Goal: Task Accomplishment & Management: Complete application form

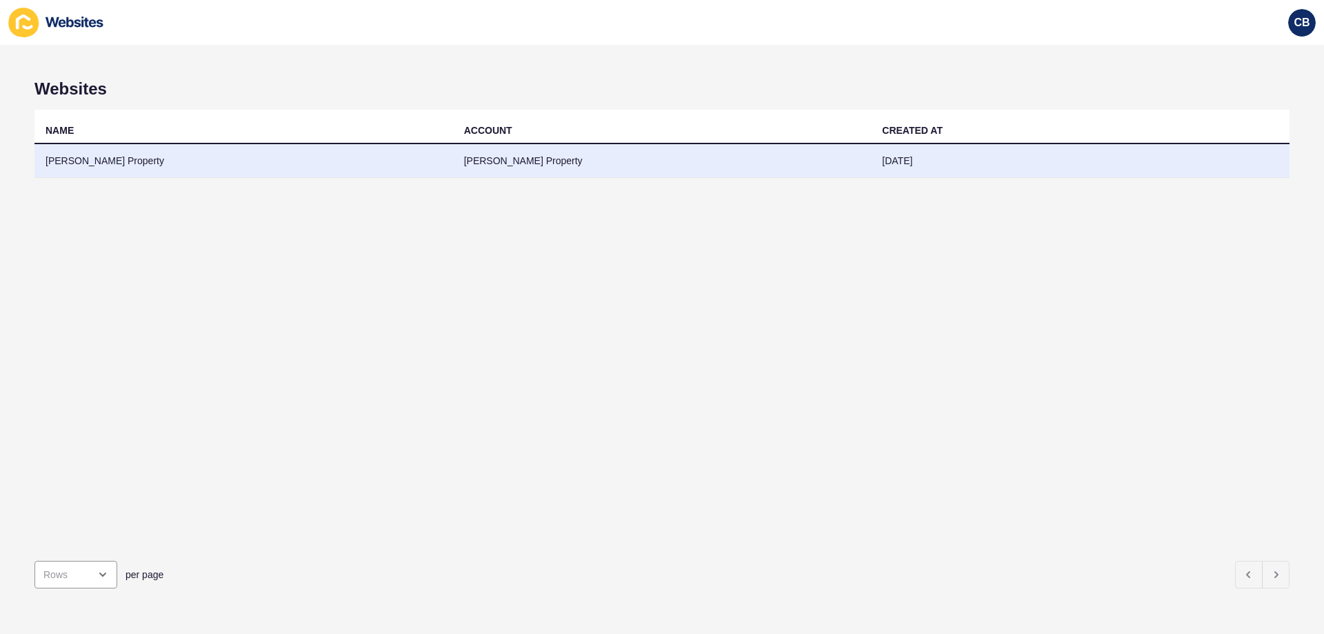
click at [90, 165] on td "[PERSON_NAME] Property" at bounding box center [243, 161] width 419 height 34
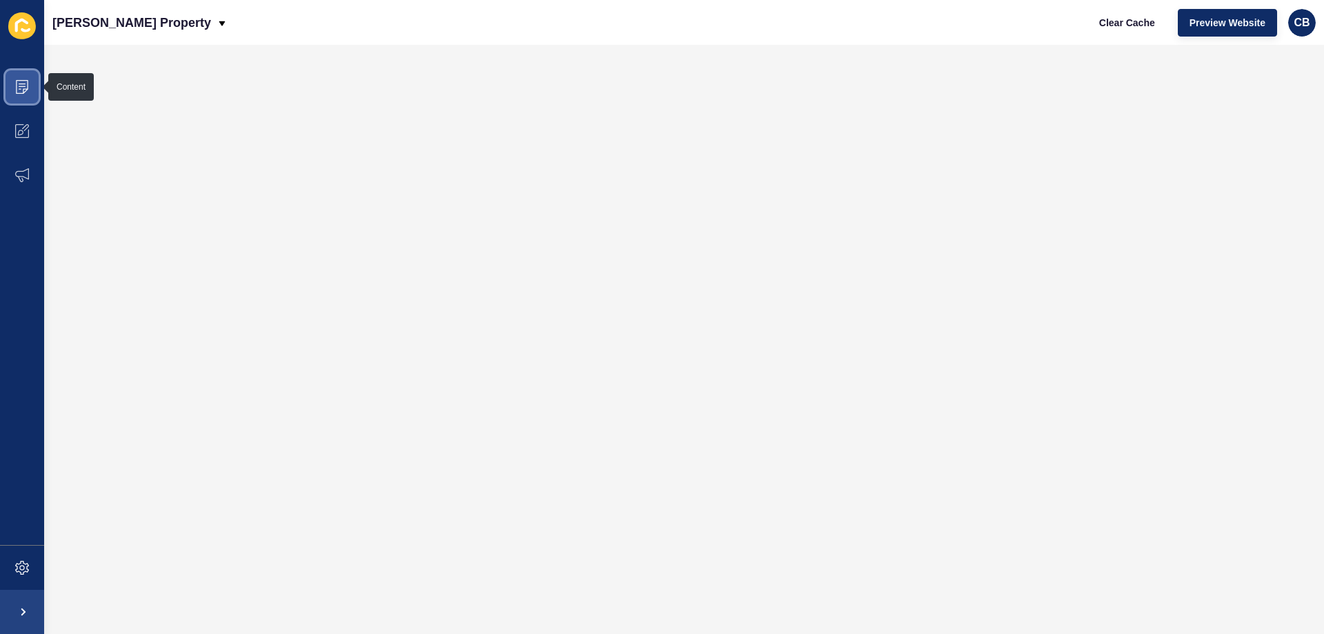
click at [23, 86] on icon at bounding box center [22, 86] width 7 height 1
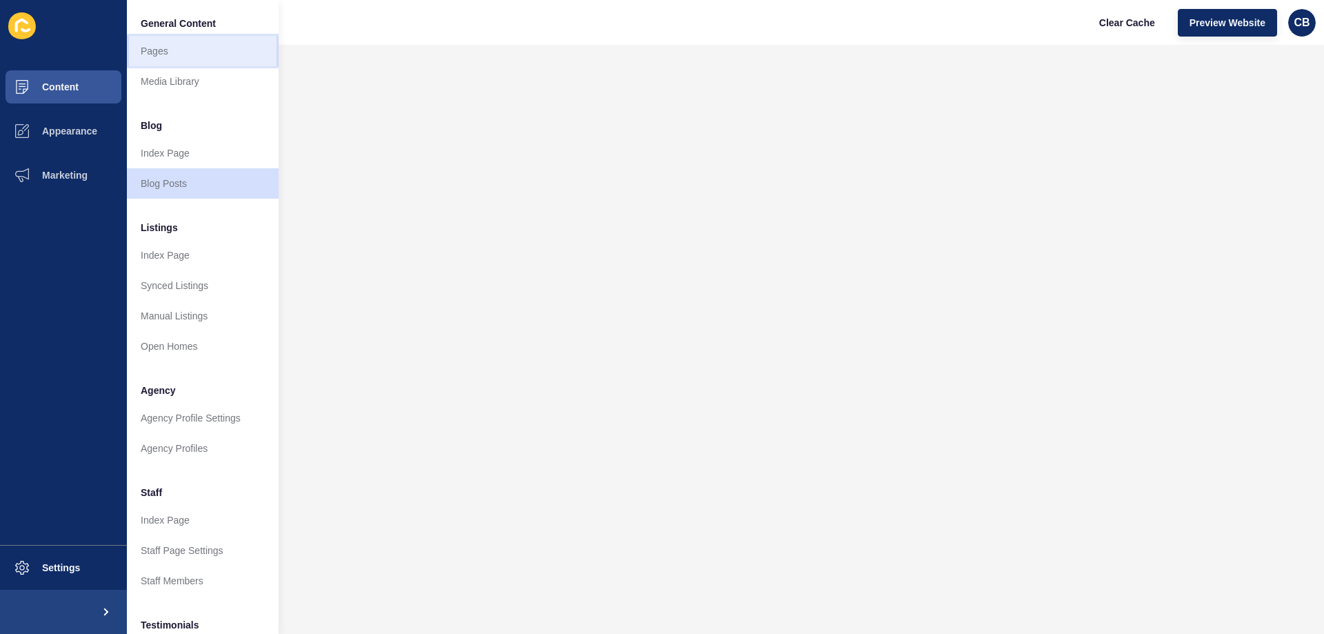
click at [159, 47] on link "Pages" at bounding box center [203, 51] width 152 height 30
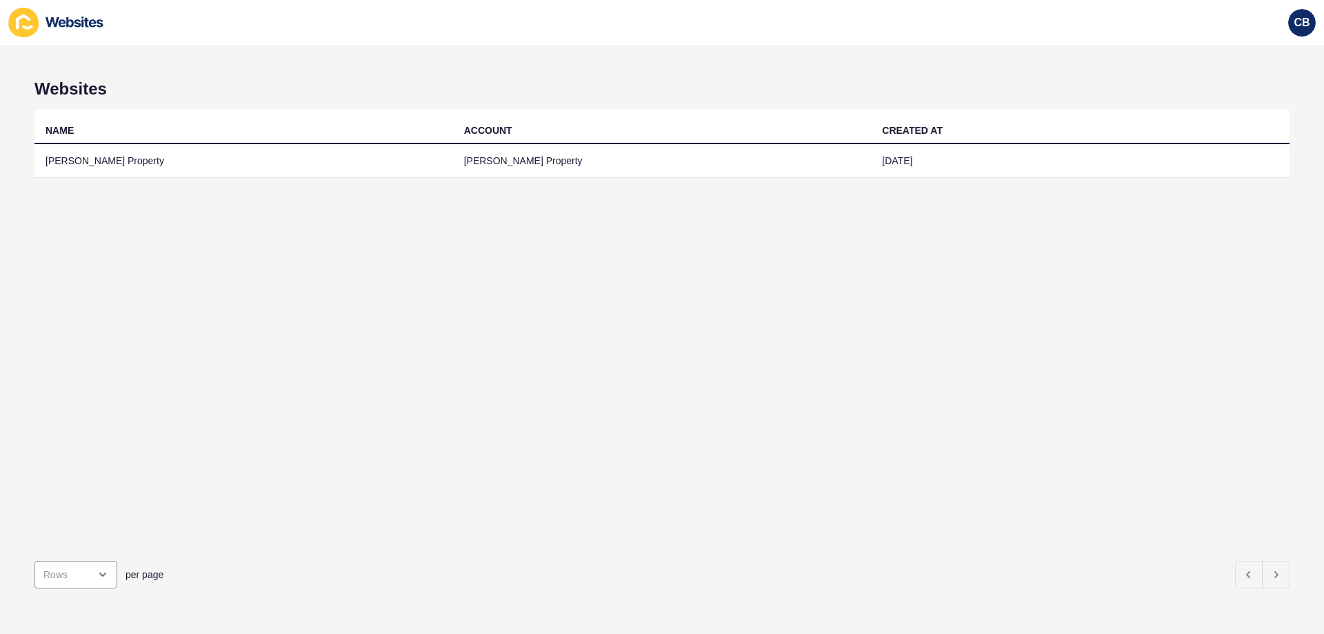
click at [506, 159] on td "[PERSON_NAME] Property" at bounding box center [662, 161] width 419 height 34
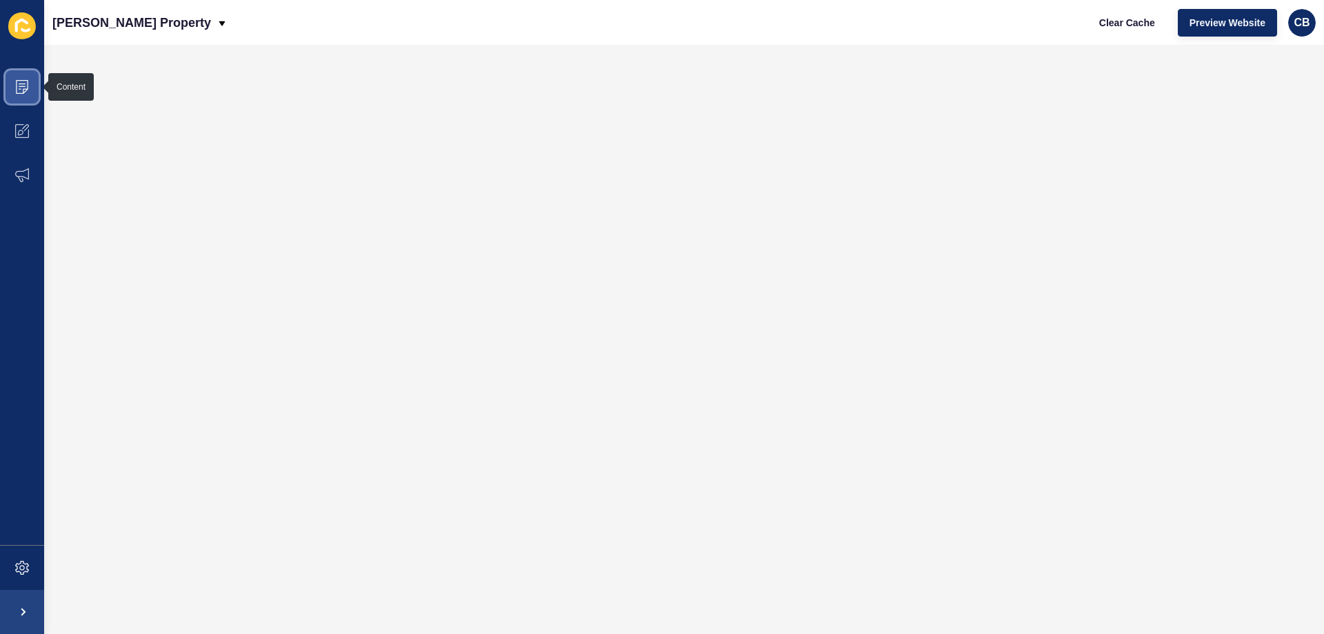
click at [21, 97] on span at bounding box center [22, 87] width 44 height 44
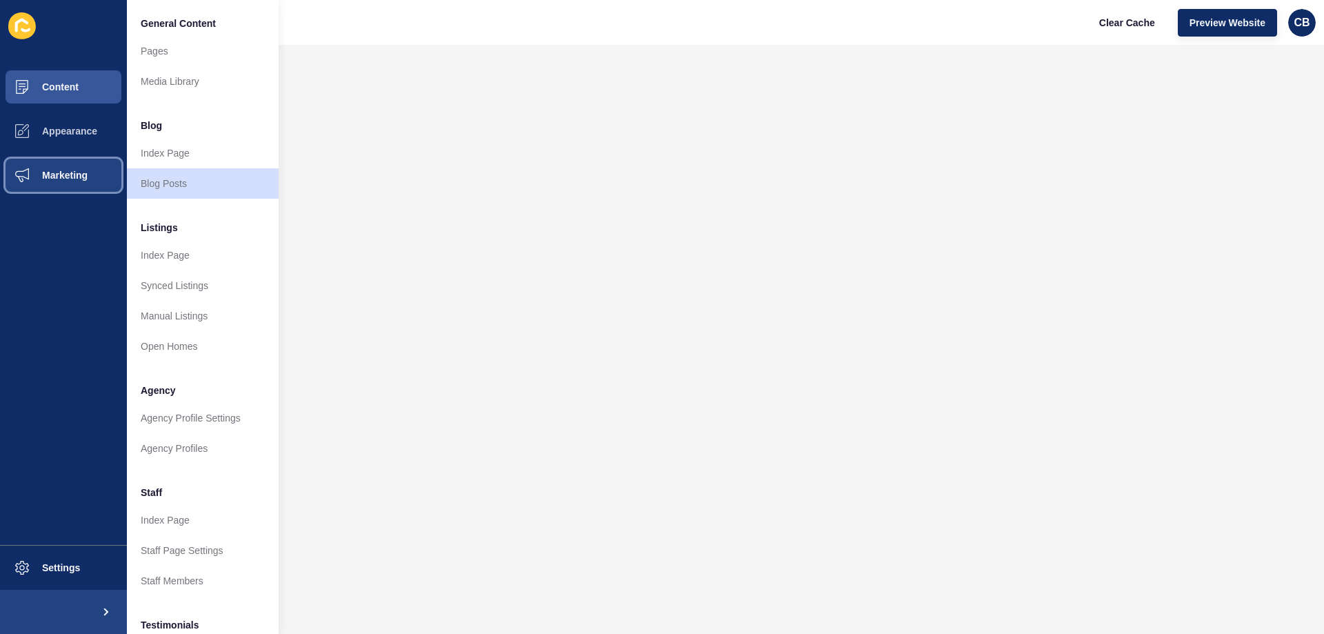
click at [58, 177] on span "Marketing" at bounding box center [43, 175] width 90 height 11
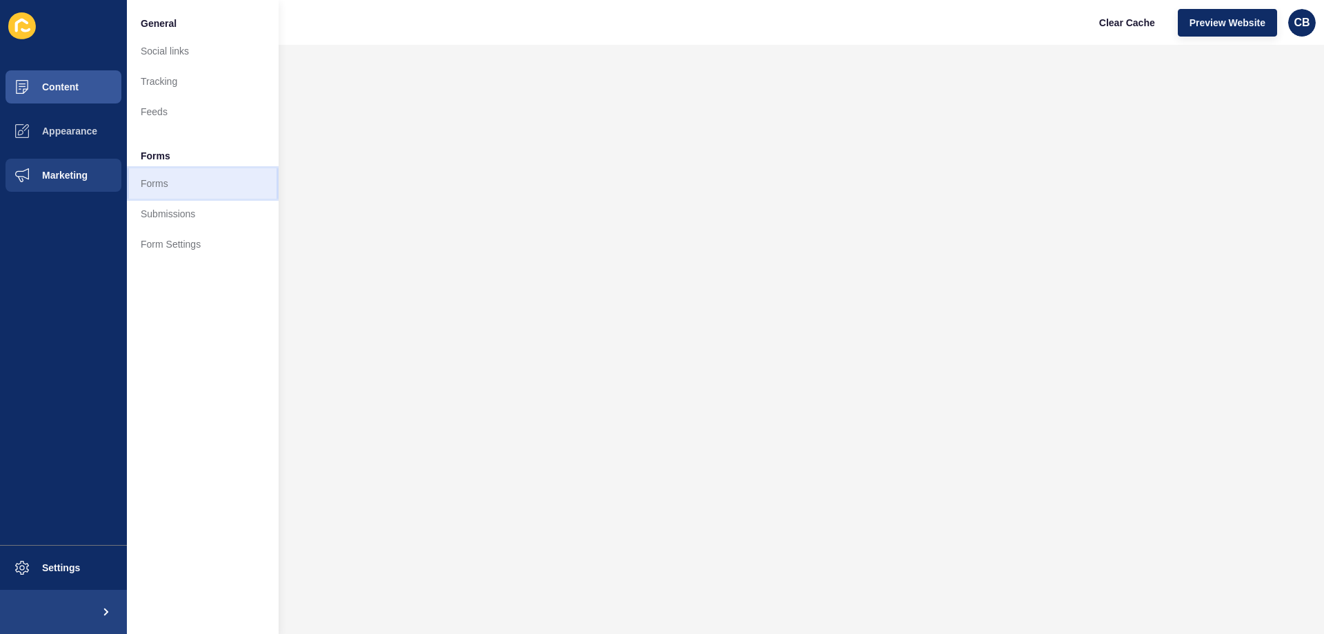
click at [152, 185] on link "Forms" at bounding box center [203, 183] width 152 height 30
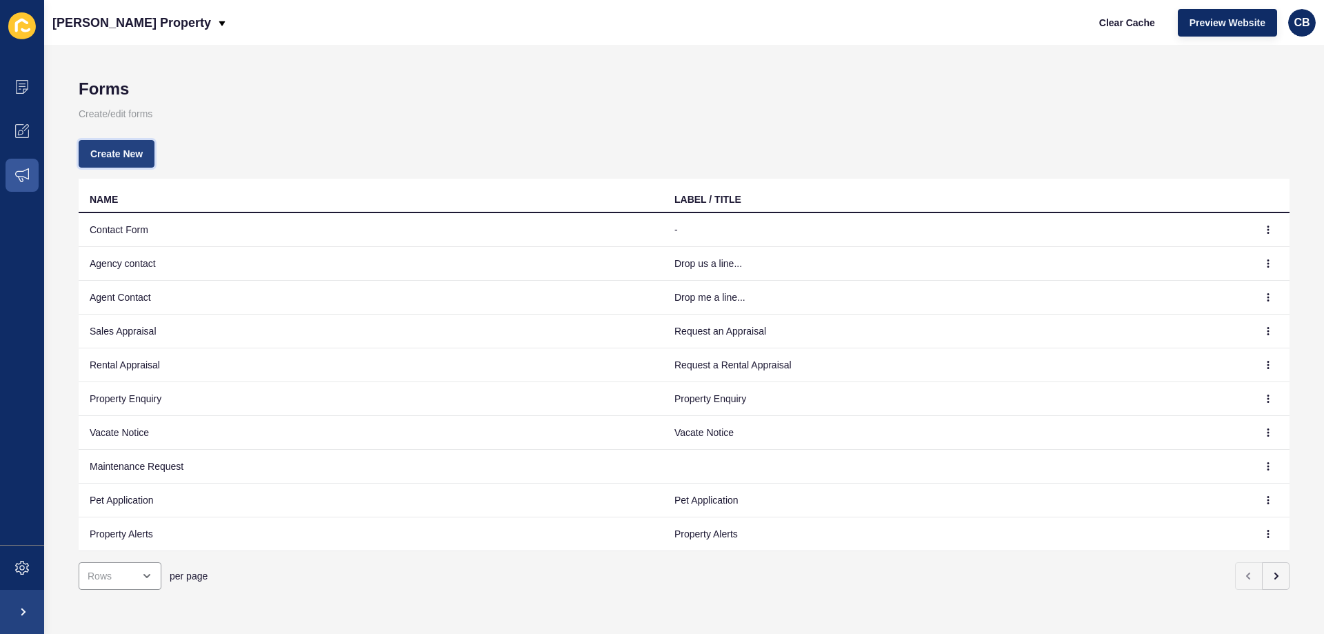
click at [110, 153] on span "Create New" at bounding box center [116, 154] width 52 height 14
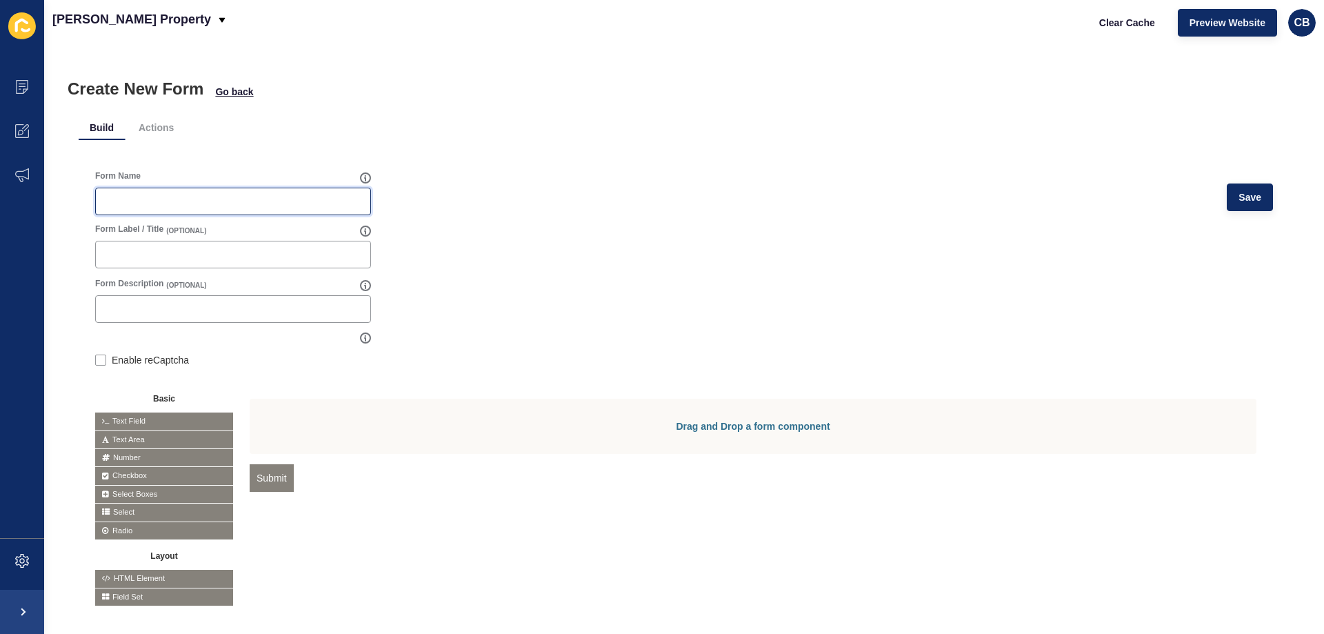
click at [119, 200] on input "Form Name" at bounding box center [233, 202] width 258 height 14
type input "Notice of Offer to Purchase Residential Land"
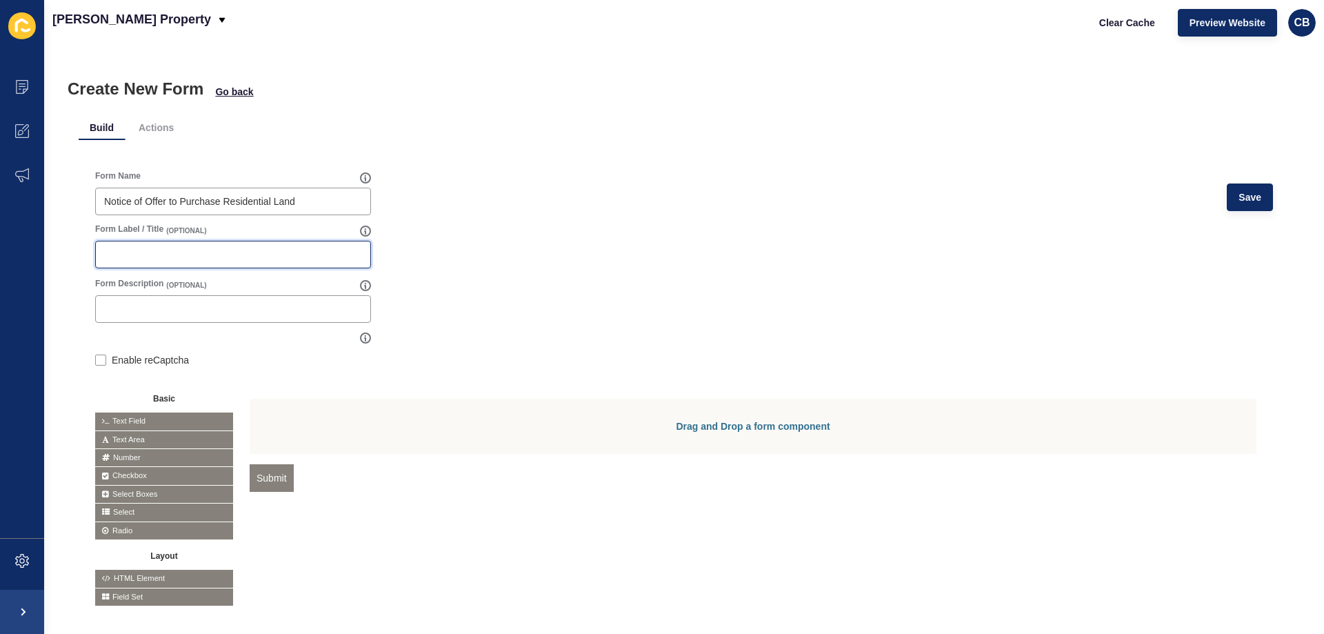
click at [127, 259] on input "Form Label / Title" at bounding box center [233, 255] width 258 height 14
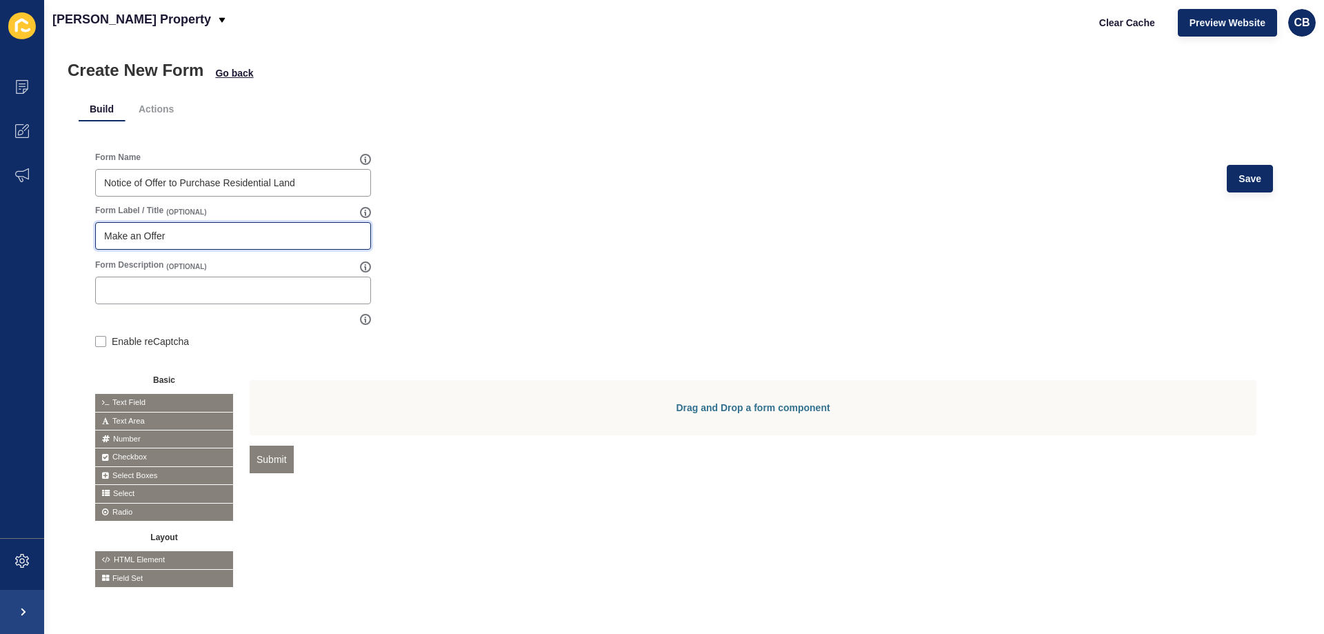
scroll to position [34, 0]
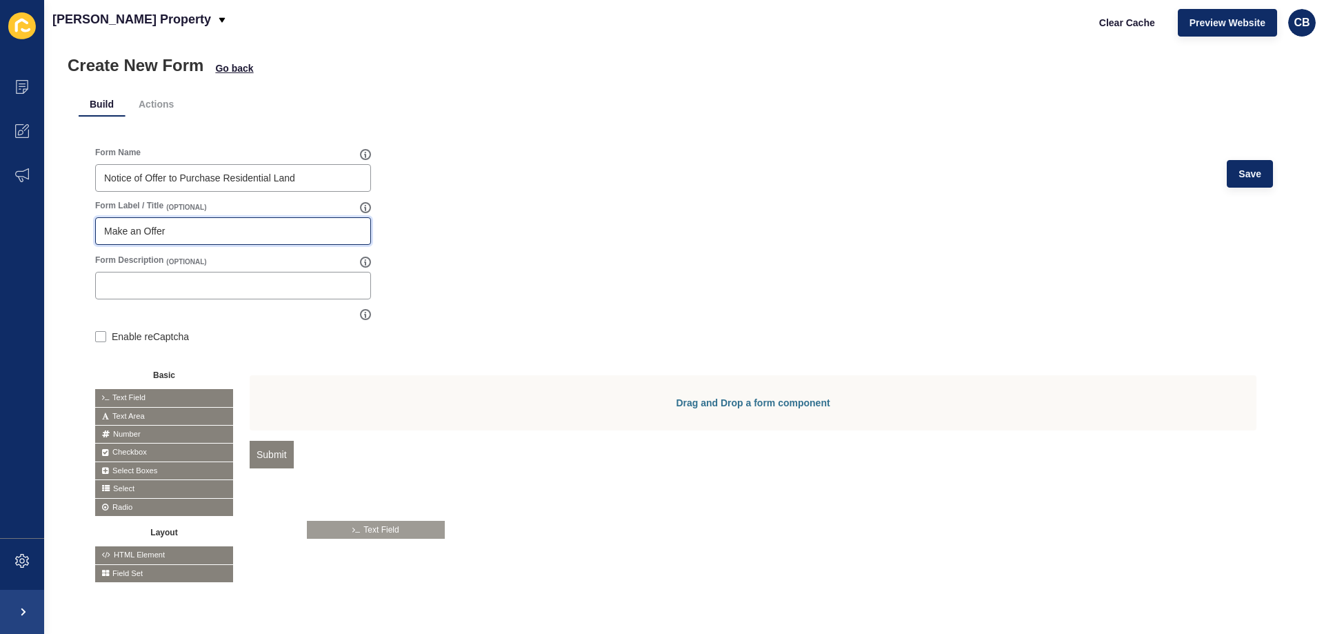
drag, startPoint x: 121, startPoint y: 386, endPoint x: 334, endPoint y: 528, distance: 256.2
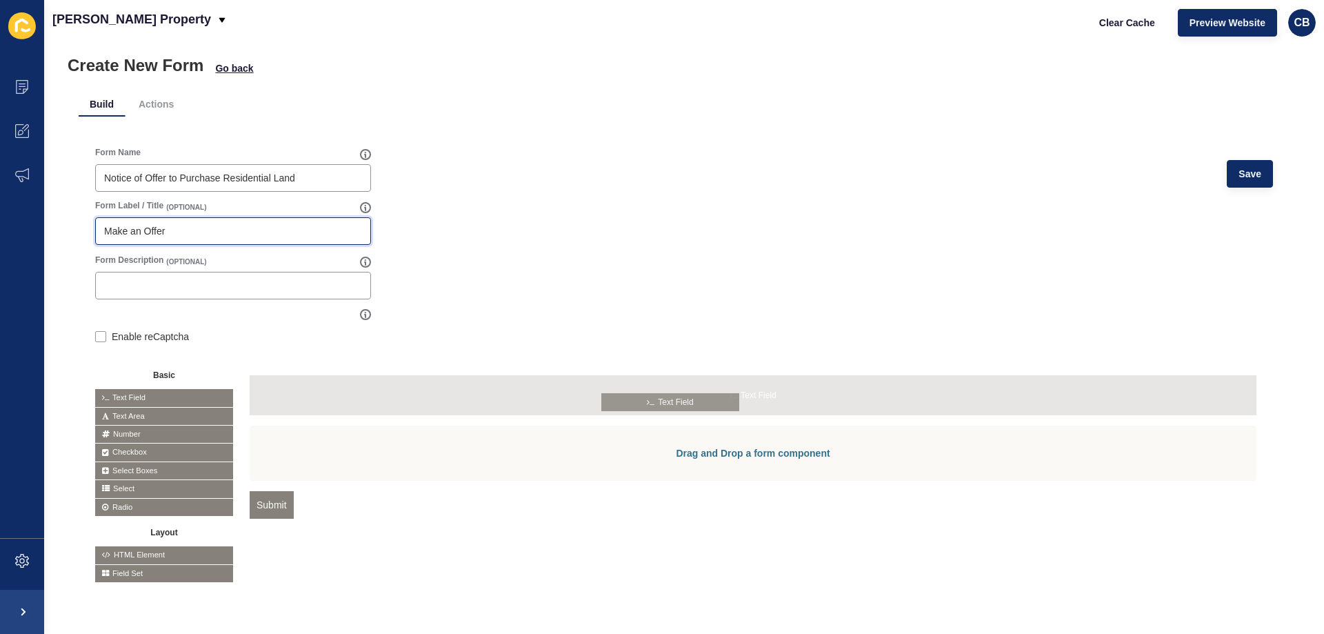
drag, startPoint x: 119, startPoint y: 381, endPoint x: 626, endPoint y: 396, distance: 507.2
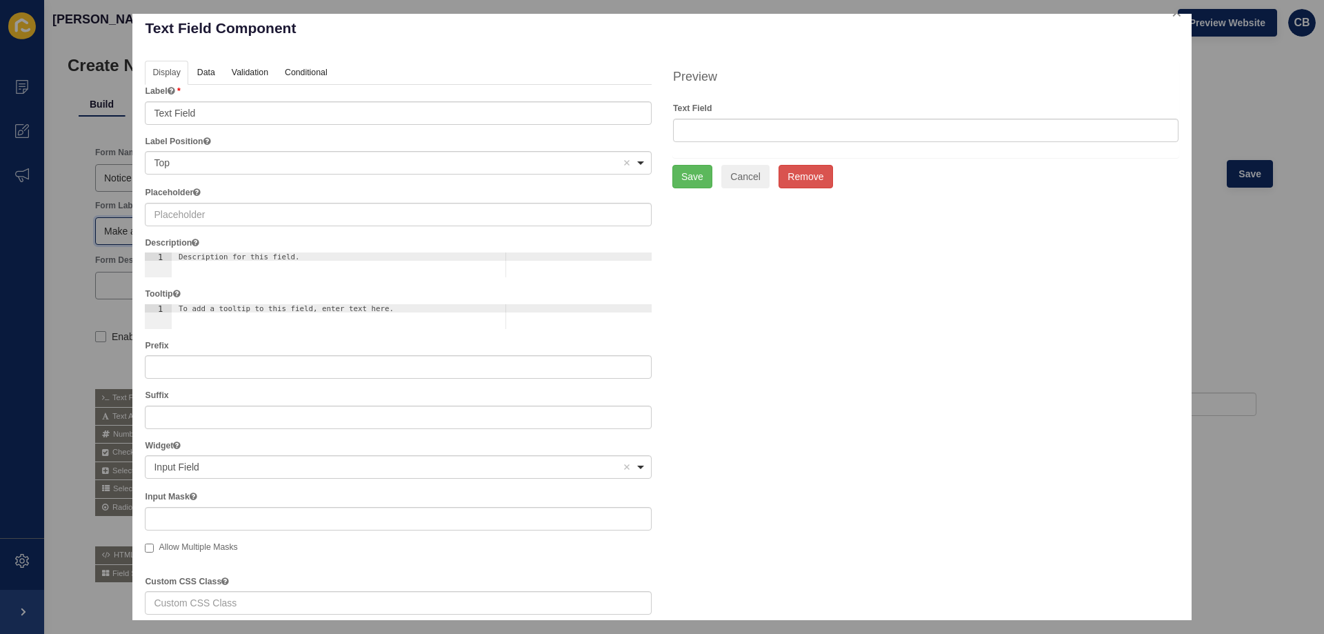
scroll to position [0, 0]
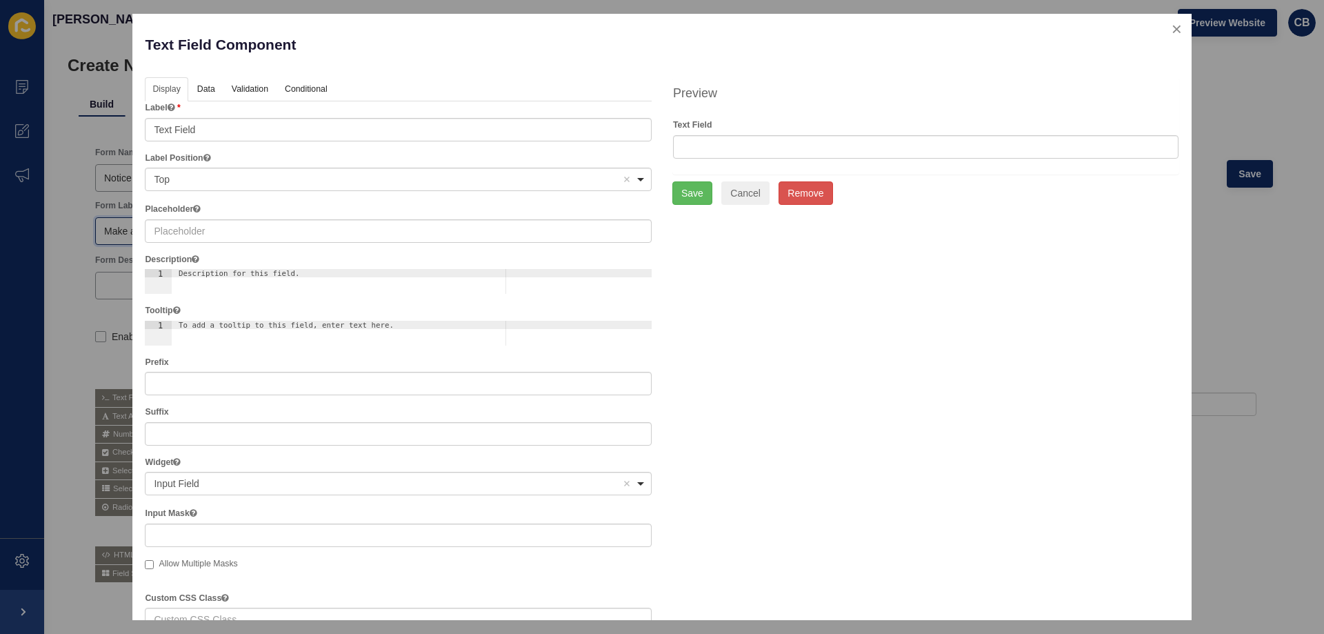
click at [184, 175] on div "Top Remove item" at bounding box center [388, 179] width 468 height 14
type input "Make an Offer"
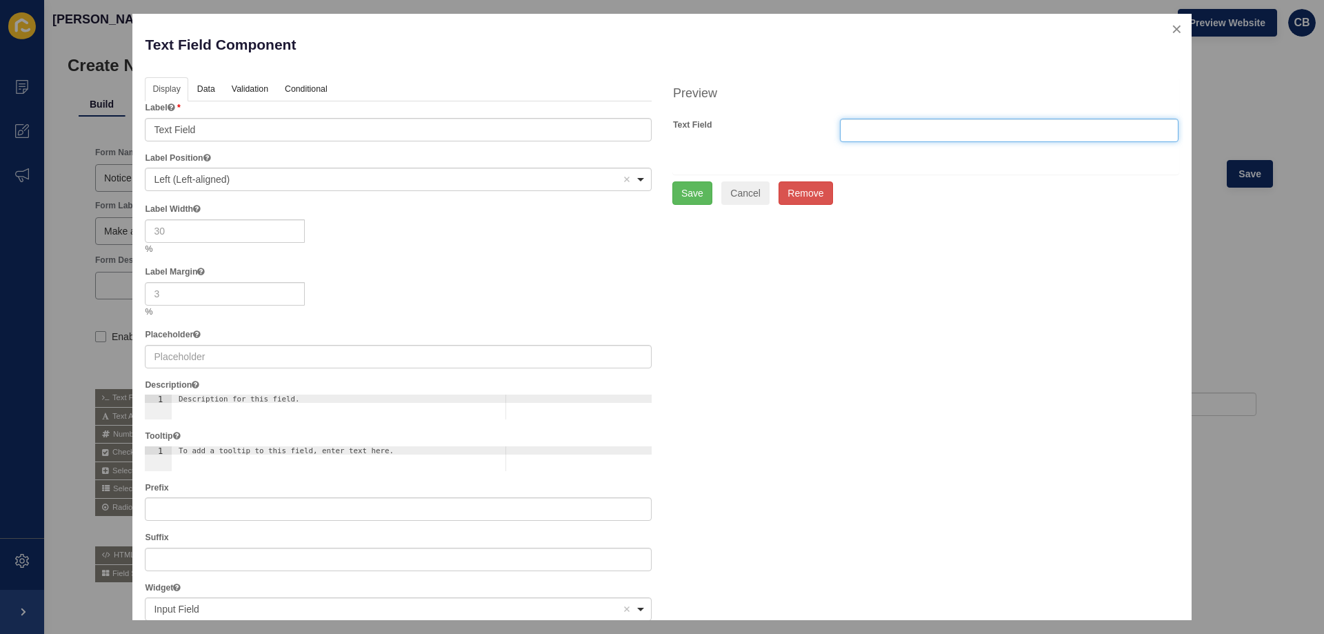
click at [857, 123] on input "text" at bounding box center [1009, 130] width 339 height 23
click at [208, 95] on link "Data" at bounding box center [206, 90] width 32 height 26
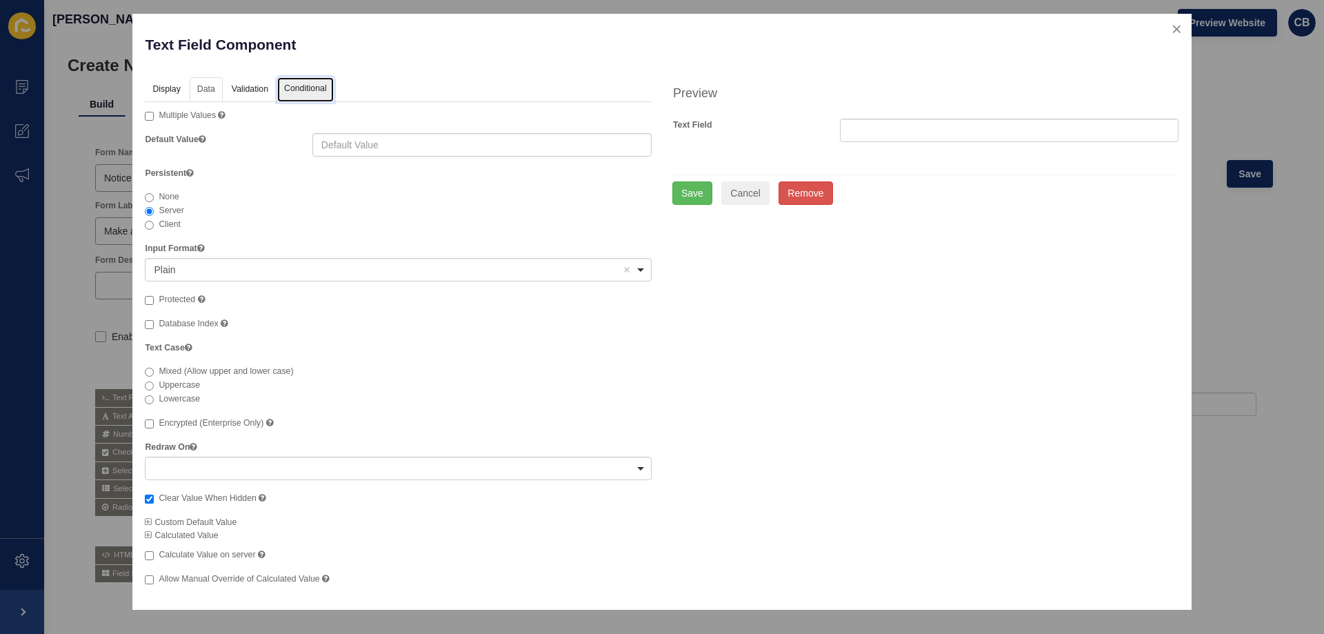
click at [289, 94] on link "Conditional" at bounding box center [305, 90] width 57 height 26
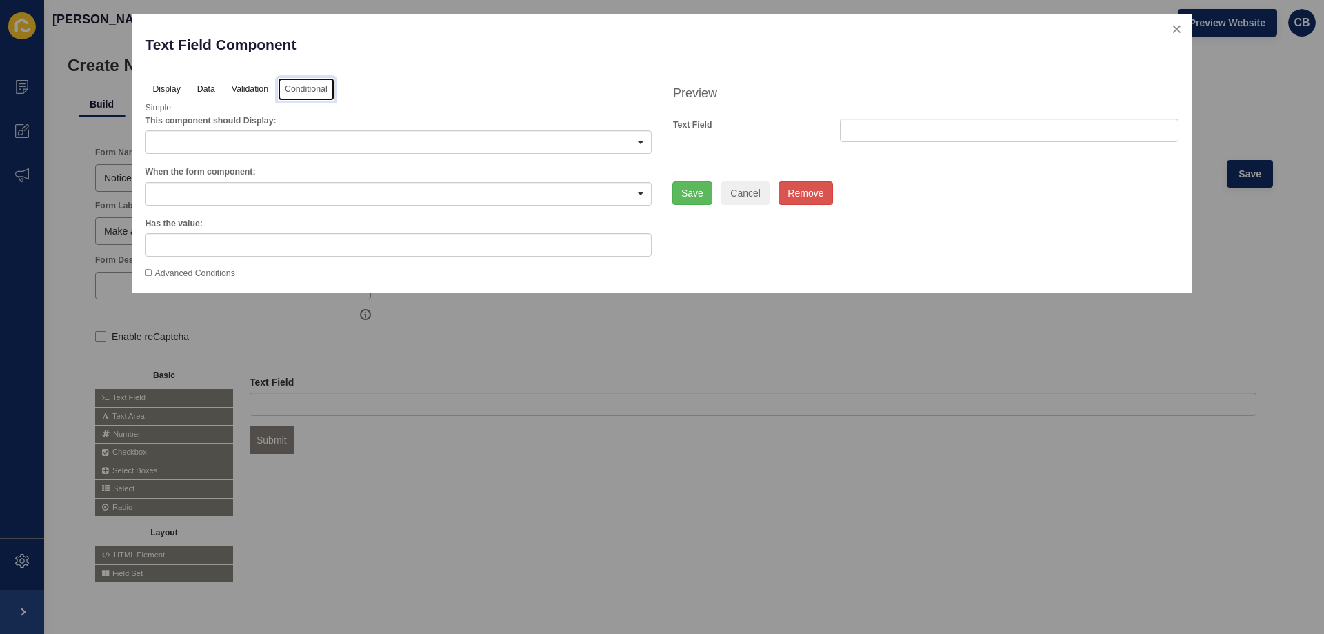
click at [259, 191] on div at bounding box center [398, 193] width 507 height 23
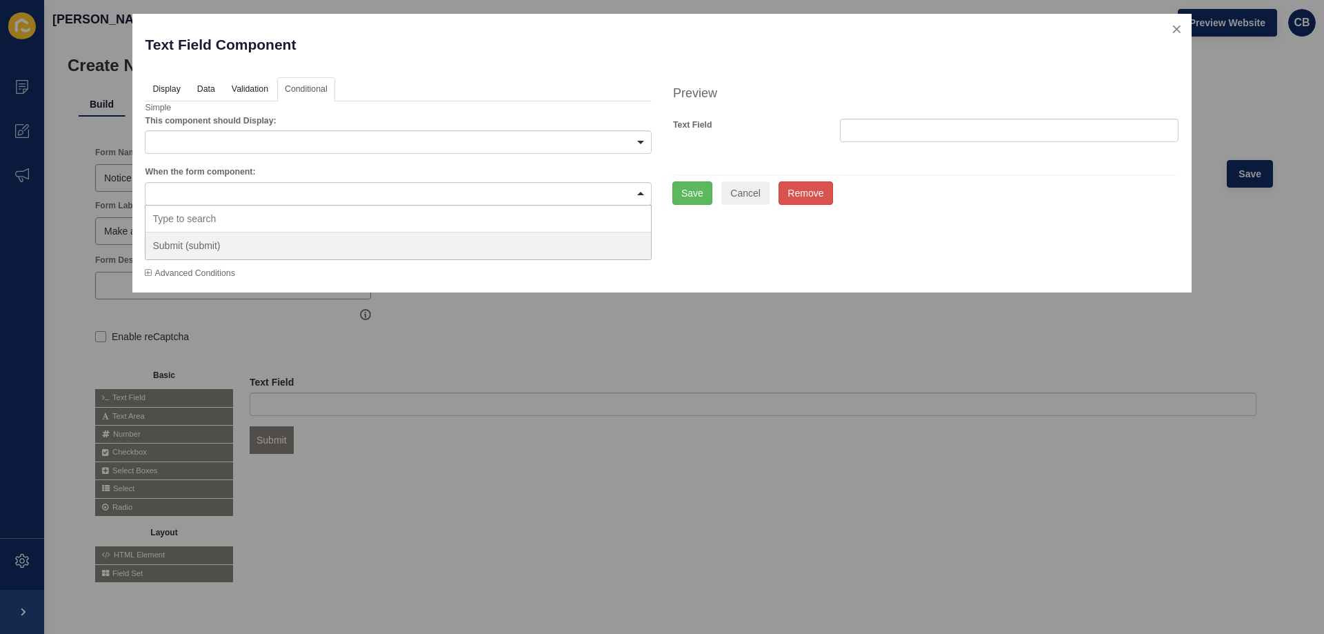
click at [257, 147] on div at bounding box center [398, 141] width 507 height 23
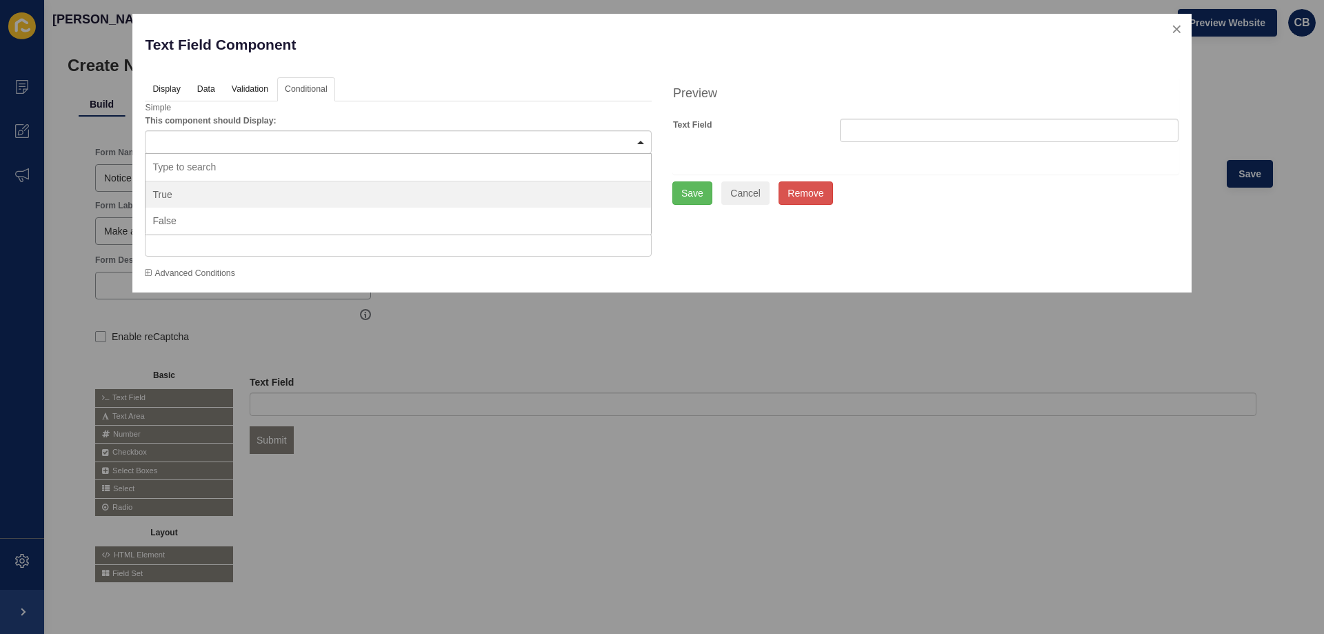
click at [257, 143] on div at bounding box center [398, 141] width 507 height 23
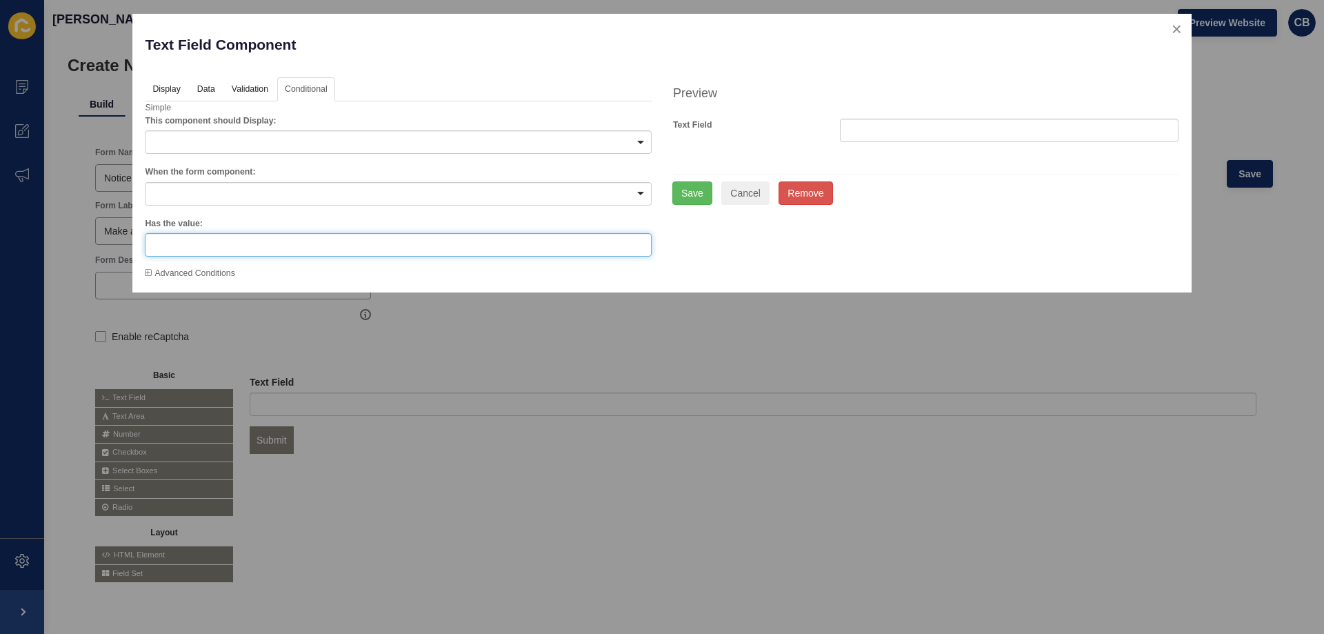
click at [244, 243] on input "text" at bounding box center [398, 244] width 507 height 23
click at [155, 88] on link "Display" at bounding box center [165, 90] width 41 height 26
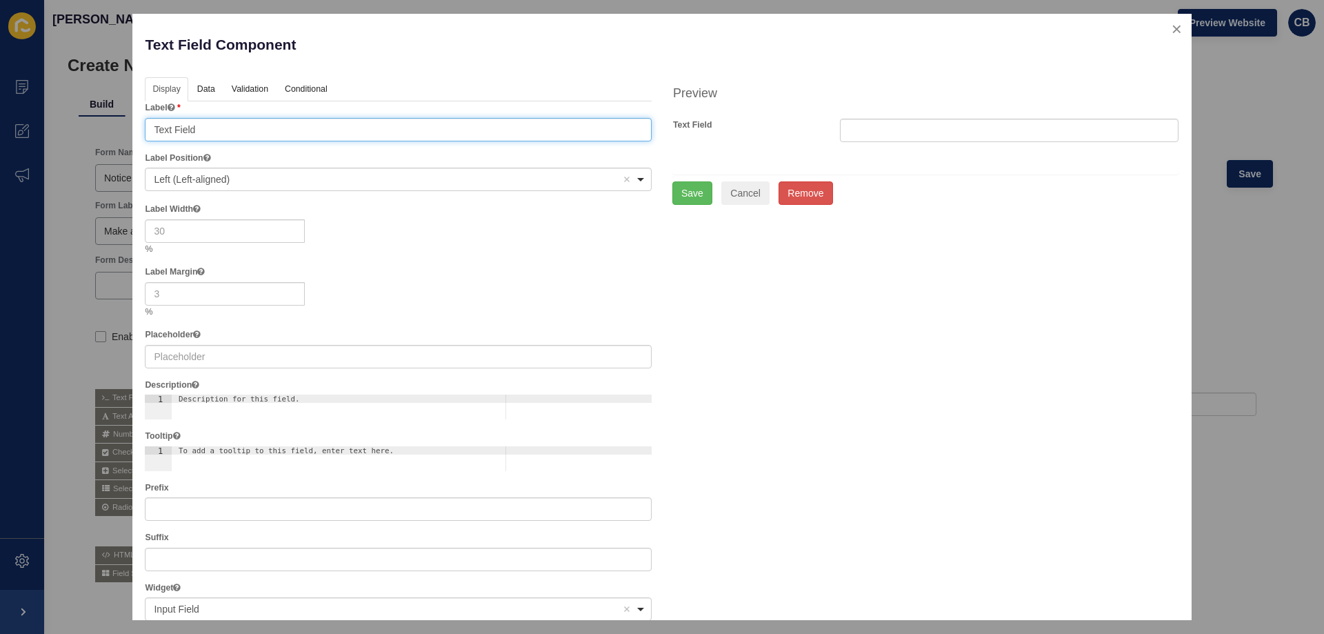
click at [194, 126] on input "Text Field" at bounding box center [398, 129] width 507 height 23
drag, startPoint x: 204, startPoint y: 125, endPoint x: 142, endPoint y: 124, distance: 62.1
click at [142, 124] on div "Display Data Validation API Conditional Logic Layout Label Text Field Label Pos…" at bounding box center [399, 568] width 528 height 982
type input "First"
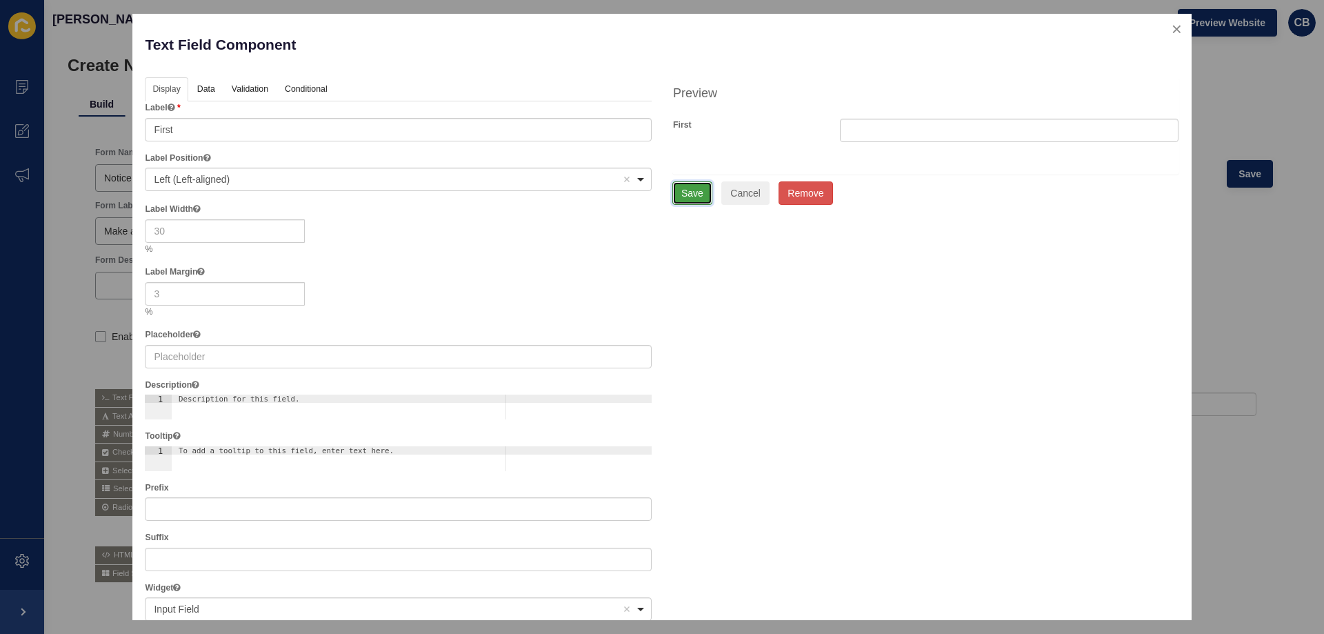
click at [686, 192] on button "Save" at bounding box center [693, 192] width 40 height 23
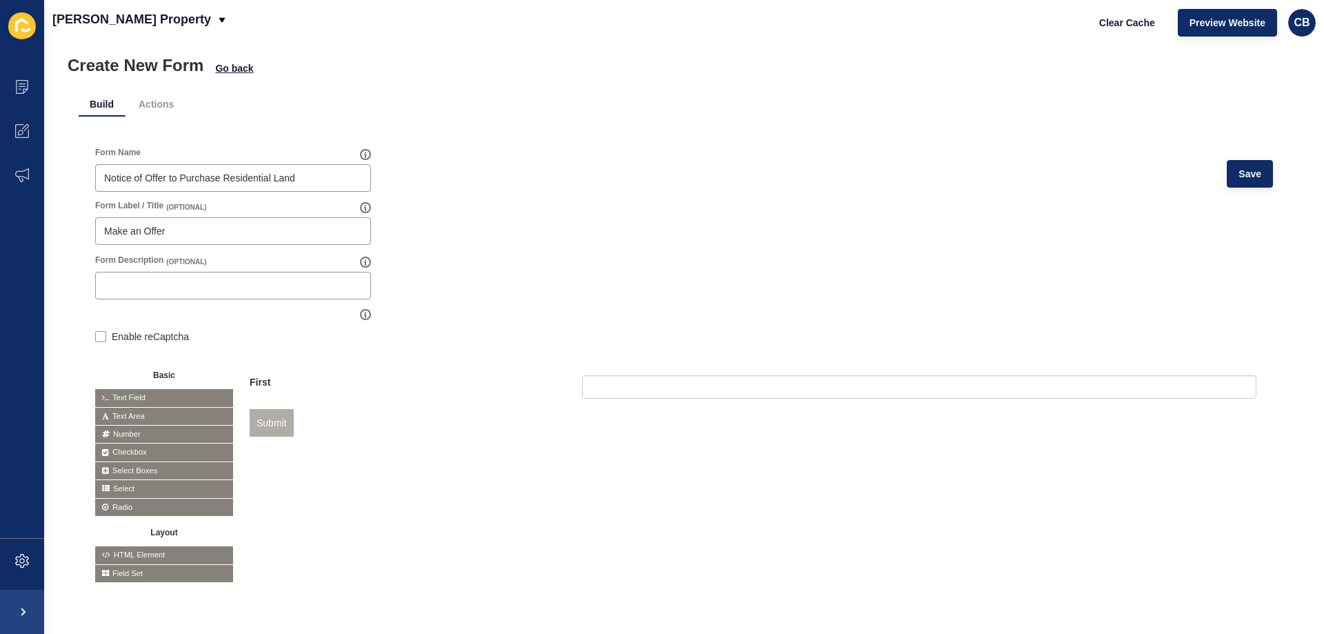
click at [116, 548] on span "HTML Element" at bounding box center [164, 554] width 138 height 17
click at [617, 381] on input "text" at bounding box center [919, 386] width 675 height 23
click at [135, 389] on span "Text Field" at bounding box center [164, 397] width 138 height 17
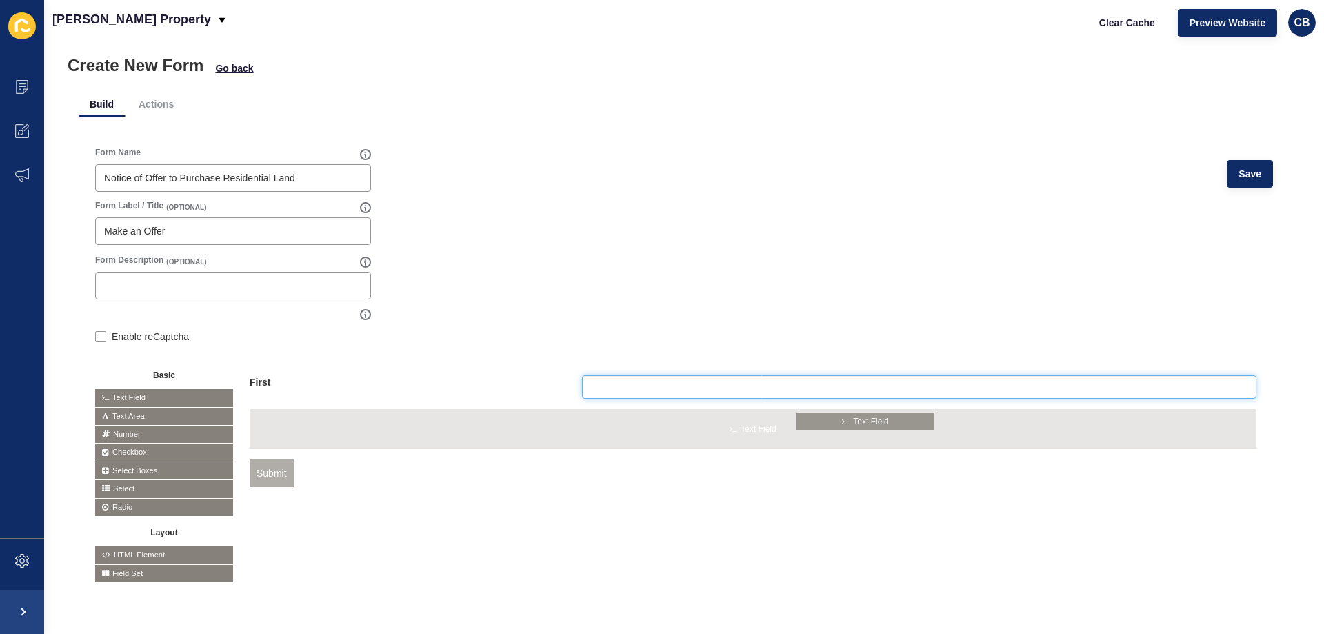
drag, startPoint x: 130, startPoint y: 383, endPoint x: 833, endPoint y: 417, distance: 703.7
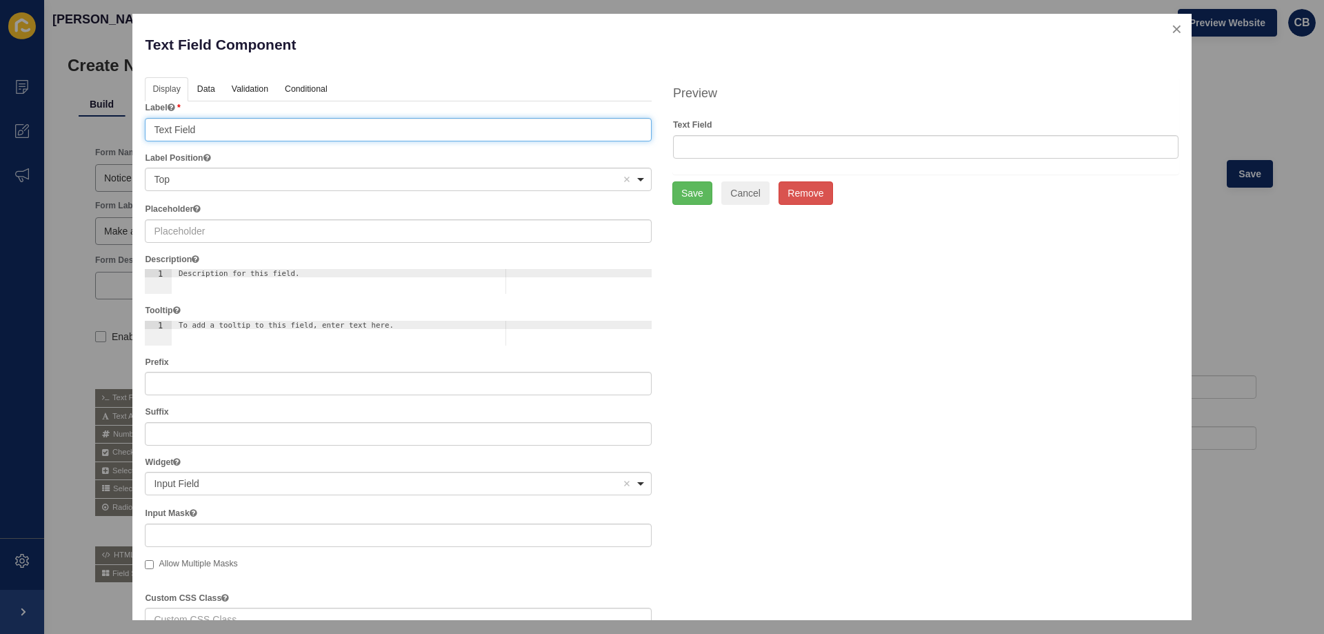
drag, startPoint x: 205, startPoint y: 126, endPoint x: 145, endPoint y: 133, distance: 60.4
click at [145, 133] on input "Text Field" at bounding box center [398, 129] width 507 height 23
click at [190, 173] on div "Top Remove item" at bounding box center [388, 179] width 468 height 14
type input "Middle"
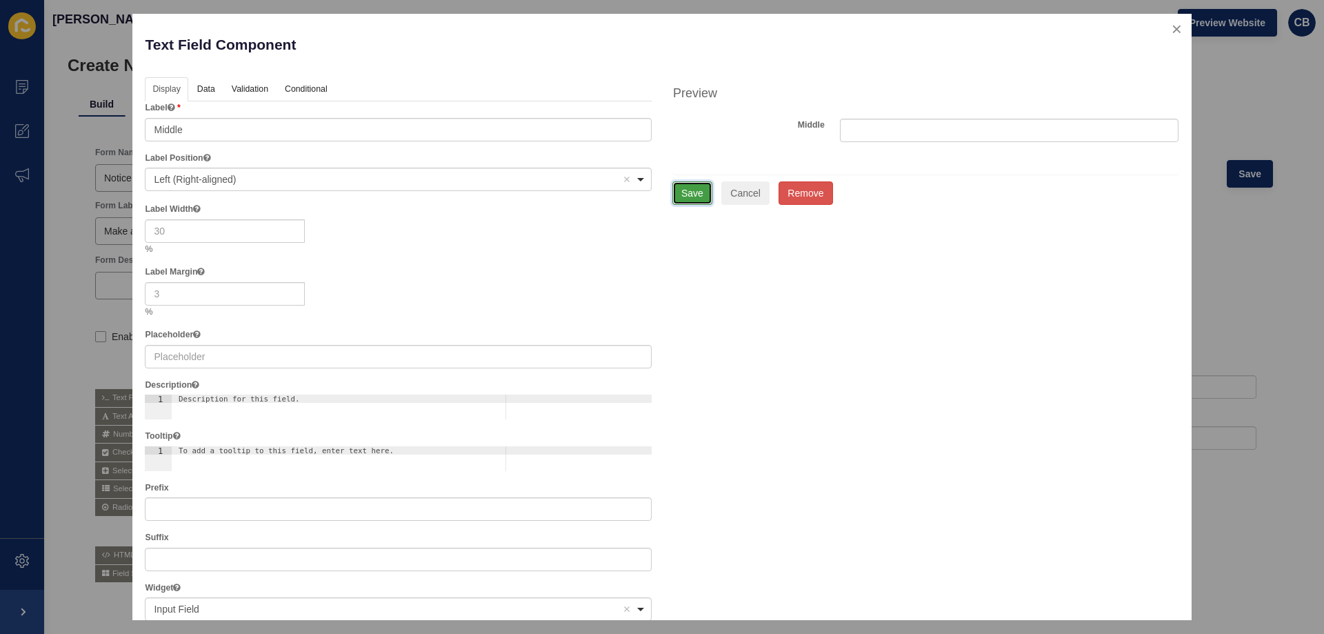
click at [693, 193] on button "Save" at bounding box center [693, 192] width 40 height 23
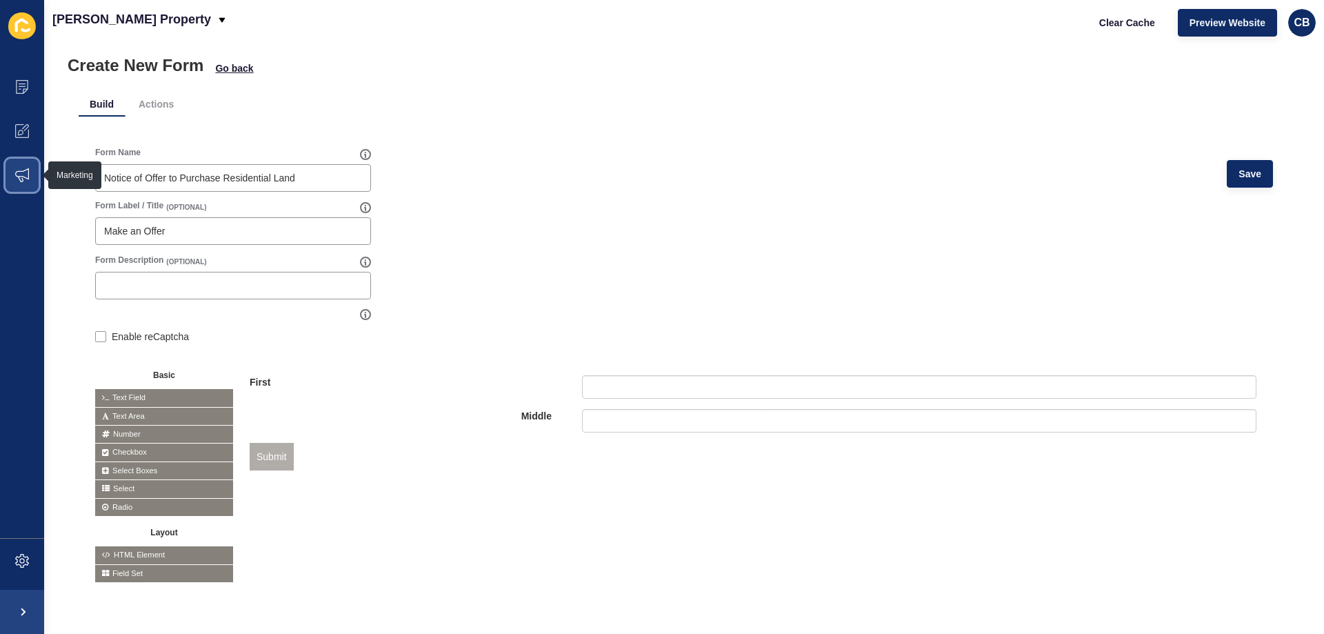
click at [21, 176] on icon at bounding box center [22, 175] width 14 height 14
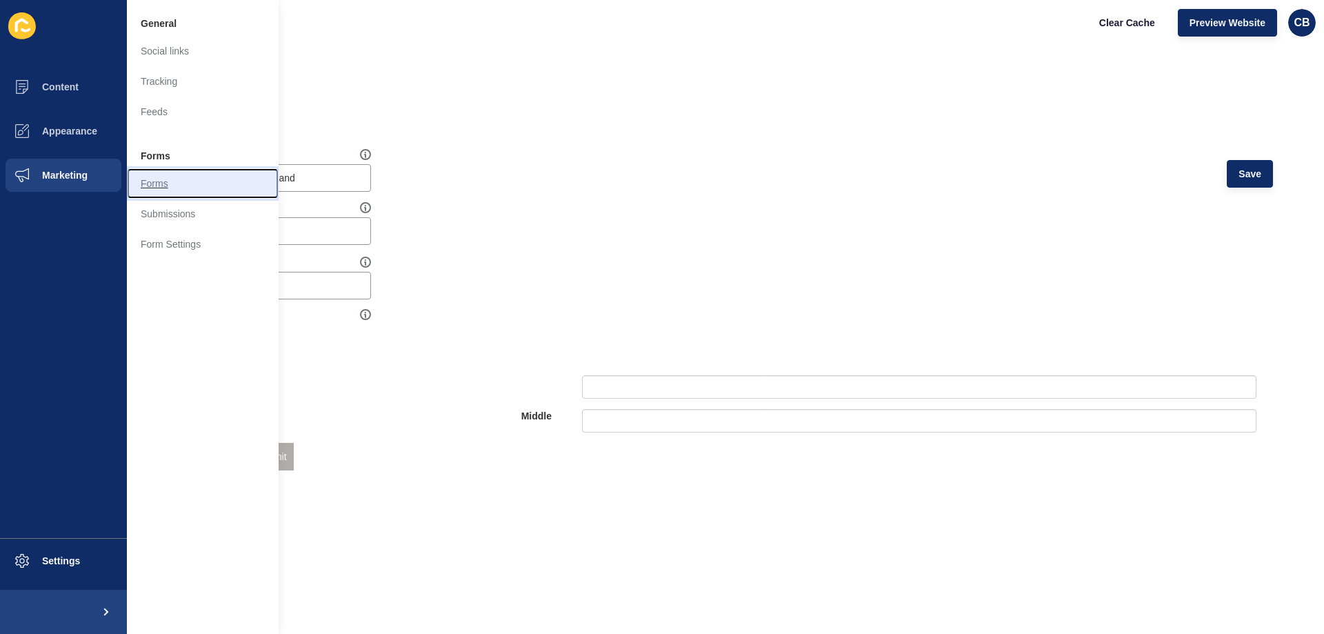
click at [159, 188] on link "Forms" at bounding box center [203, 183] width 152 height 30
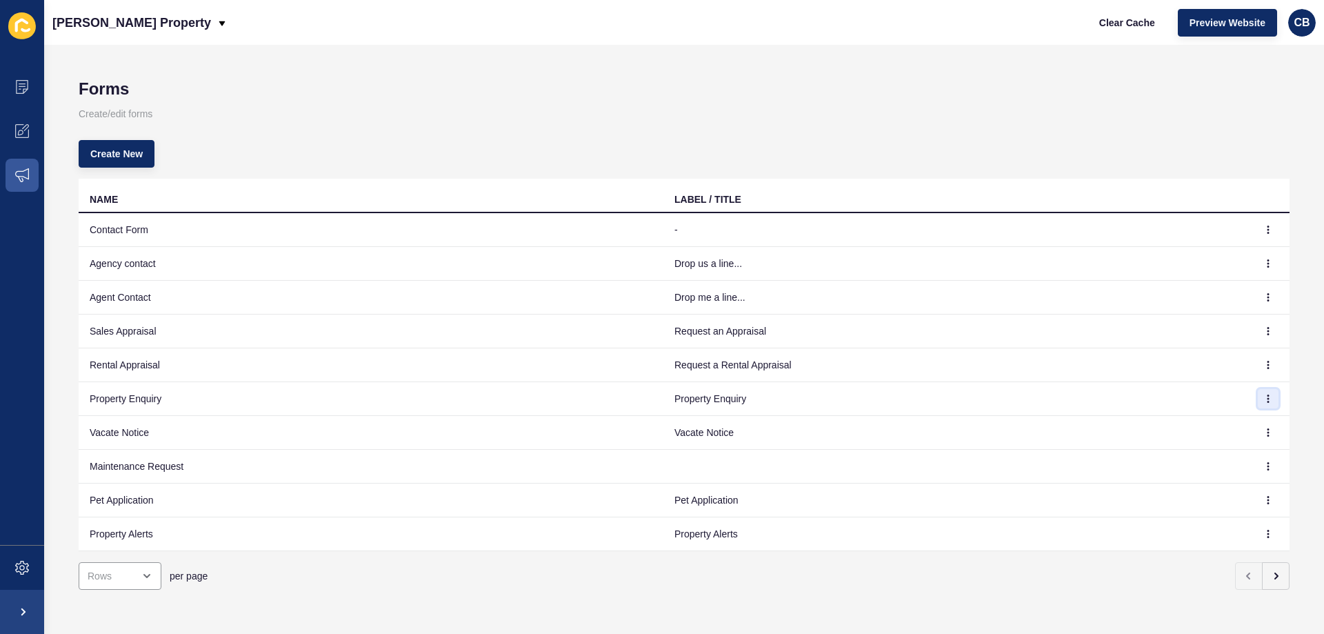
click at [1258, 398] on button "button" at bounding box center [1268, 398] width 21 height 19
click at [113, 148] on span "Create New" at bounding box center [116, 154] width 52 height 14
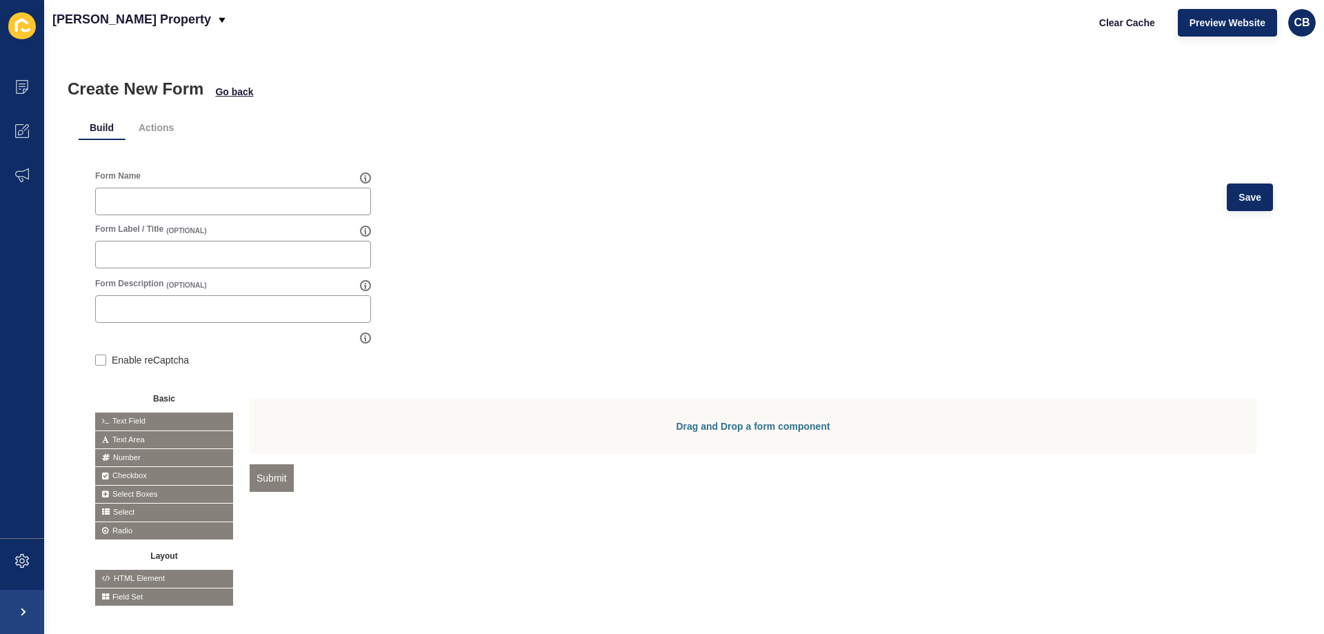
click at [132, 437] on span "Text Area" at bounding box center [164, 439] width 138 height 17
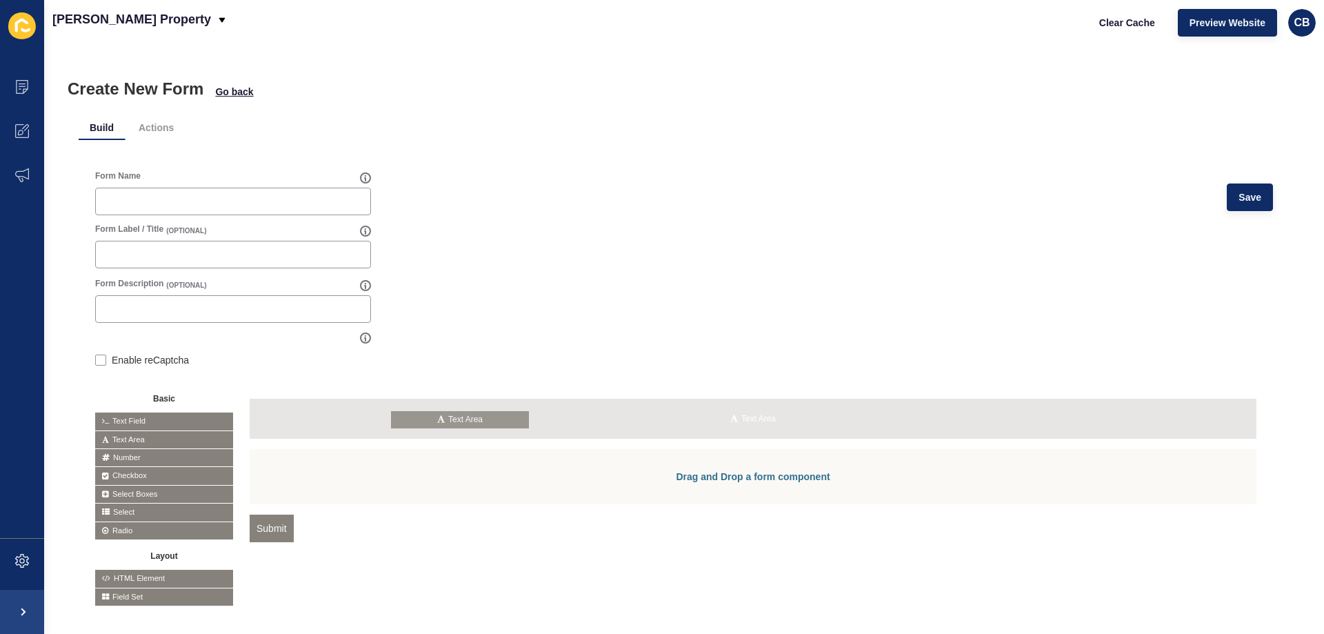
drag, startPoint x: 132, startPoint y: 437, endPoint x: 430, endPoint y: 417, distance: 298.6
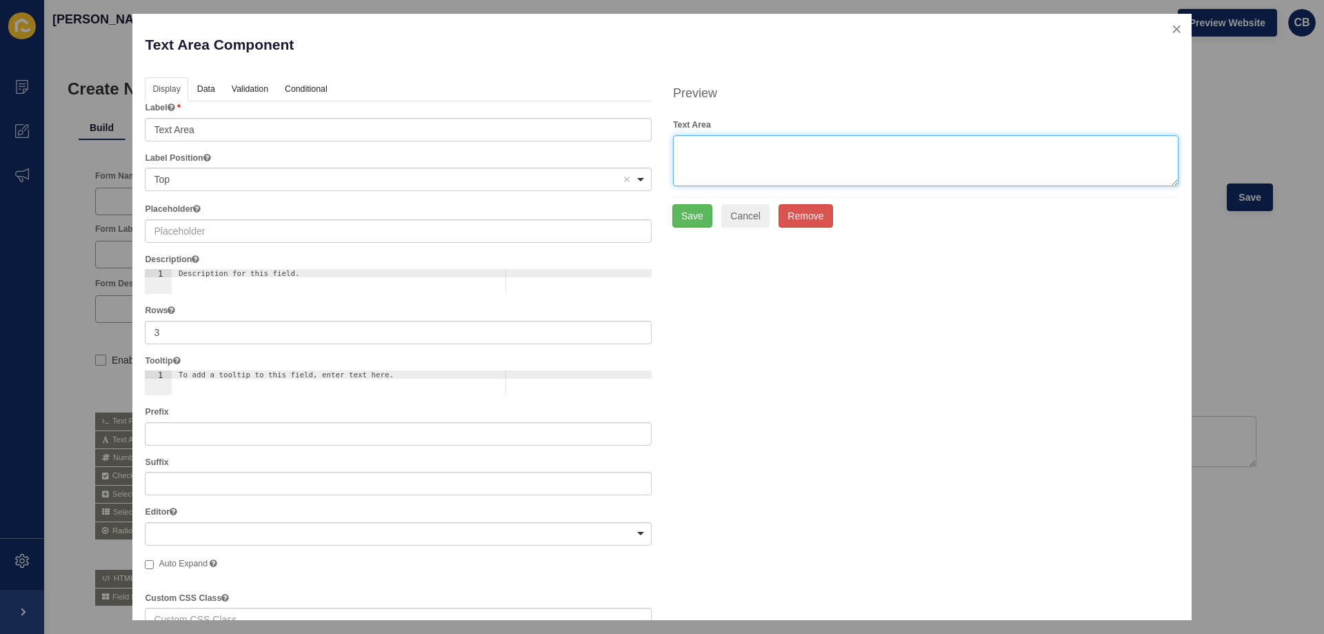
click at [697, 146] on textarea at bounding box center [926, 160] width 506 height 51
type textarea "Purchaser Full Name (Required)"
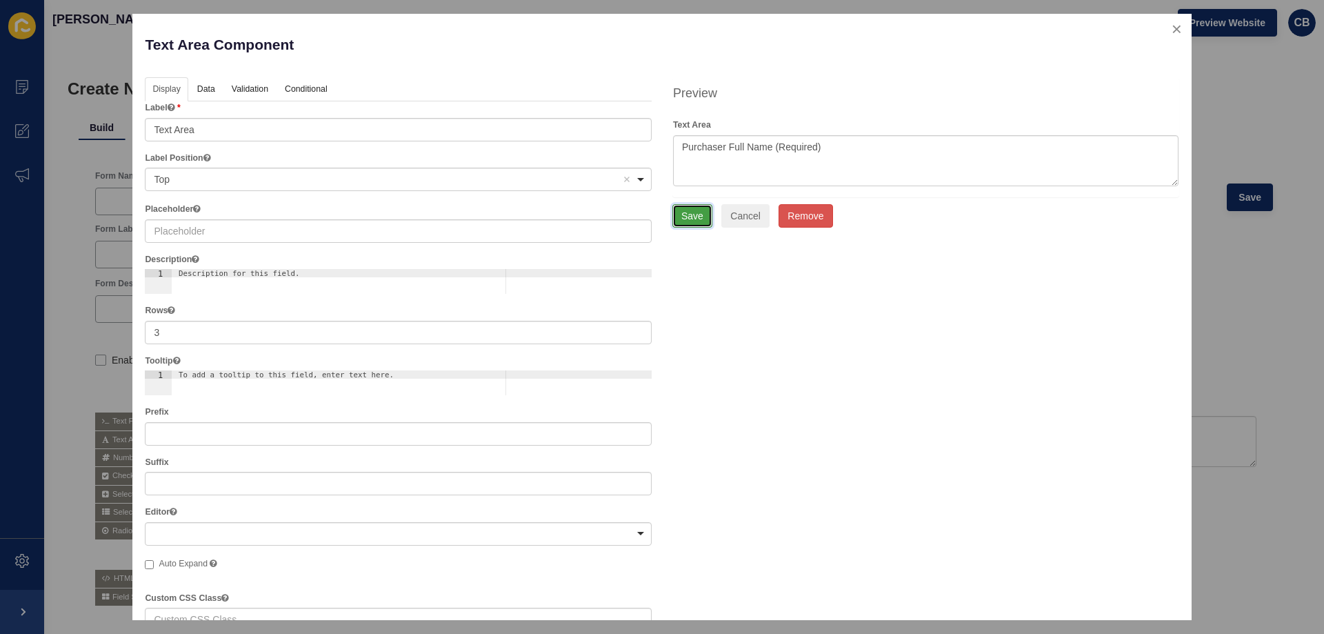
click at [681, 215] on button "Save" at bounding box center [693, 215] width 40 height 23
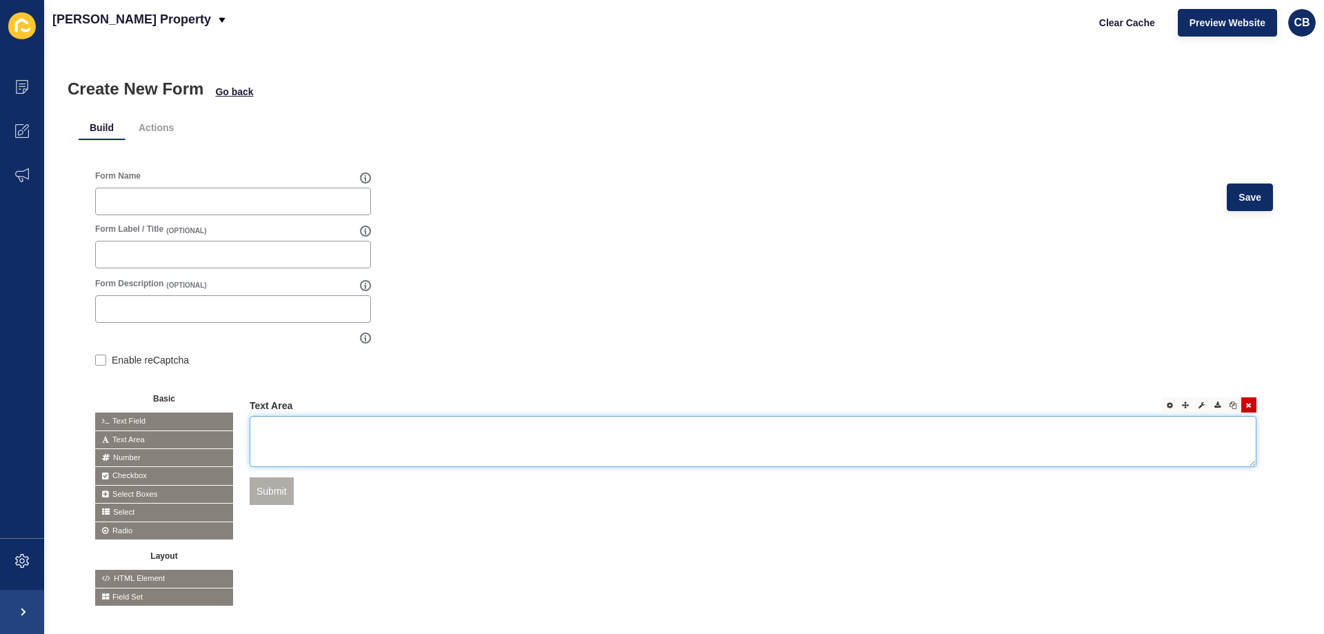
click at [303, 423] on textarea at bounding box center [753, 441] width 1007 height 51
type textarea "Purchaser Full Name (Required)"
click at [332, 507] on div "Move Edit JSON Paste below Edit Copy Text Area Purchaser Full Name (Required) S…" at bounding box center [753, 461] width 1007 height 124
click at [272, 488] on button "Submit" at bounding box center [272, 491] width 44 height 28
click at [1229, 69] on span "Saved" at bounding box center [1240, 67] width 108 height 14
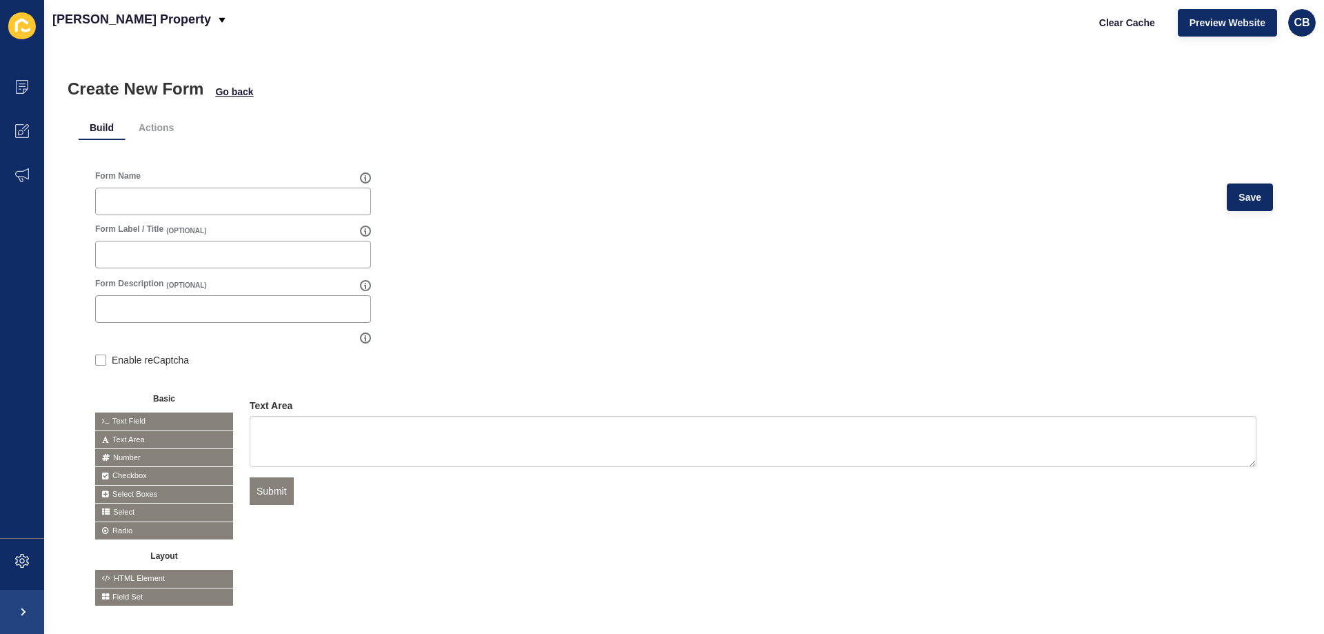
click at [137, 582] on span "HTML Element" at bounding box center [164, 578] width 138 height 17
click at [271, 424] on textarea at bounding box center [753, 441] width 1007 height 51
type textarea "Purchaser Full Name (Required)"
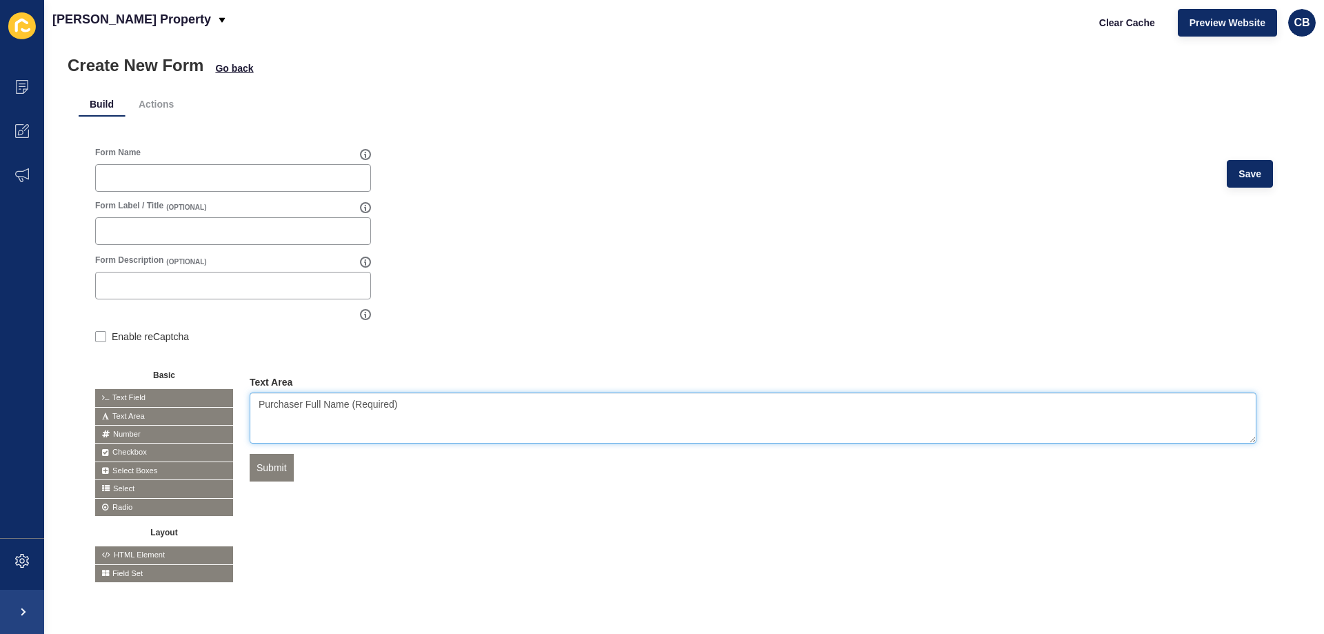
scroll to position [34, 0]
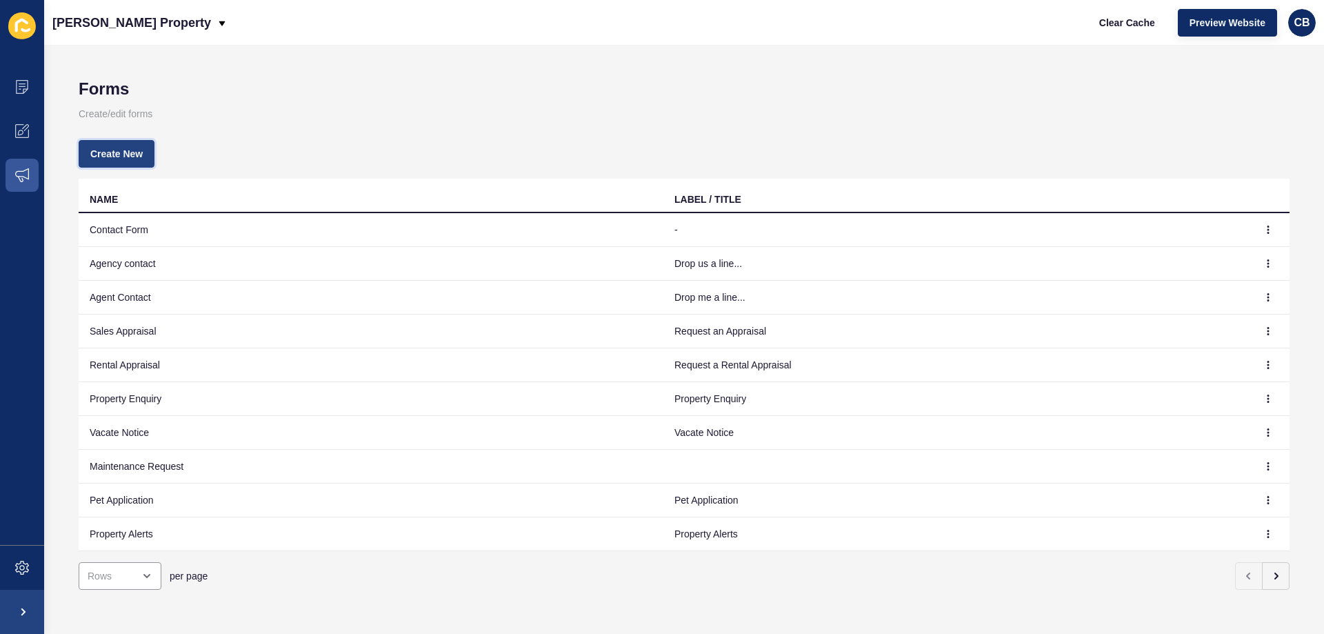
click at [106, 155] on span "Create New" at bounding box center [116, 154] width 52 height 14
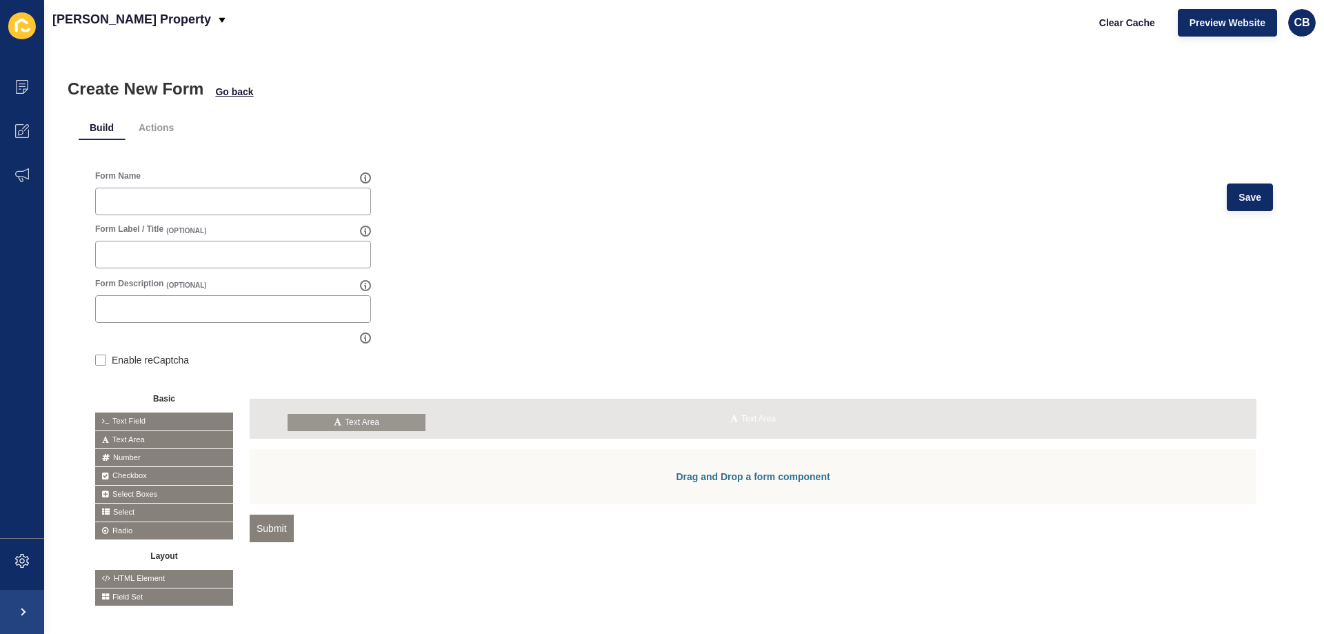
drag, startPoint x: 115, startPoint y: 437, endPoint x: 308, endPoint y: 419, distance: 194.6
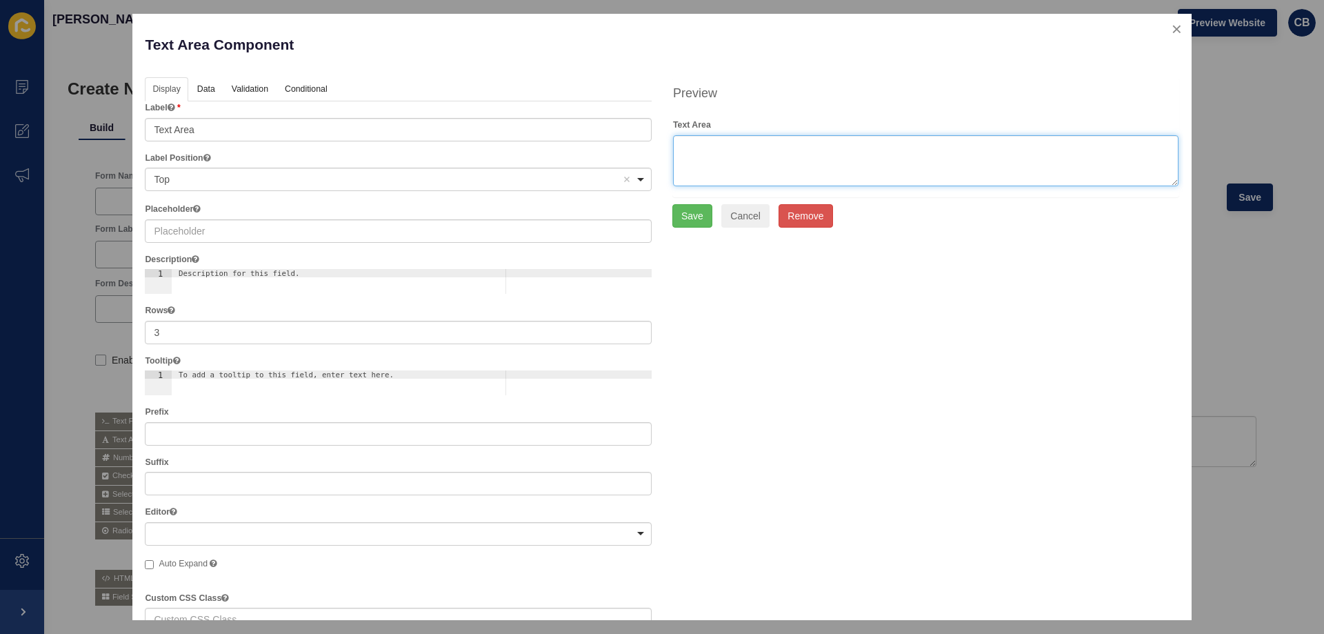
click at [699, 137] on textarea at bounding box center [926, 160] width 506 height 51
type textarea "Purchaser Full Name (Required)"
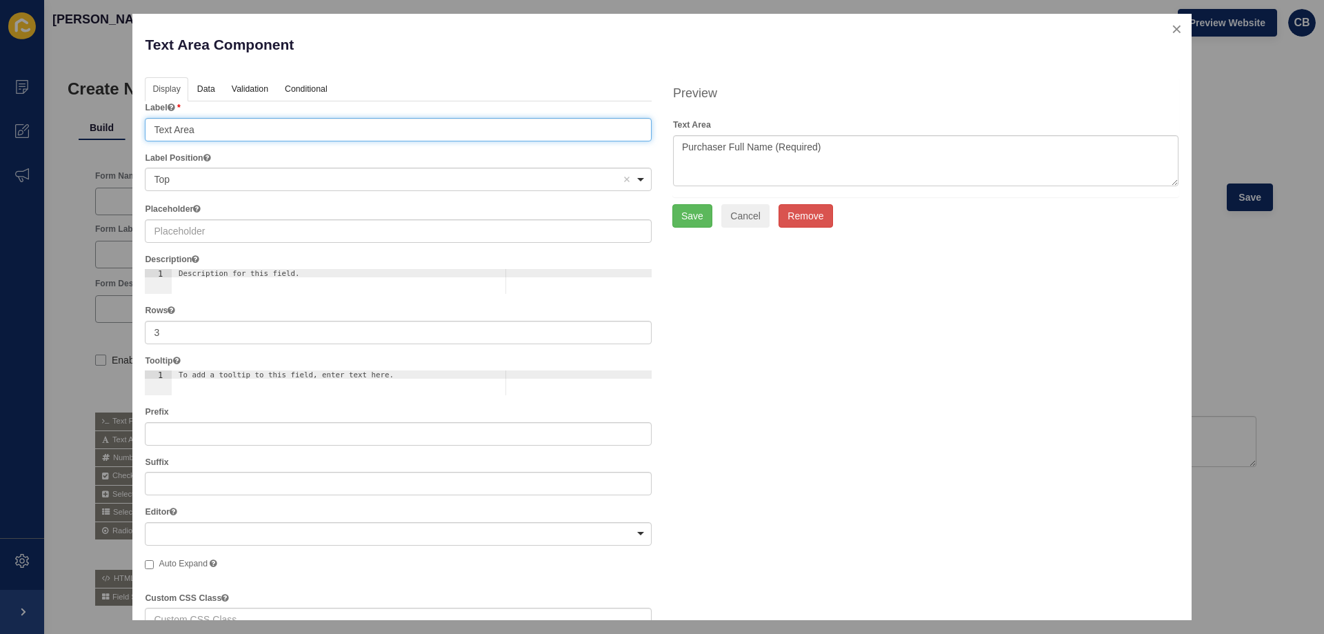
drag, startPoint x: 207, startPoint y: 128, endPoint x: 155, endPoint y: 130, distance: 52.5
click at [155, 130] on input "Text Area" at bounding box center [398, 129] width 507 height 23
click at [181, 179] on div "Top Remove item" at bounding box center [388, 179] width 468 height 14
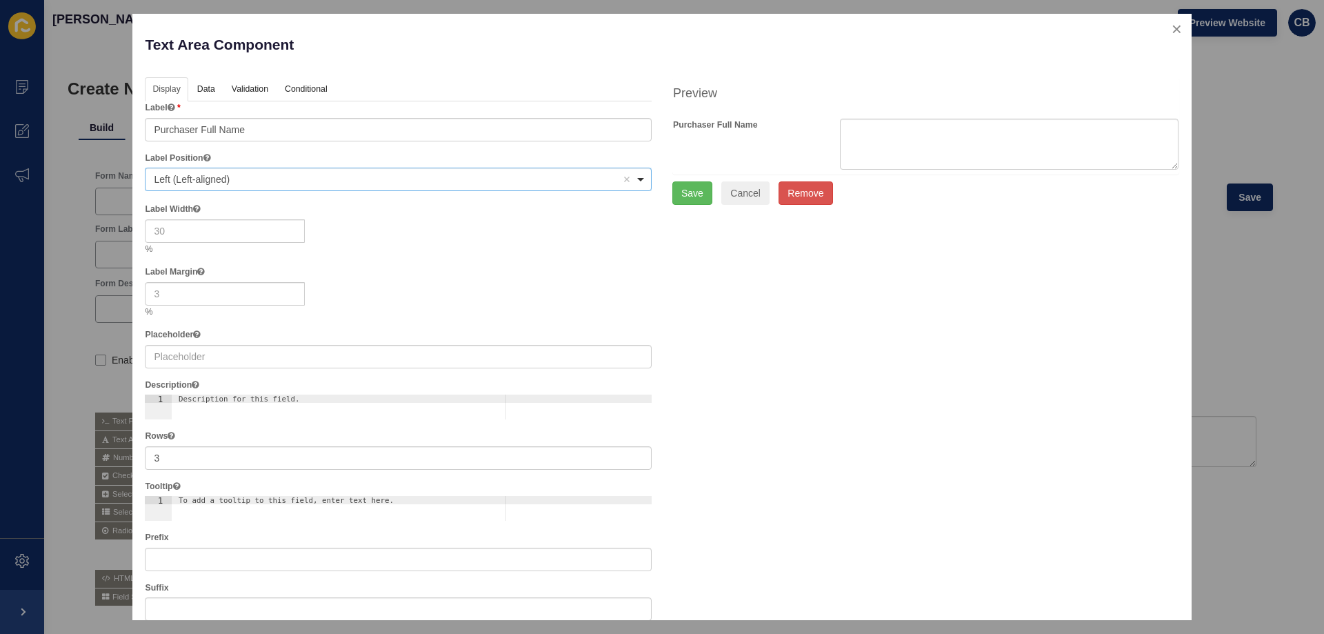
click at [189, 176] on span "Left (Left-aligned)" at bounding box center [192, 179] width 76 height 11
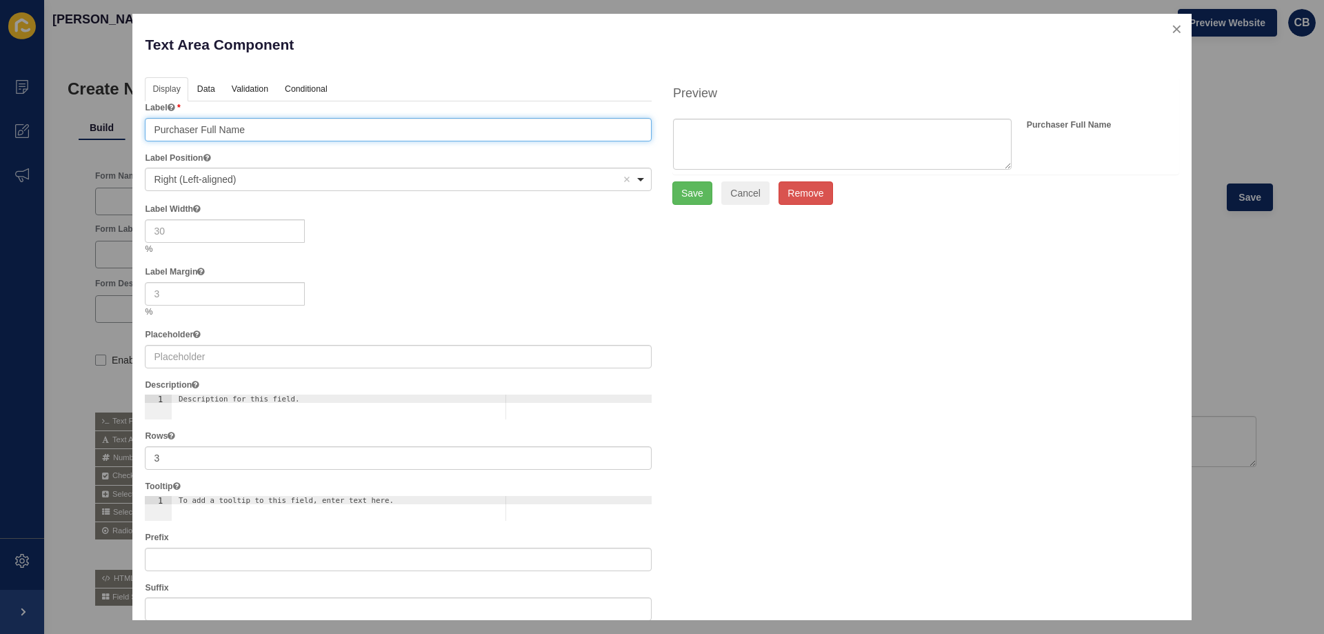
click at [256, 128] on input "Purchaser Full Name" at bounding box center [398, 129] width 507 height 23
drag, startPoint x: 256, startPoint y: 128, endPoint x: 139, endPoint y: 132, distance: 117.3
click at [139, 132] on div "Text Area Component Help Display Data Validation API Conditional Logic Layout L…" at bounding box center [661, 317] width 1059 height 606
click at [218, 176] on span "Right (Left-aligned)" at bounding box center [195, 179] width 82 height 11
type input "First"
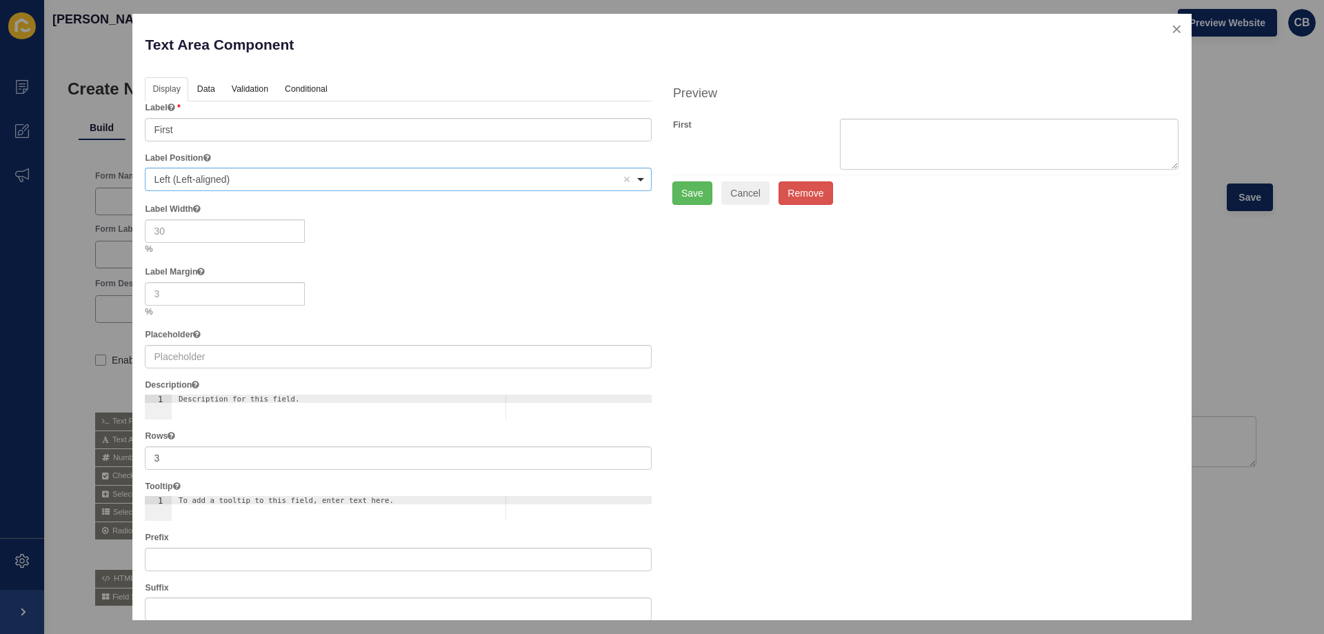
click at [188, 172] on div "<span>Left (Left-aligned)</span> Left (Left-aligned) Remove item" at bounding box center [398, 179] width 507 height 23
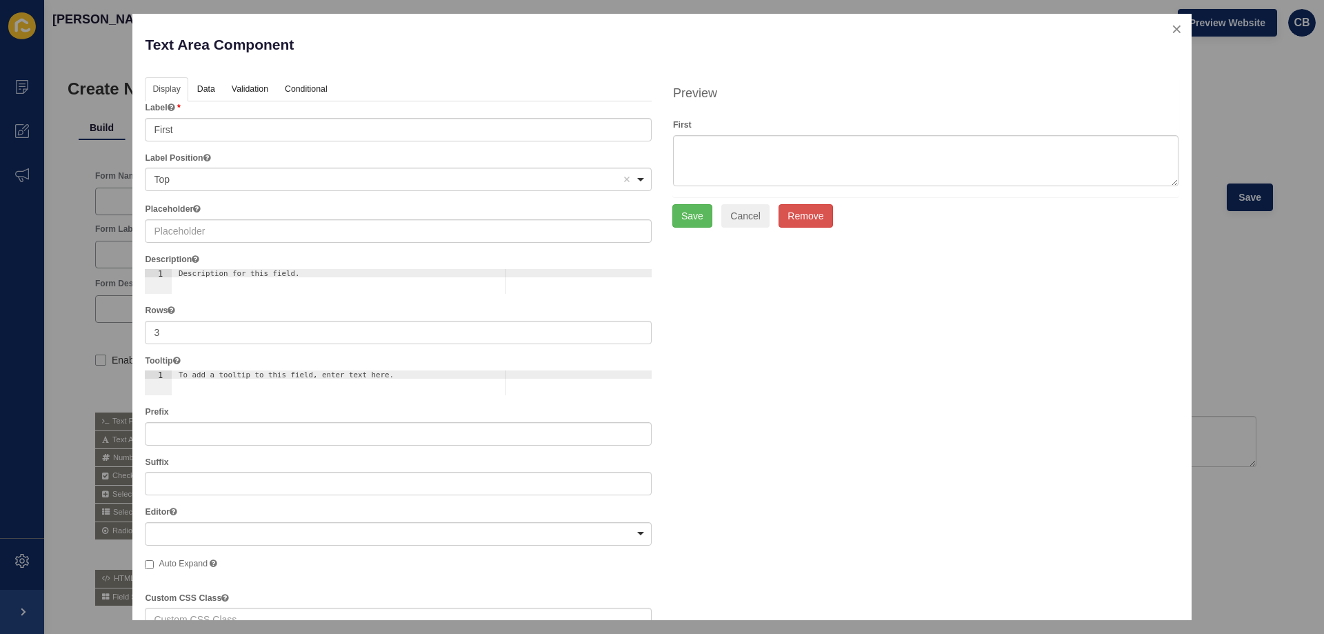
click at [213, 274] on div "Description for this field." at bounding box center [388, 274] width 419 height 8
drag, startPoint x: 286, startPoint y: 273, endPoint x: 206, endPoint y: 275, distance: 80.7
click at [206, 275] on div "Description for this field." at bounding box center [388, 274] width 419 height 8
click at [207, 270] on div "Description for this field." at bounding box center [388, 274] width 419 height 8
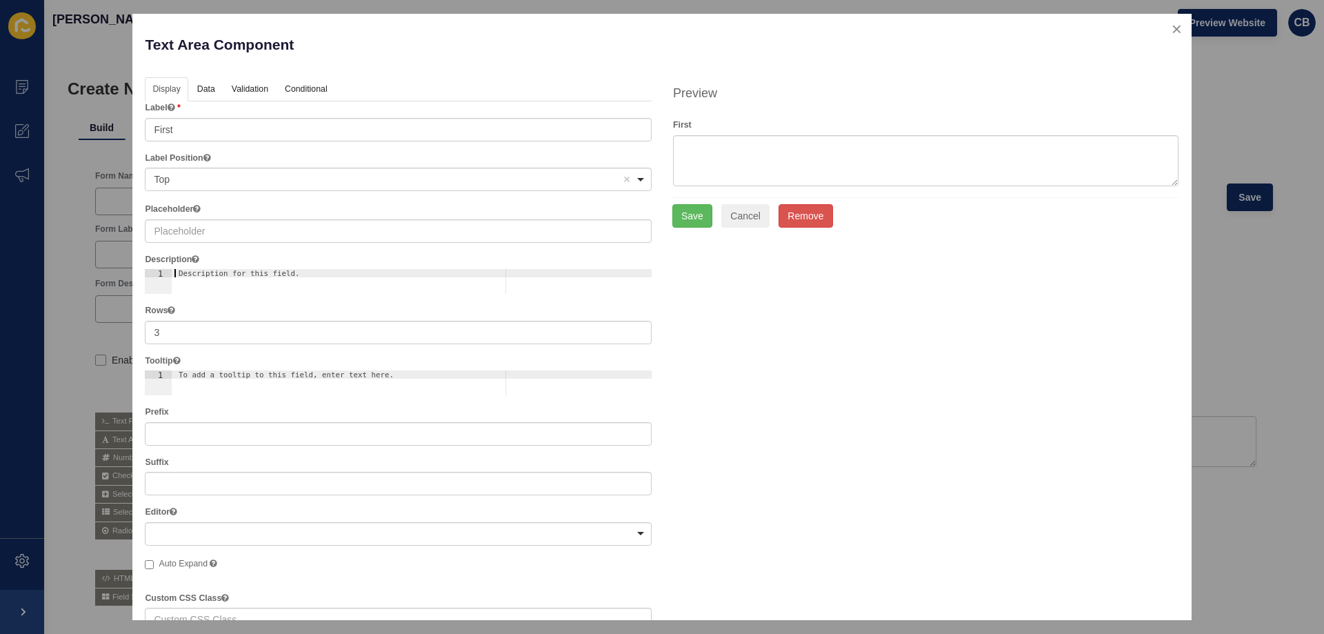
click at [271, 275] on div "Description for this field." at bounding box center [388, 274] width 419 height 8
drag, startPoint x: 289, startPoint y: 275, endPoint x: 199, endPoint y: 275, distance: 90.4
click at [199, 275] on div "Description for this field." at bounding box center [388, 274] width 419 height 8
click at [1165, 30] on button "close" at bounding box center [1177, 28] width 28 height 29
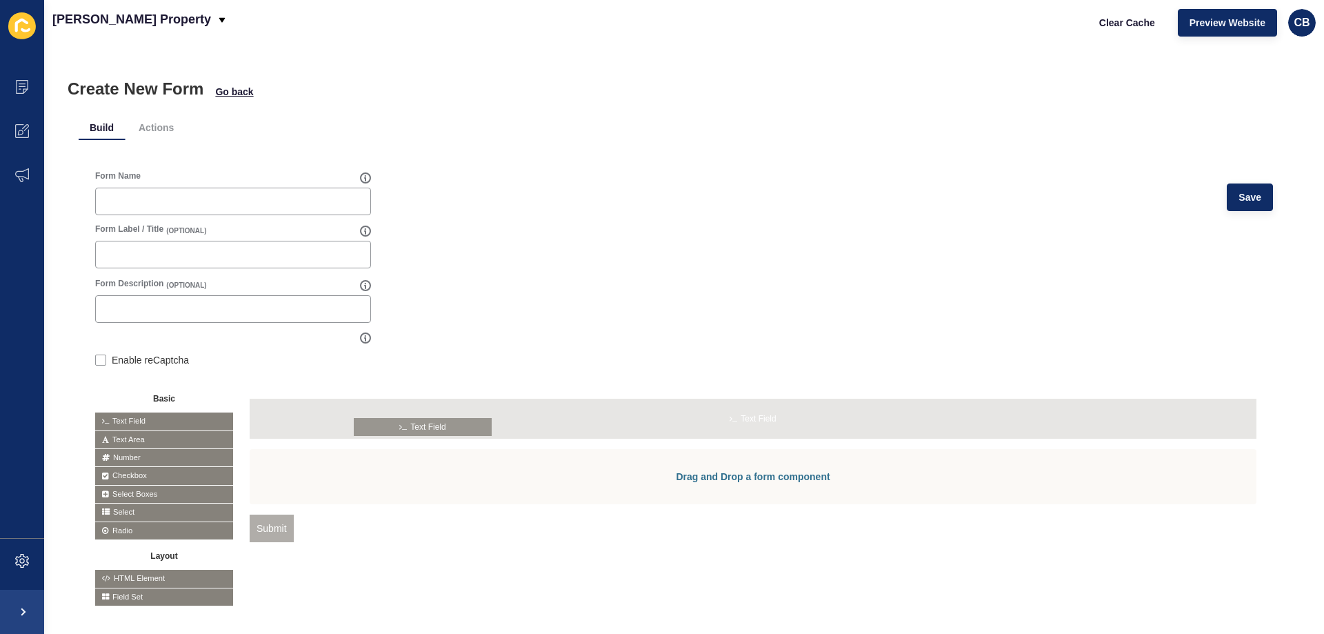
drag, startPoint x: 130, startPoint y: 421, endPoint x: 390, endPoint y: 426, distance: 259.4
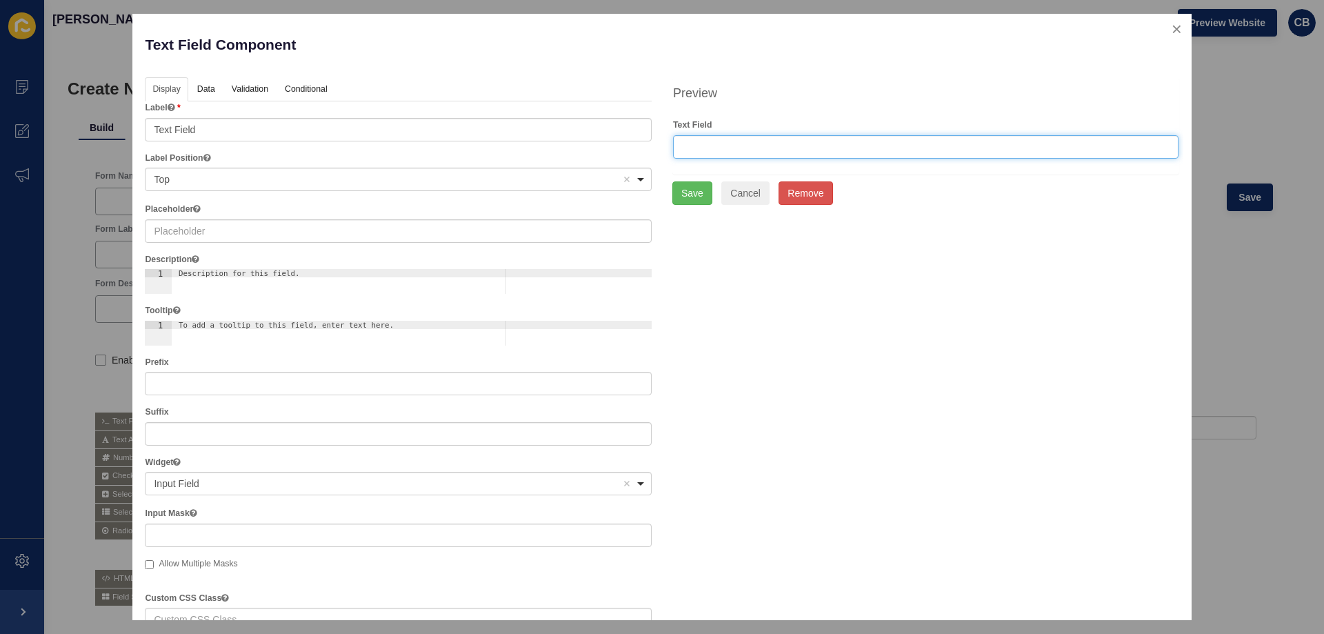
click at [691, 146] on input "text" at bounding box center [926, 146] width 506 height 23
type input "Purchaser Full Name (Required)"
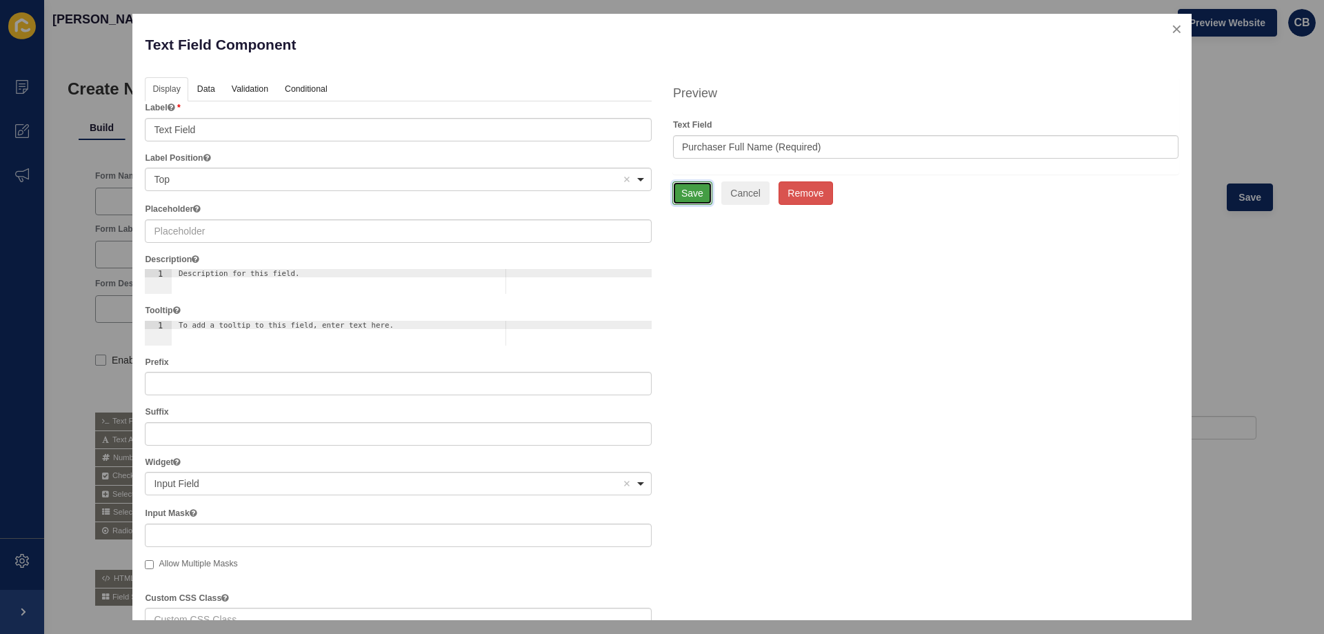
click at [686, 190] on button "Save" at bounding box center [693, 192] width 40 height 23
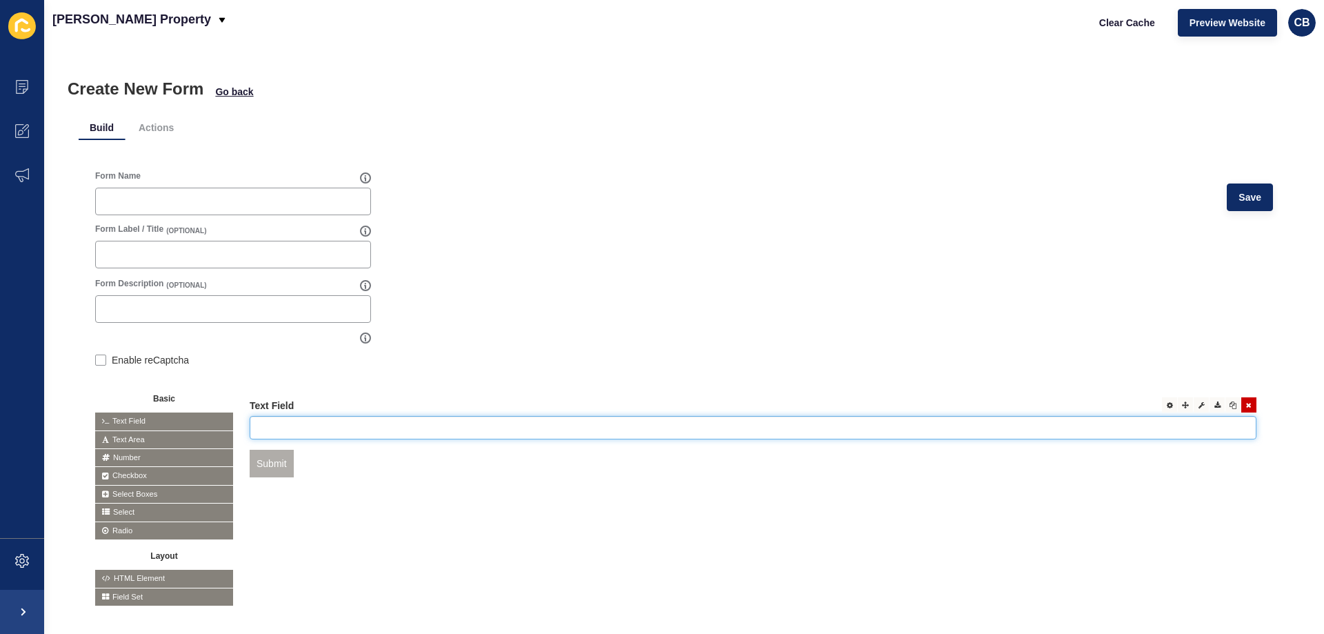
click at [279, 425] on input "text" at bounding box center [753, 427] width 1007 height 23
type input "Purchaser Full Name (Required)"
click at [128, 414] on span "Text Field" at bounding box center [164, 420] width 138 height 17
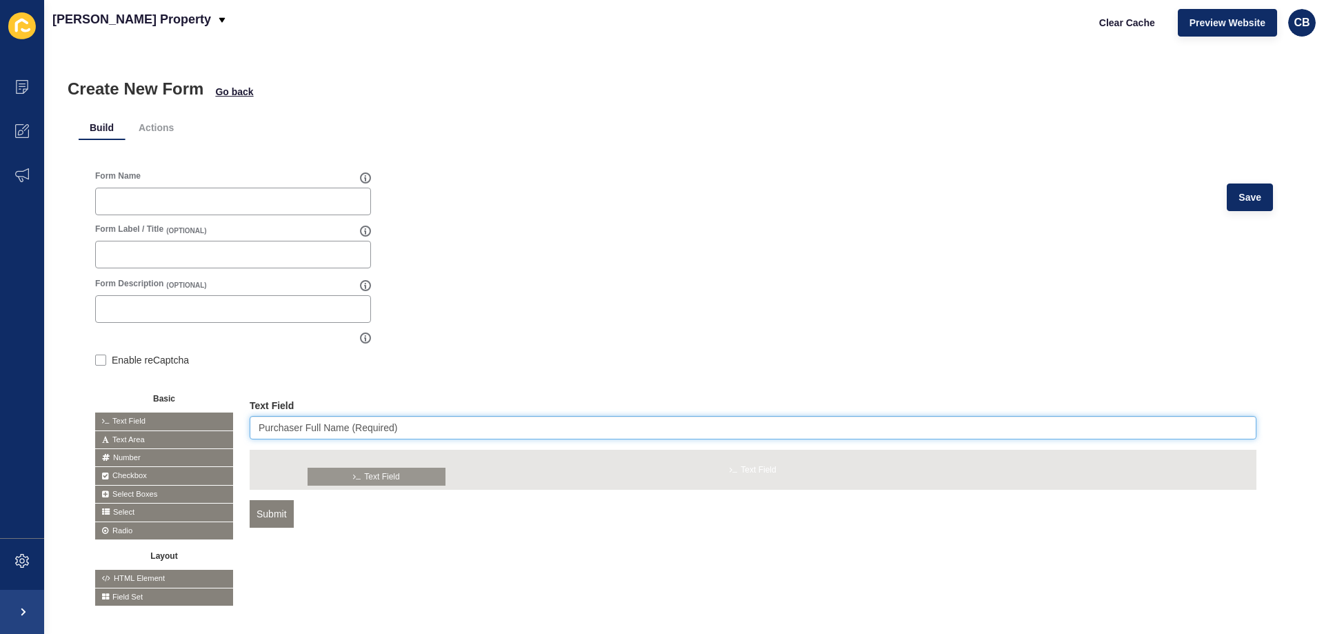
drag, startPoint x: 130, startPoint y: 417, endPoint x: 344, endPoint y: 473, distance: 220.3
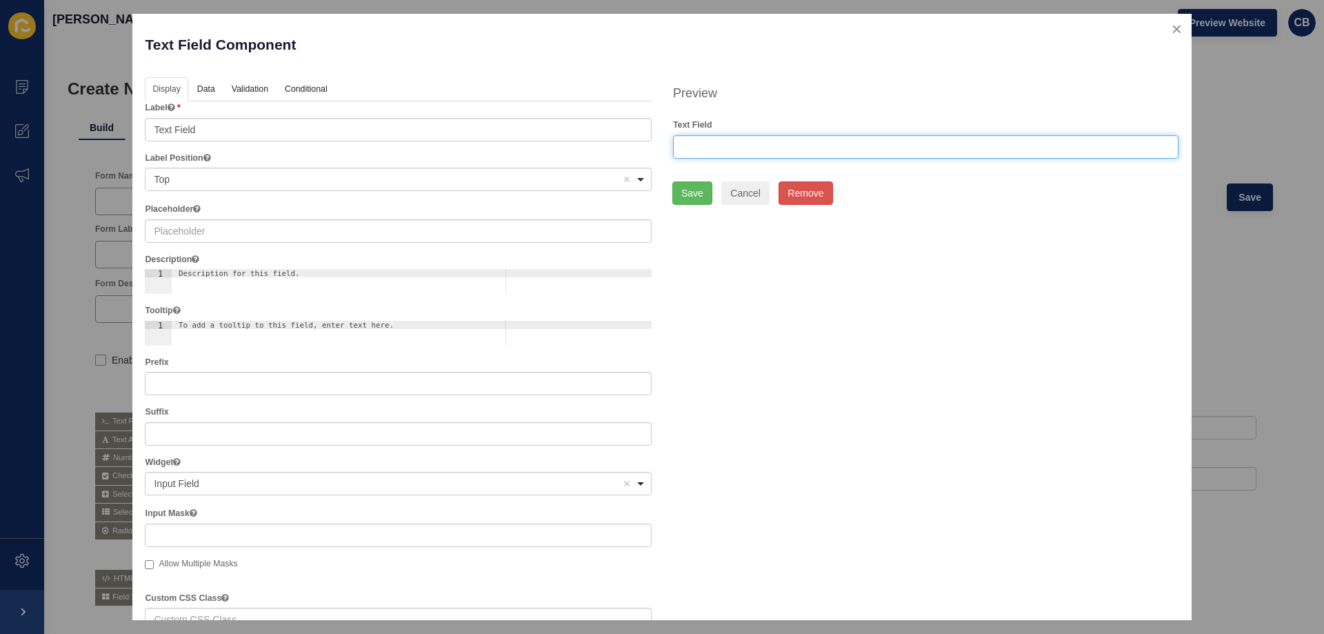
click at [681, 152] on input "text" at bounding box center [926, 146] width 506 height 23
type input "First"
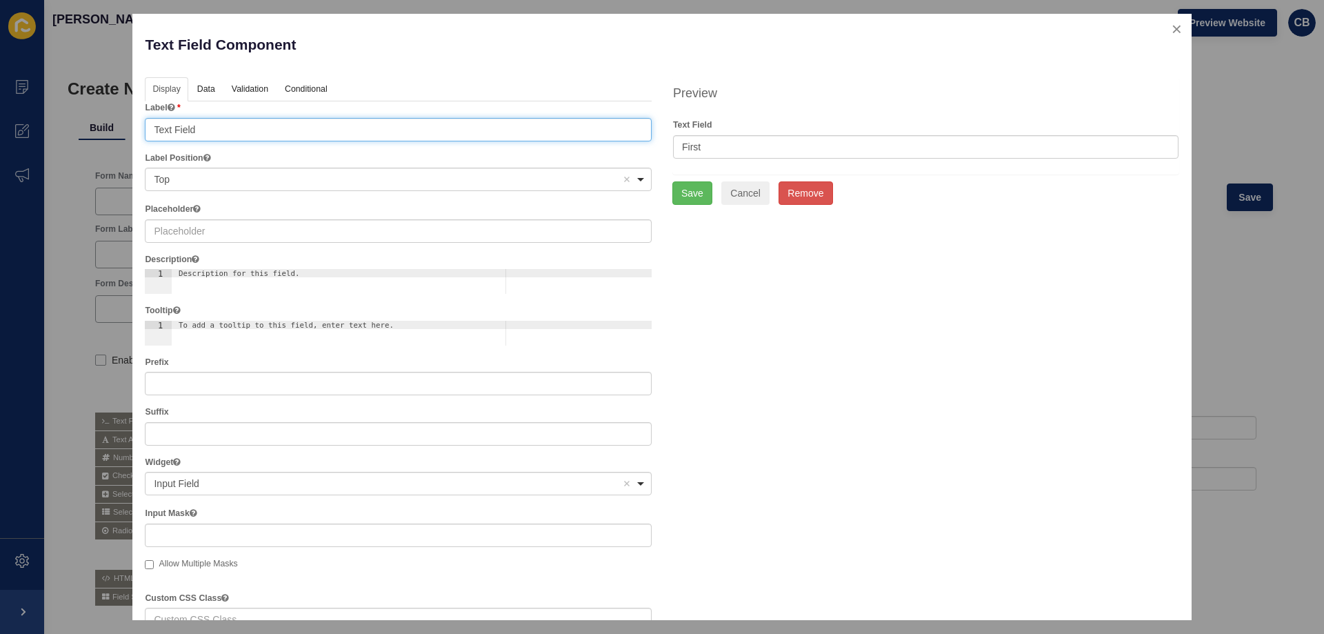
drag, startPoint x: 200, startPoint y: 131, endPoint x: 145, endPoint y: 132, distance: 55.2
click at [145, 132] on input "Text Field" at bounding box center [398, 129] width 507 height 23
click at [215, 177] on div "Top Remove item" at bounding box center [388, 179] width 468 height 14
type input "First"
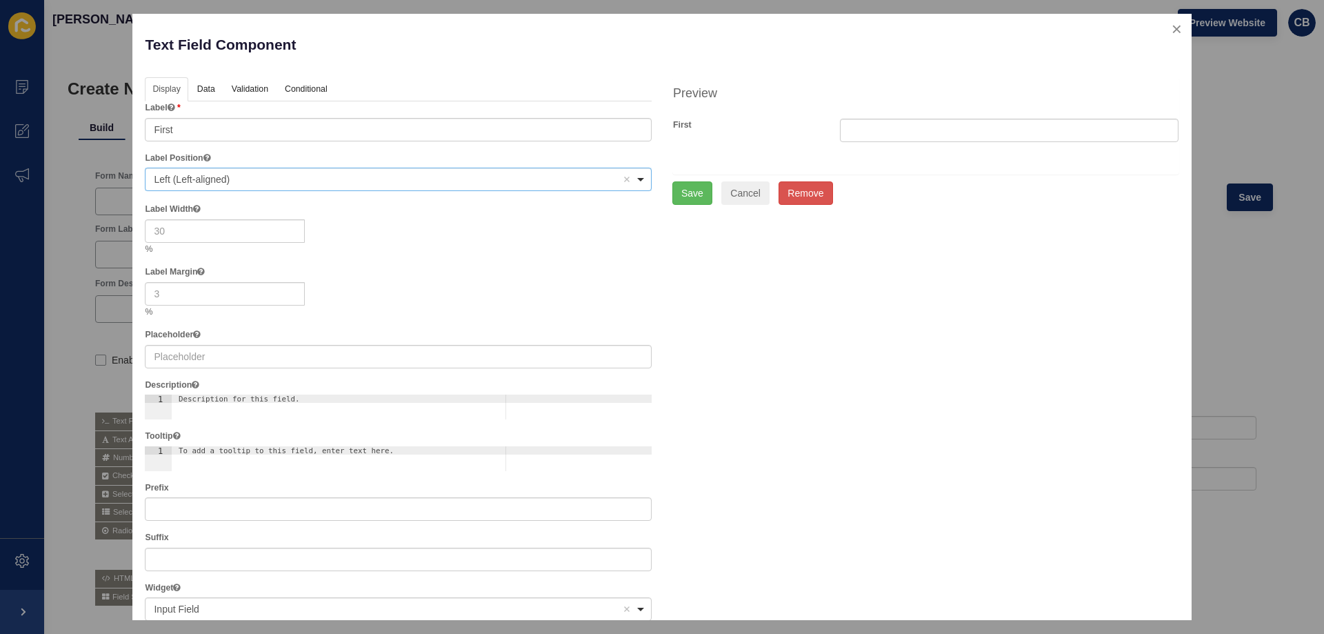
click at [201, 181] on span "Left (Left-aligned)" at bounding box center [192, 179] width 76 height 11
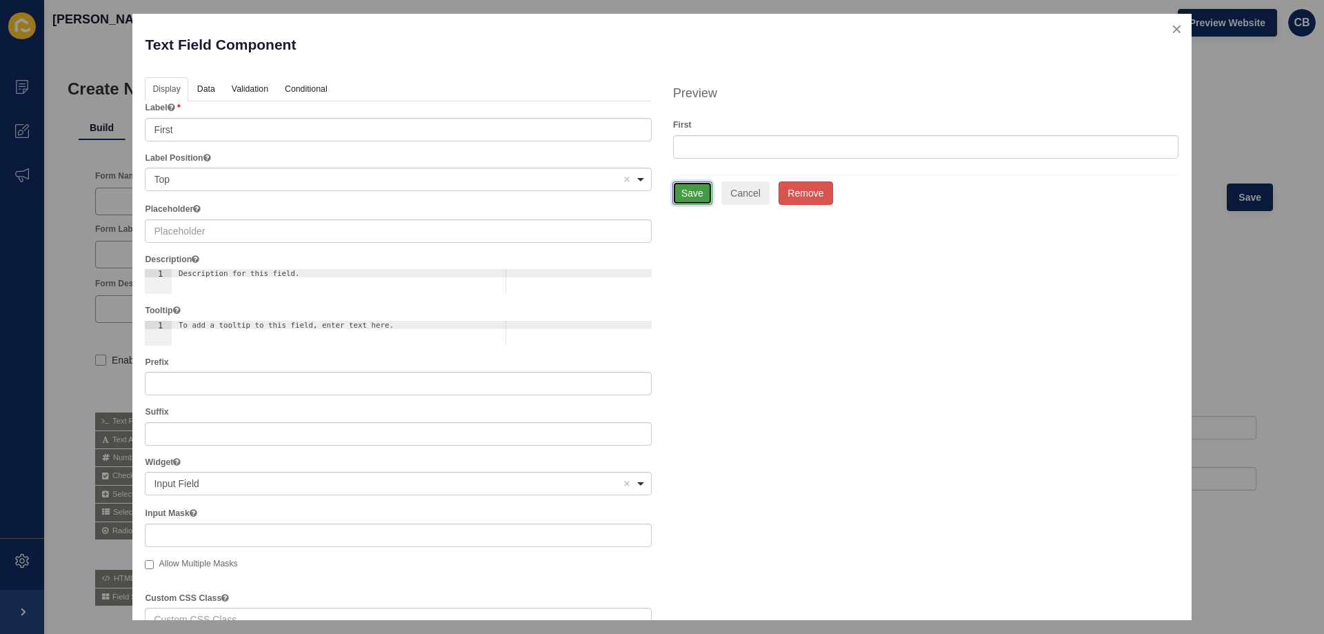
click at [684, 190] on button "Save" at bounding box center [693, 192] width 40 height 23
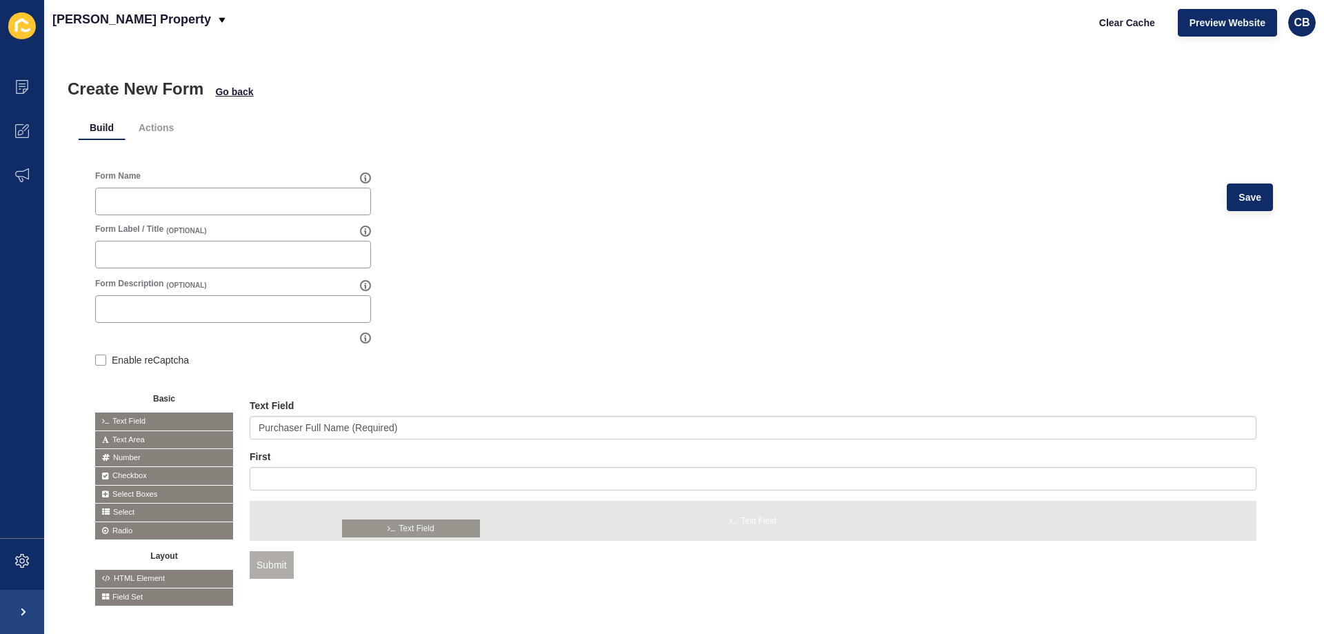
drag, startPoint x: 138, startPoint y: 417, endPoint x: 387, endPoint y: 526, distance: 271.5
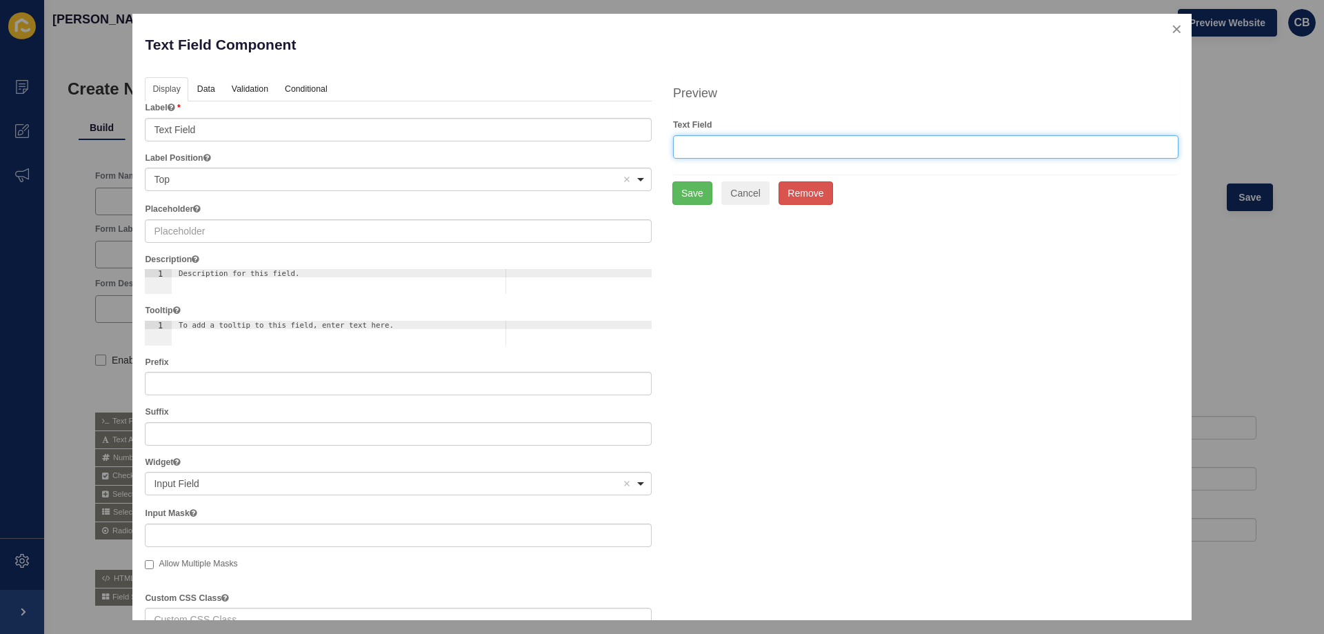
click at [690, 143] on input "text" at bounding box center [926, 146] width 506 height 23
click at [243, 179] on div "Top Remove item" at bounding box center [388, 179] width 468 height 14
type input "Middle"
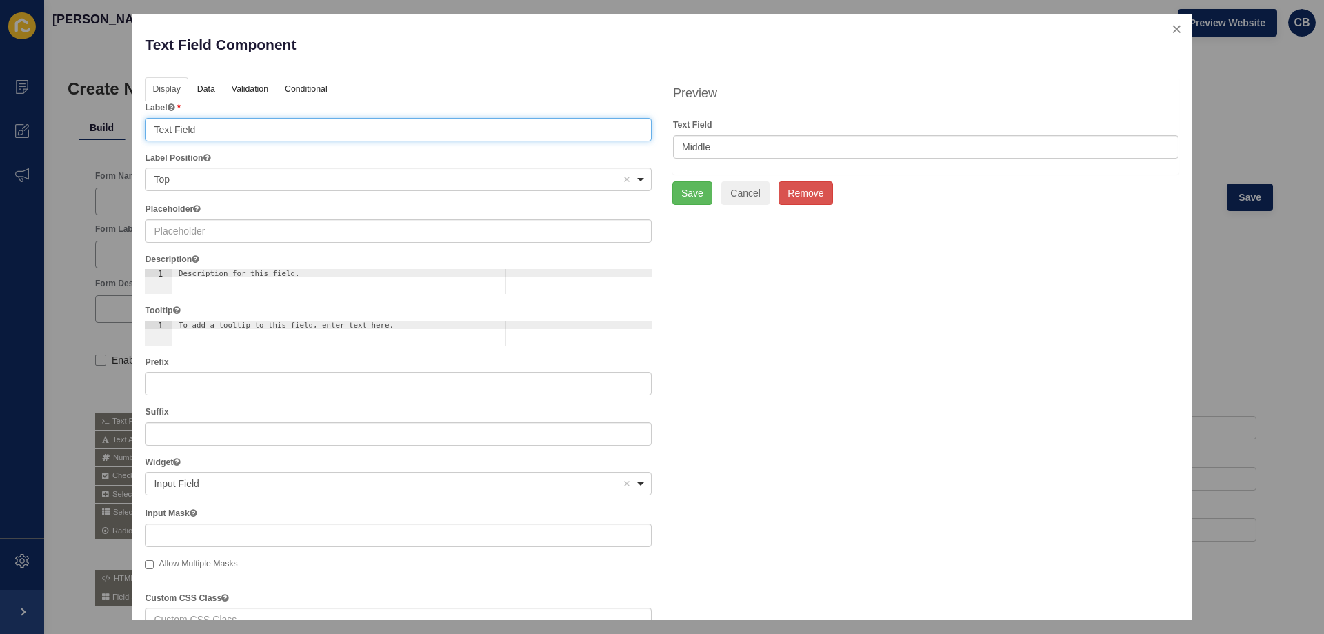
click at [215, 128] on input "Text Field" at bounding box center [398, 129] width 507 height 23
drag, startPoint x: 215, startPoint y: 128, endPoint x: 142, endPoint y: 128, distance: 73.1
click at [142, 128] on div "Display Data Validation API Conditional Logic Layout Label Text Field Label Pos…" at bounding box center [399, 505] width 528 height 856
click at [177, 173] on div "Top Remove item" at bounding box center [388, 179] width 468 height 14
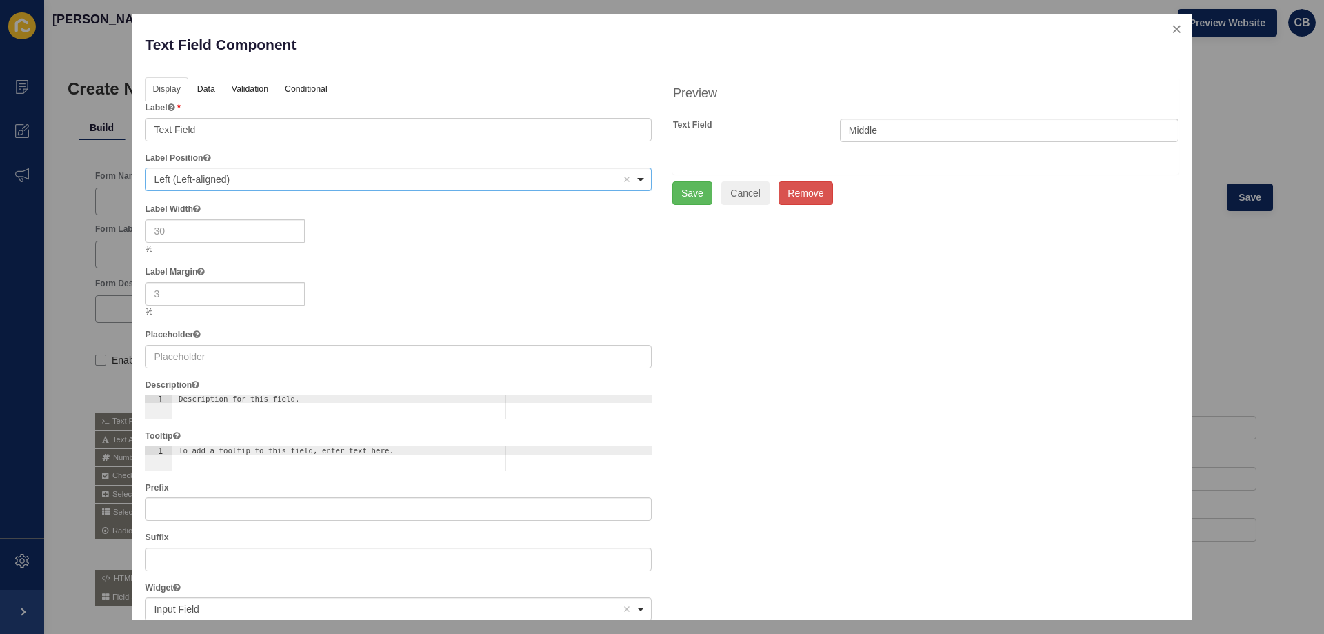
click at [201, 181] on span "Left (Left-aligned)" at bounding box center [192, 179] width 76 height 11
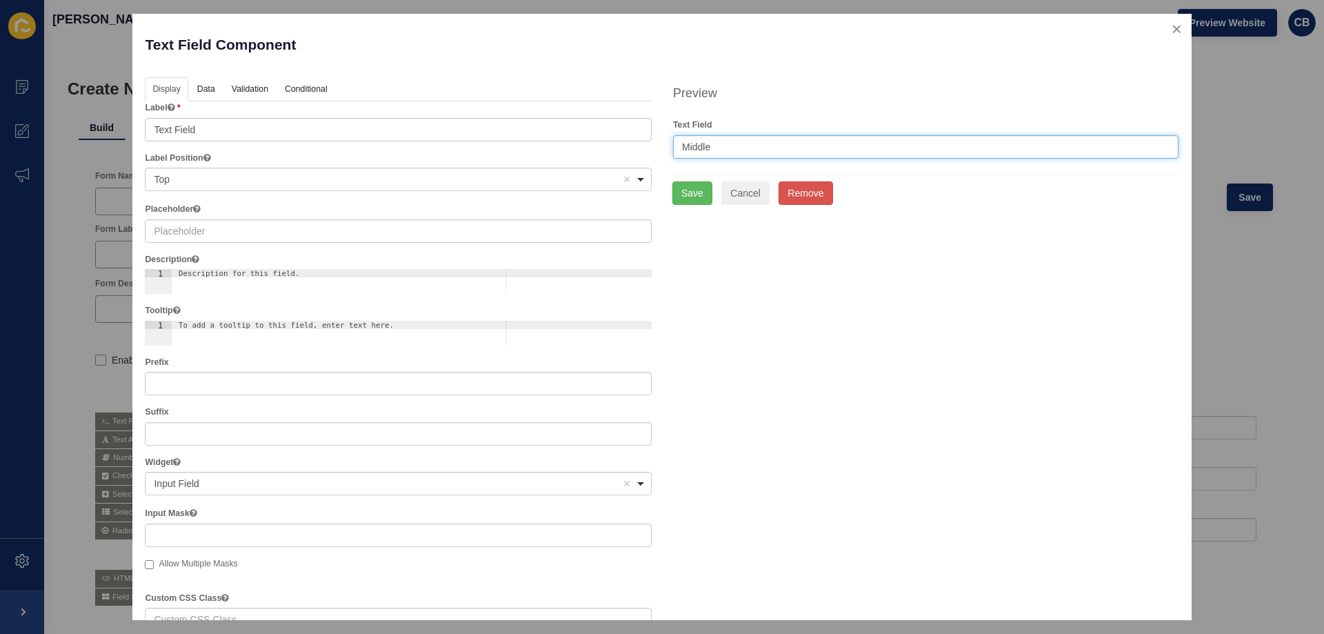
drag, startPoint x: 739, startPoint y: 148, endPoint x: 601, endPoint y: 158, distance: 137.6
click at [601, 158] on div "Display Data Validation API Conditional Logic Layout Label Text Field Label Pos…" at bounding box center [662, 505] width 1055 height 856
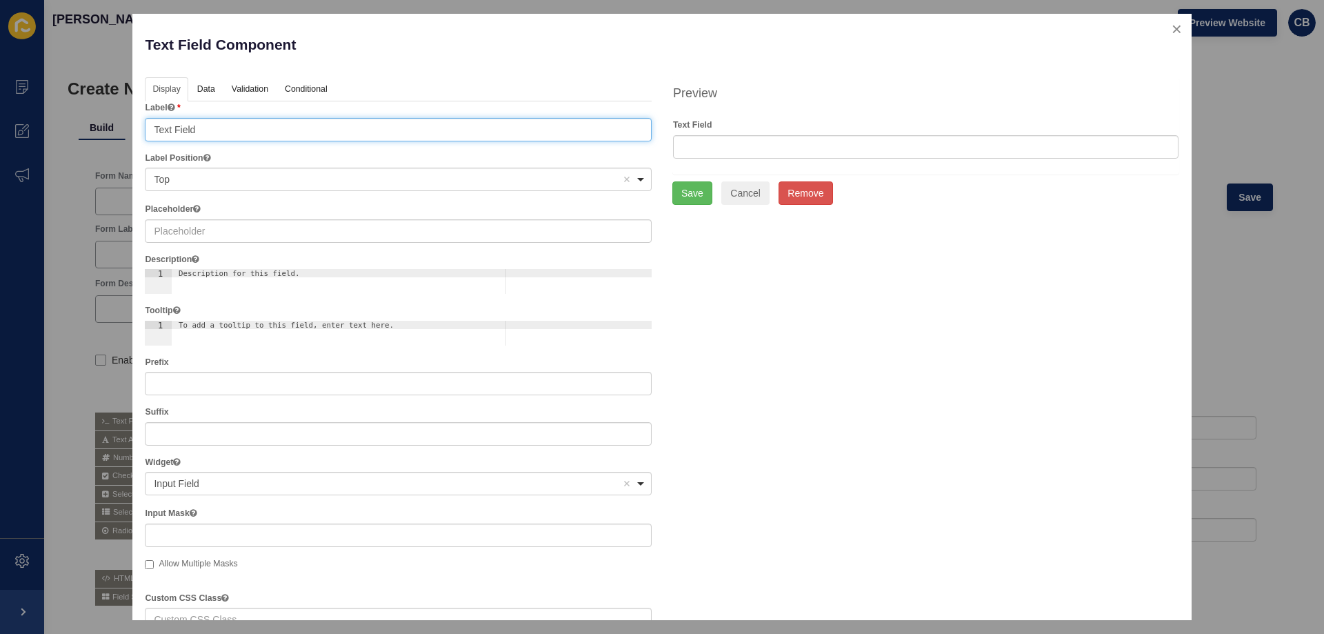
drag, startPoint x: 213, startPoint y: 132, endPoint x: 106, endPoint y: 132, distance: 106.9
click at [106, 132] on div "Text Field Component Help Display Data Validation API Conditional Logic Layout …" at bounding box center [662, 317] width 1324 height 634
type input "Middle"
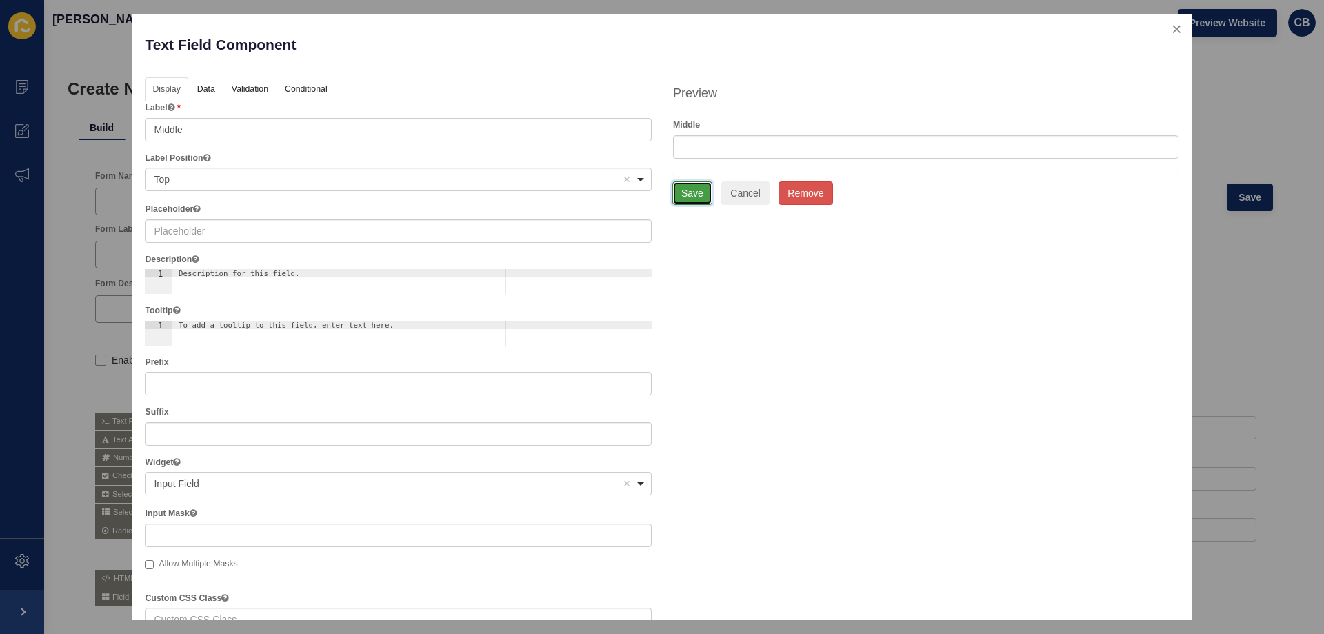
click at [673, 192] on button "Save" at bounding box center [693, 192] width 40 height 23
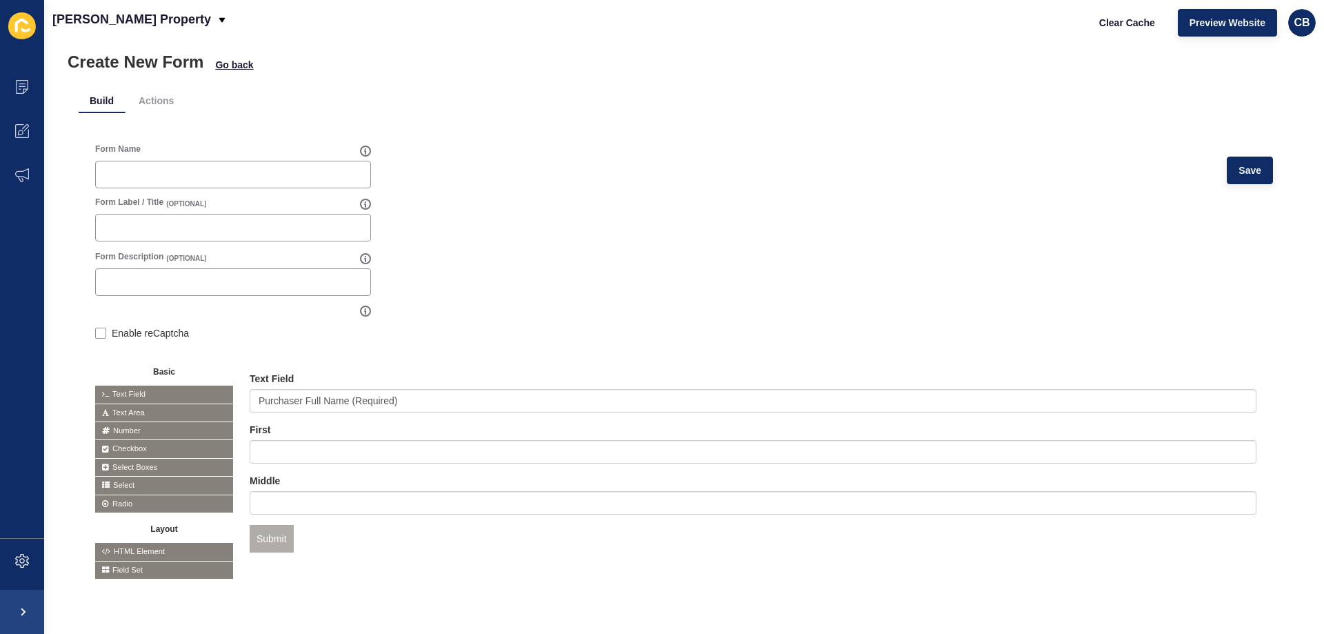
scroll to position [41, 0]
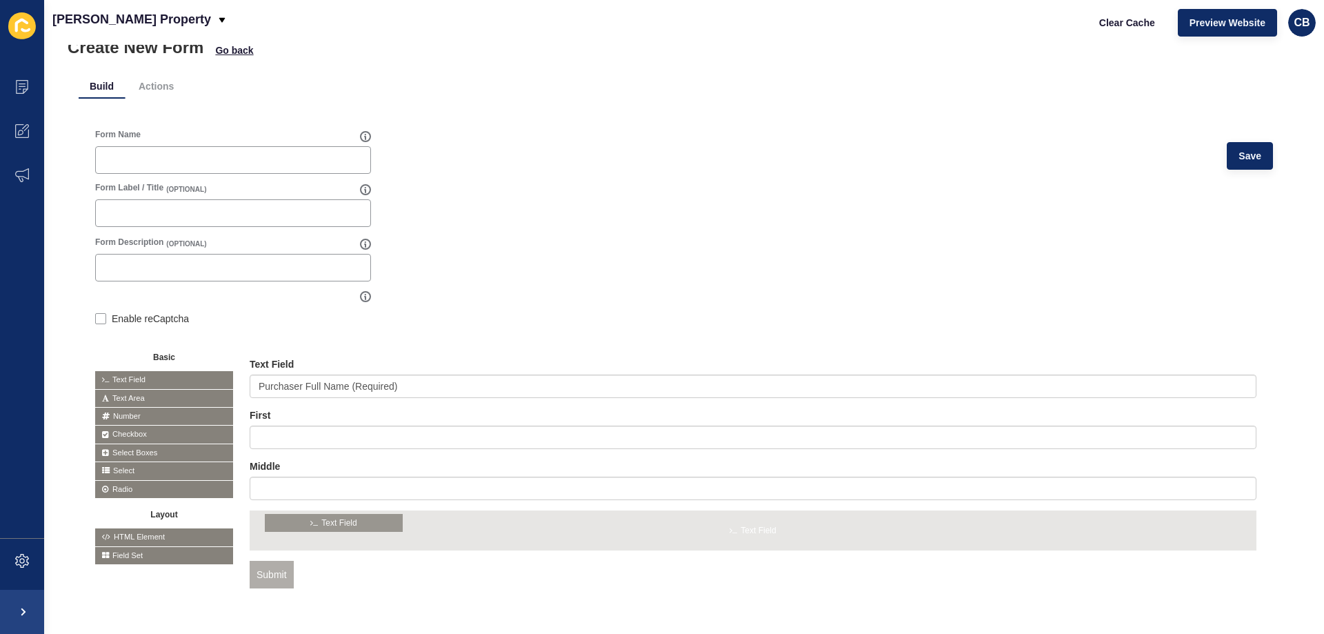
drag, startPoint x: 126, startPoint y: 379, endPoint x: 297, endPoint y: 523, distance: 223.8
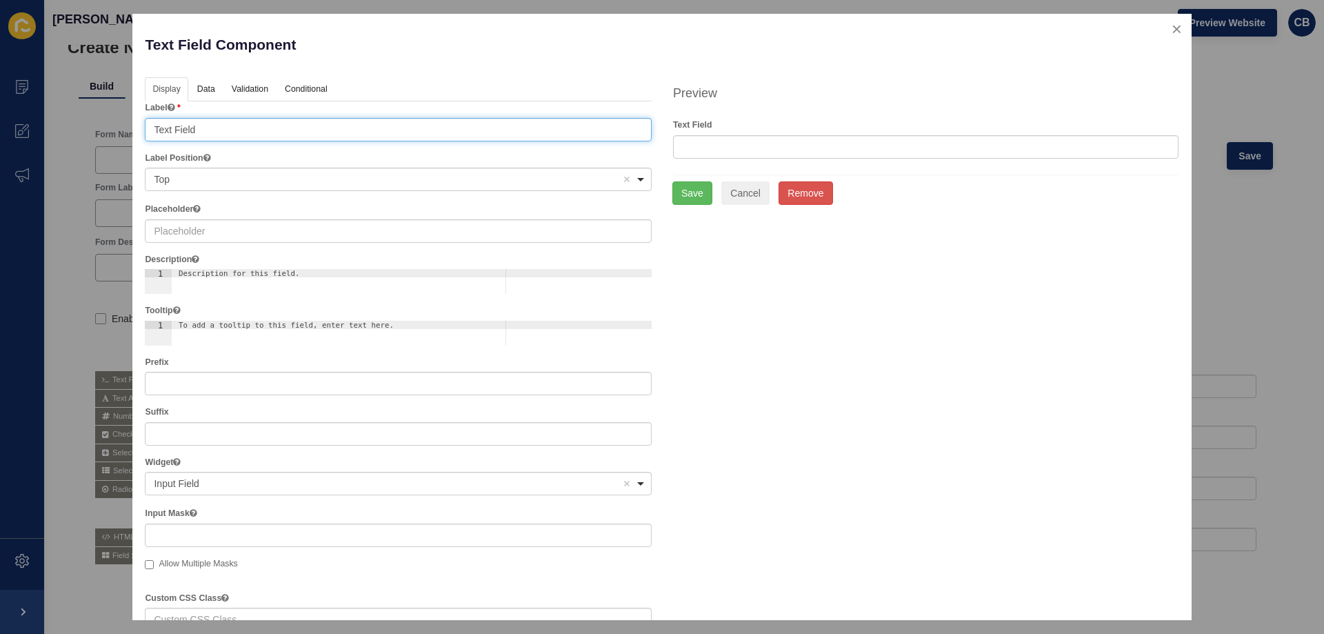
drag, startPoint x: 241, startPoint y: 129, endPoint x: 139, endPoint y: 132, distance: 102.8
click at [139, 132] on div "Text Field Component Help Display Data Validation API Conditional Logic Layout …" at bounding box center [661, 317] width 1059 height 606
click at [183, 175] on div "Top Remove item" at bounding box center [388, 179] width 468 height 14
type input "Last"
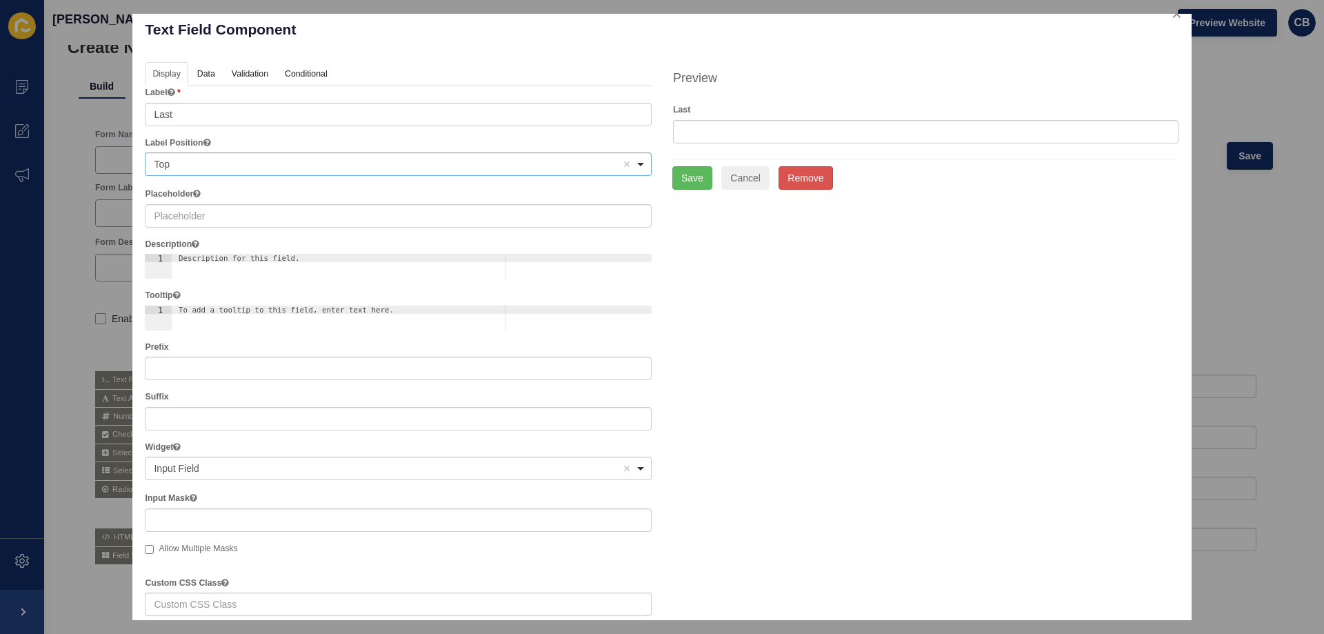
scroll to position [0, 0]
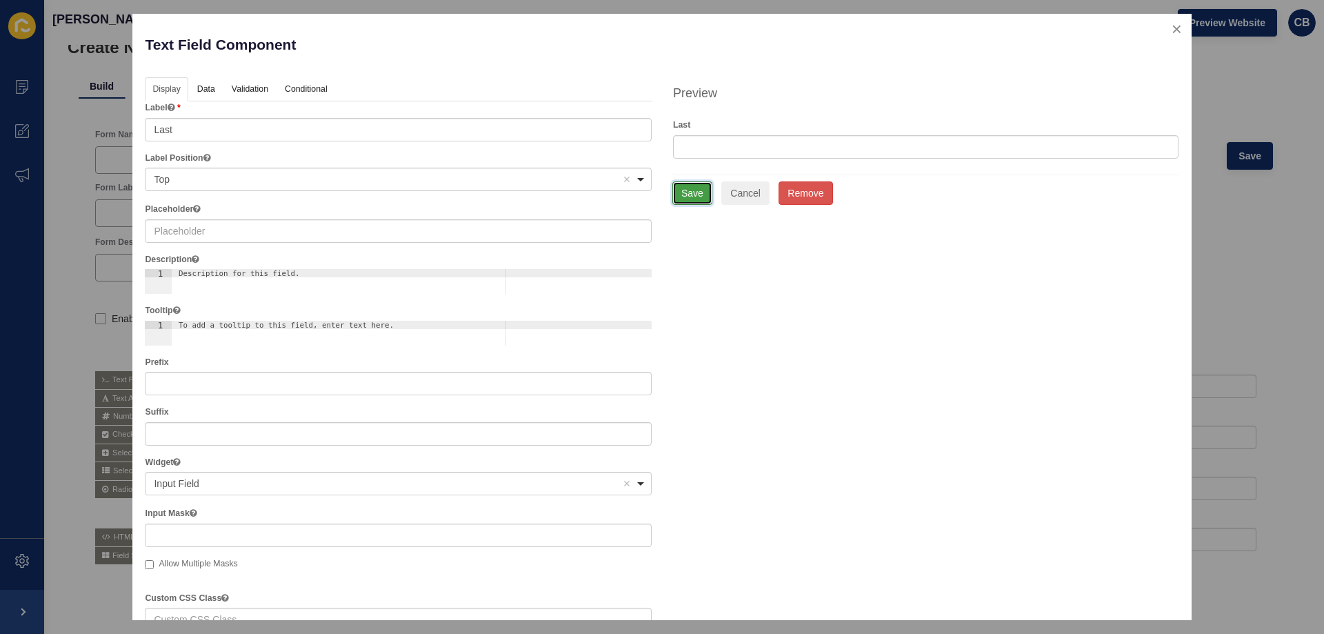
click at [690, 196] on button "Save" at bounding box center [693, 192] width 40 height 23
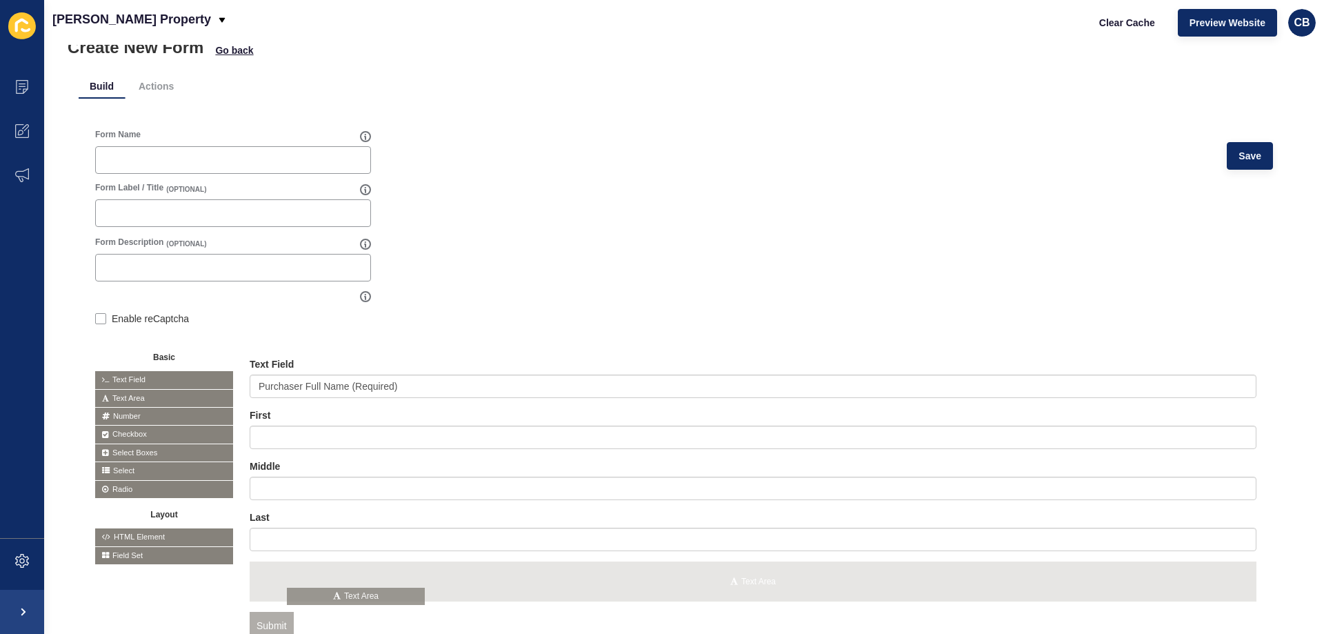
drag, startPoint x: 132, startPoint y: 395, endPoint x: 324, endPoint y: 594, distance: 276.1
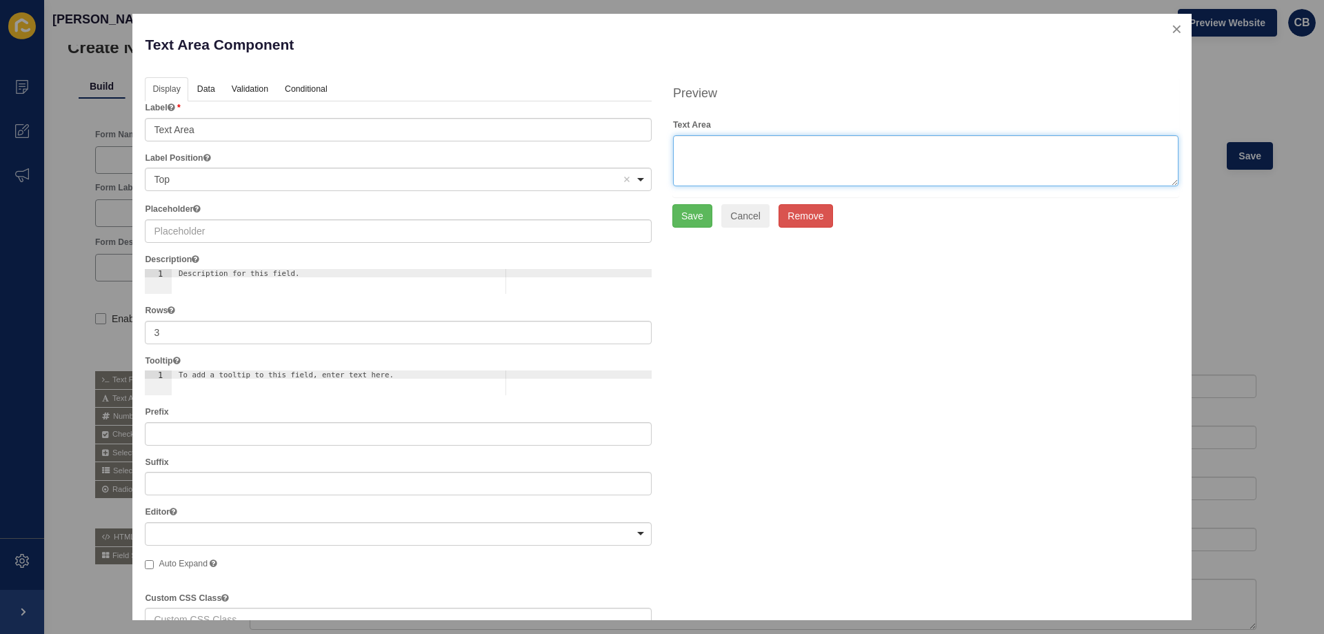
click at [693, 149] on textarea at bounding box center [926, 160] width 506 height 51
type textarea "Please enter your personal address"
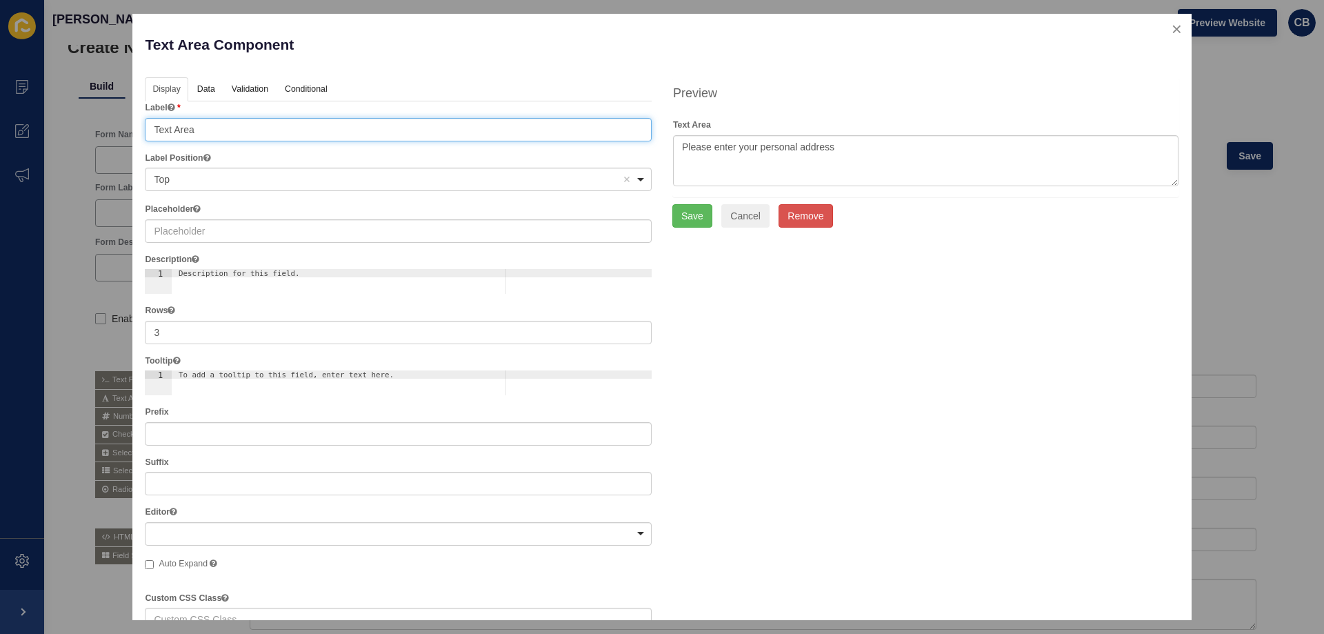
click at [208, 130] on input "Text Area" at bounding box center [398, 129] width 507 height 23
drag, startPoint x: 208, startPoint y: 130, endPoint x: 155, endPoint y: 129, distance: 52.4
click at [155, 129] on input "Text Area" at bounding box center [398, 129] width 507 height 23
type input "Please enter your personal address"
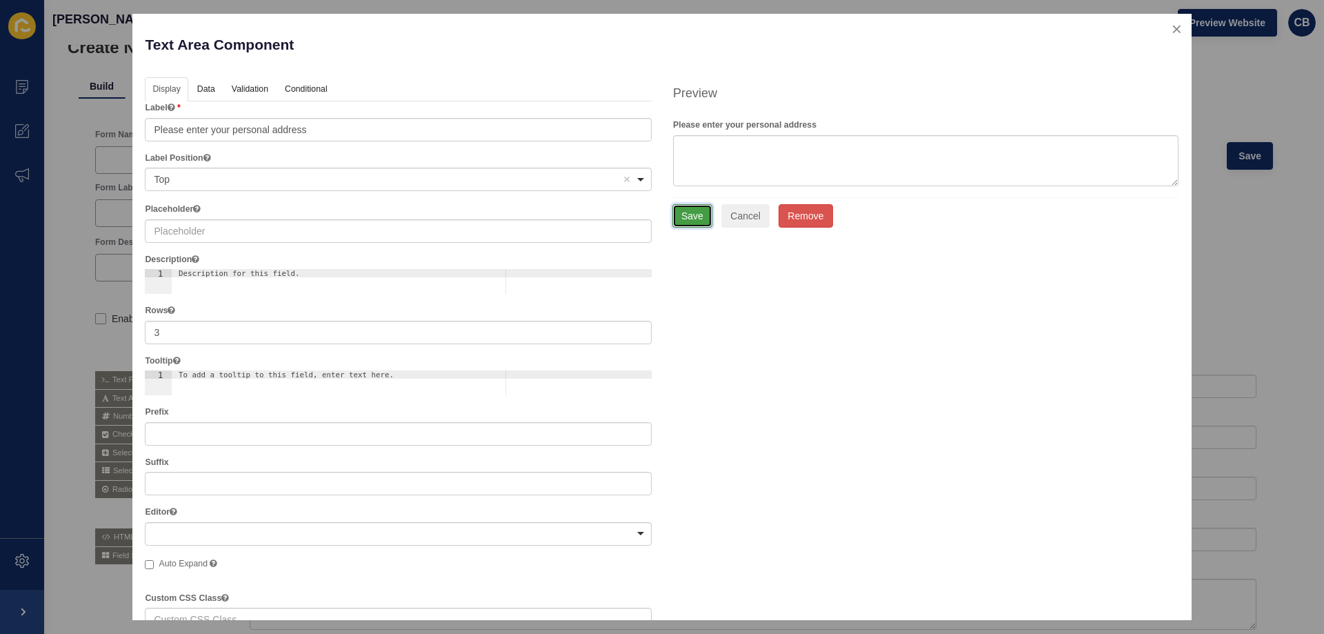
click at [690, 215] on button "Save" at bounding box center [693, 215] width 40 height 23
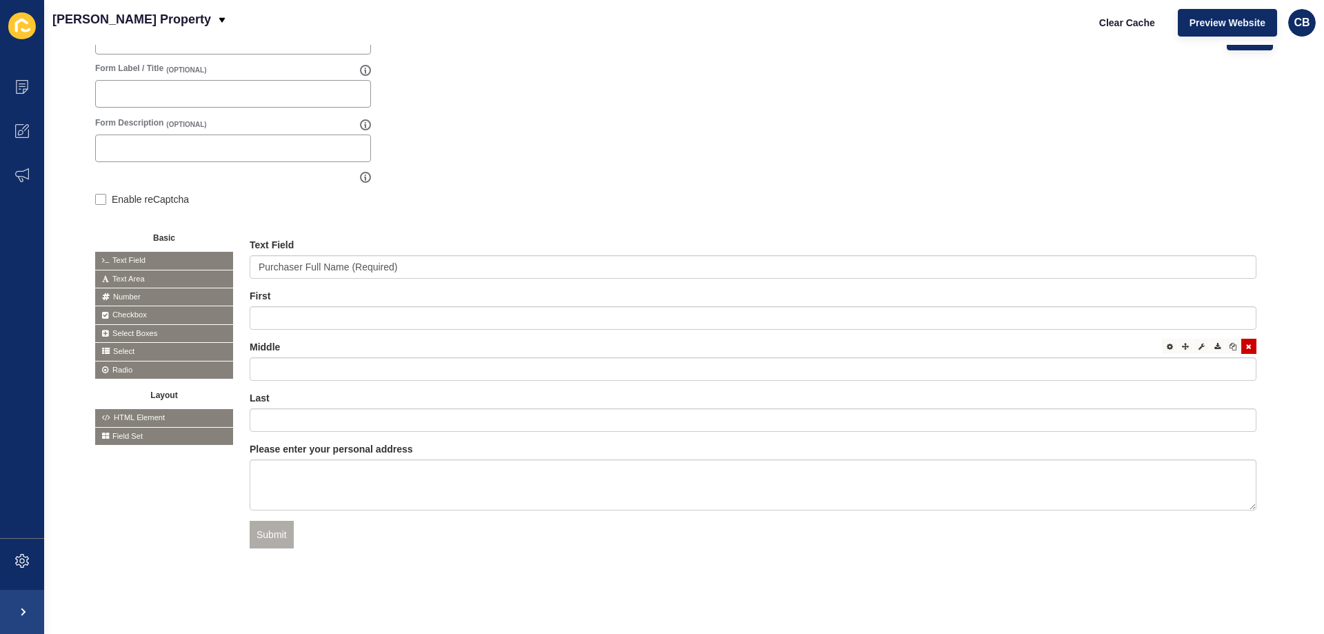
scroll to position [171, 0]
click at [1242, 441] on div at bounding box center [1249, 448] width 15 height 15
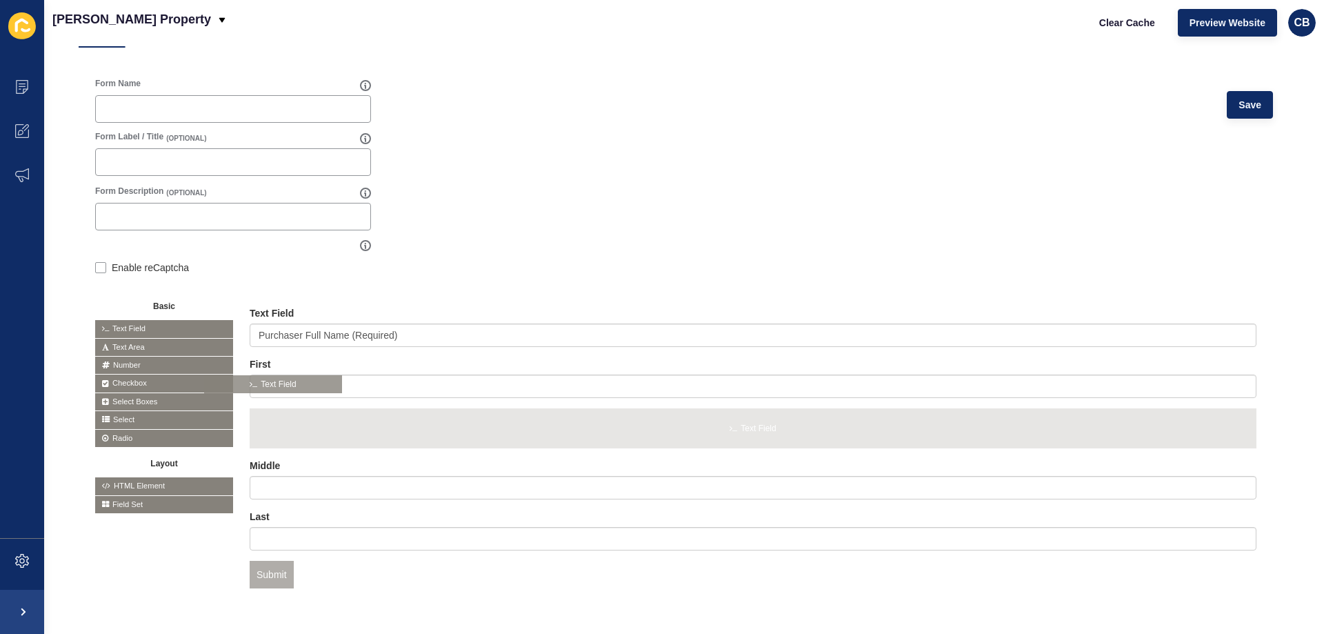
scroll to position [143, 0]
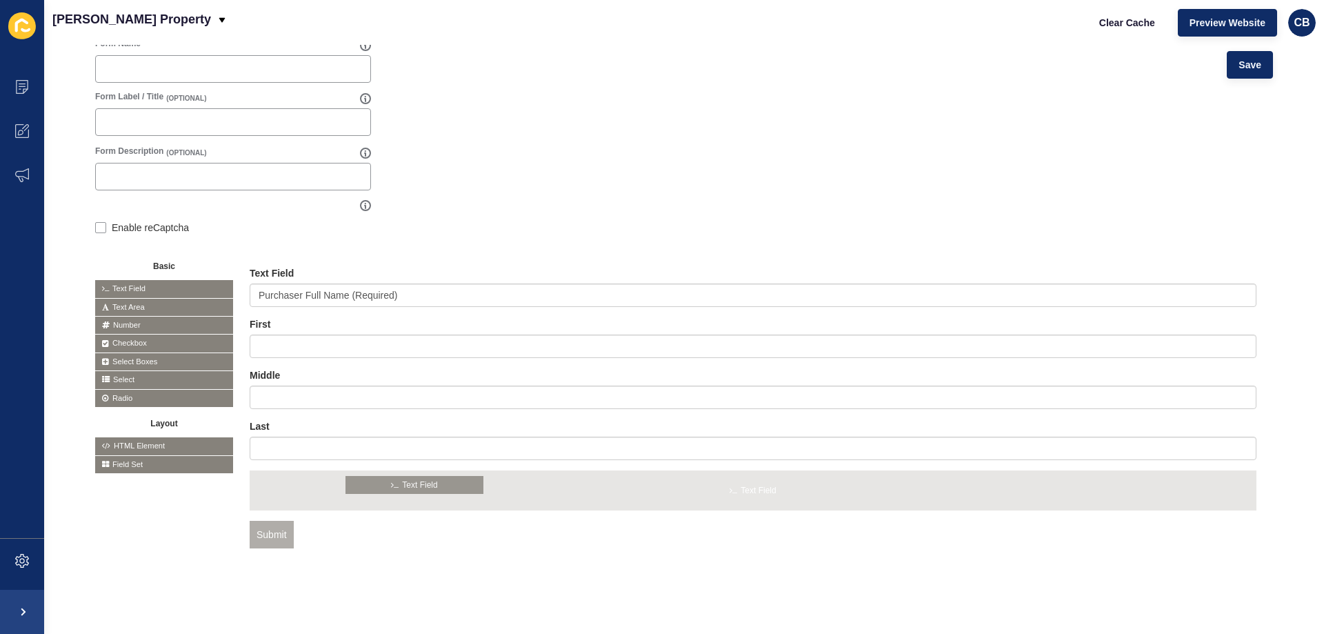
drag, startPoint x: 143, startPoint y: 324, endPoint x: 394, endPoint y: 481, distance: 295.3
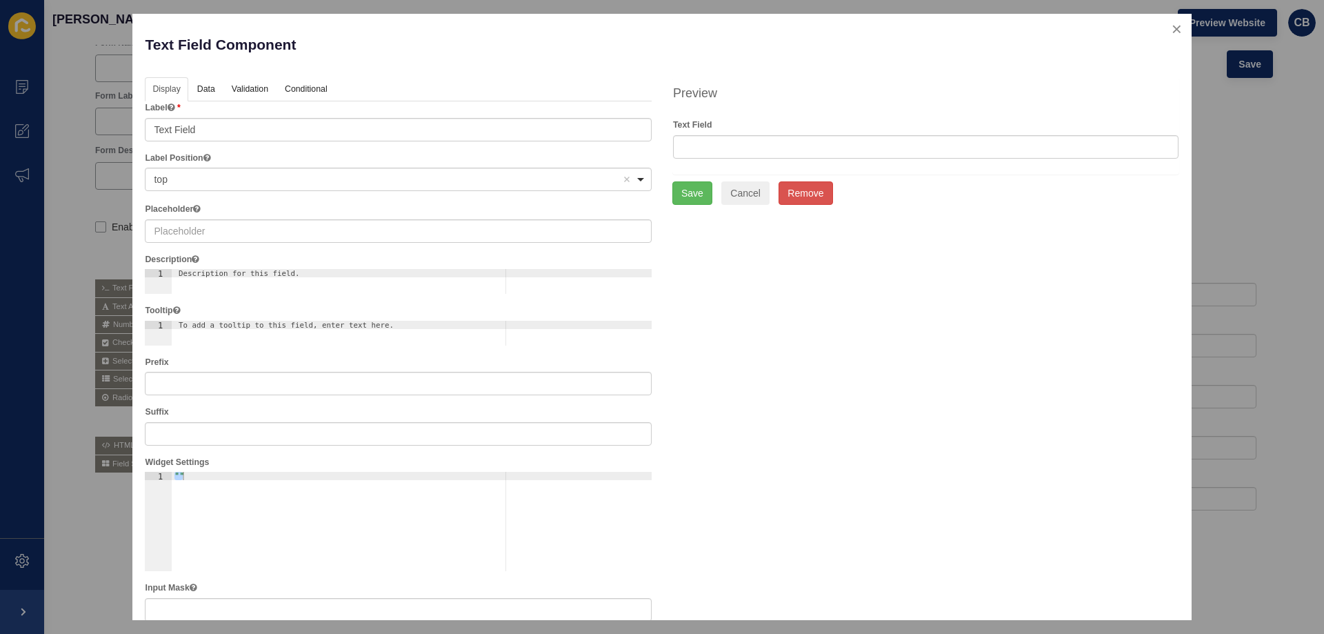
scroll to position [143, 0]
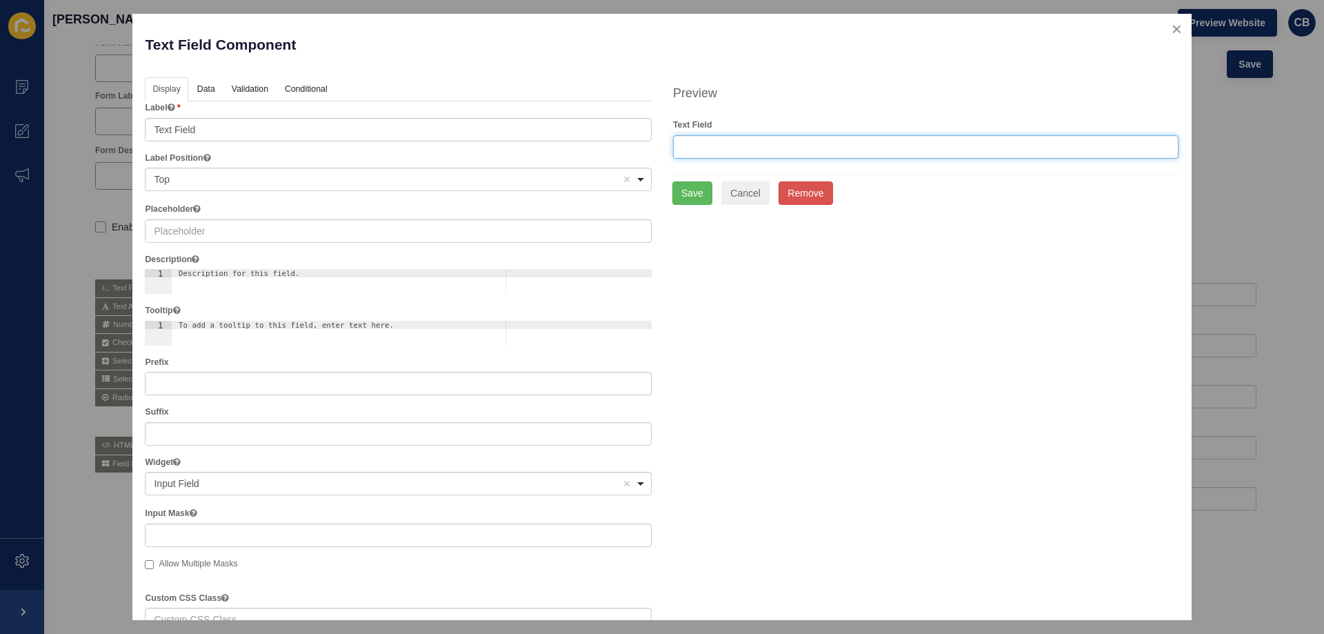
click at [707, 148] on input "text" at bounding box center [926, 146] width 506 height 23
type input "Please enter your personal address"
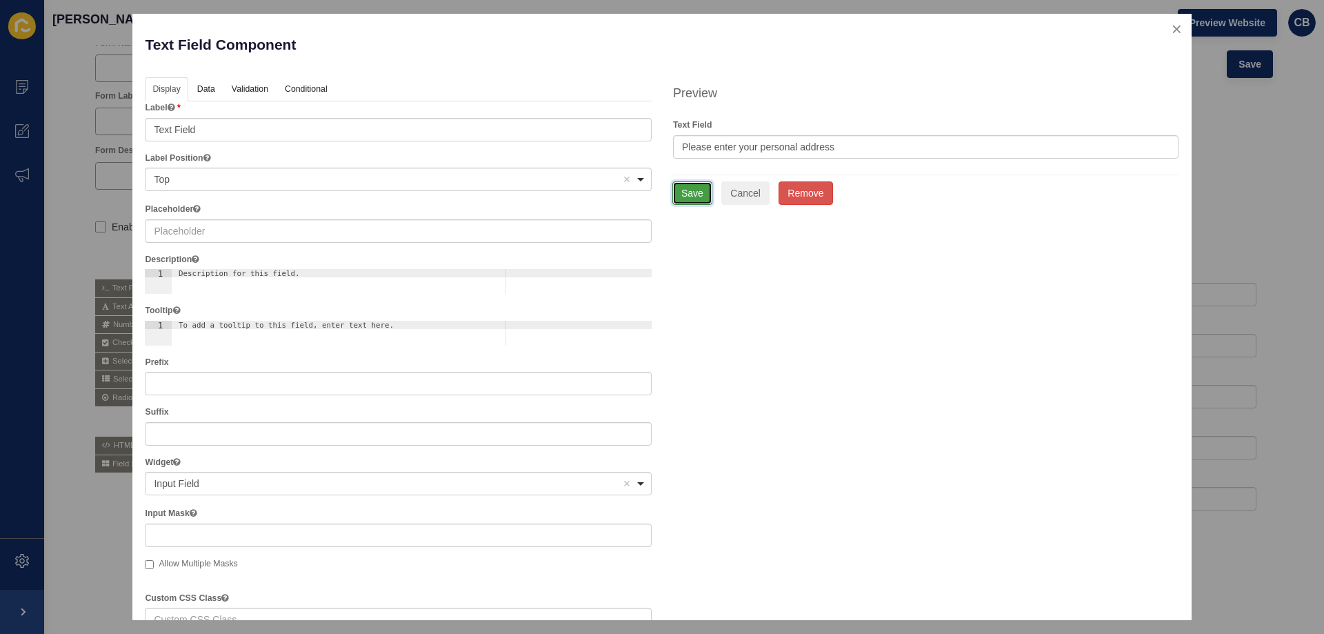
click at [690, 195] on button "Save" at bounding box center [693, 192] width 40 height 23
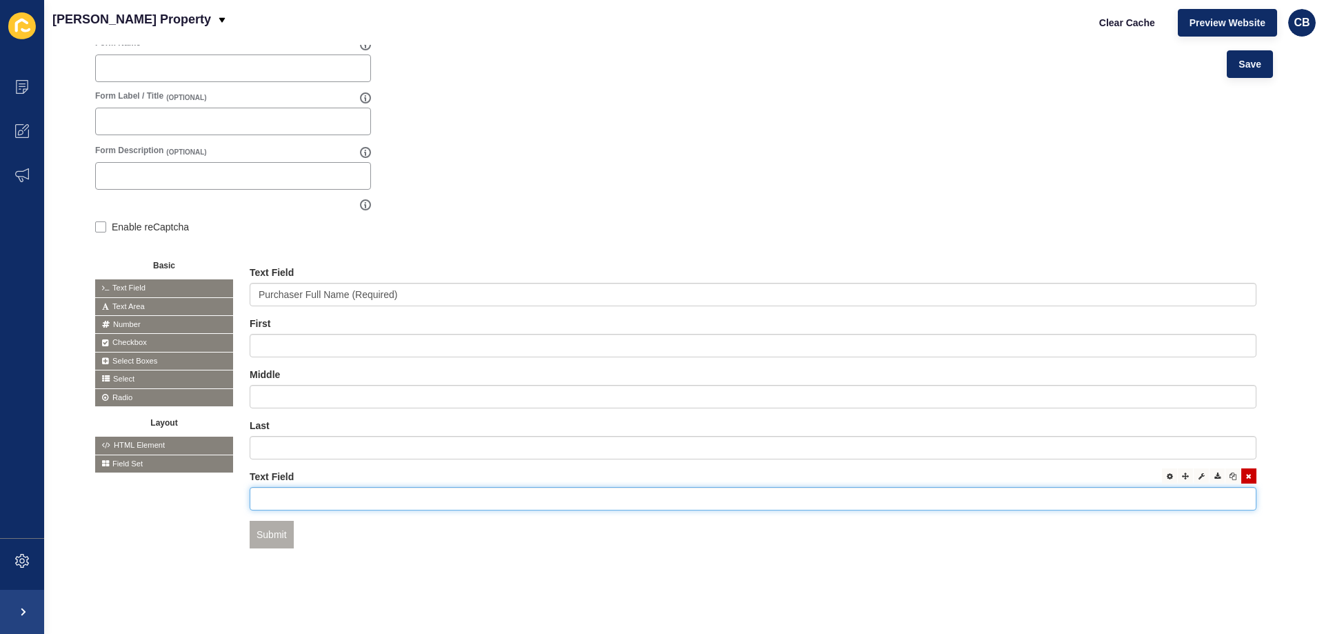
click at [350, 492] on input "text" at bounding box center [753, 498] width 1007 height 23
type input "Please enter your personal address"
click at [358, 531] on div "Submit" at bounding box center [753, 535] width 1007 height 28
click at [475, 487] on input "Please enter your personal address" at bounding box center [753, 498] width 1007 height 23
click at [1246, 472] on icon at bounding box center [1249, 475] width 6 height 7
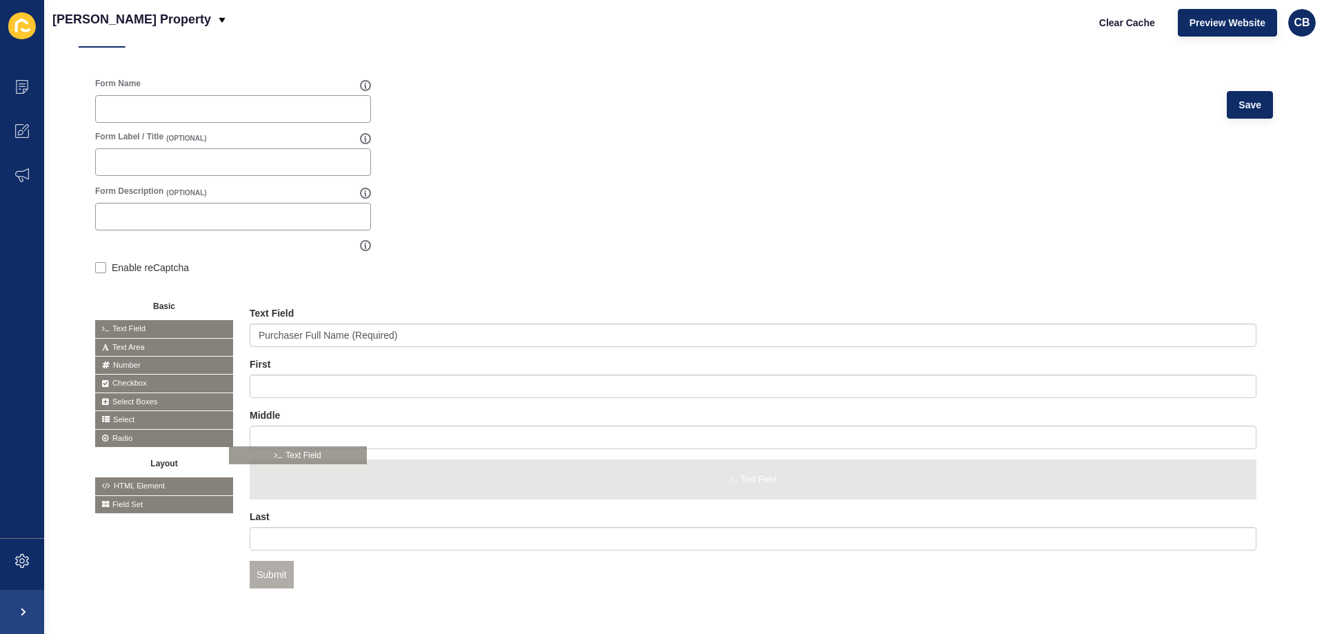
scroll to position [143, 0]
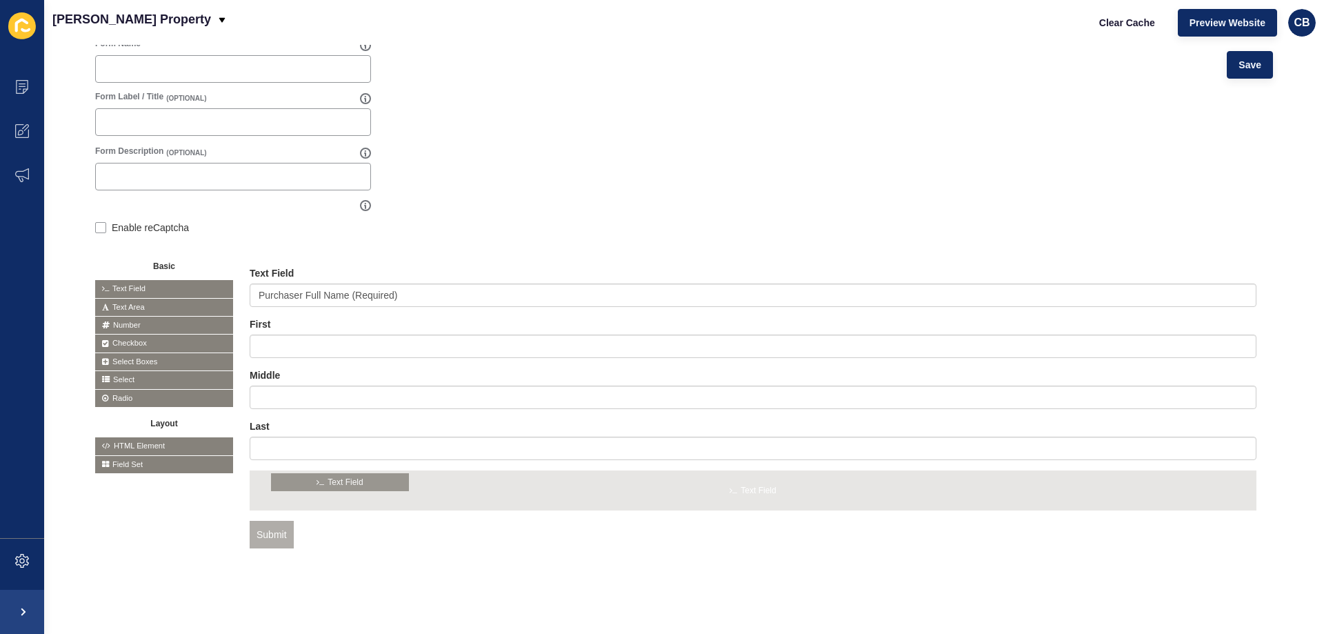
drag, startPoint x: 115, startPoint y: 327, endPoint x: 294, endPoint y: 480, distance: 235.8
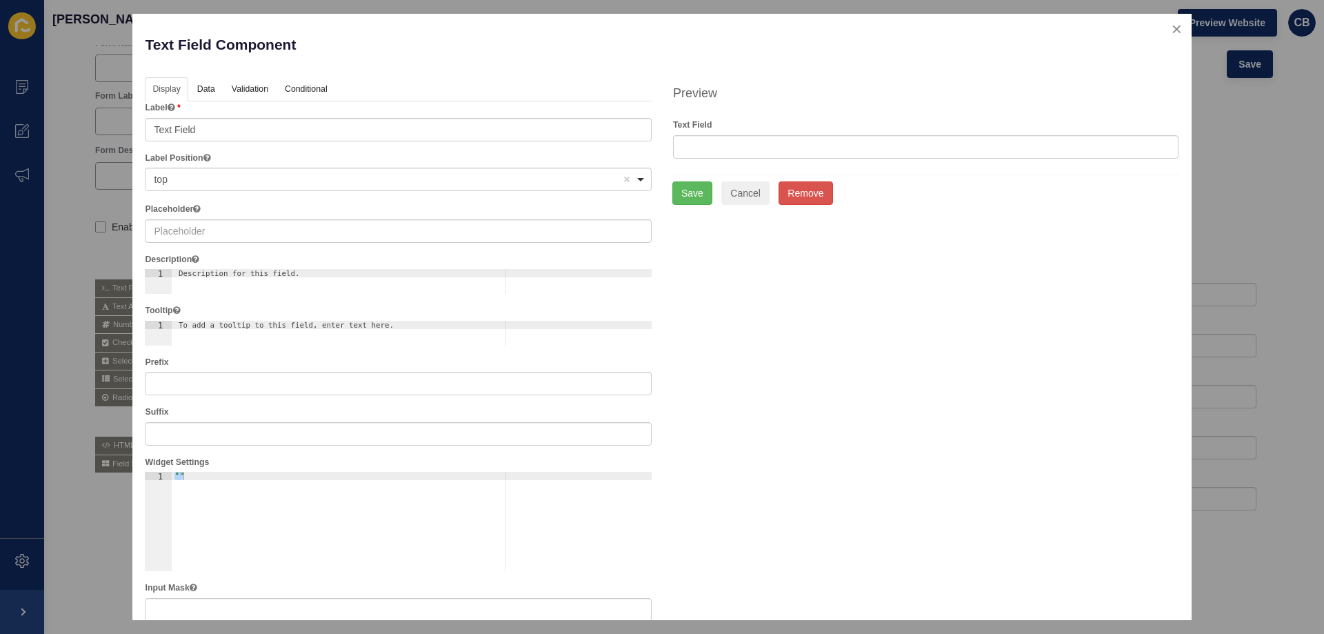
scroll to position [143, 0]
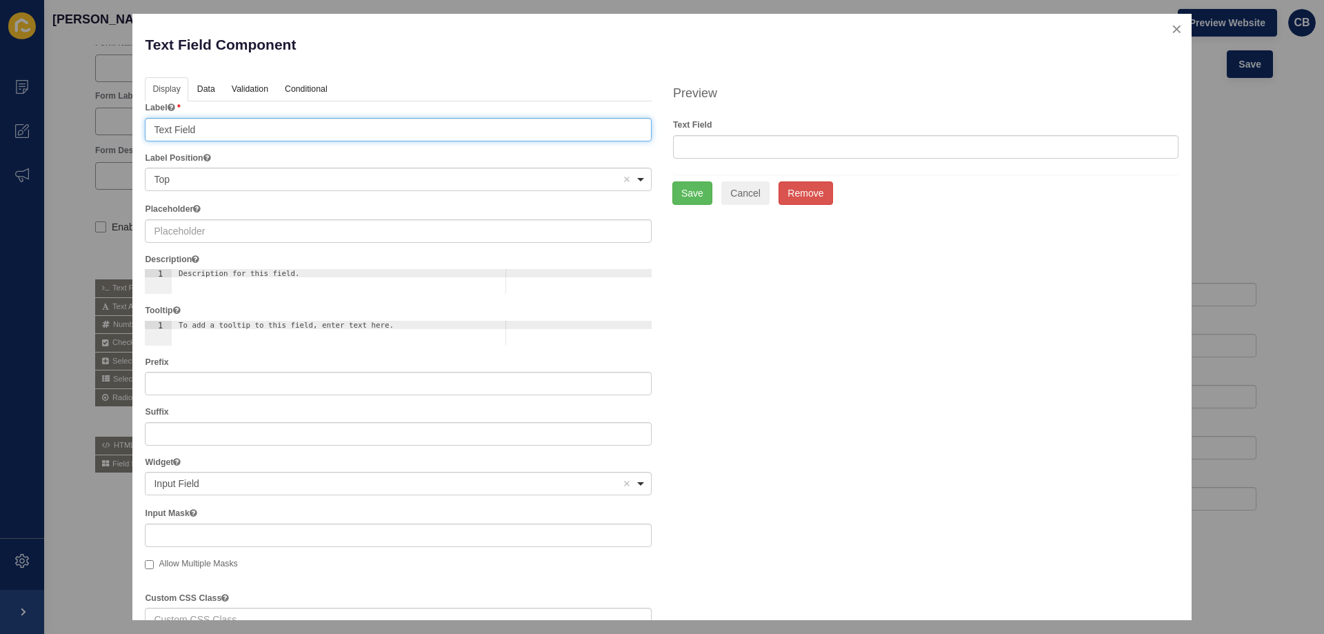
drag, startPoint x: 217, startPoint y: 131, endPoint x: 132, endPoint y: 135, distance: 84.9
click at [132, 135] on div "Text Field Component Help Display Data Validation API Conditional Logic Layout …" at bounding box center [662, 317] width 1324 height 634
type input "Please enter your personal address"
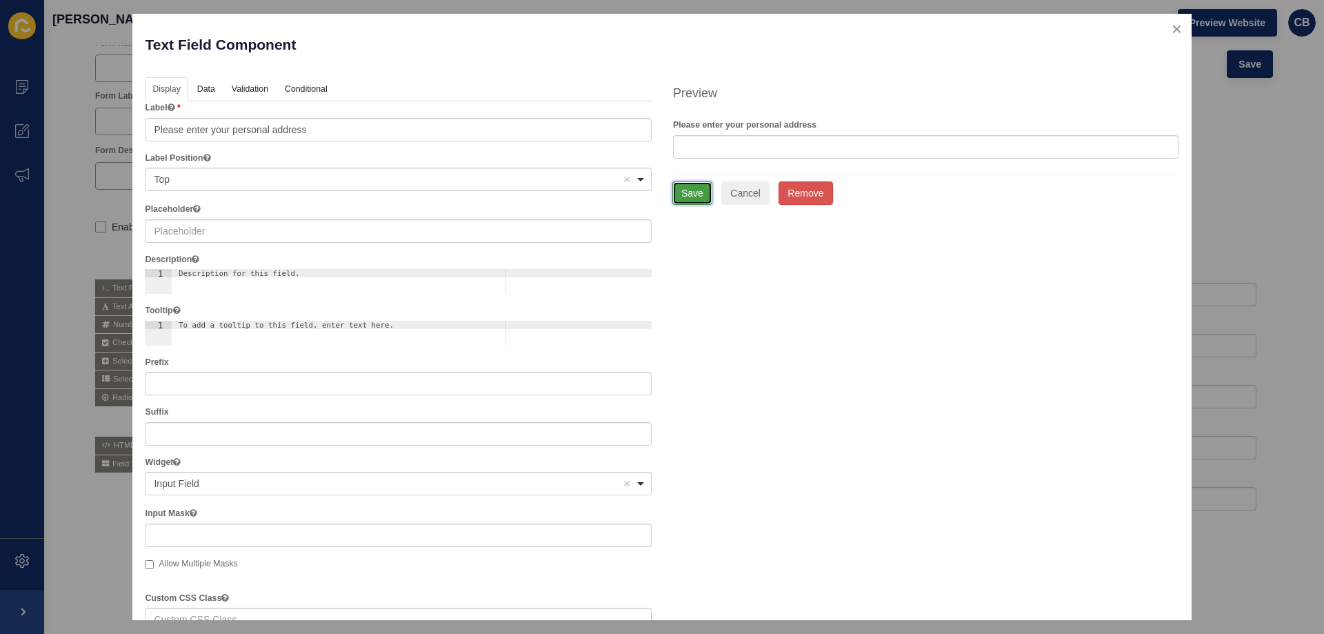
click at [698, 195] on button "Save" at bounding box center [693, 192] width 40 height 23
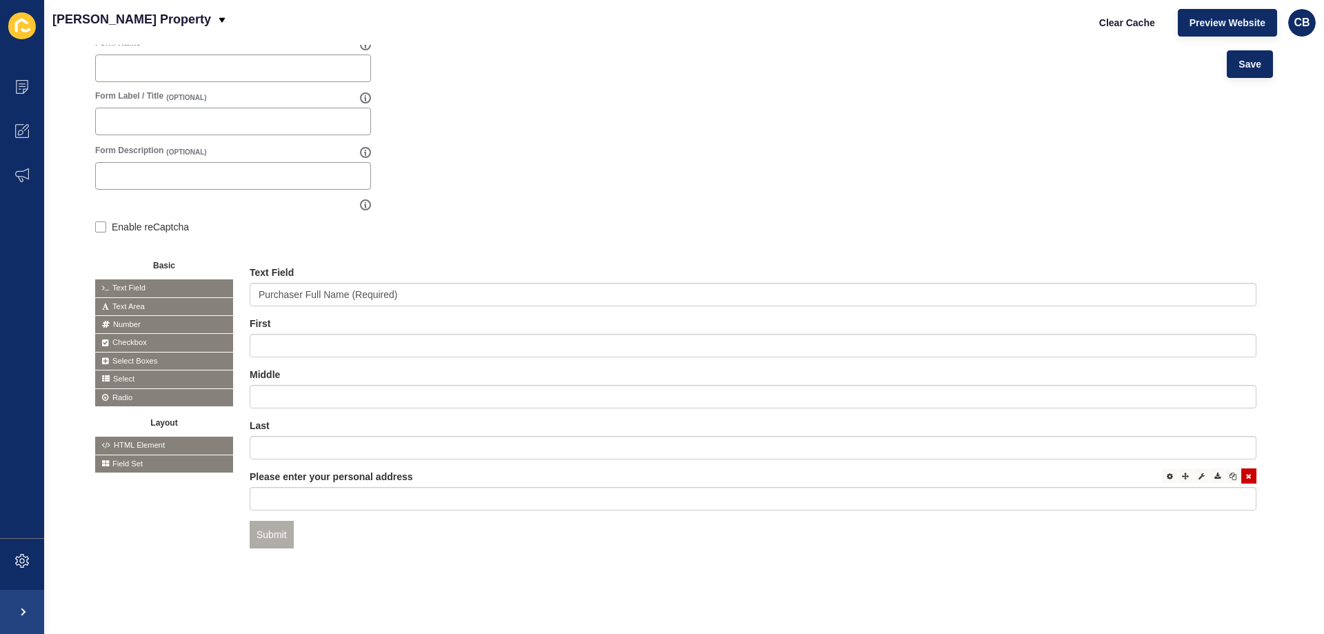
click at [1246, 472] on icon at bounding box center [1249, 475] width 6 height 7
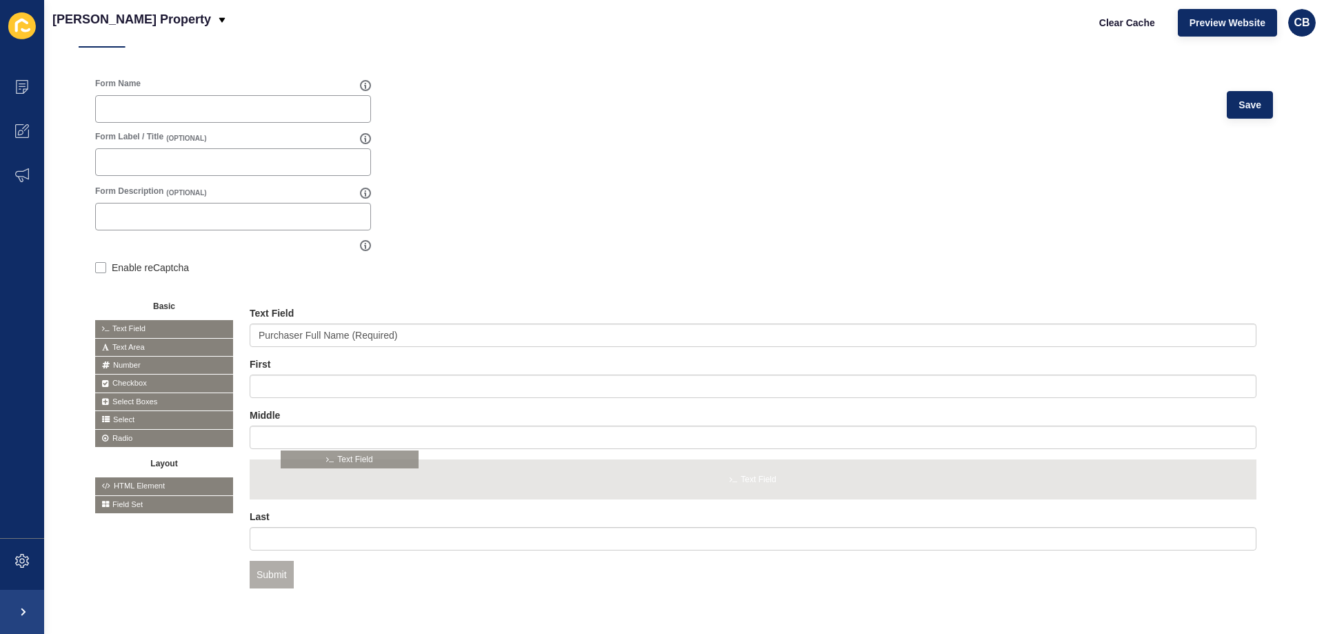
scroll to position [143, 0]
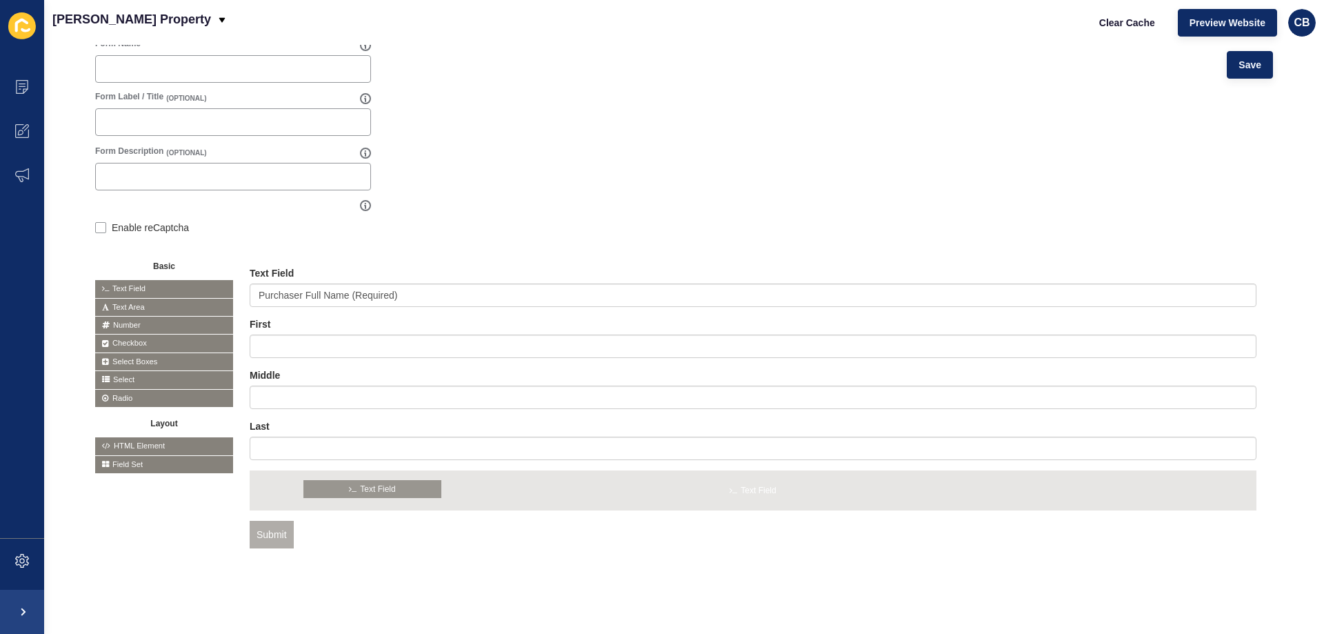
drag, startPoint x: 119, startPoint y: 323, endPoint x: 327, endPoint y: 483, distance: 262.3
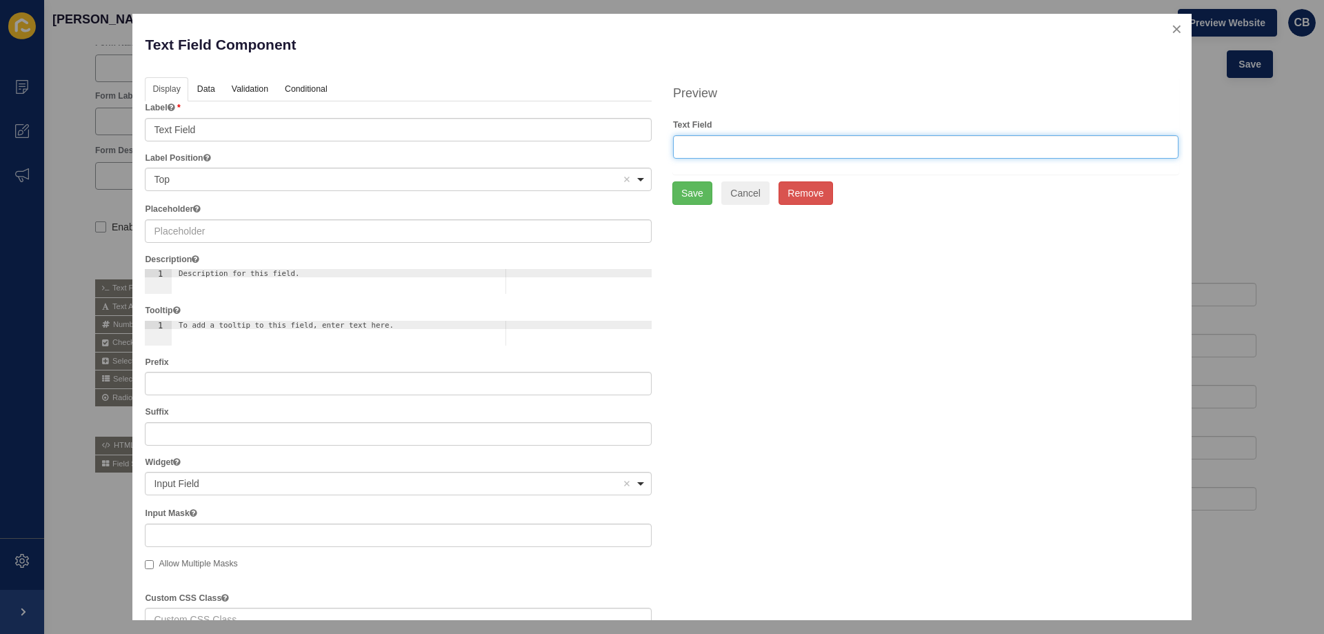
click at [703, 148] on input "text" at bounding box center [926, 146] width 506 height 23
click at [208, 181] on div "Top Remove item" at bounding box center [388, 179] width 468 height 14
type input "Please enter your personal address"
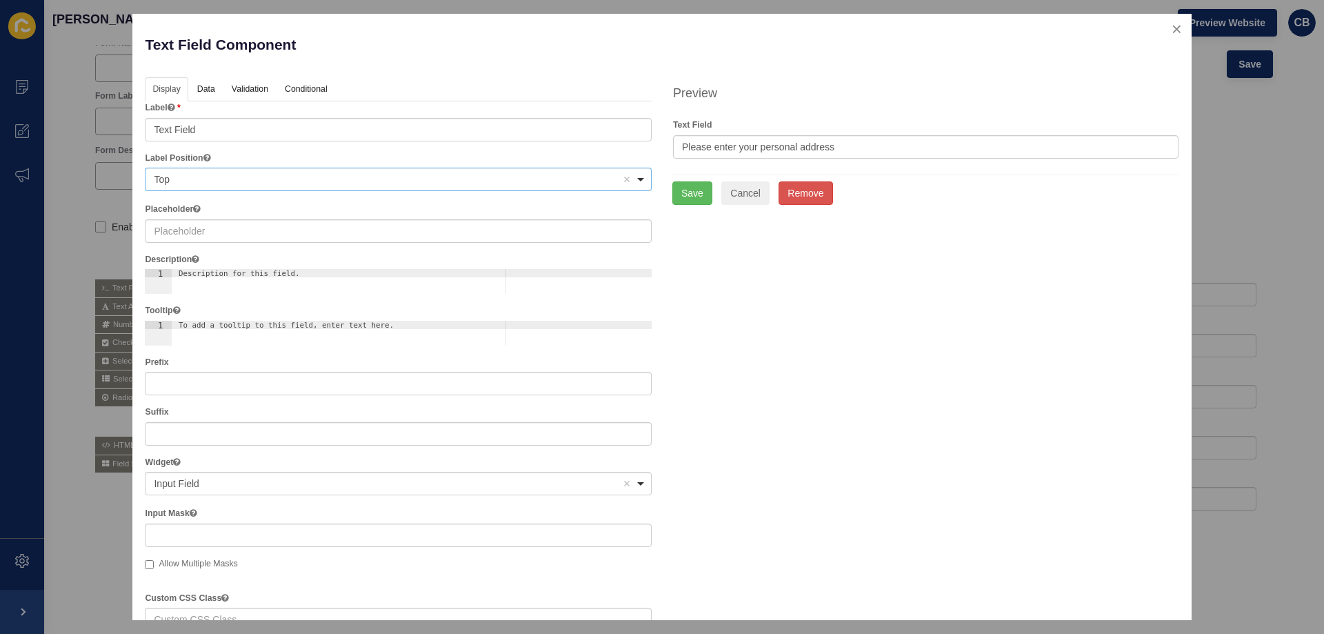
click at [186, 183] on div "Top Remove item" at bounding box center [388, 179] width 468 height 14
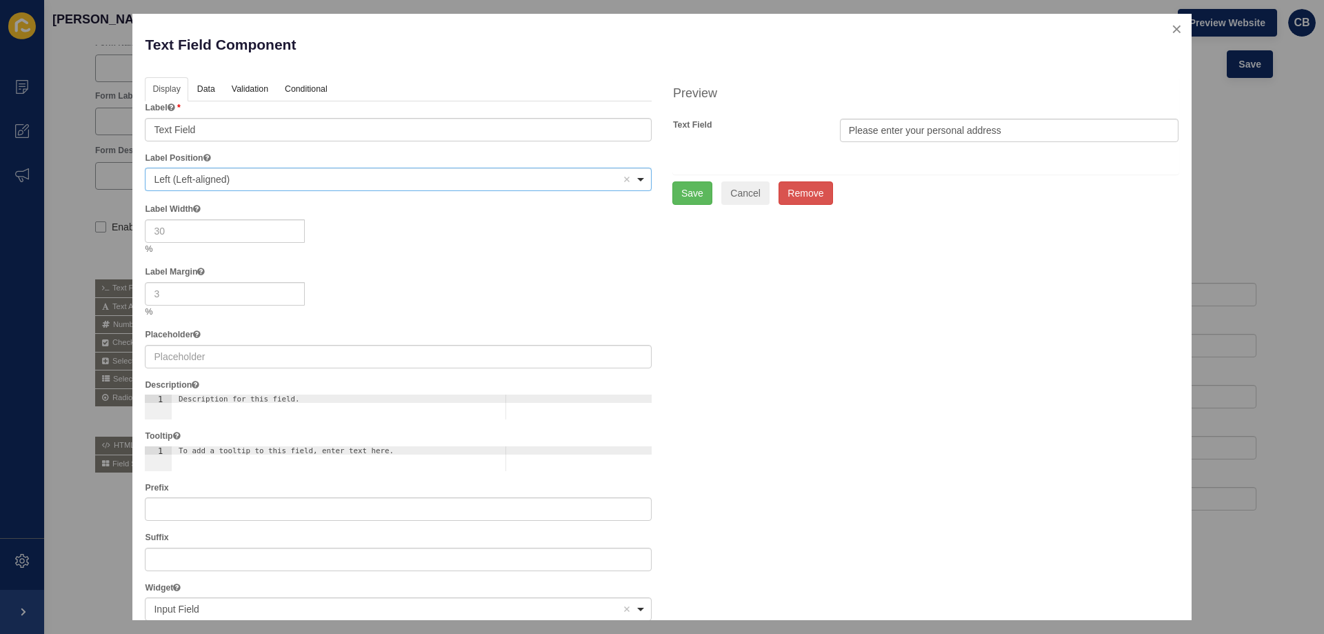
click at [187, 179] on span "Left (Left-aligned)" at bounding box center [192, 179] width 76 height 11
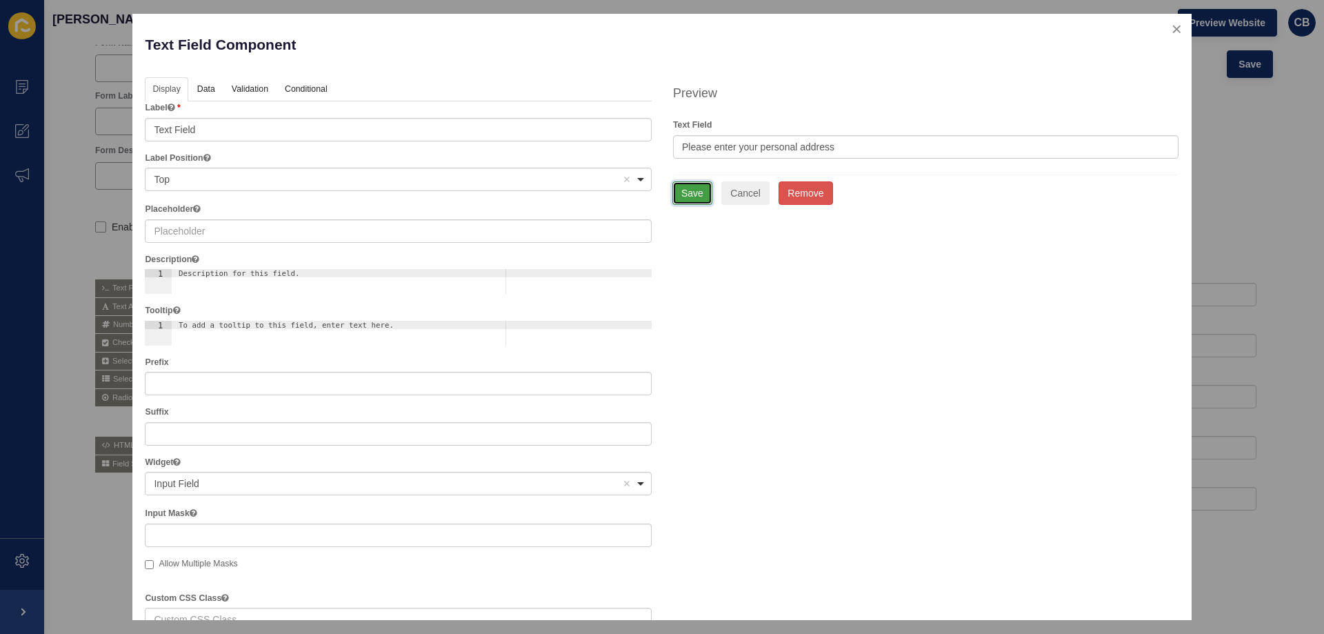
click at [680, 193] on button "Save" at bounding box center [693, 192] width 40 height 23
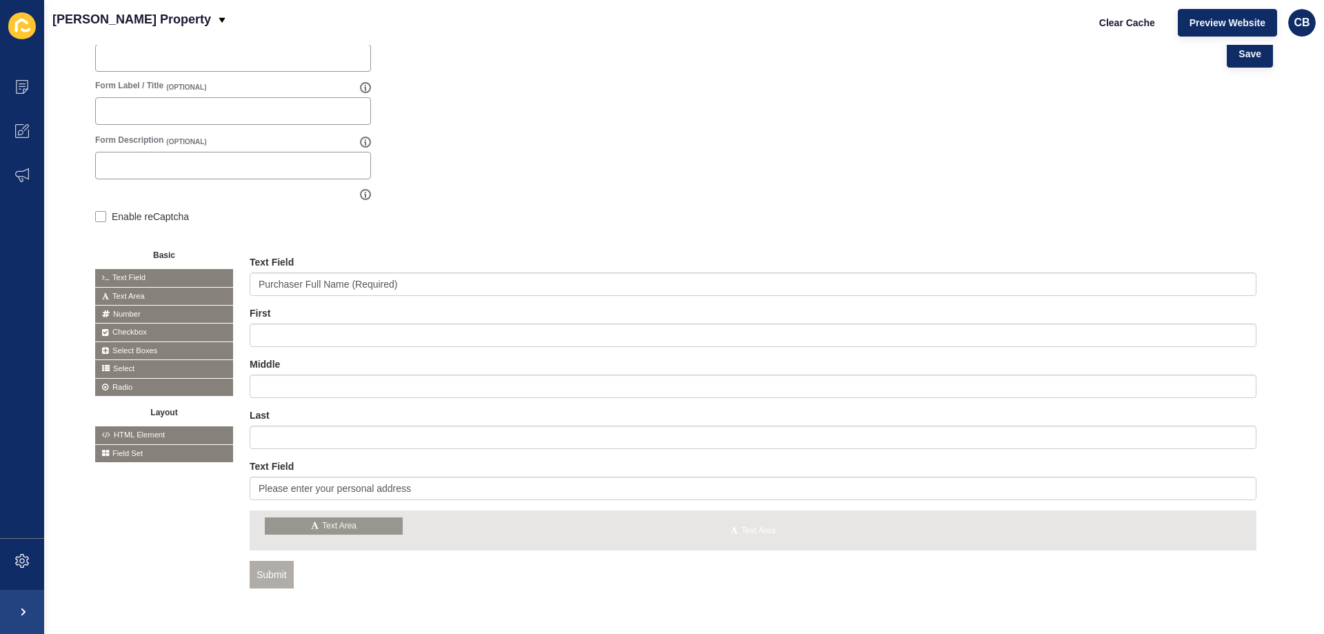
drag, startPoint x: 116, startPoint y: 290, endPoint x: 286, endPoint y: 521, distance: 287.6
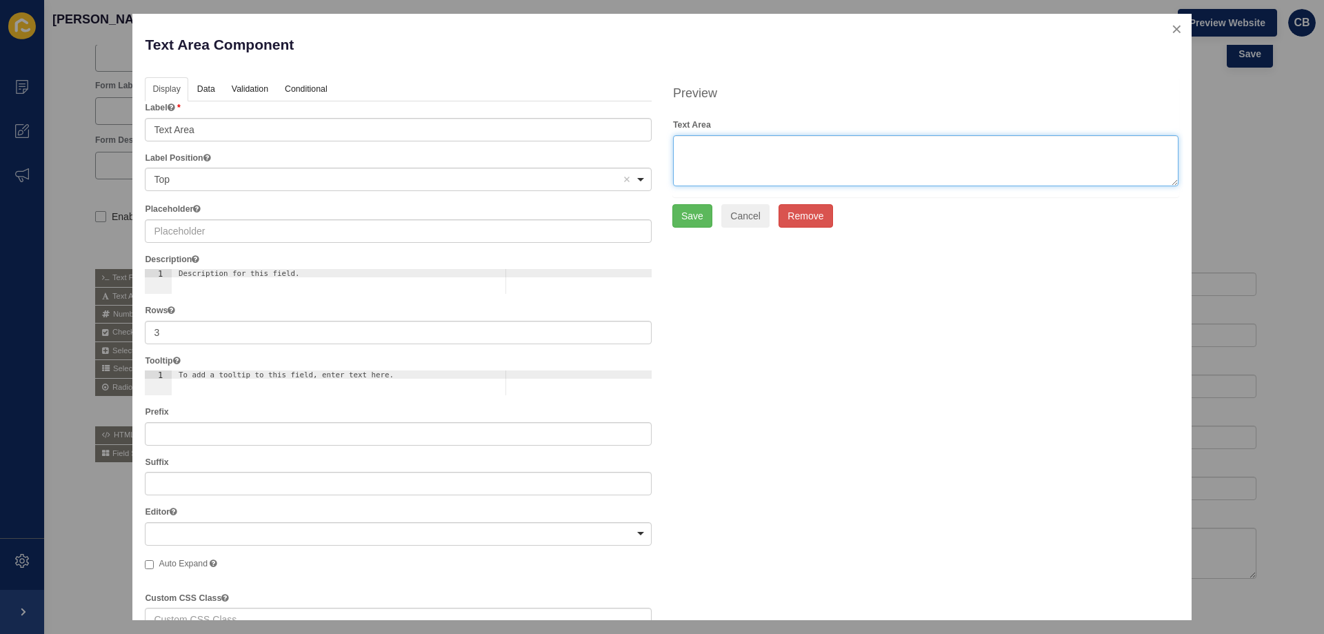
click at [724, 155] on textarea at bounding box center [926, 160] width 506 height 51
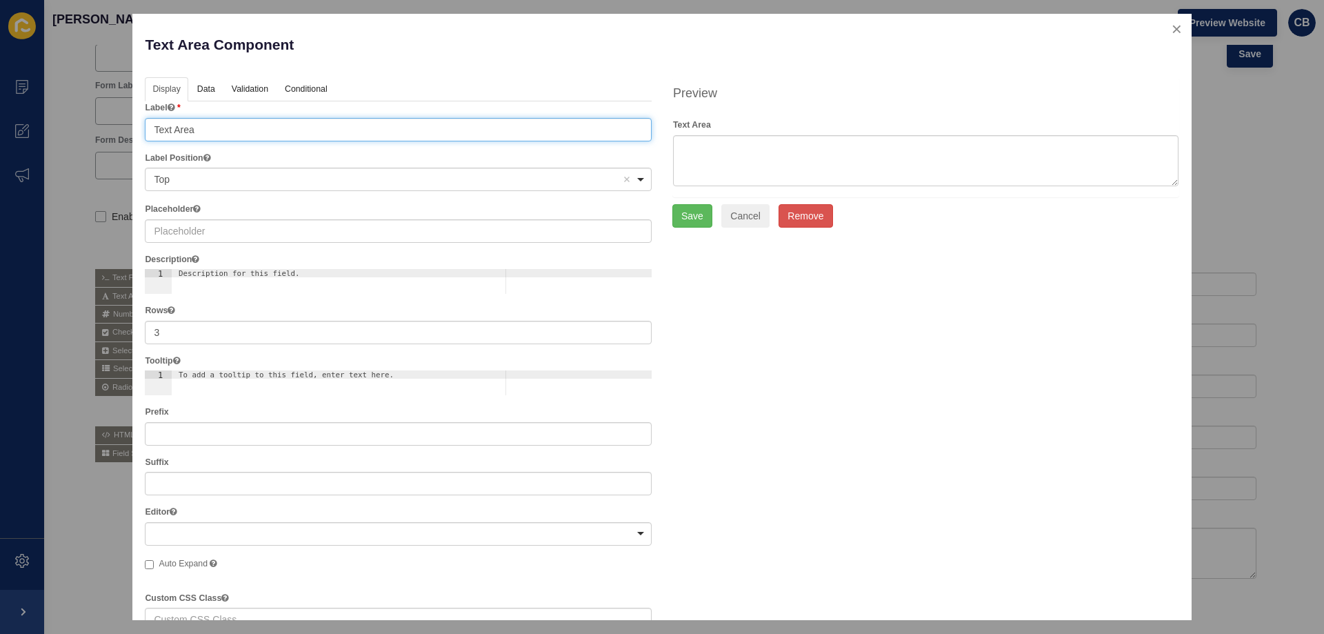
drag, startPoint x: 219, startPoint y: 131, endPoint x: 112, endPoint y: 142, distance: 108.2
click at [112, 142] on div "Text Area Component Help Display Data Validation API Conditional Logic Layout L…" at bounding box center [662, 317] width 1324 height 634
type input "Street Address"
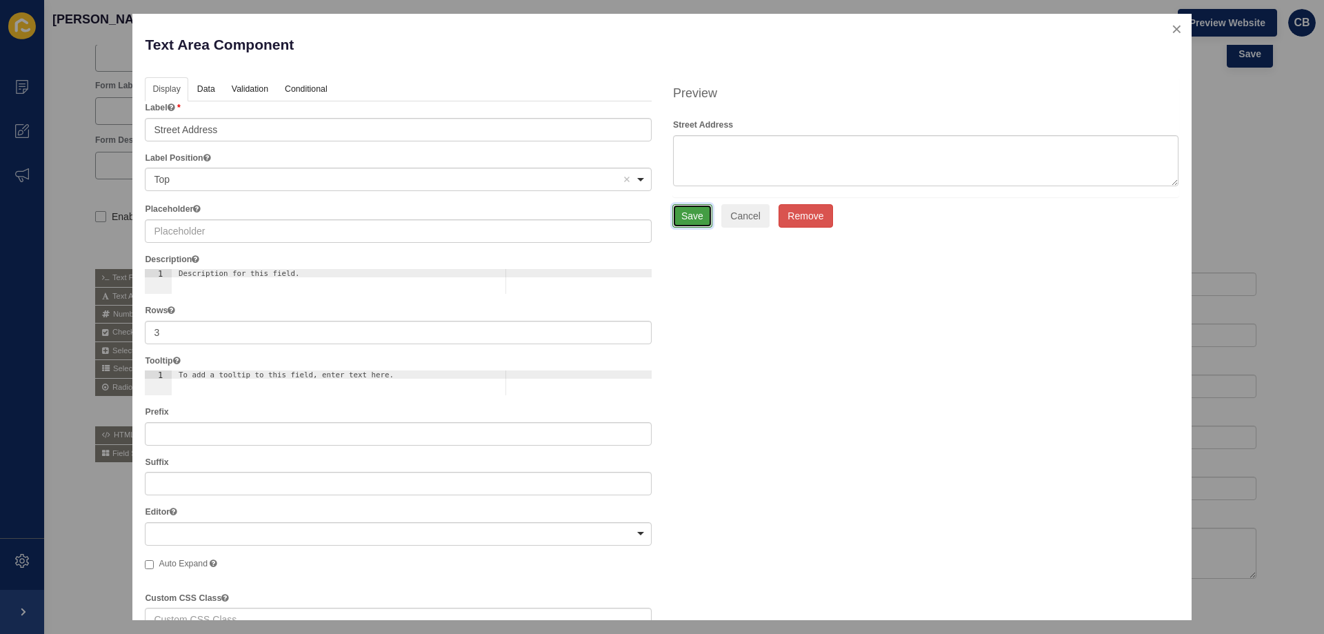
click at [680, 210] on button "Save" at bounding box center [693, 215] width 40 height 23
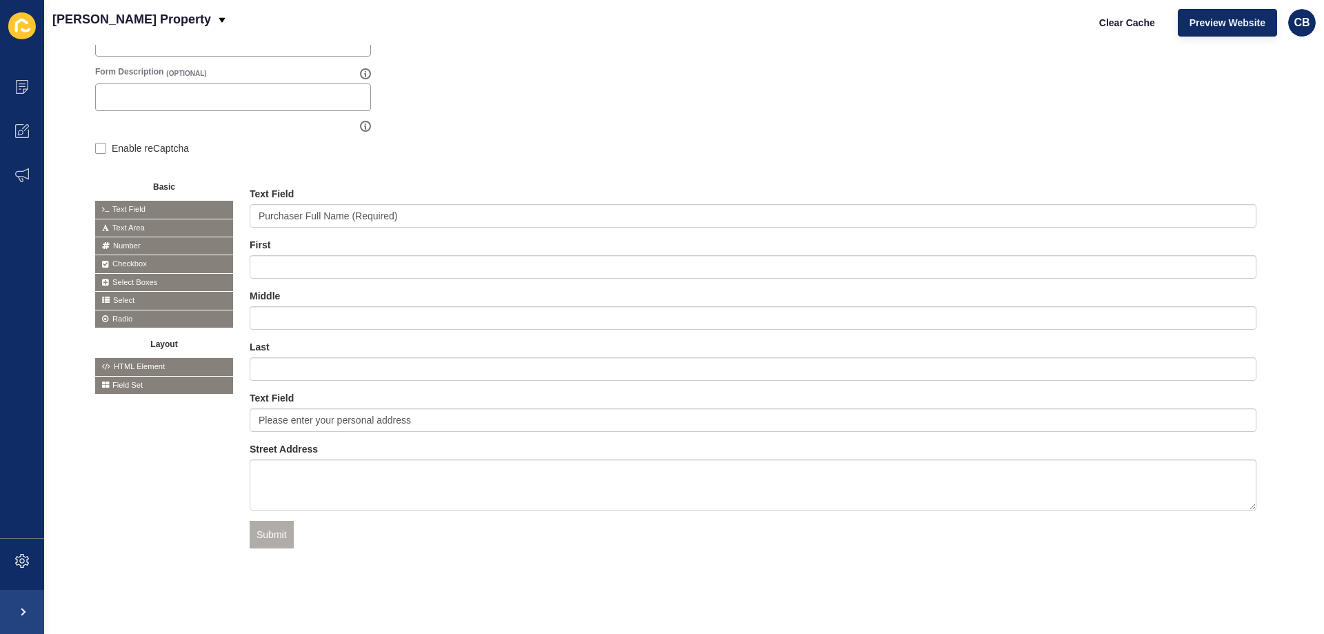
scroll to position [222, 0]
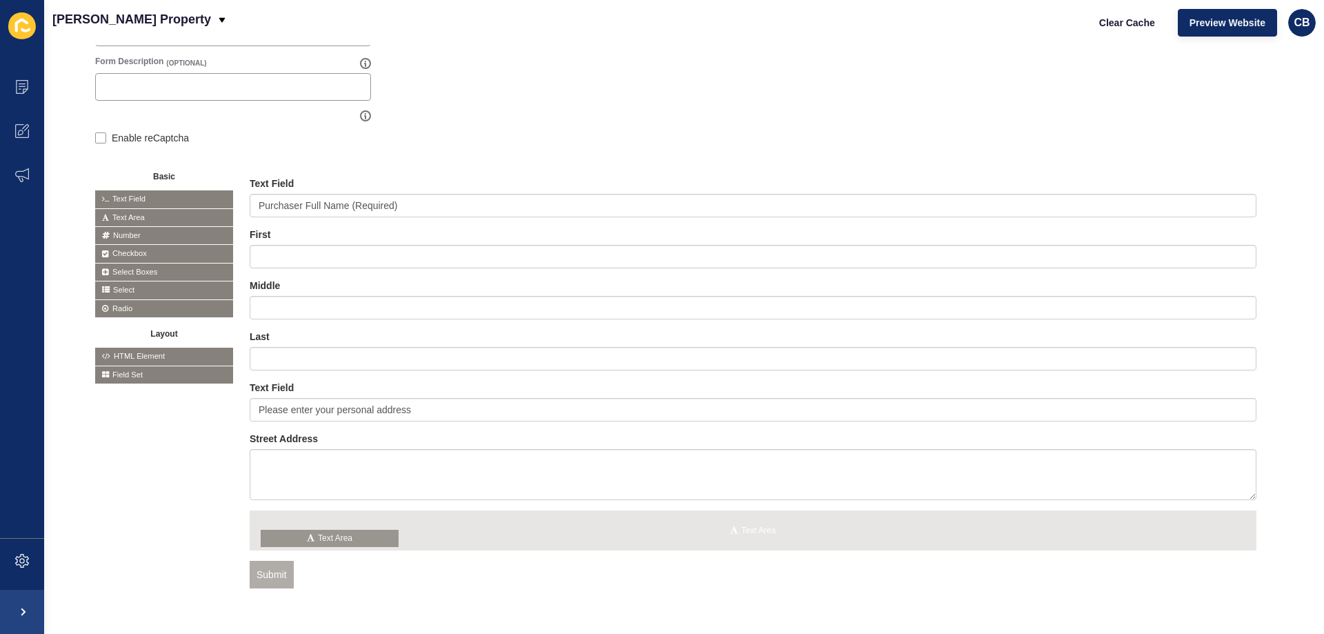
drag, startPoint x: 139, startPoint y: 217, endPoint x: 305, endPoint y: 538, distance: 361.6
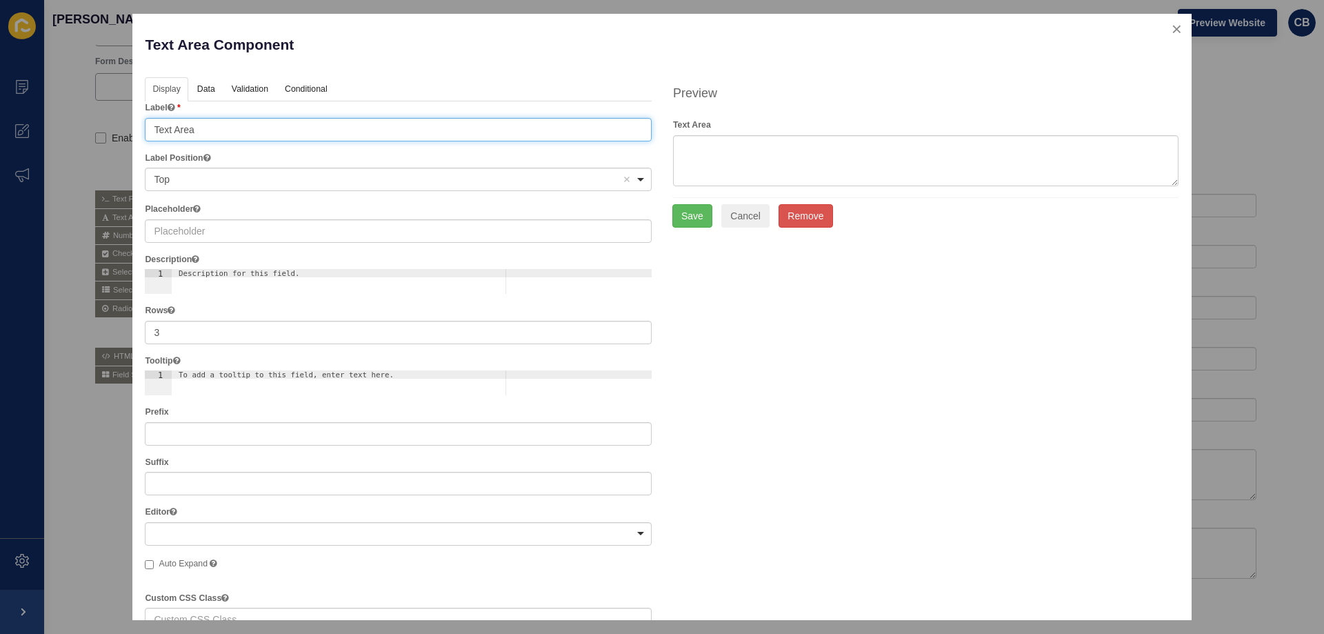
click at [277, 131] on input "Text Area" at bounding box center [398, 129] width 507 height 23
drag, startPoint x: 277, startPoint y: 131, endPoint x: 140, endPoint y: 131, distance: 137.3
click at [140, 131] on div "Text Area Component Help Display Data Validation API Conditional Logic Layout L…" at bounding box center [661, 317] width 1059 height 606
type input "Address Line 2"
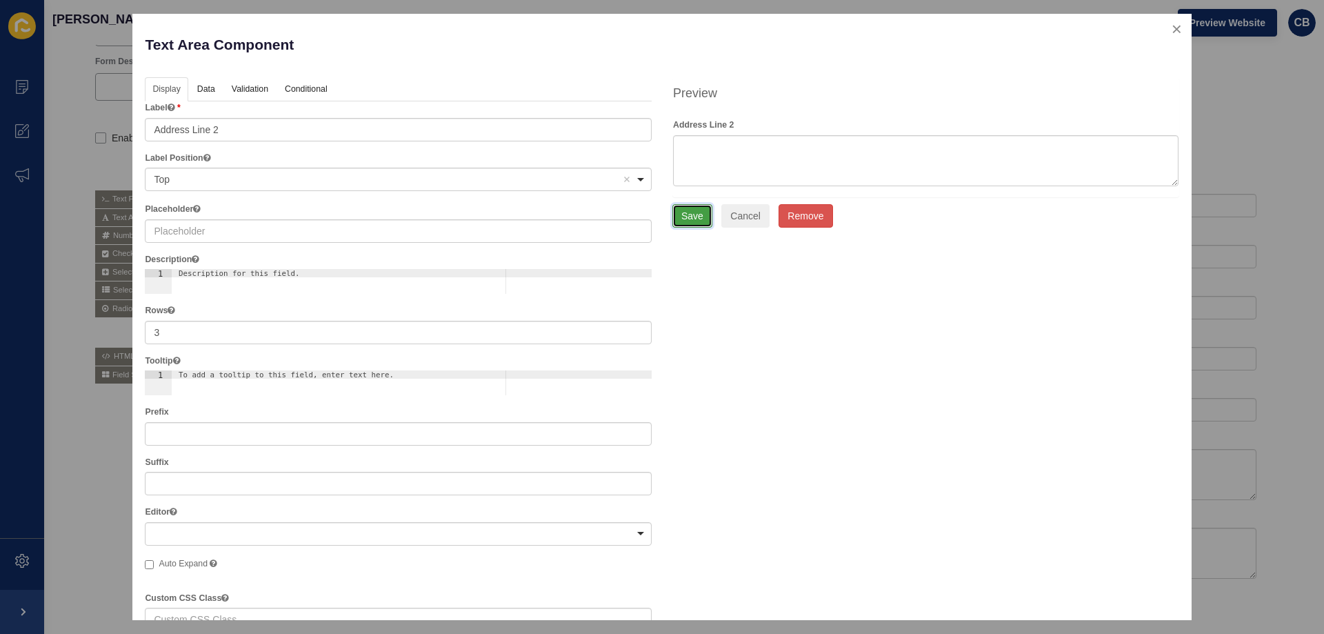
click at [677, 212] on button "Save" at bounding box center [693, 215] width 40 height 23
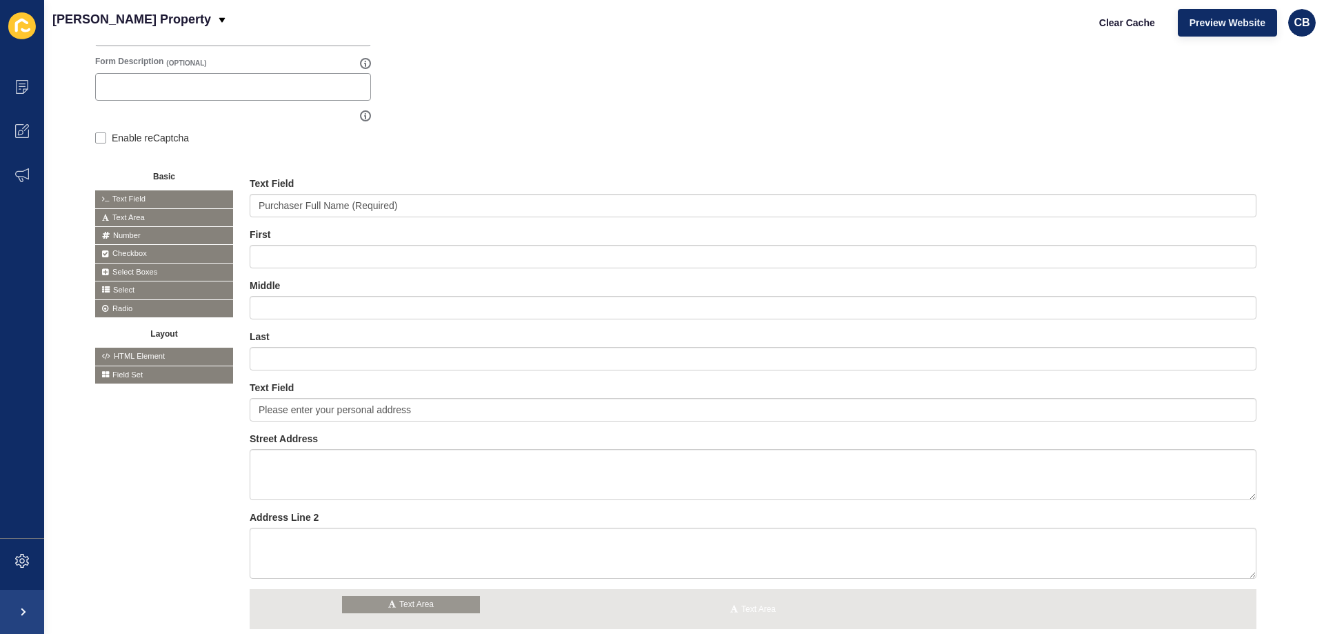
drag, startPoint x: 136, startPoint y: 217, endPoint x: 383, endPoint y: 606, distance: 460.2
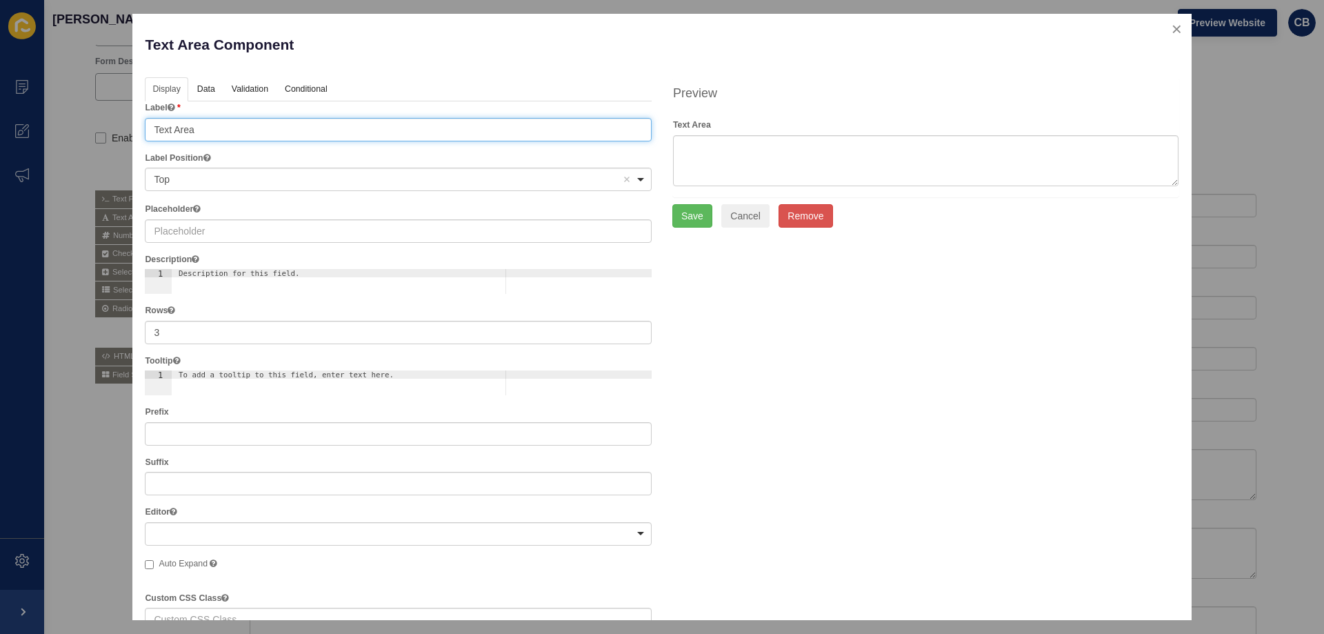
drag, startPoint x: 250, startPoint y: 128, endPoint x: 115, endPoint y: 138, distance: 135.6
click at [115, 138] on div "Text Area Component Help Display Data Validation API Conditional Logic Layout L…" at bounding box center [662, 317] width 1324 height 634
type input "City"
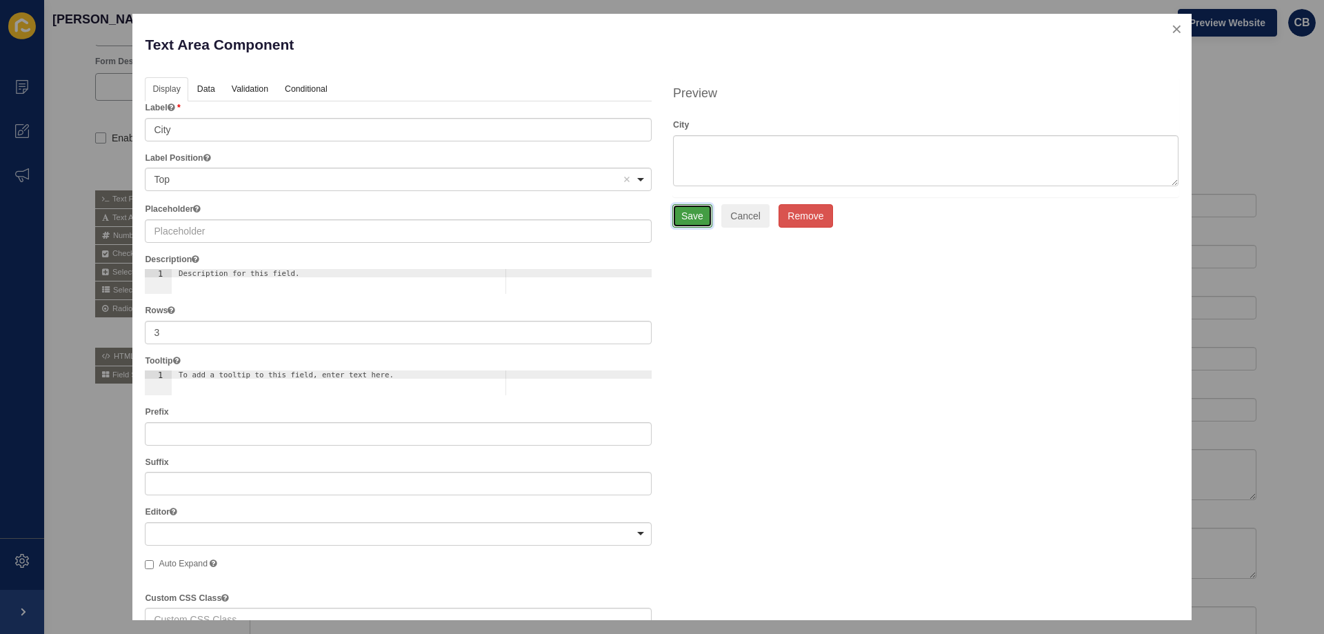
click at [688, 214] on button "Save" at bounding box center [693, 215] width 40 height 23
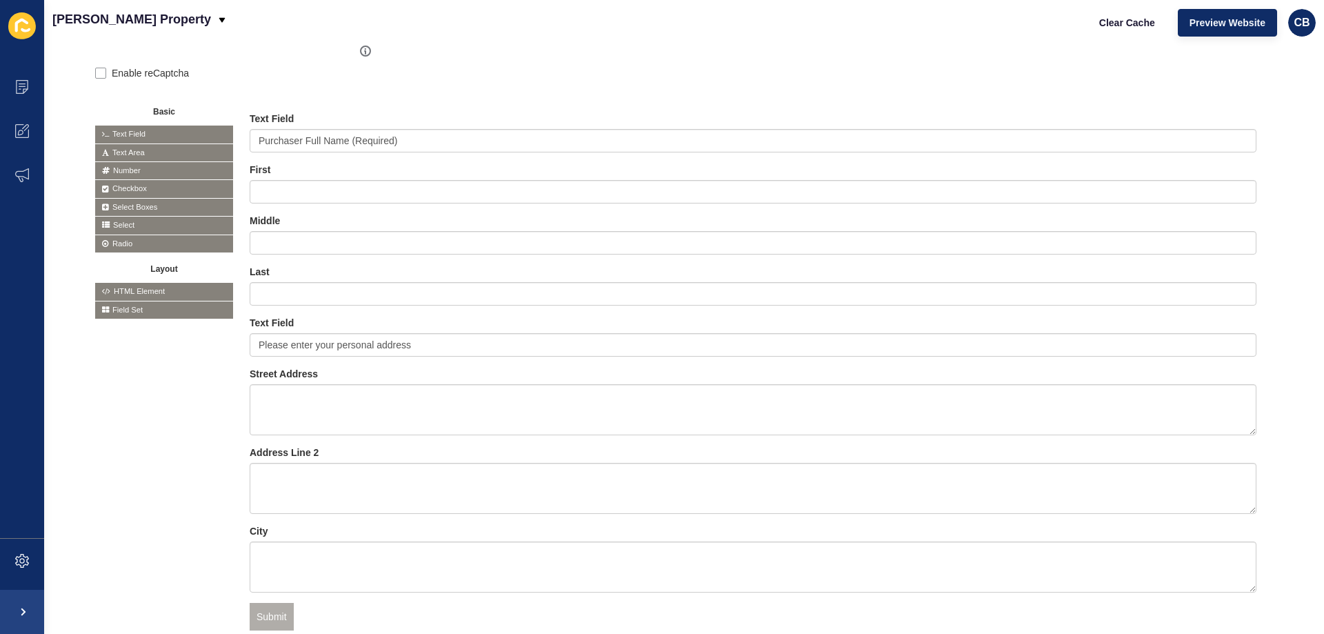
scroll to position [310, 0]
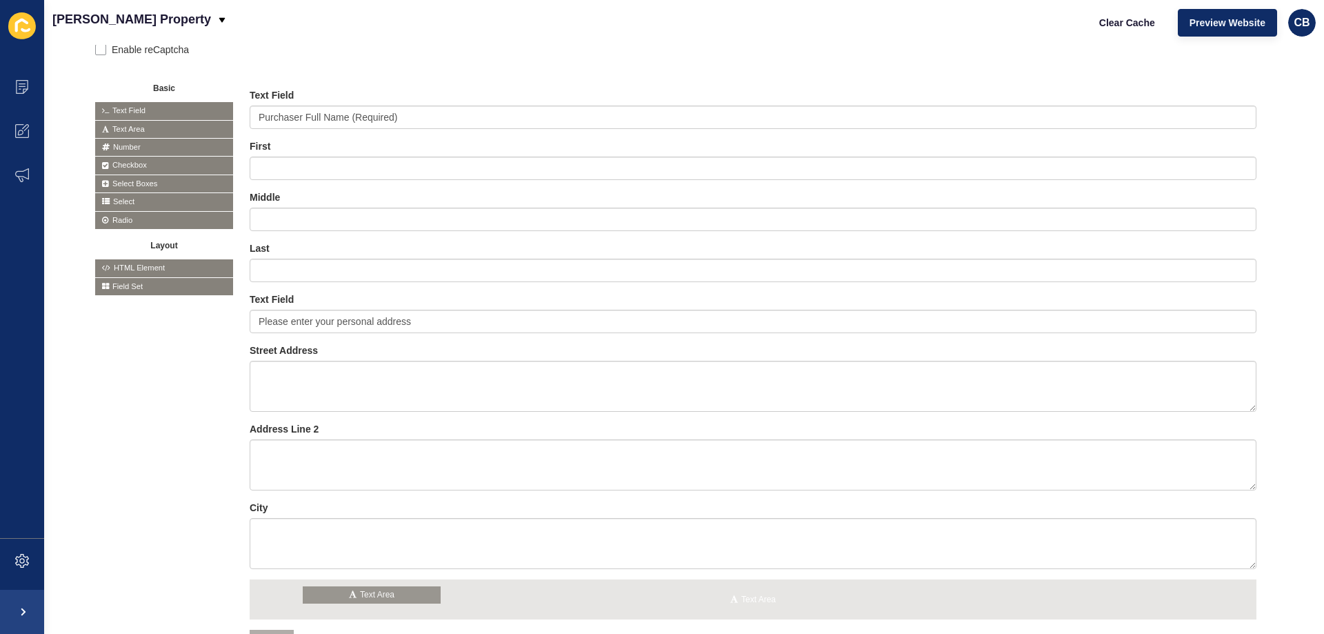
drag, startPoint x: 135, startPoint y: 125, endPoint x: 343, endPoint y: 593, distance: 512.3
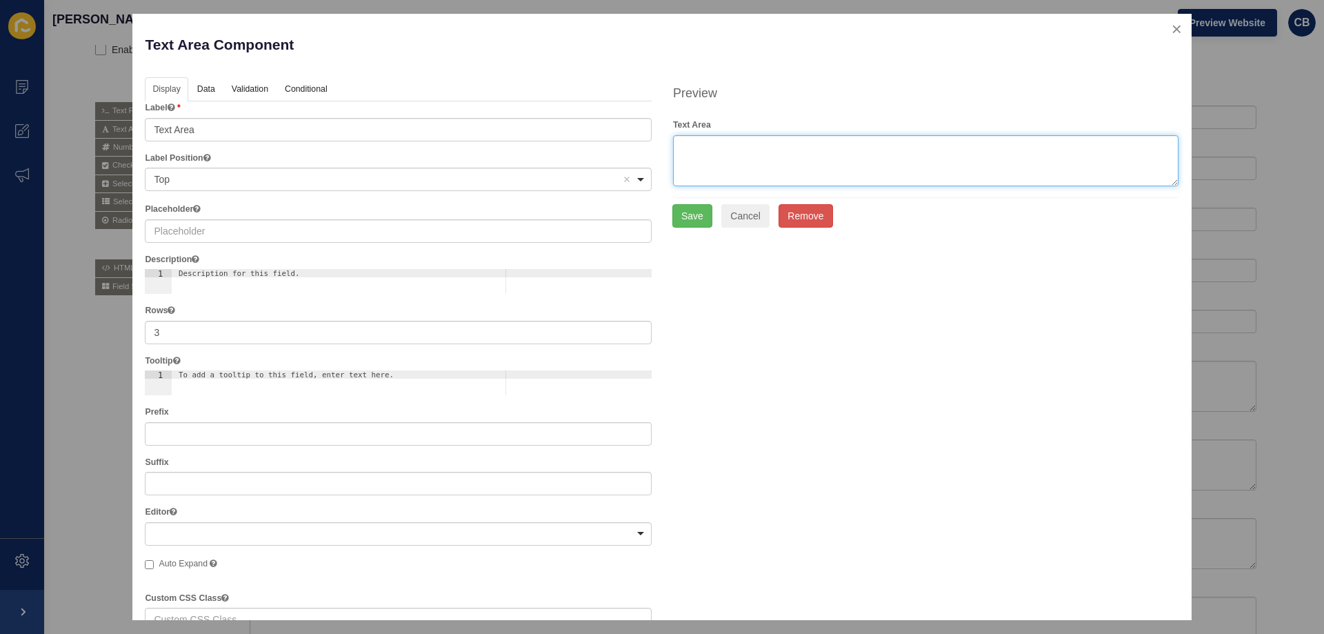
click at [808, 164] on textarea at bounding box center [926, 160] width 506 height 51
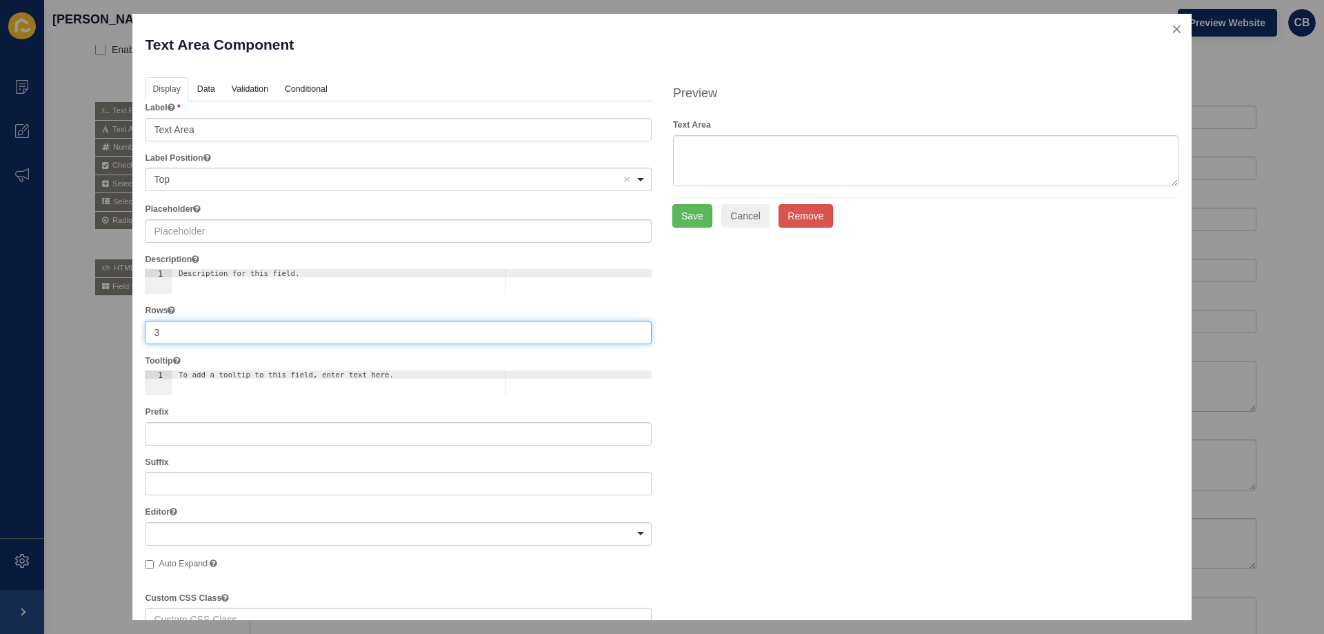
drag, startPoint x: 171, startPoint y: 329, endPoint x: 152, endPoint y: 332, distance: 19.6
click at [152, 332] on input "3" at bounding box center [398, 332] width 507 height 23
type input "1"
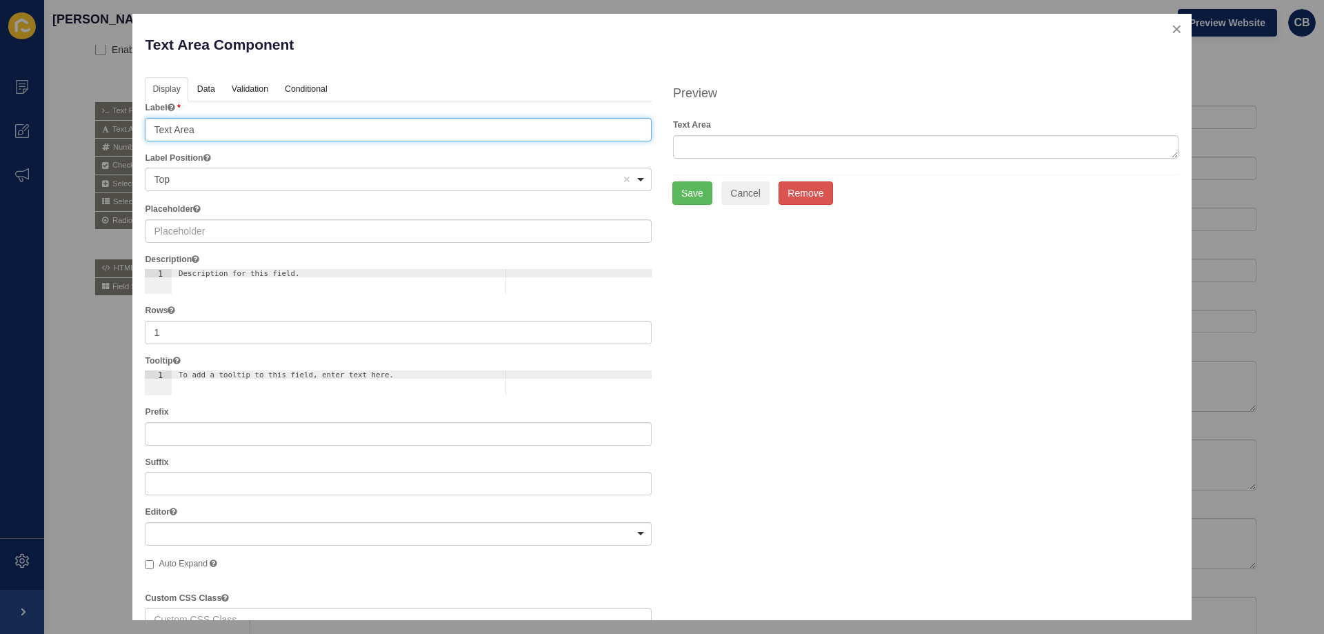
drag, startPoint x: 198, startPoint y: 129, endPoint x: 126, endPoint y: 135, distance: 72.0
click at [126, 135] on div "Text Area Component Help Display Data Validation API Conditional Logic Layout L…" at bounding box center [662, 317] width 1324 height 634
type input "State"
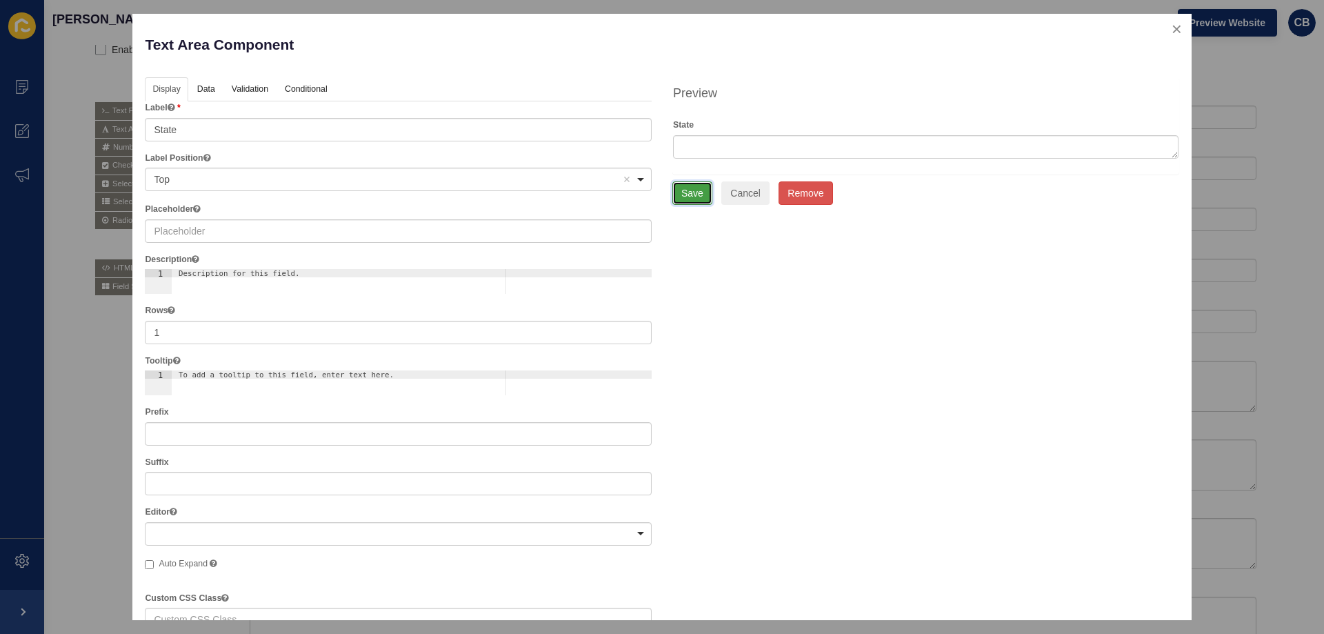
click at [683, 188] on button "Save" at bounding box center [693, 192] width 40 height 23
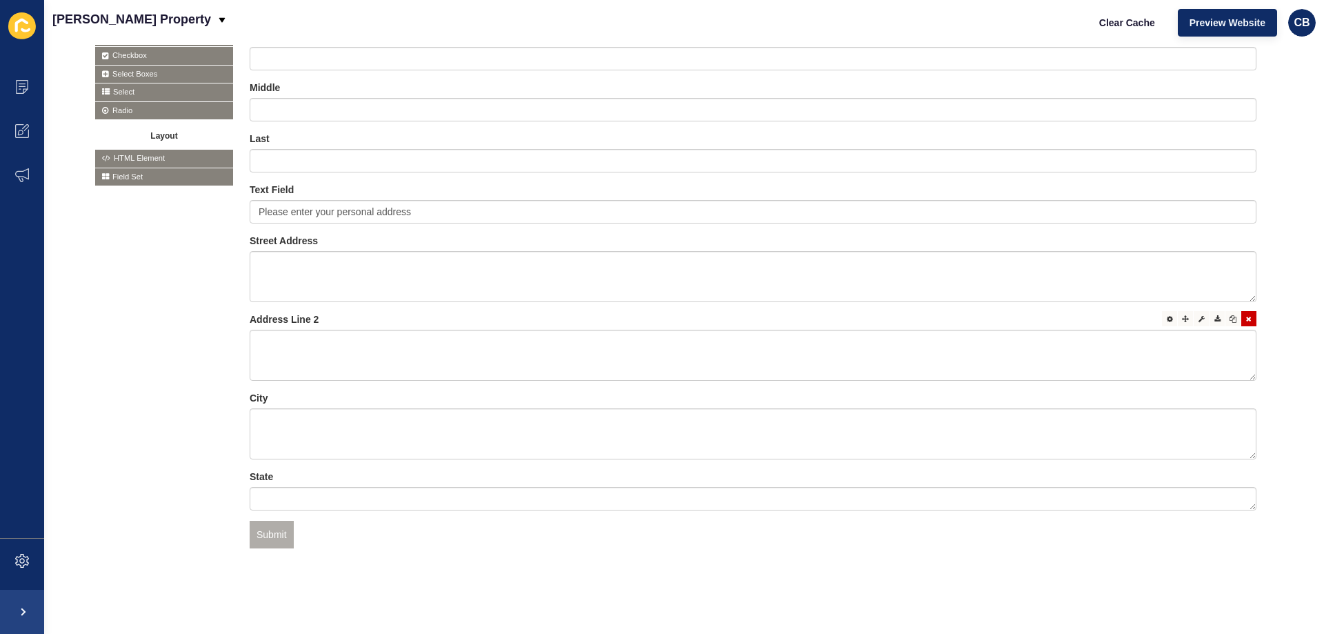
scroll to position [430, 0]
click at [1167, 237] on icon at bounding box center [1170, 240] width 6 height 7
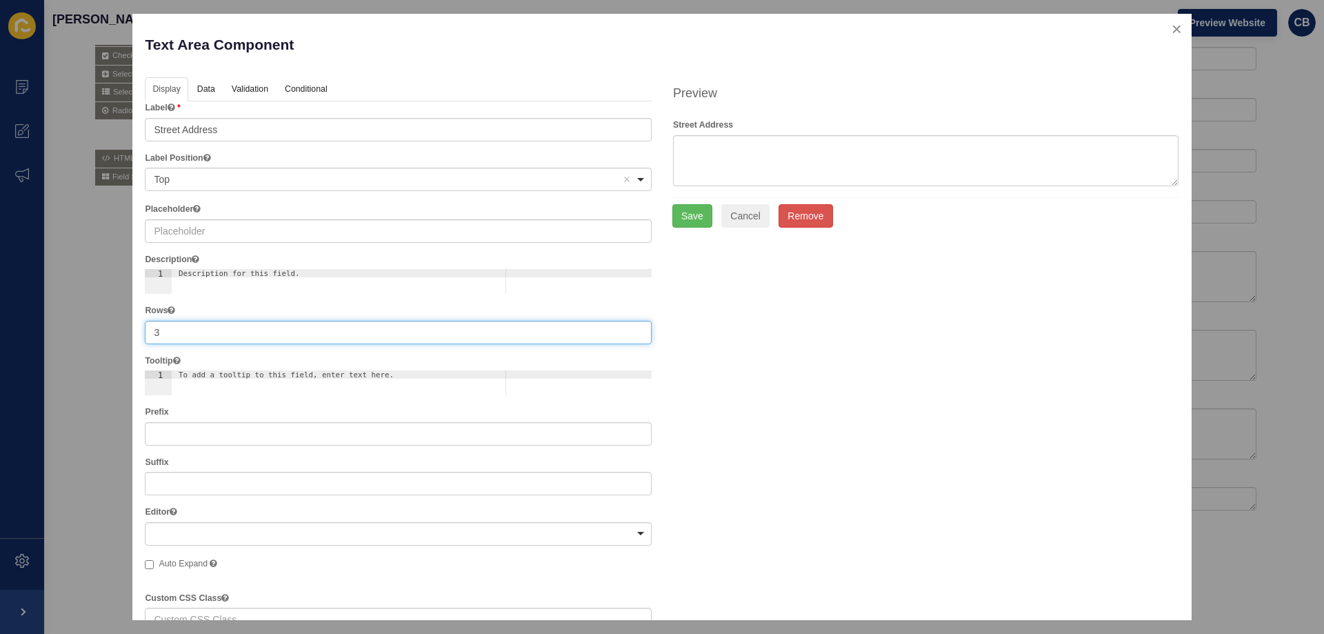
drag, startPoint x: 169, startPoint y: 331, endPoint x: 150, endPoint y: 332, distance: 19.3
click at [150, 332] on input "3" at bounding box center [398, 332] width 507 height 23
type input "1"
click at [692, 193] on button "Save" at bounding box center [693, 192] width 40 height 23
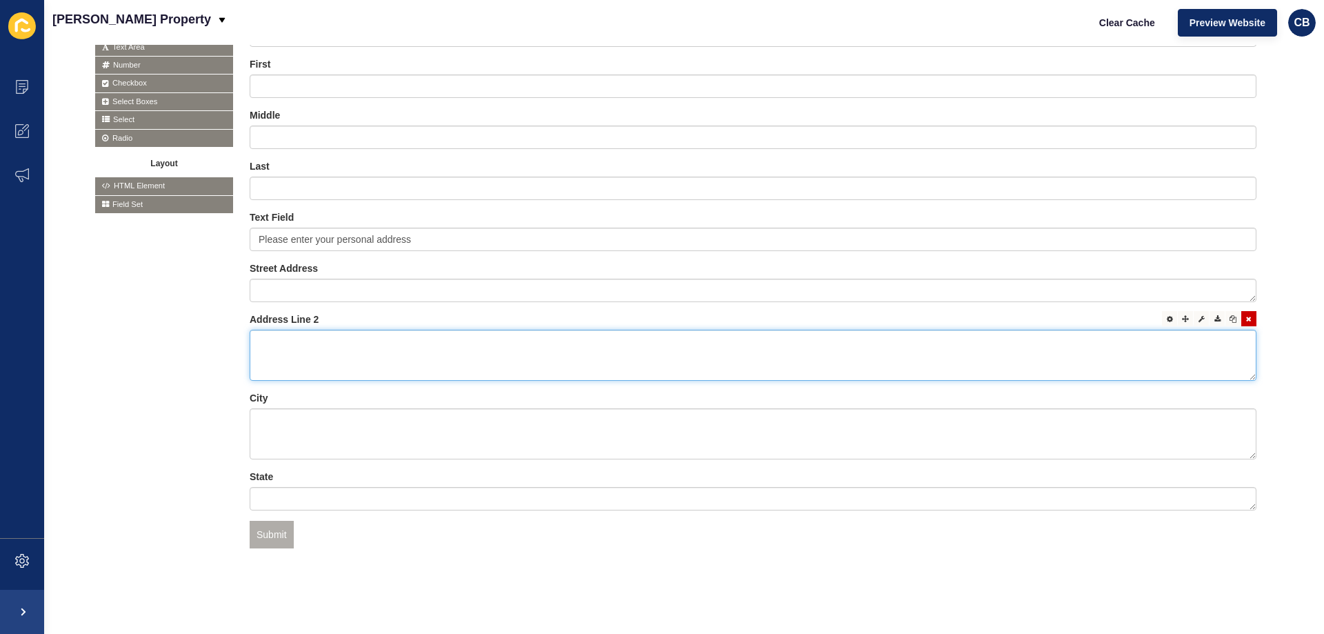
click at [295, 332] on textarea at bounding box center [753, 355] width 1007 height 51
click at [1162, 311] on div at bounding box center [1169, 318] width 15 height 15
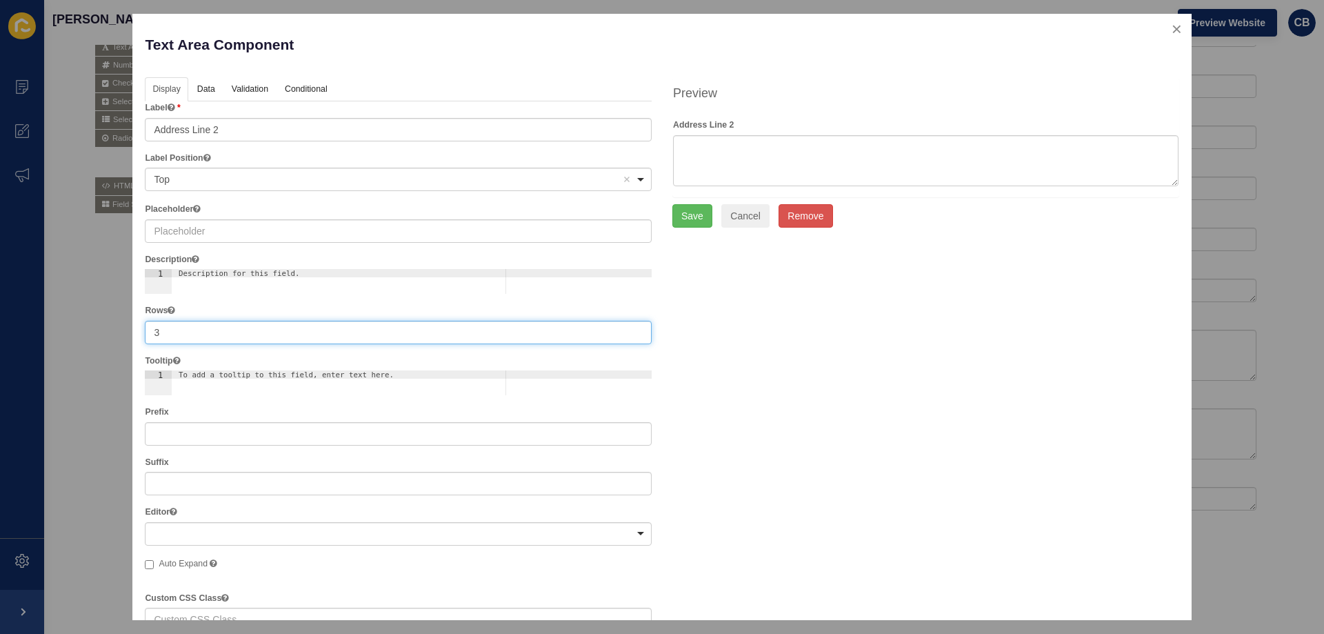
drag, startPoint x: 186, startPoint y: 324, endPoint x: 143, endPoint y: 332, distance: 43.4
click at [143, 332] on div "Display Data Validation API Conditional Logic Layout Label Address Line 2 Label…" at bounding box center [399, 493] width 528 height 832
type input "1"
click at [689, 190] on button "Save" at bounding box center [693, 192] width 40 height 23
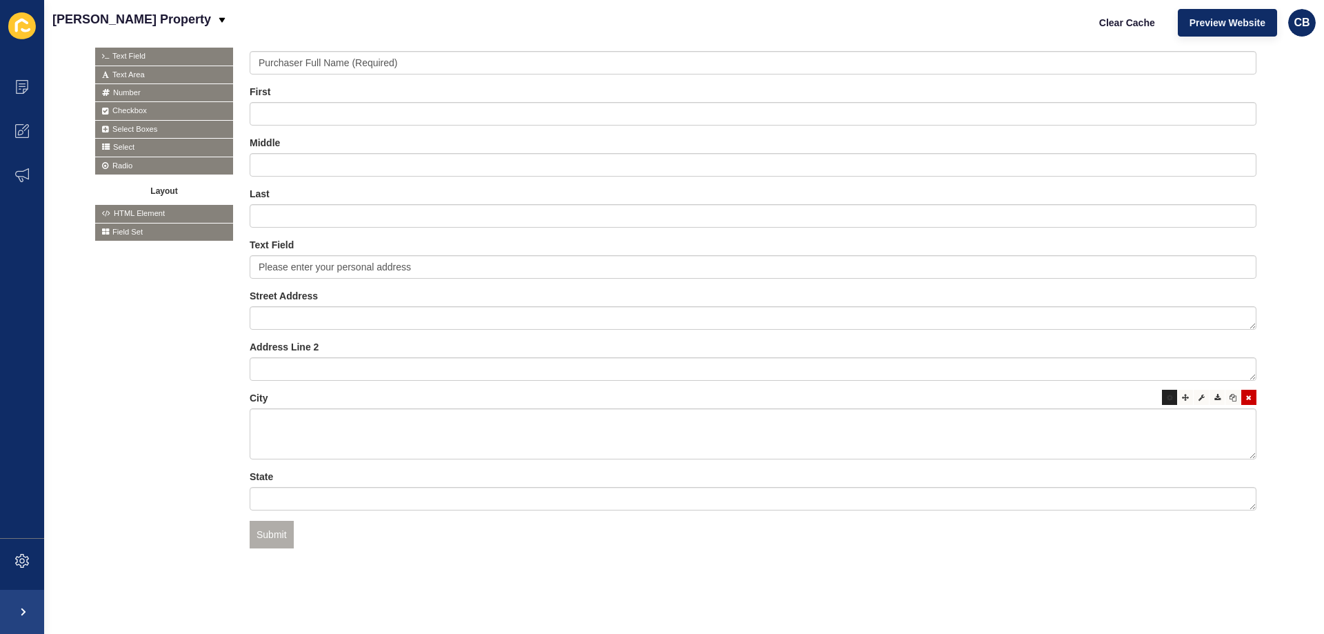
click at [1162, 392] on div at bounding box center [1169, 397] width 15 height 15
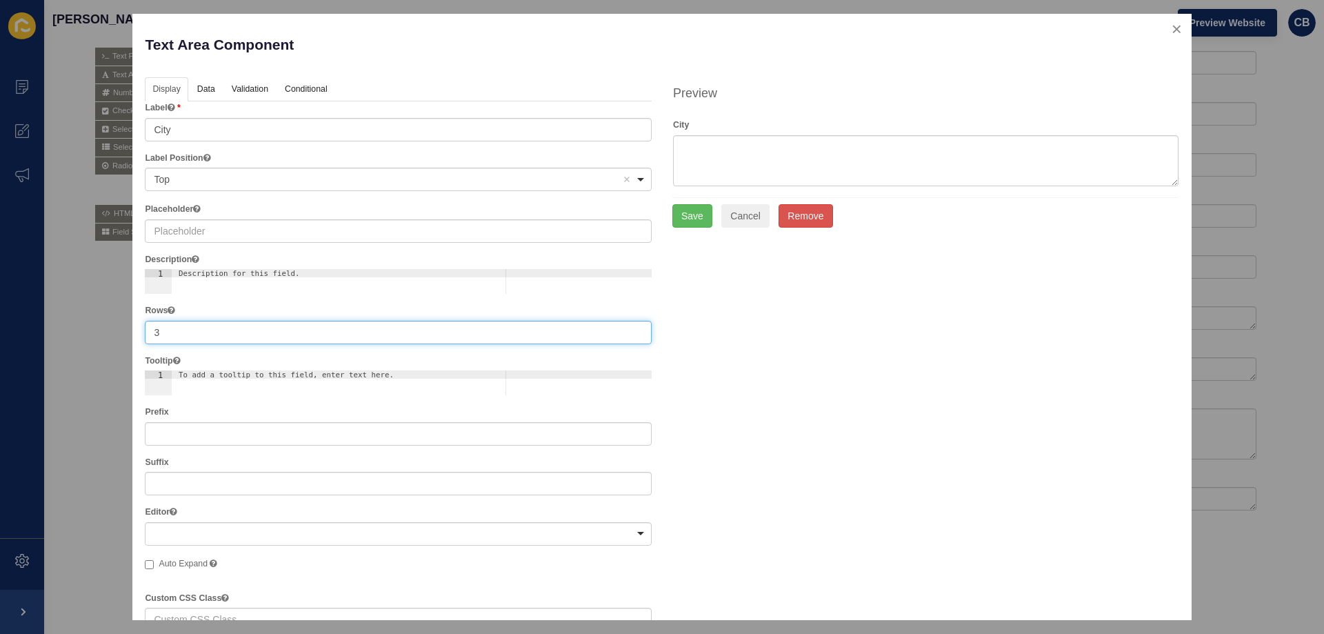
drag, startPoint x: 165, startPoint y: 326, endPoint x: 135, endPoint y: 331, distance: 30.1
click at [136, 331] on div "Text Area Component Help Display Data Validation API Conditional Logic Layout L…" at bounding box center [661, 317] width 1059 height 606
type input "1"
click at [675, 201] on button "Save" at bounding box center [693, 192] width 40 height 23
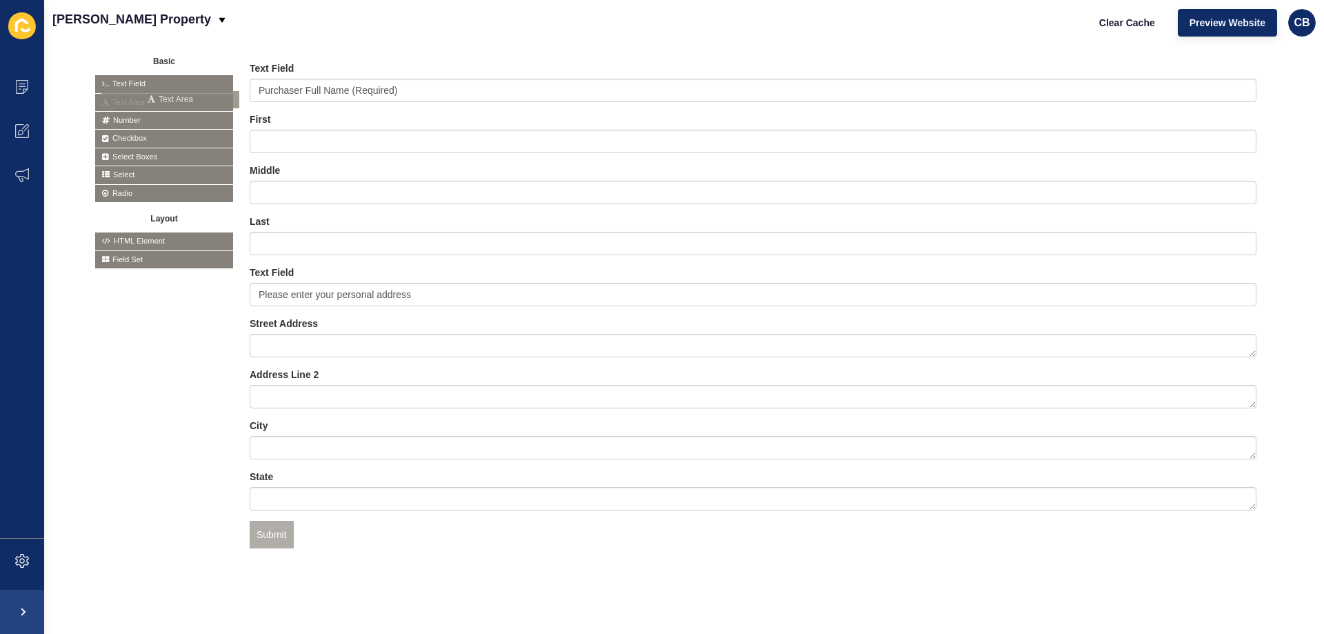
scroll to position [398, 0]
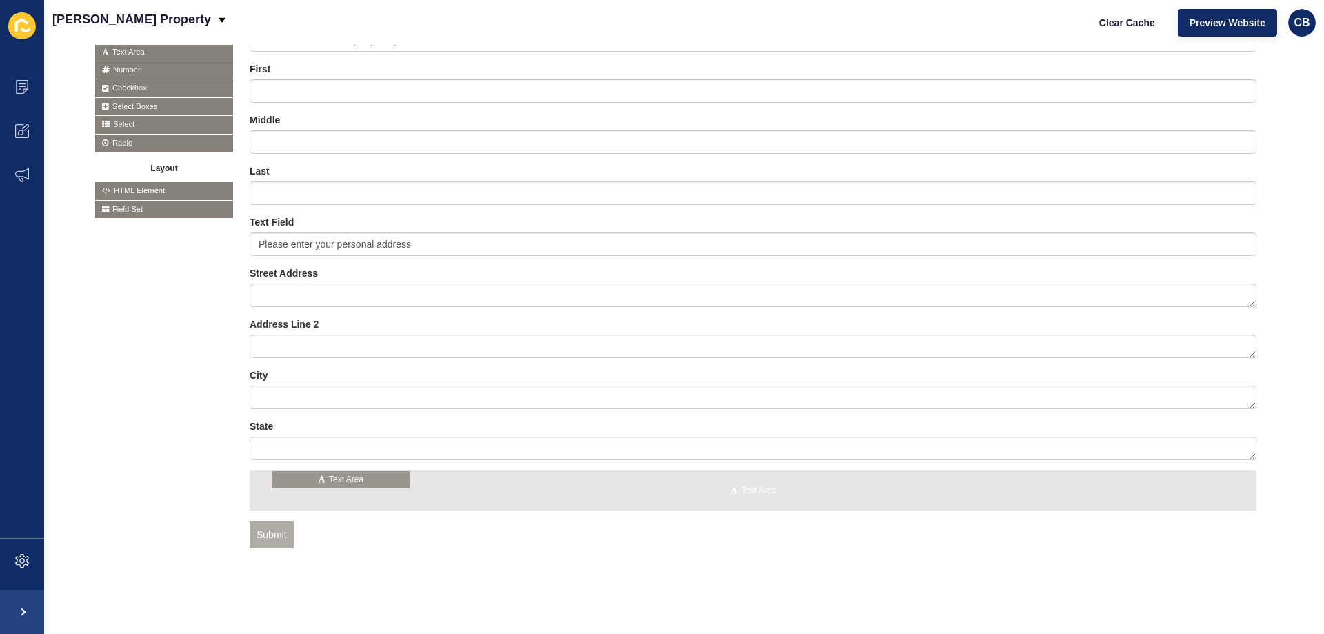
drag, startPoint x: 132, startPoint y: 92, endPoint x: 308, endPoint y: 481, distance: 427.2
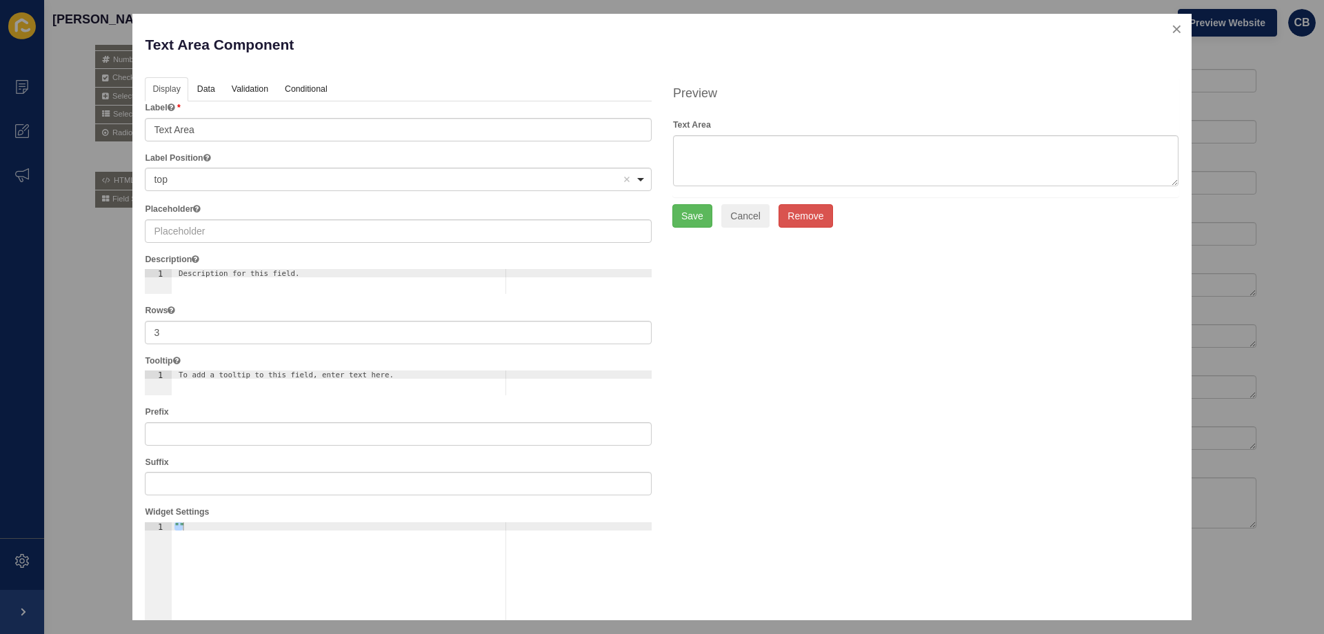
scroll to position [403, 0]
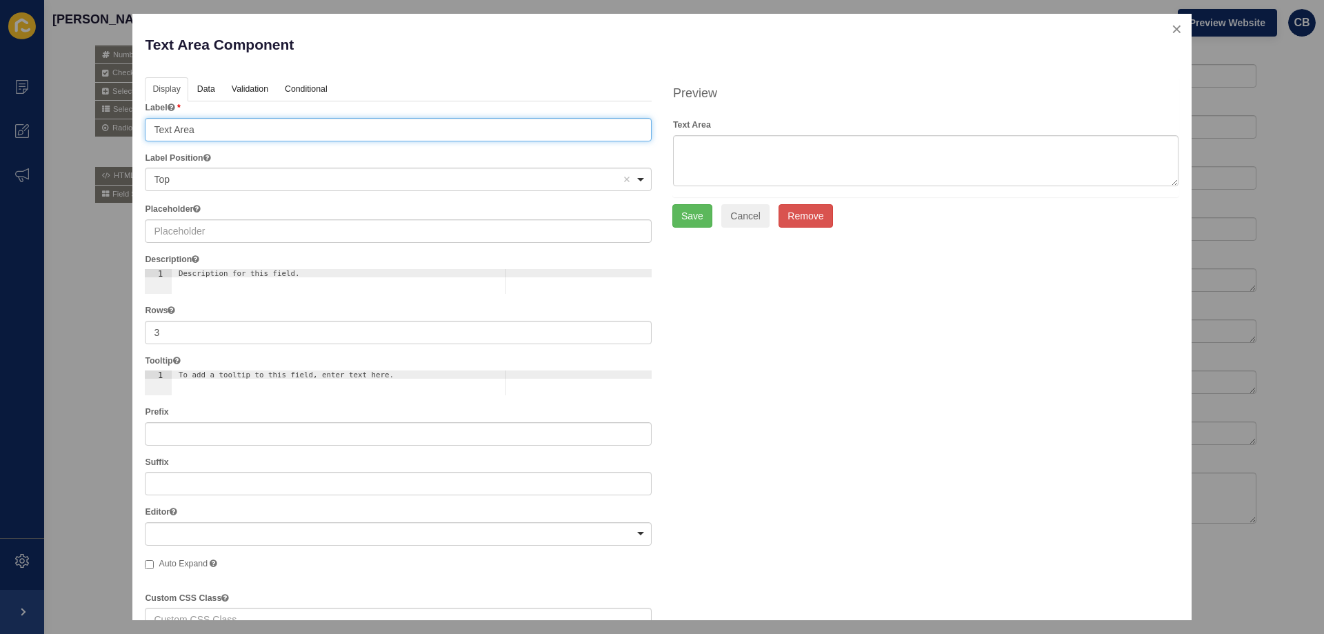
drag, startPoint x: 170, startPoint y: 135, endPoint x: 126, endPoint y: 138, distance: 44.3
click at [126, 138] on div "Text Area Component Help Display Data Validation API Conditional Logic Layout L…" at bounding box center [662, 317] width 1324 height 634
type input "Postcode"
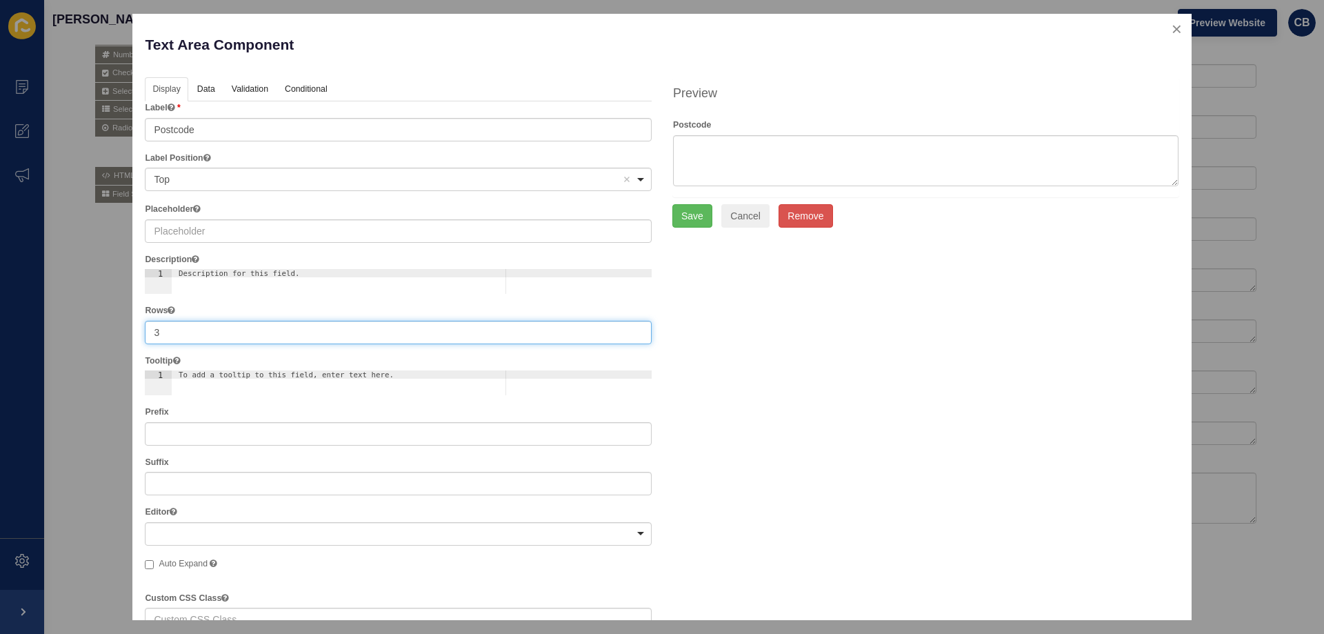
drag, startPoint x: 158, startPoint y: 331, endPoint x: 143, endPoint y: 331, distance: 15.2
click at [143, 331] on div "Display Data Validation API Conditional Logic Layout Label Postcode Label Posit…" at bounding box center [399, 493] width 528 height 832
type input "1"
click at [694, 192] on button "Save" at bounding box center [693, 192] width 40 height 23
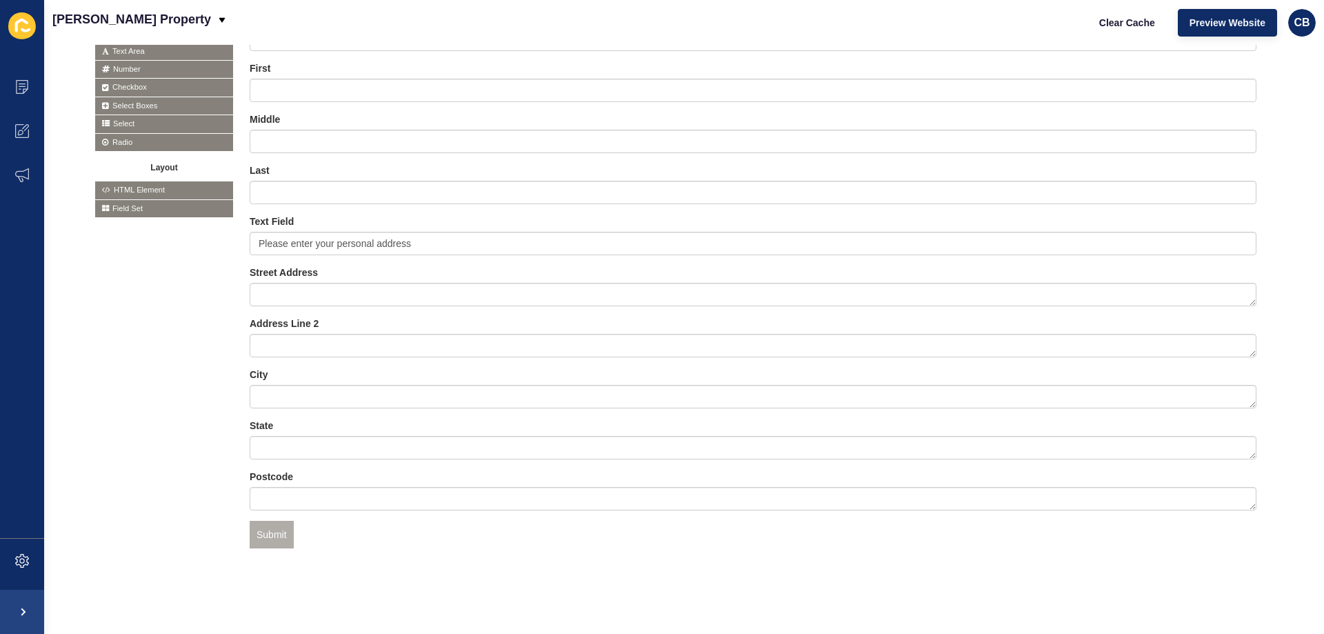
scroll to position [330, 0]
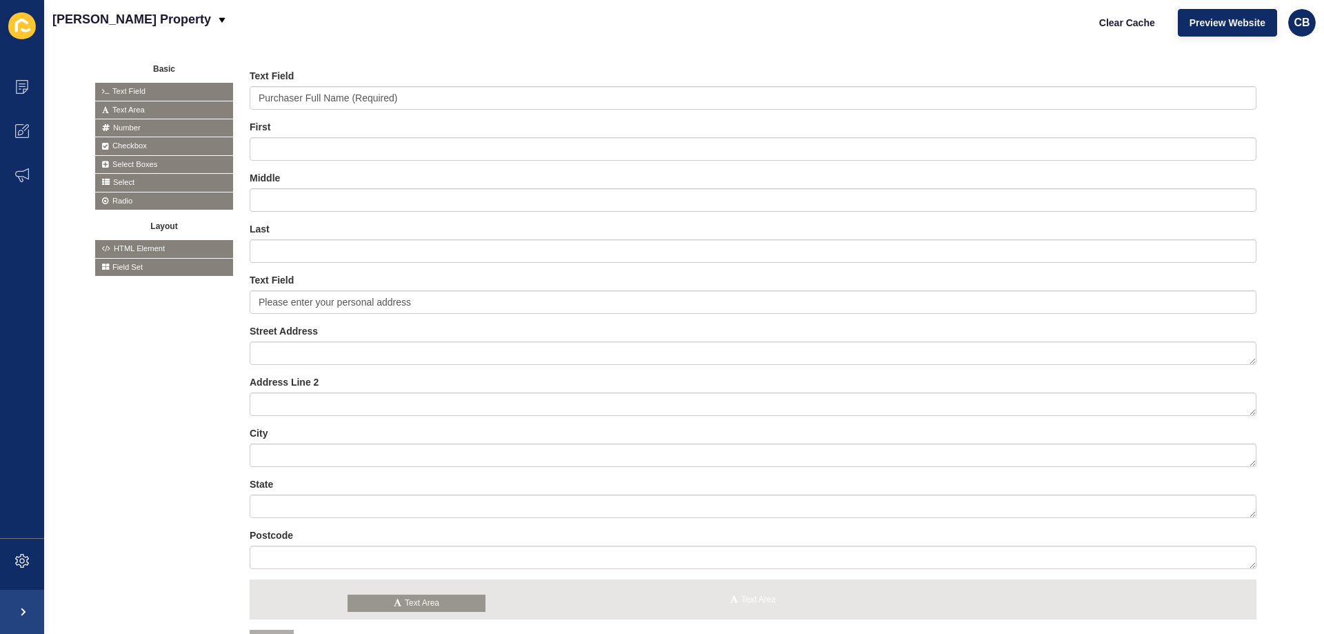
drag, startPoint x: 135, startPoint y: 111, endPoint x: 389, endPoint y: 608, distance: 558.1
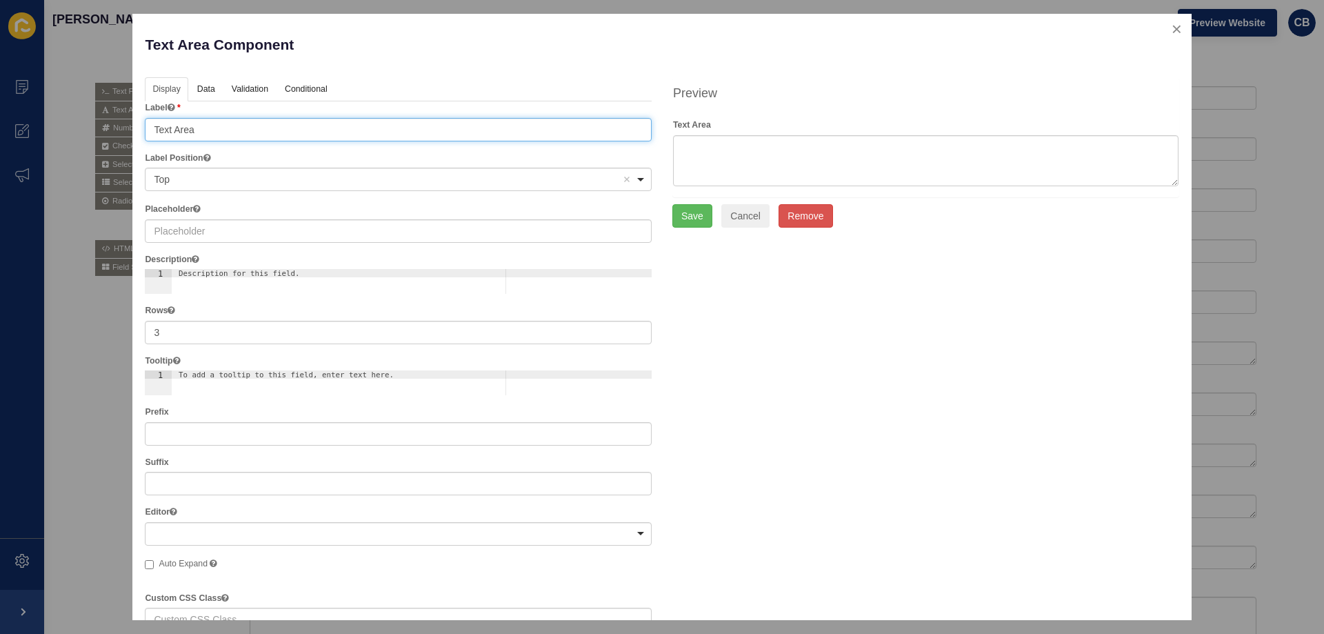
drag, startPoint x: 256, startPoint y: 136, endPoint x: 117, endPoint y: 138, distance: 138.7
click at [117, 138] on div "Text Area Component Help Display Data Validation API Conditional Logic Layout L…" at bounding box center [662, 317] width 1324 height 634
type input "Email (Required)"
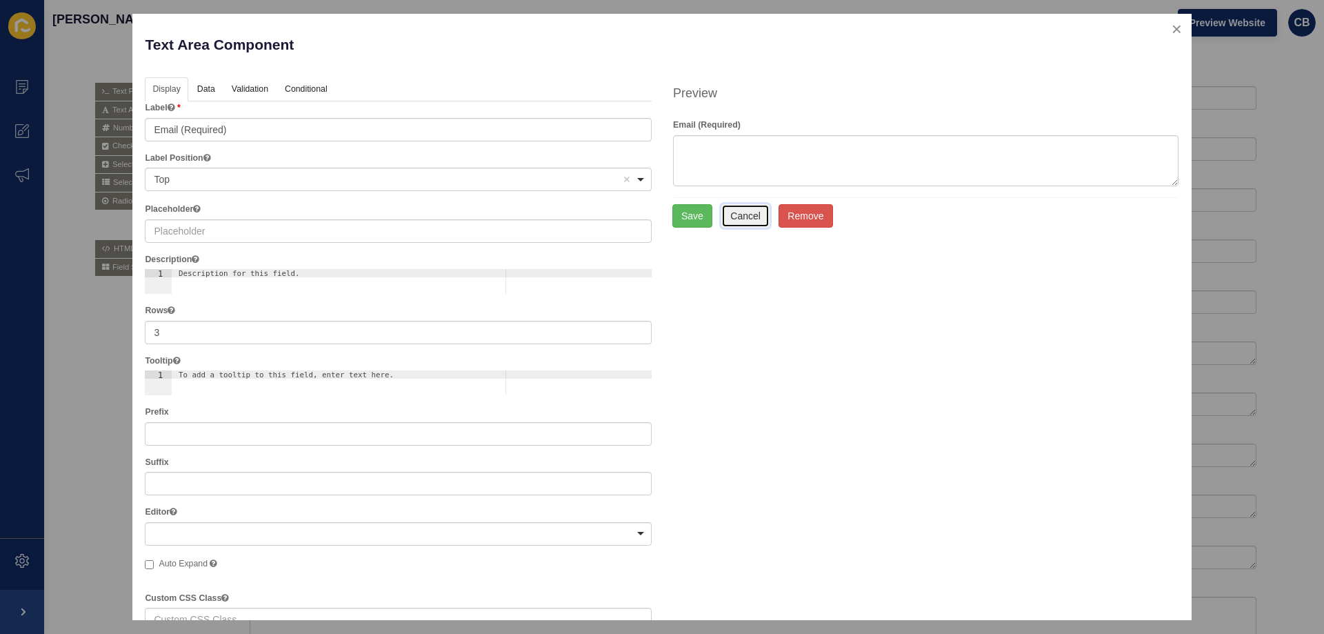
click at [731, 217] on button "Cancel" at bounding box center [745, 215] width 48 height 23
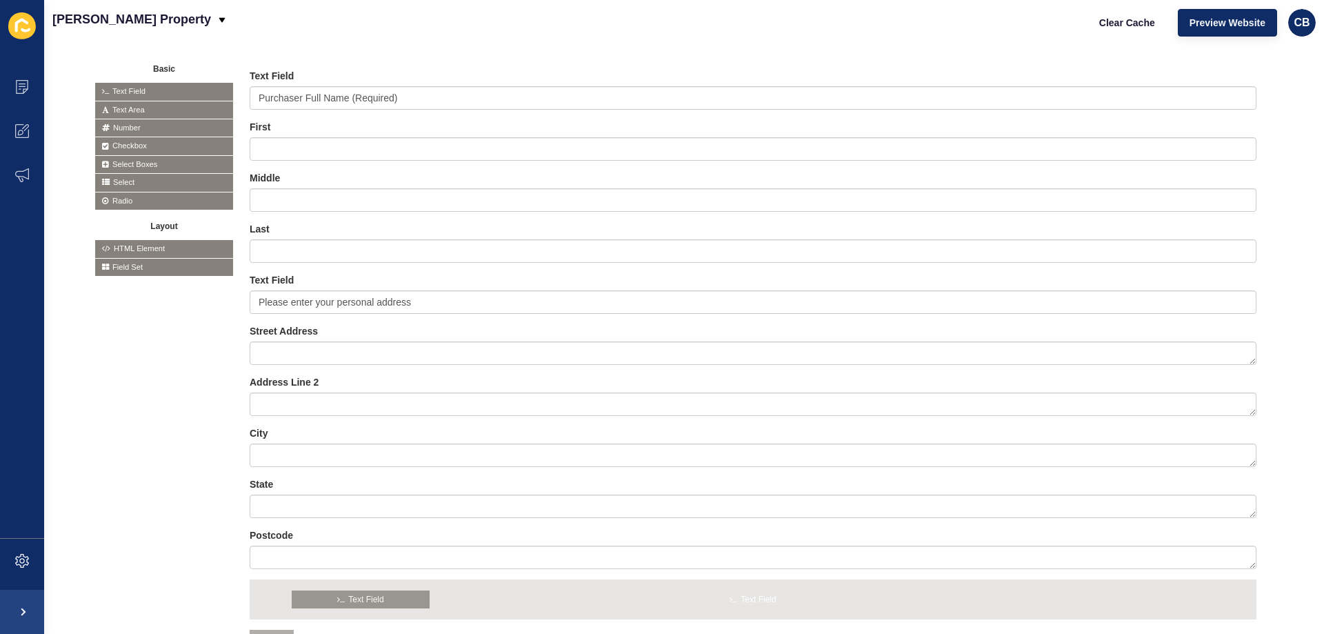
drag, startPoint x: 134, startPoint y: 92, endPoint x: 330, endPoint y: 599, distance: 543.8
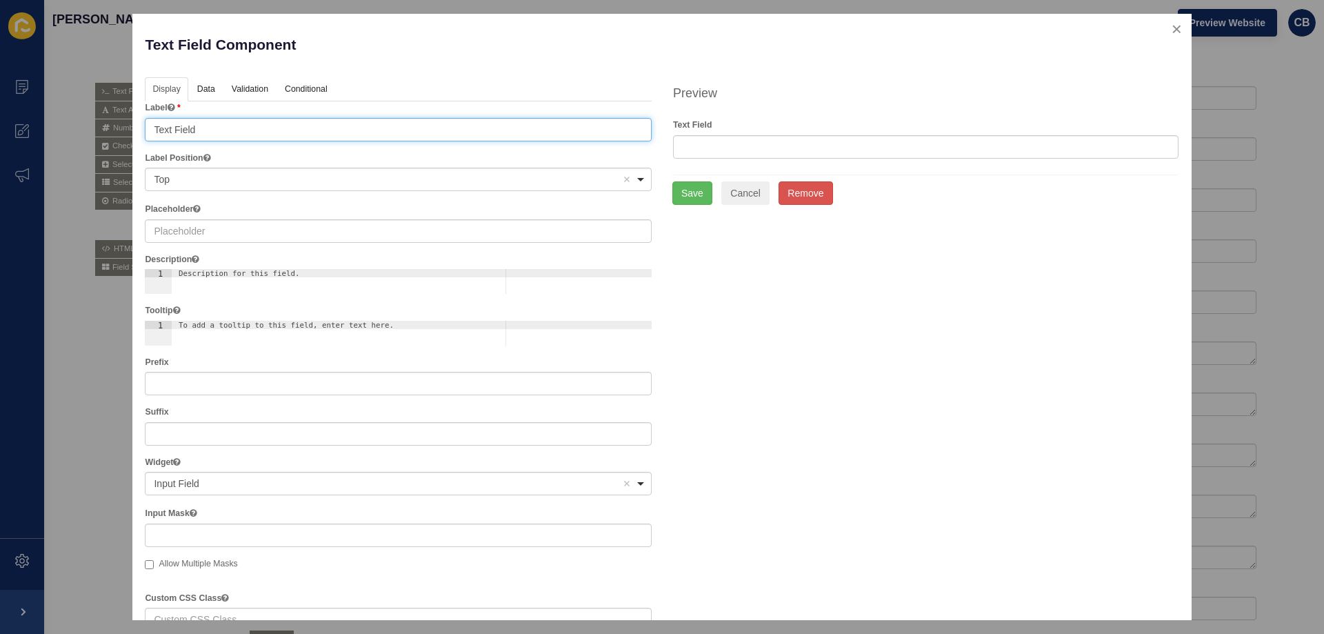
drag, startPoint x: 198, startPoint y: 134, endPoint x: 98, endPoint y: 134, distance: 100.0
click at [98, 134] on div "Text Field Component Help Display Data Validation API Conditional Logic Layout …" at bounding box center [662, 317] width 1324 height 634
type input "Email (Required)"
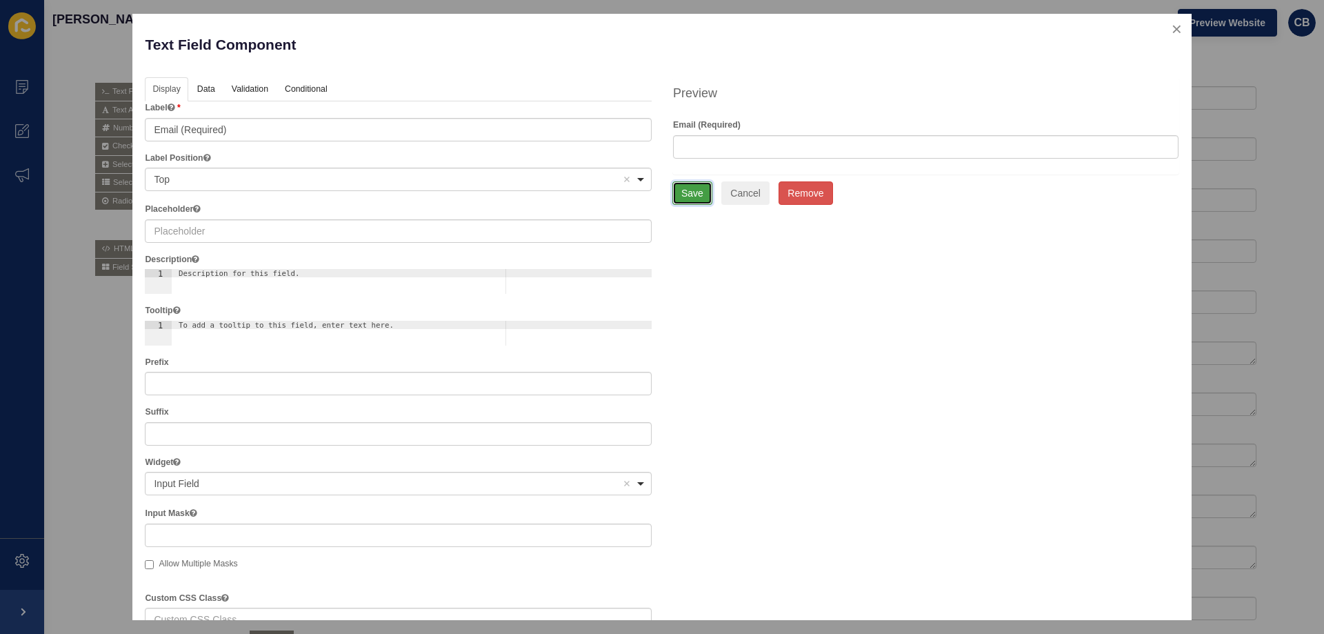
click at [681, 192] on button "Save" at bounding box center [693, 192] width 40 height 23
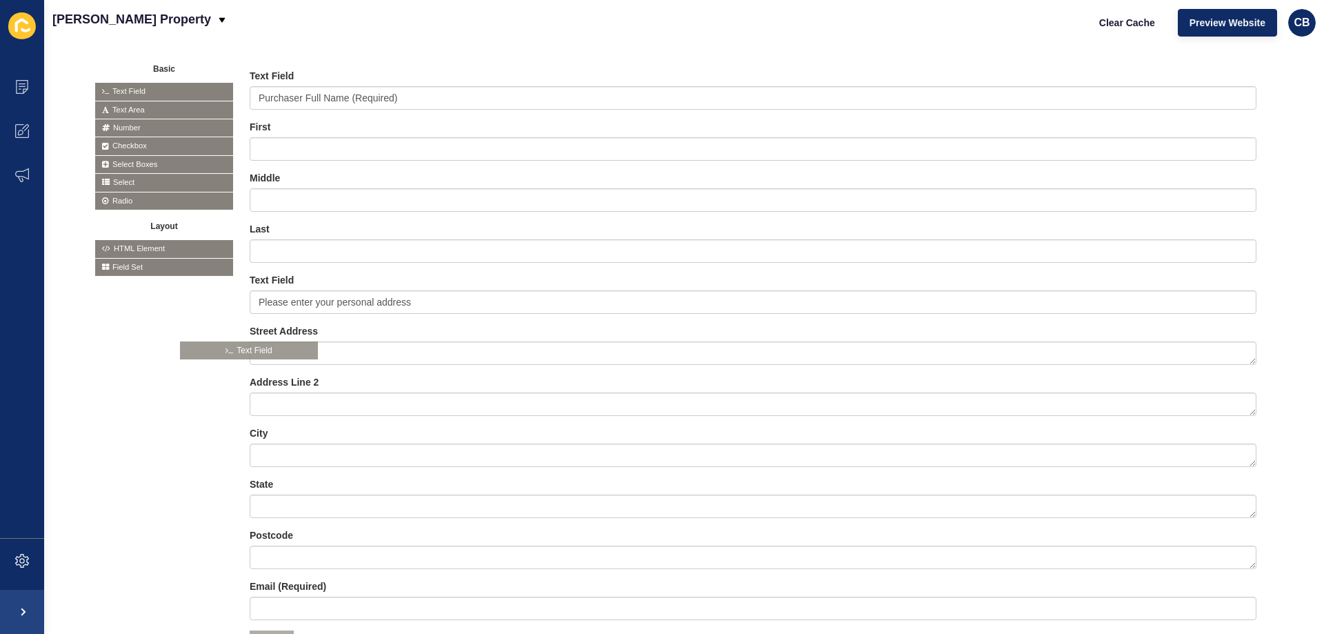
drag, startPoint x: 142, startPoint y: 88, endPoint x: 239, endPoint y: 393, distance: 320.0
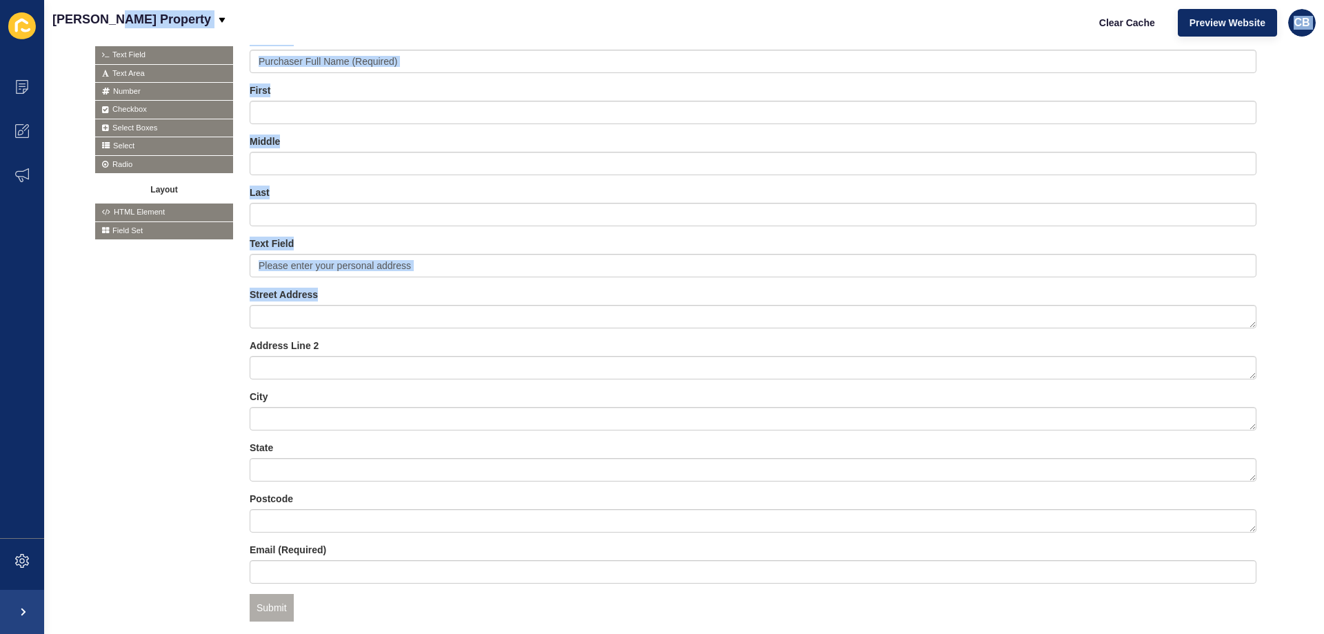
scroll to position [234, 0]
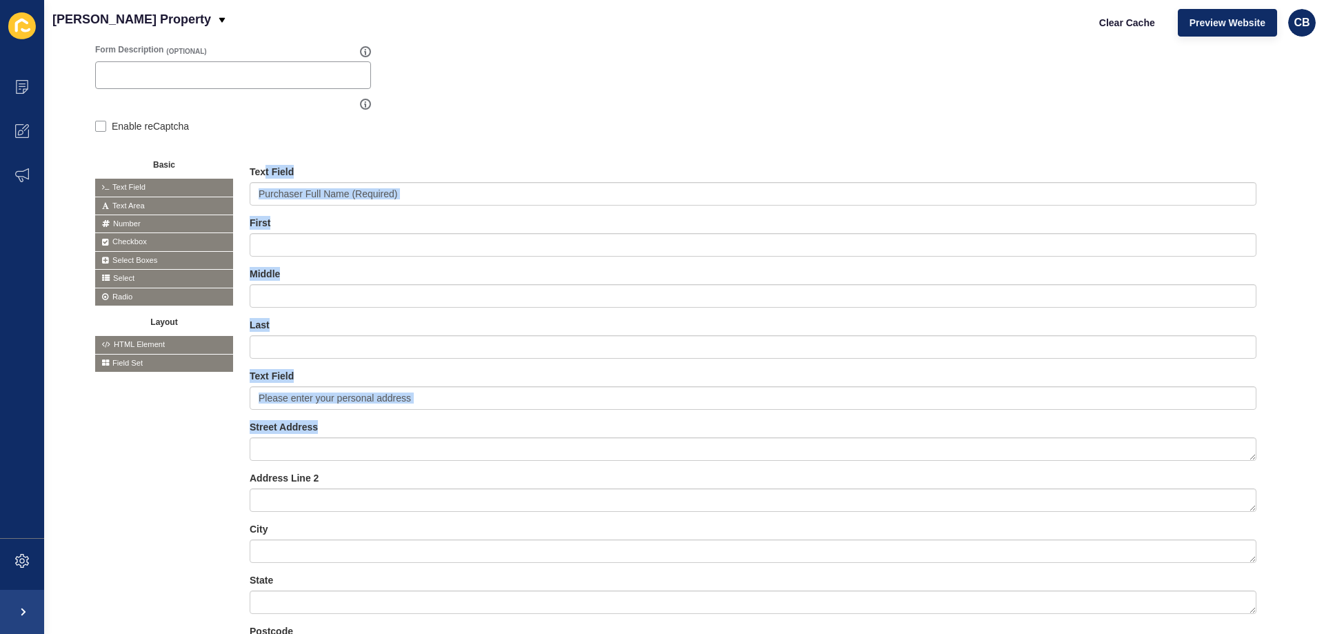
drag, startPoint x: 239, startPoint y: 393, endPoint x: 52, endPoint y: 172, distance: 289.8
click at [52, 172] on div "Create New Form Go back Build Actions Form Name Save Form Label / Title (OPTION…" at bounding box center [684, 339] width 1280 height 589
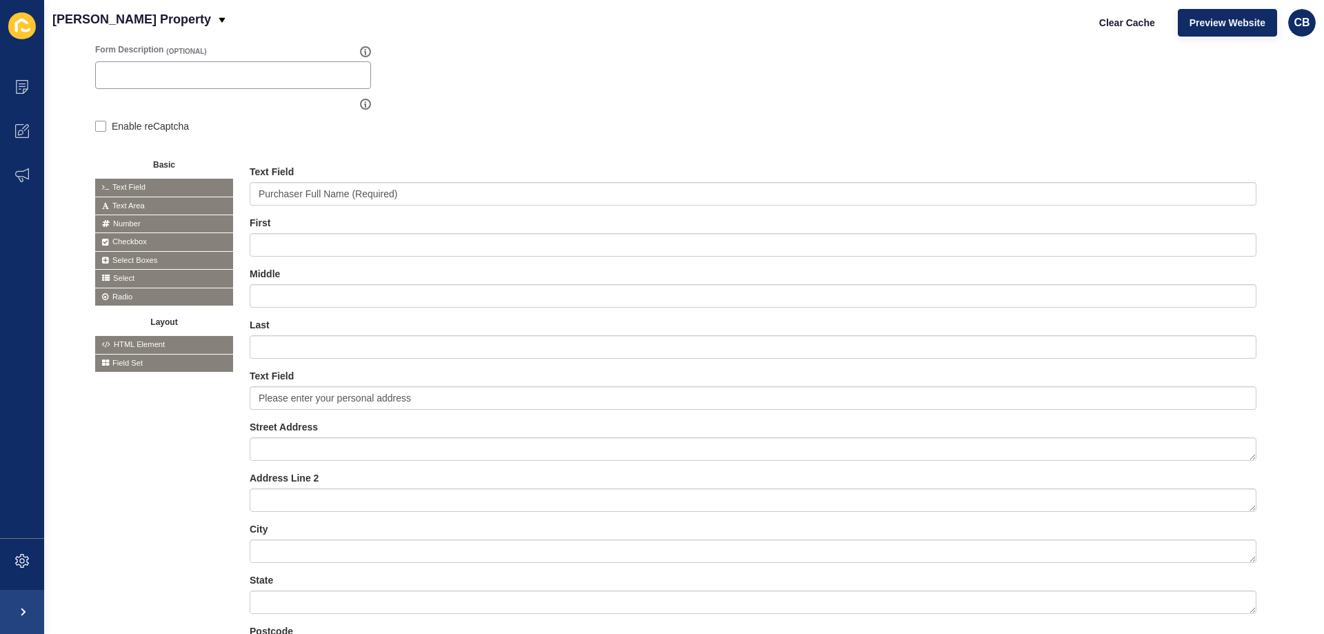
click at [54, 166] on div "Create New Form Go back Build Actions Form Name Save Form Label / Title (OPTION…" at bounding box center [684, 339] width 1280 height 589
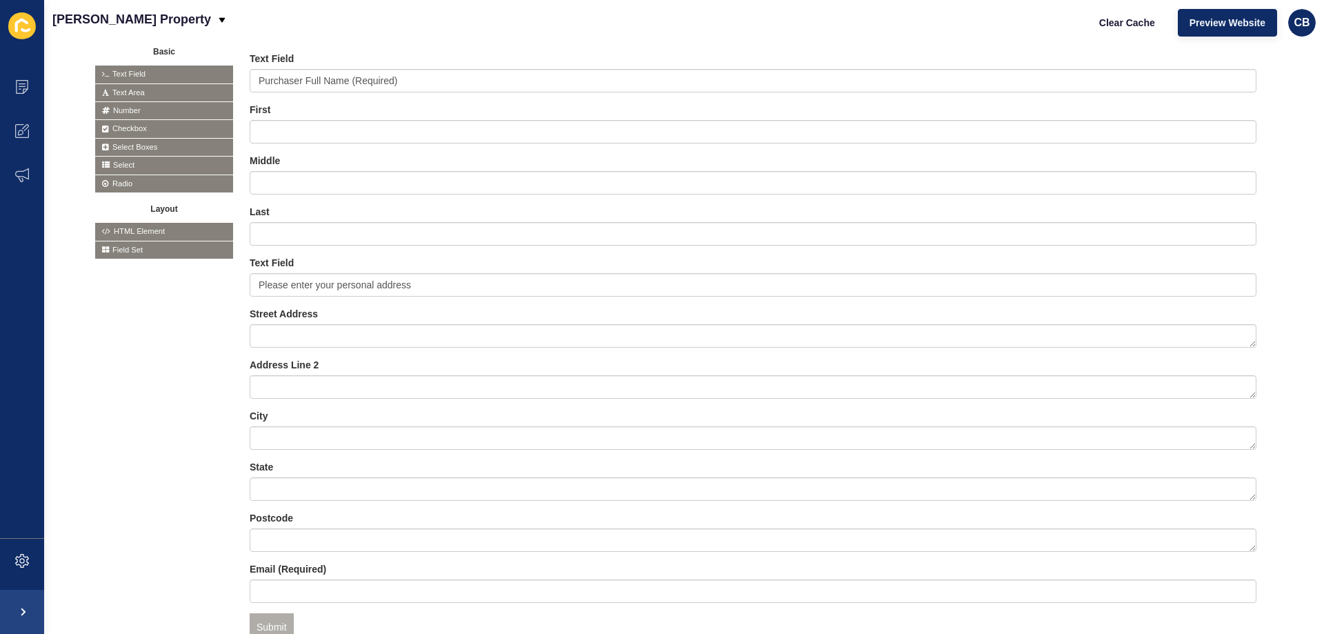
scroll to position [372, 0]
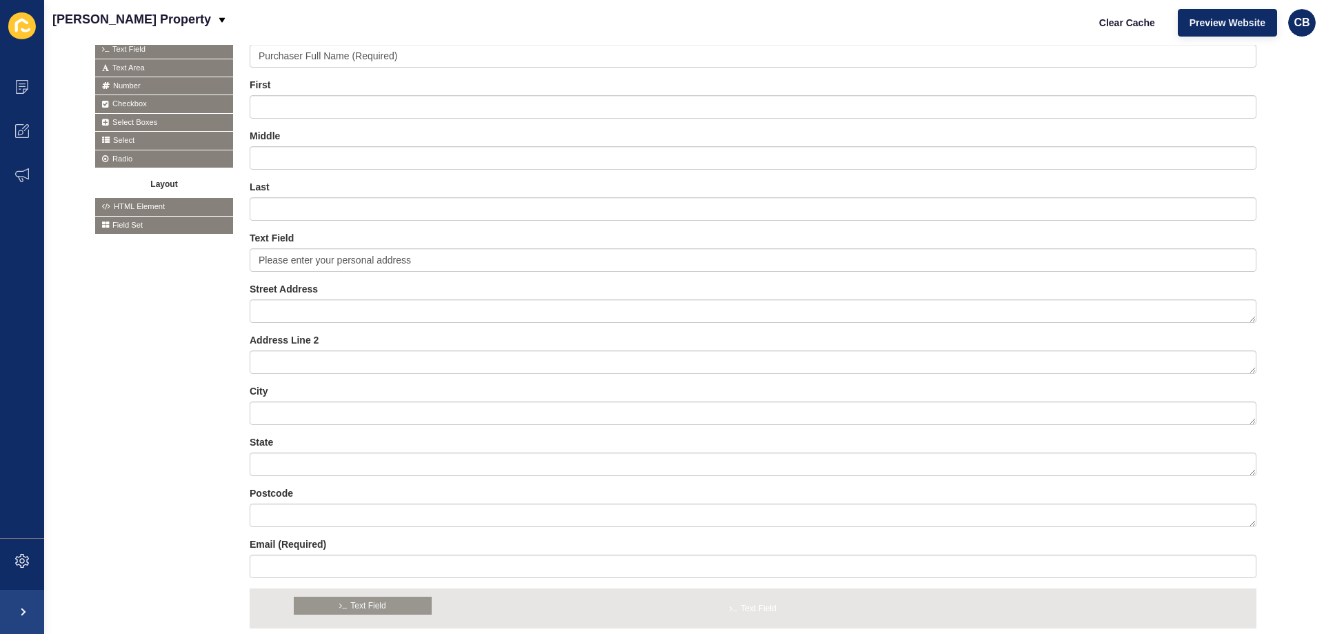
drag, startPoint x: 126, startPoint y: 50, endPoint x: 324, endPoint y: 607, distance: 591.0
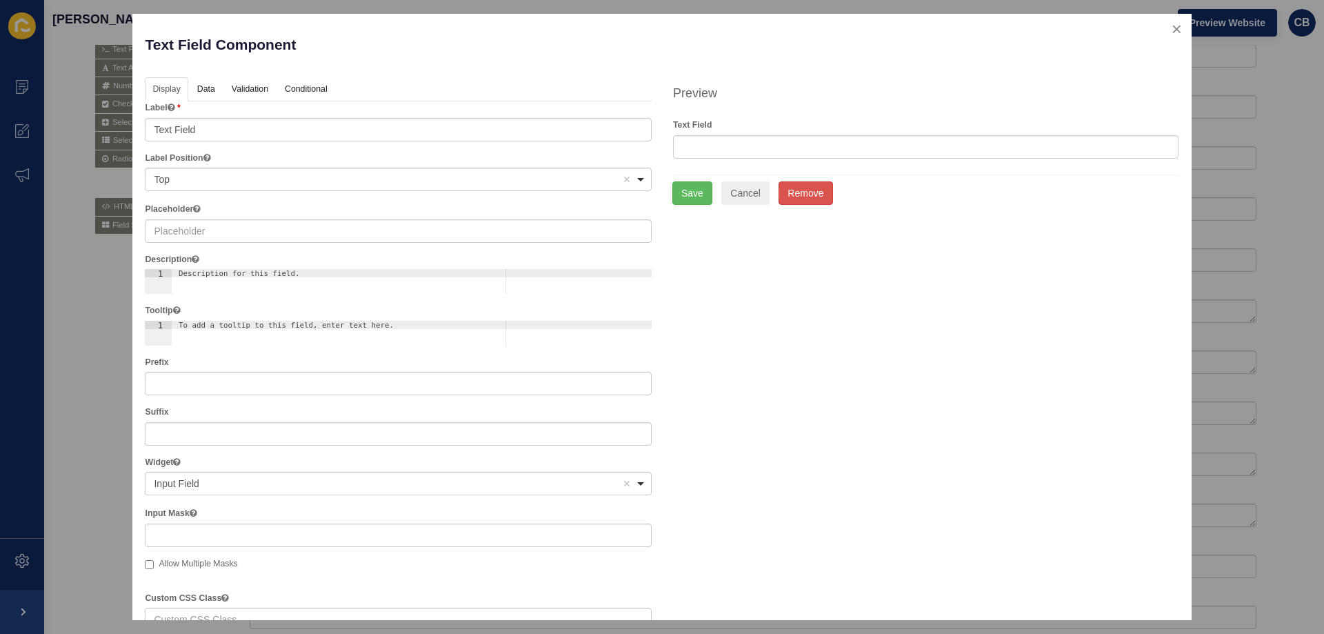
drag, startPoint x: 260, startPoint y: 125, endPoint x: 190, endPoint y: 141, distance: 71.4
click at [190, 141] on div "Label Text Field" at bounding box center [398, 120] width 507 height 39
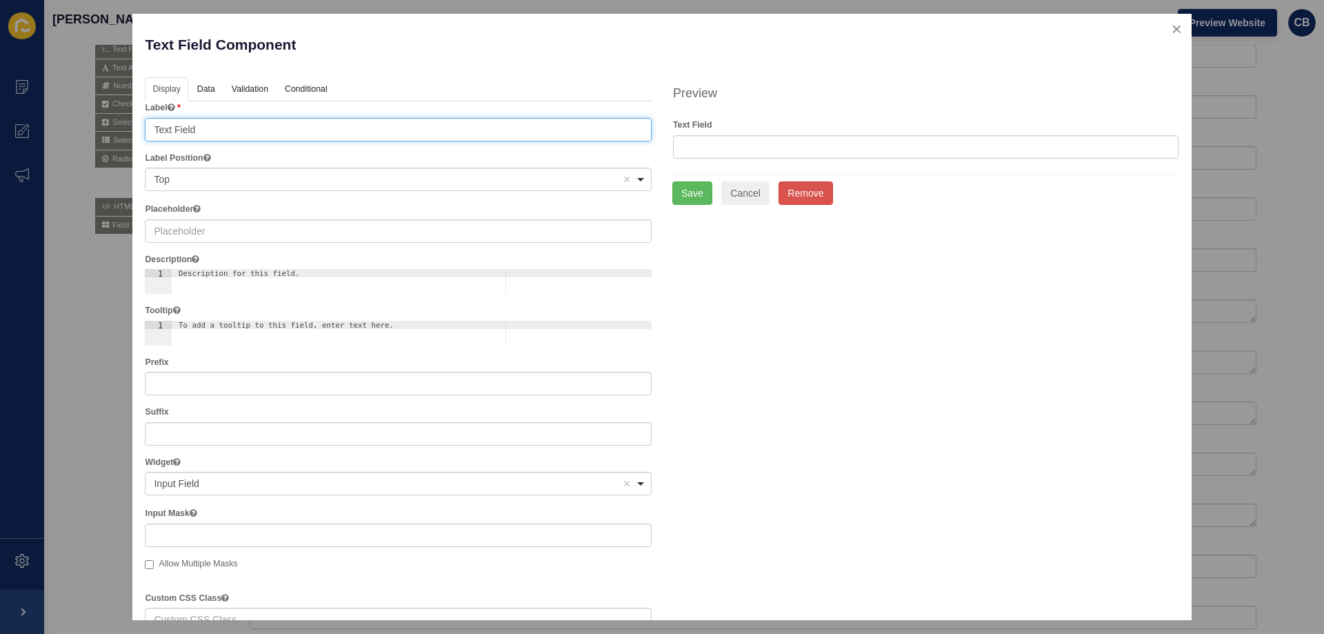
drag, startPoint x: 210, startPoint y: 135, endPoint x: 146, endPoint y: 135, distance: 64.8
click at [146, 135] on input "Text Field" at bounding box center [398, 129] width 507 height 23
type input "You will"
drag, startPoint x: 229, startPoint y: 132, endPoint x: 135, endPoint y: 128, distance: 93.9
click at [135, 128] on div "Text Field Component Help Display Data Validation API Conditional Logic Layout …" at bounding box center [661, 317] width 1059 height 606
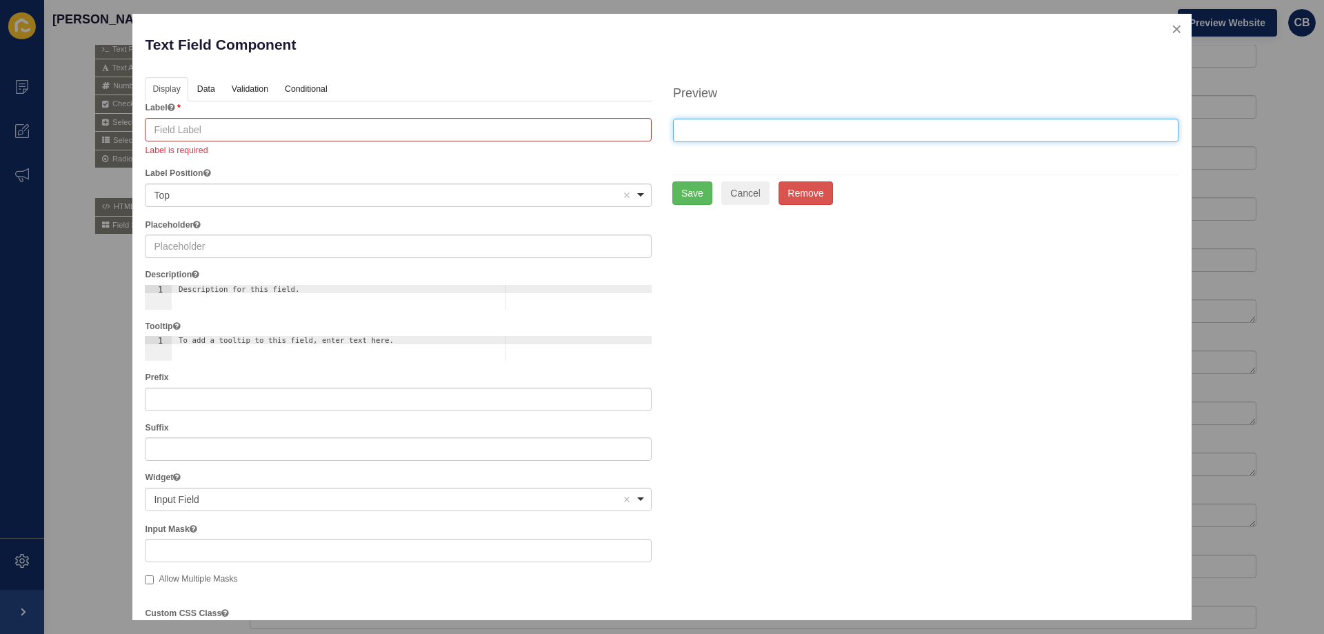
click at [698, 135] on input "text" at bounding box center [926, 130] width 506 height 23
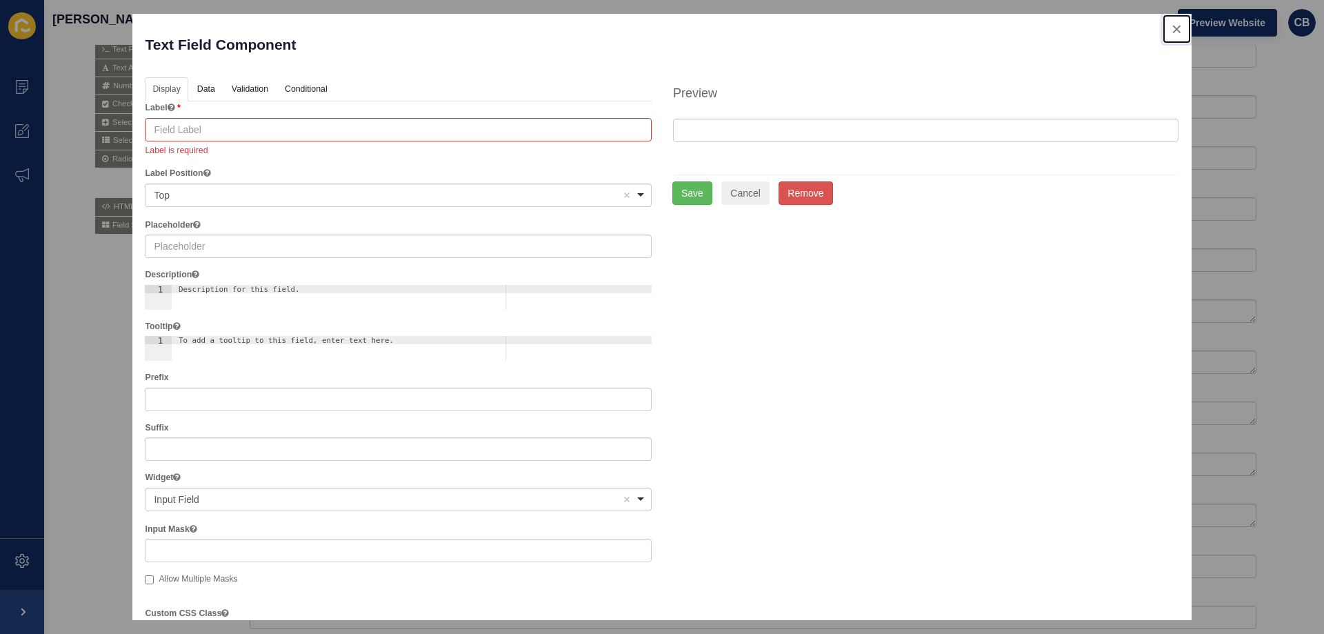
click at [1163, 29] on button "close" at bounding box center [1177, 28] width 28 height 29
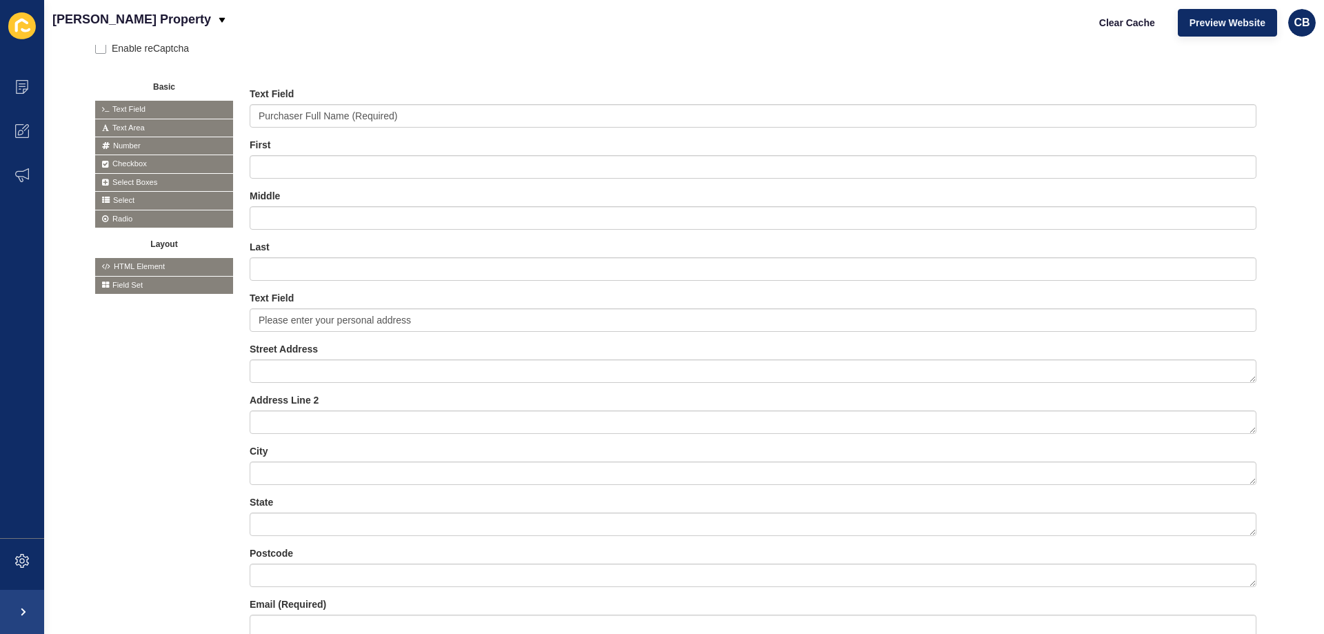
scroll to position [381, 0]
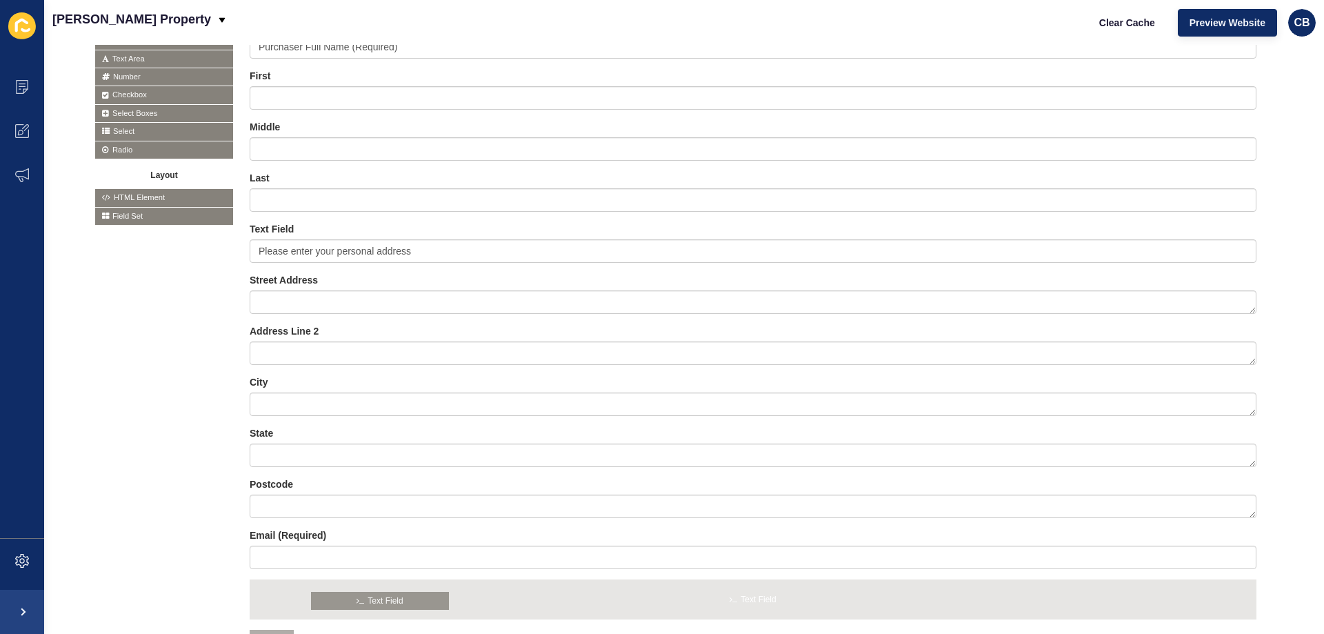
drag, startPoint x: 124, startPoint y: 47, endPoint x: 341, endPoint y: 607, distance: 600.5
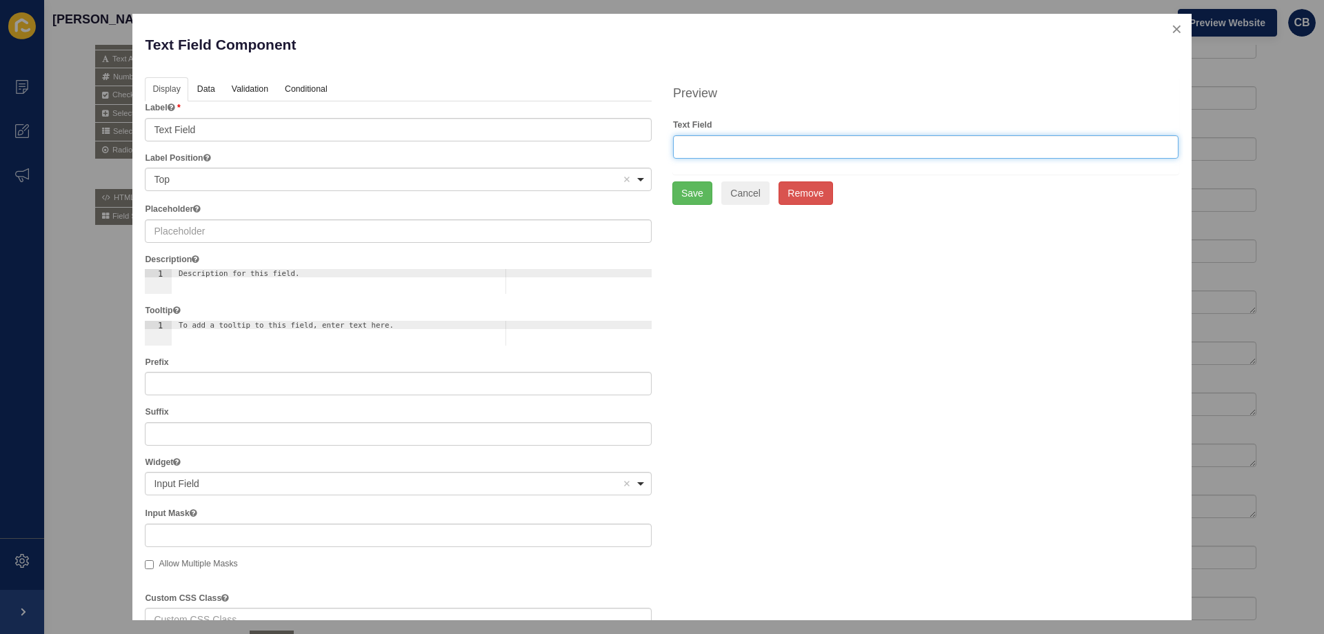
click at [675, 149] on input "text" at bounding box center [926, 146] width 506 height 23
type input "You will receive the letter of offer for signature to this email within 1-2 bus…"
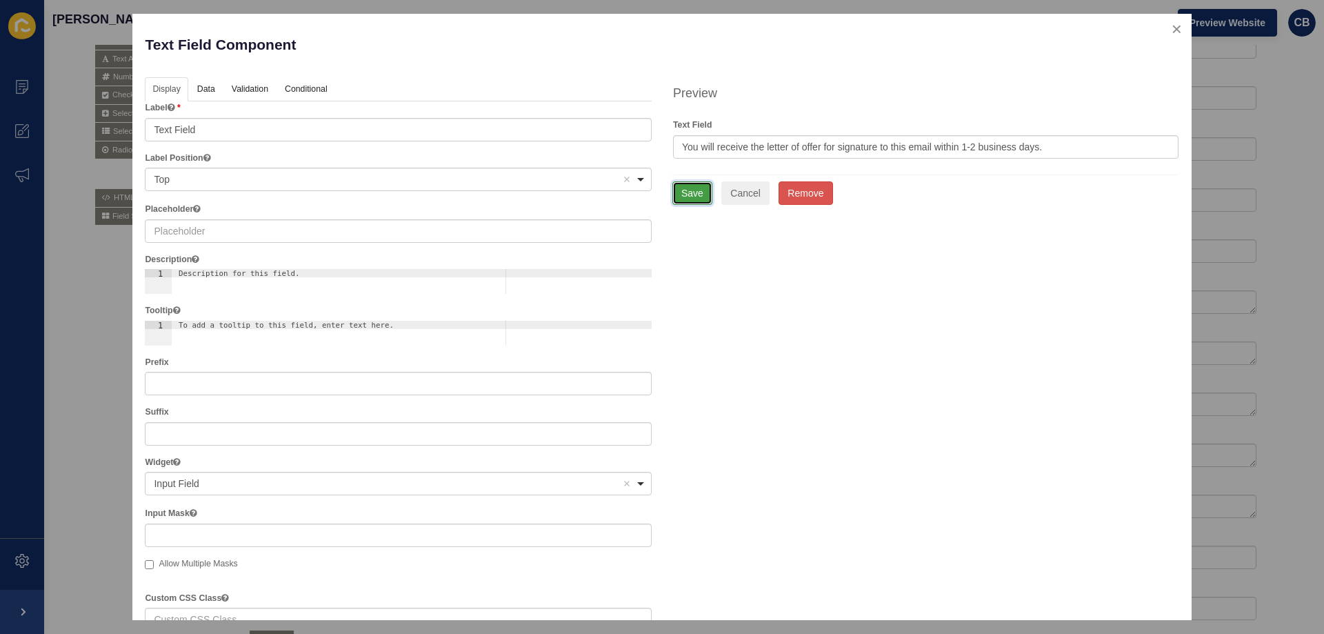
click at [690, 193] on button "Save" at bounding box center [693, 192] width 40 height 23
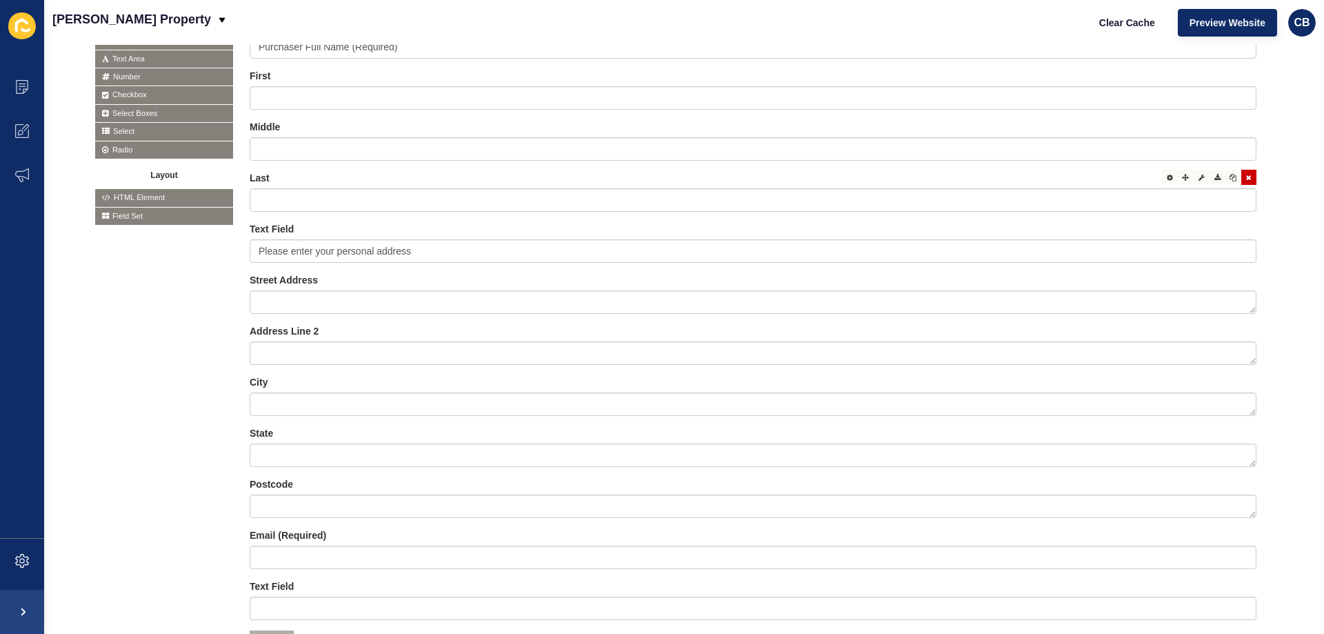
scroll to position [501, 0]
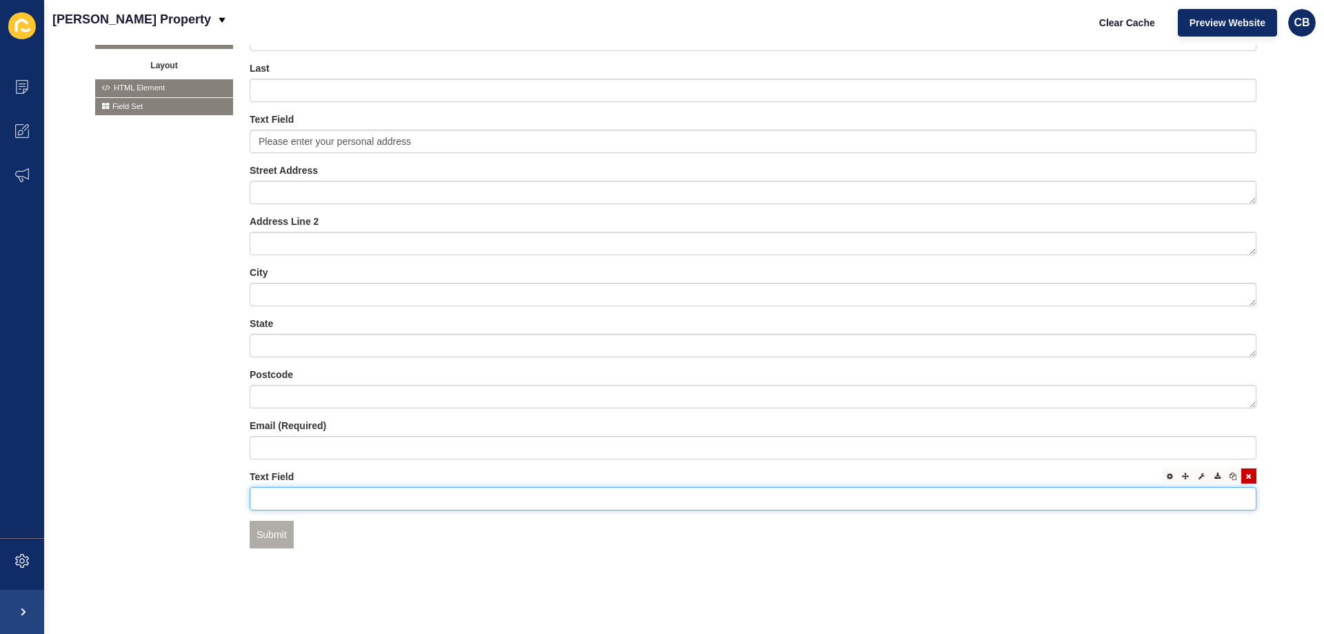
click at [326, 495] on input "text" at bounding box center [753, 498] width 1007 height 23
type input "You will receive the letter of offer for signature to this email within 1-2 bus…"
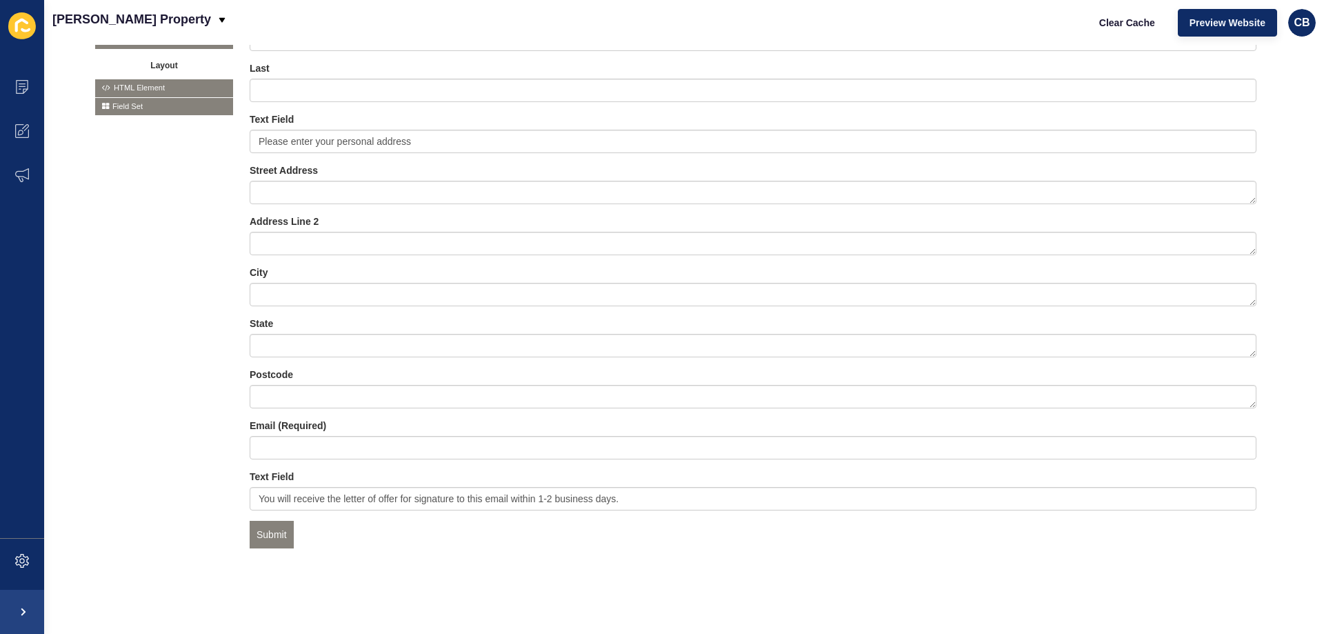
click at [190, 460] on div "Basic Text Field Text Area Number Password Checkbox Select Boxes Select Radio B…" at bounding box center [684, 237] width 1178 height 691
click at [1246, 421] on icon at bounding box center [1249, 424] width 6 height 7
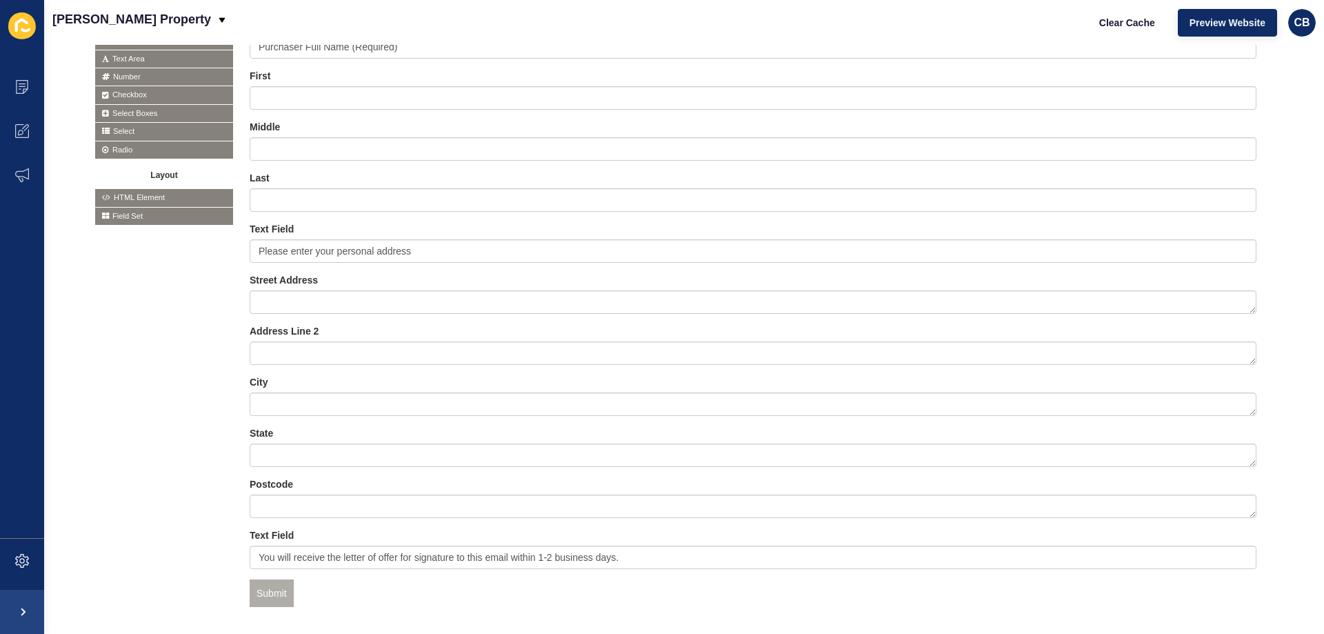
scroll to position [312, 0]
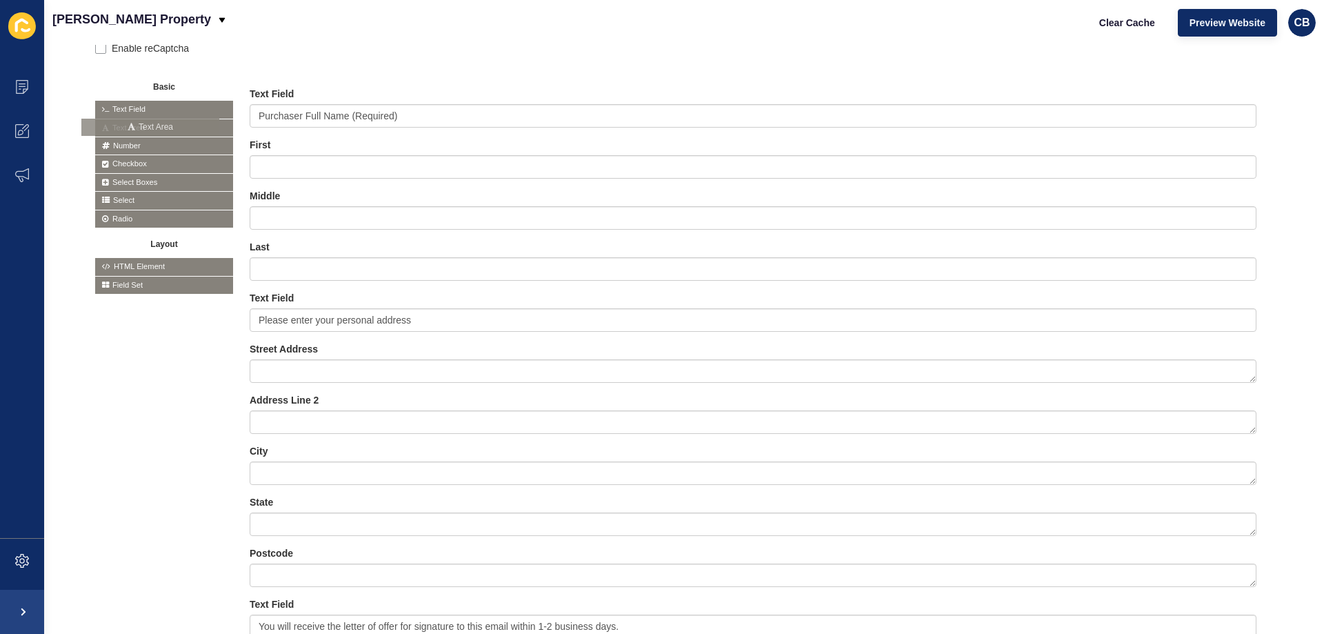
drag, startPoint x: 141, startPoint y: 126, endPoint x: 128, endPoint y: 128, distance: 13.2
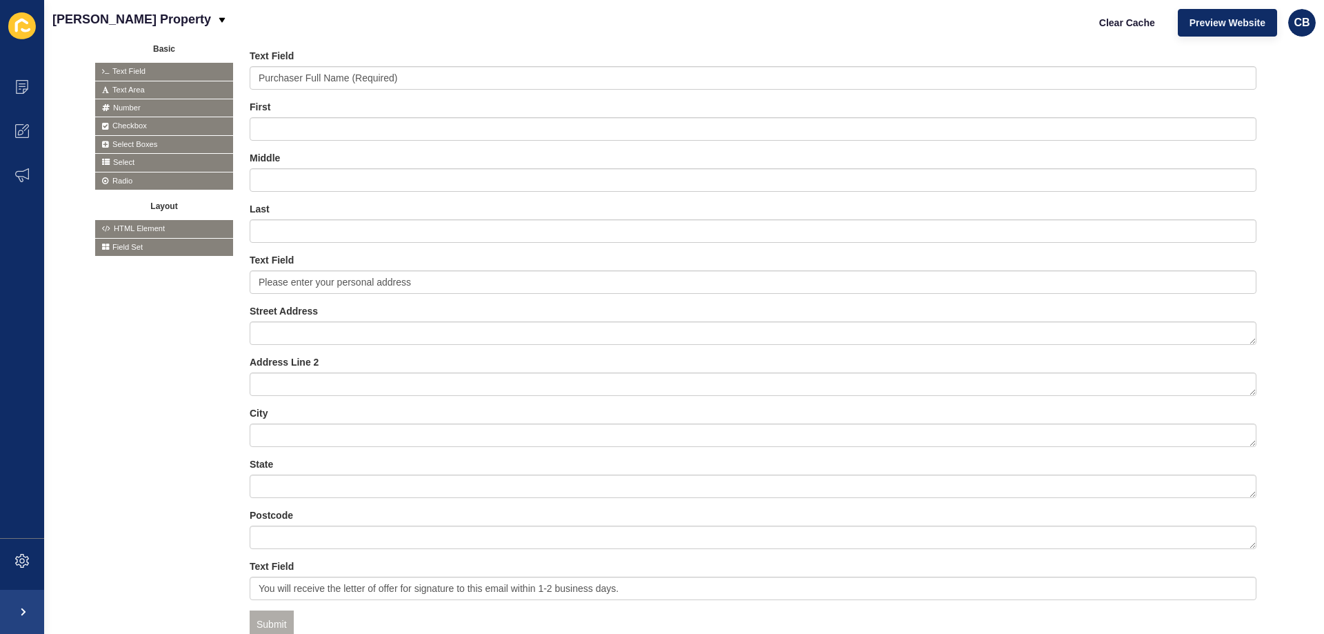
scroll to position [381, 0]
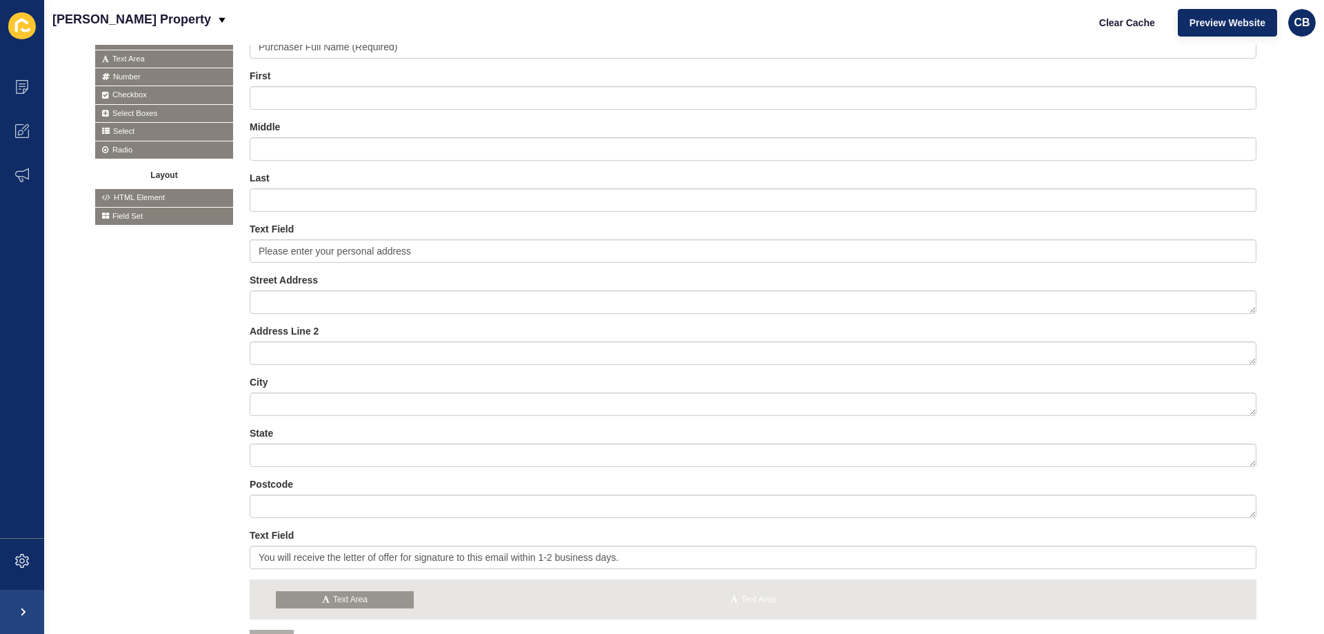
drag, startPoint x: 124, startPoint y: 61, endPoint x: 305, endPoint y: 601, distance: 570.2
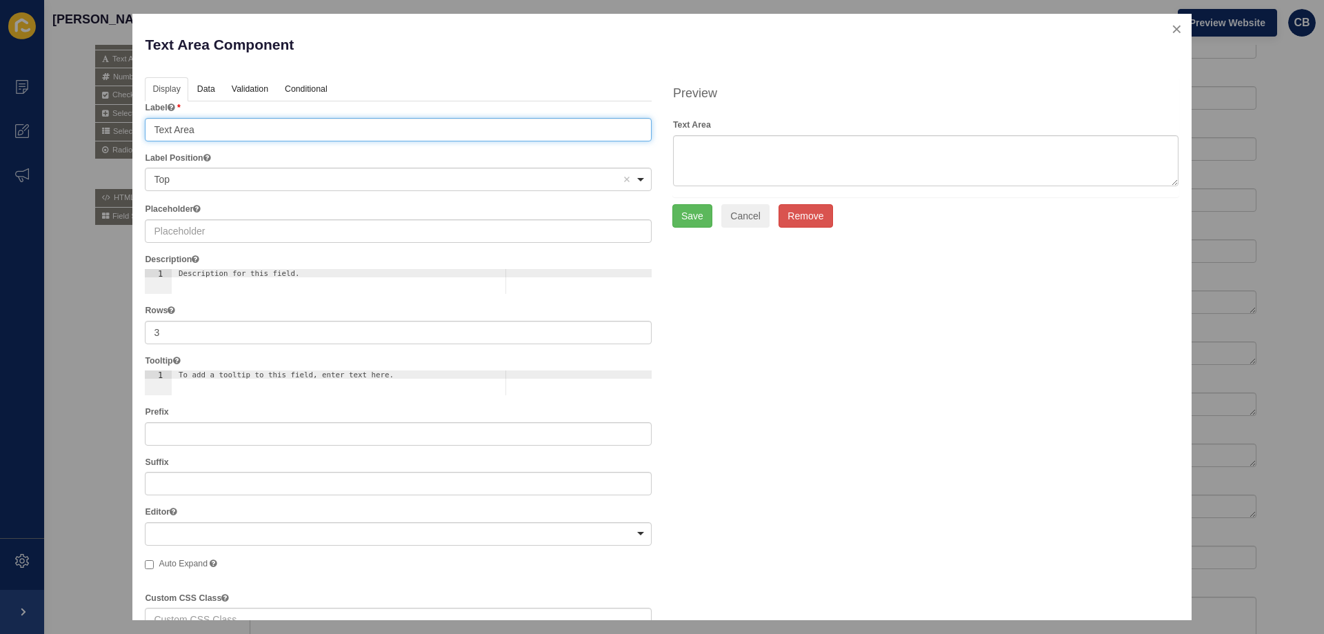
drag, startPoint x: 197, startPoint y: 127, endPoint x: 103, endPoint y: 127, distance: 93.8
click at [103, 127] on div "Text Area Component Help Display Data Validation API Conditional Logic Layout L…" at bounding box center [662, 317] width 1324 height 634
type input "Enter Email"
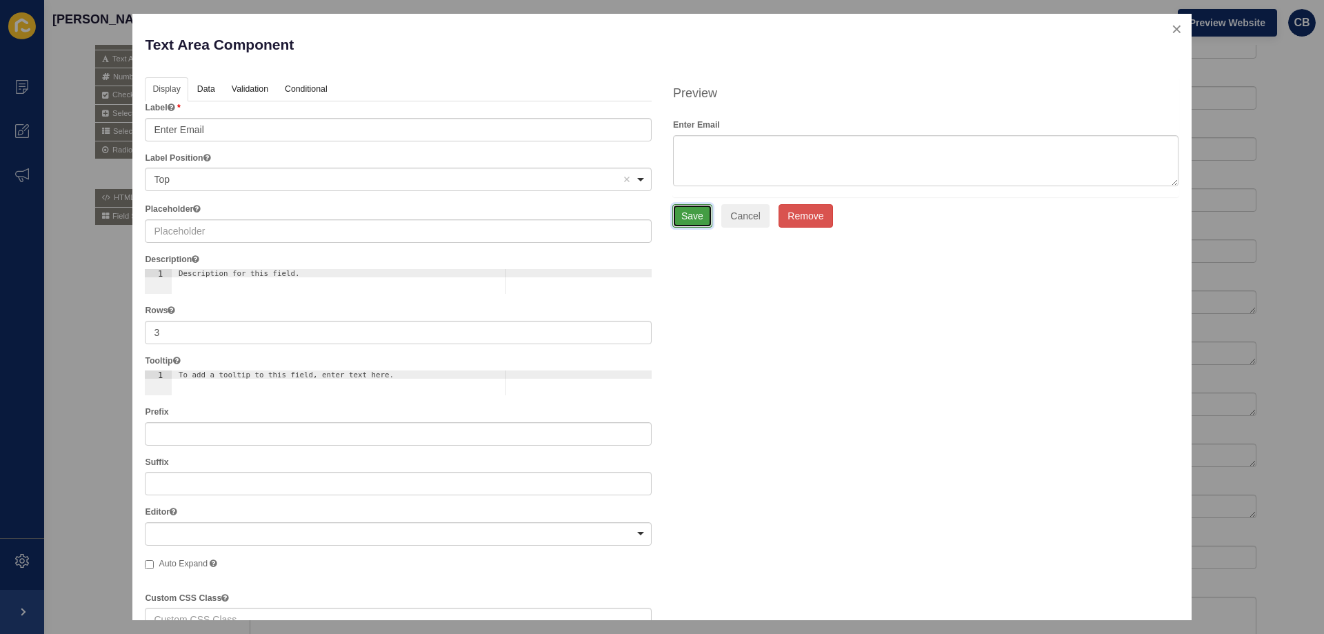
click at [677, 213] on button "Save" at bounding box center [693, 215] width 40 height 23
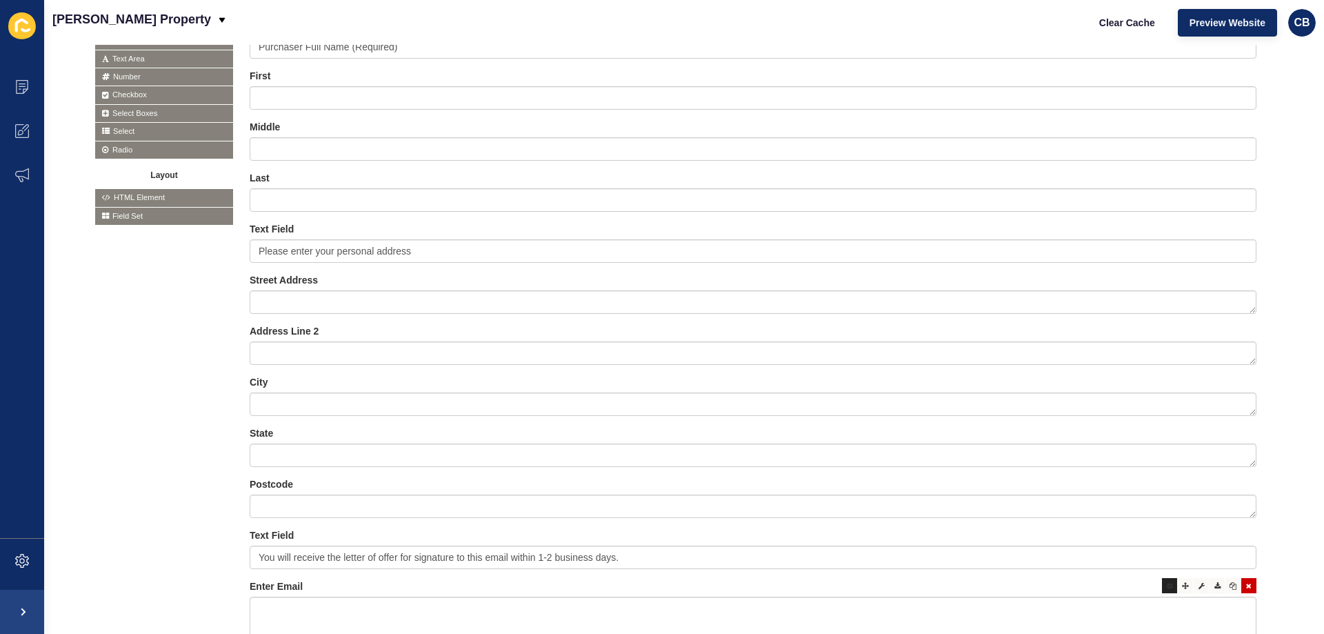
click at [1162, 590] on div at bounding box center [1169, 585] width 15 height 15
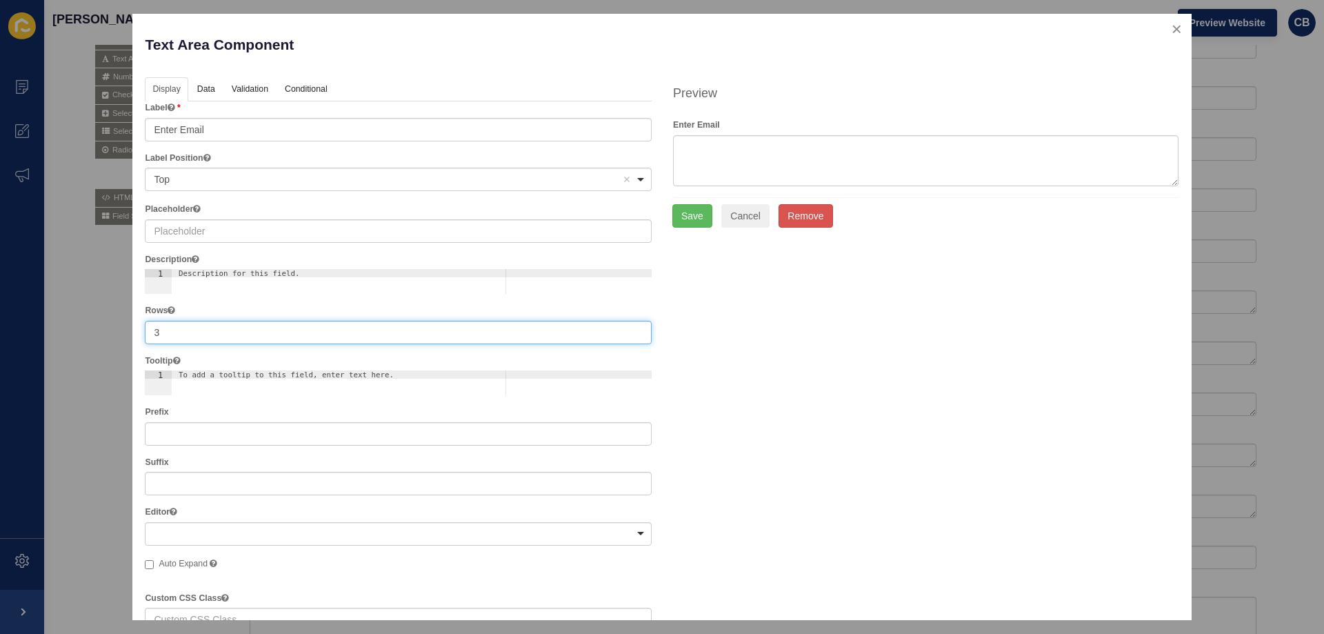
drag, startPoint x: 208, startPoint y: 326, endPoint x: 146, endPoint y: 330, distance: 61.6
click at [146, 330] on input "3" at bounding box center [398, 332] width 507 height 23
type input "1"
click at [684, 189] on button "Save" at bounding box center [693, 192] width 40 height 23
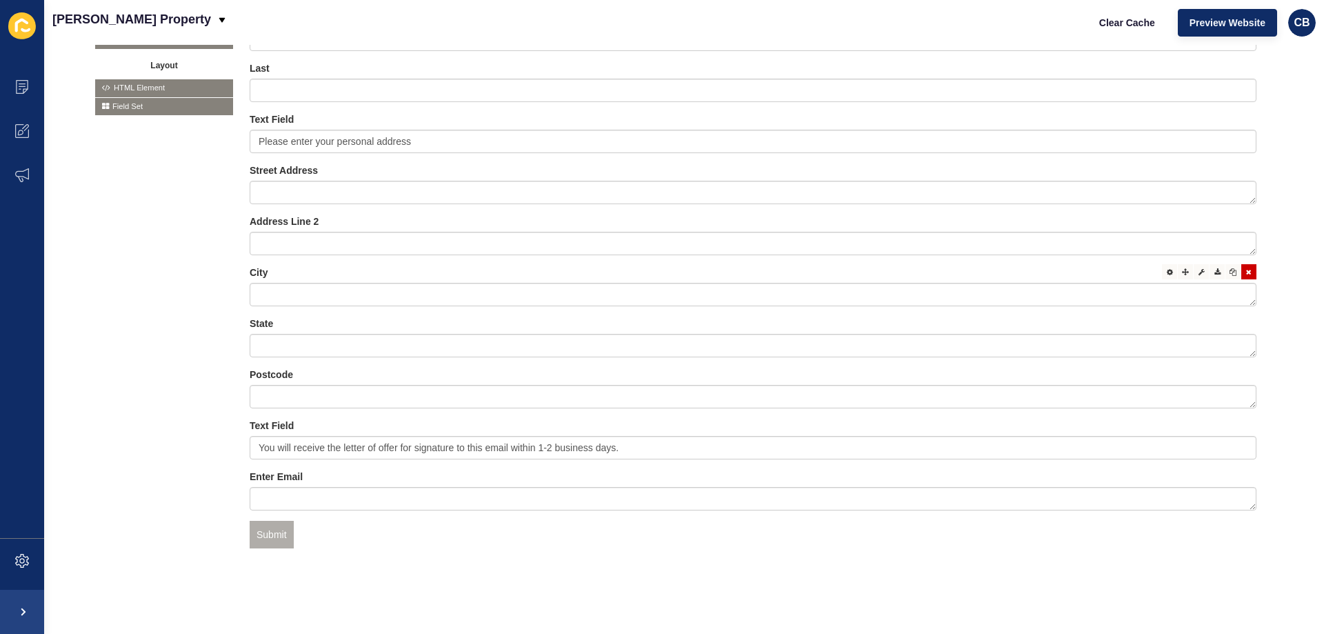
scroll to position [501, 0]
click at [1167, 472] on icon at bounding box center [1170, 475] width 6 height 7
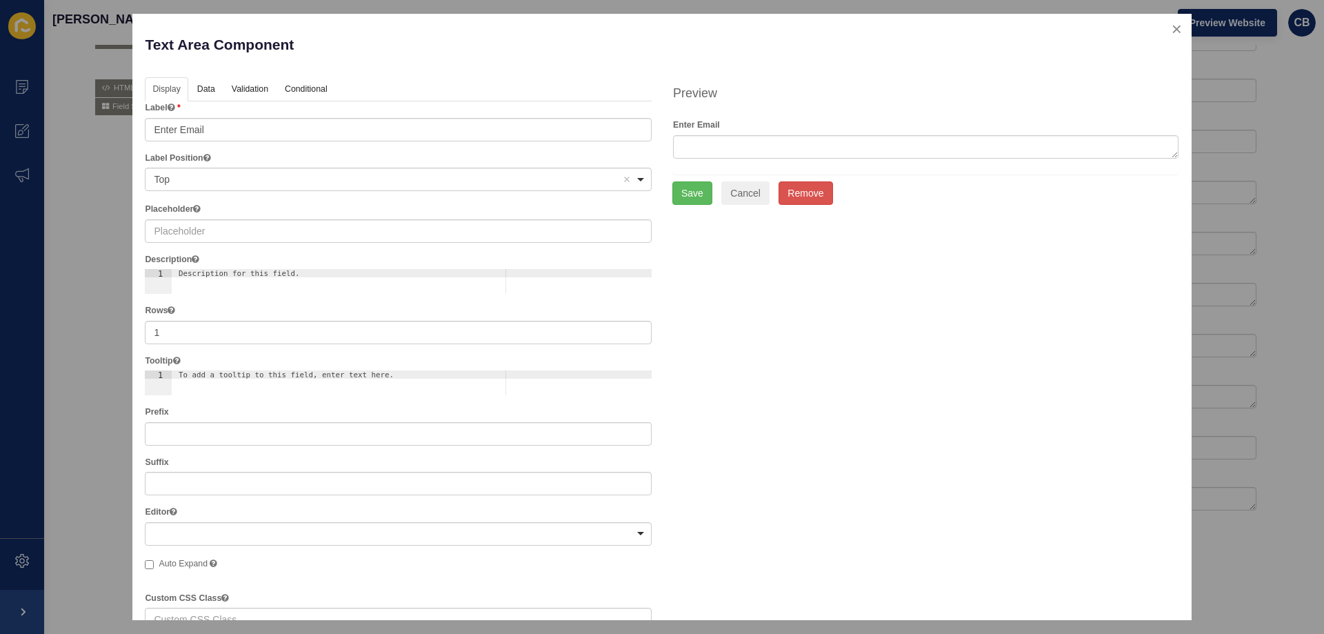
scroll to position [69, 0]
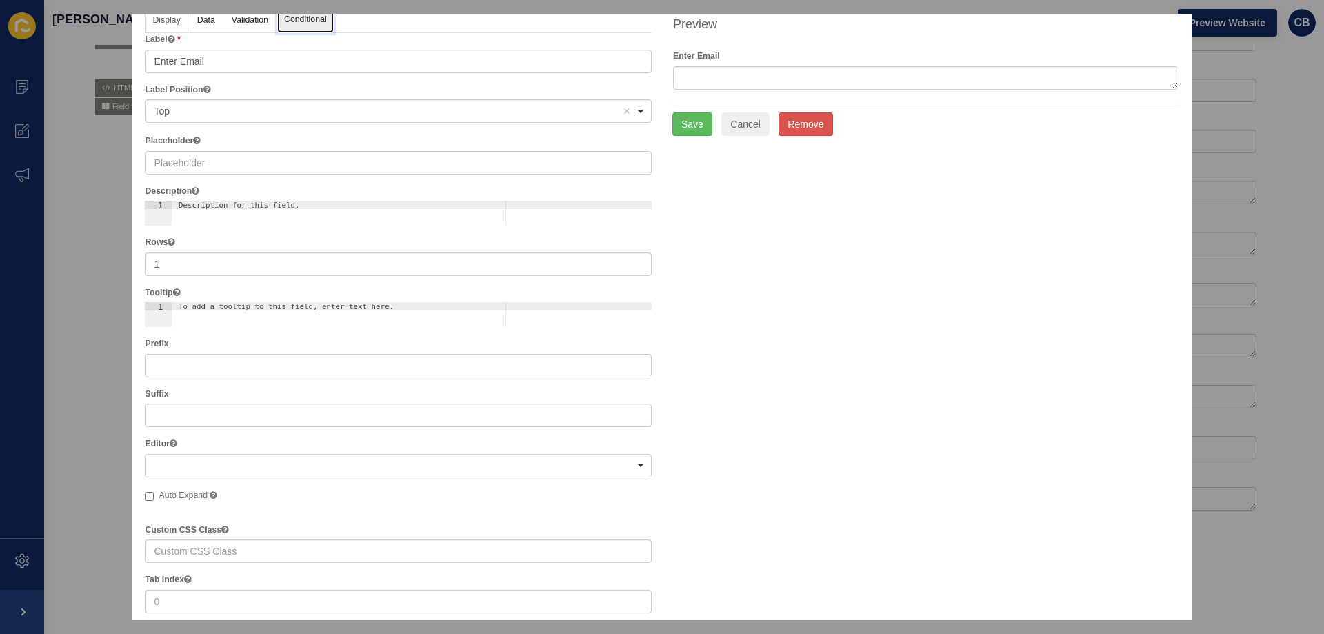
click at [297, 26] on link "Conditional" at bounding box center [305, 21] width 57 height 26
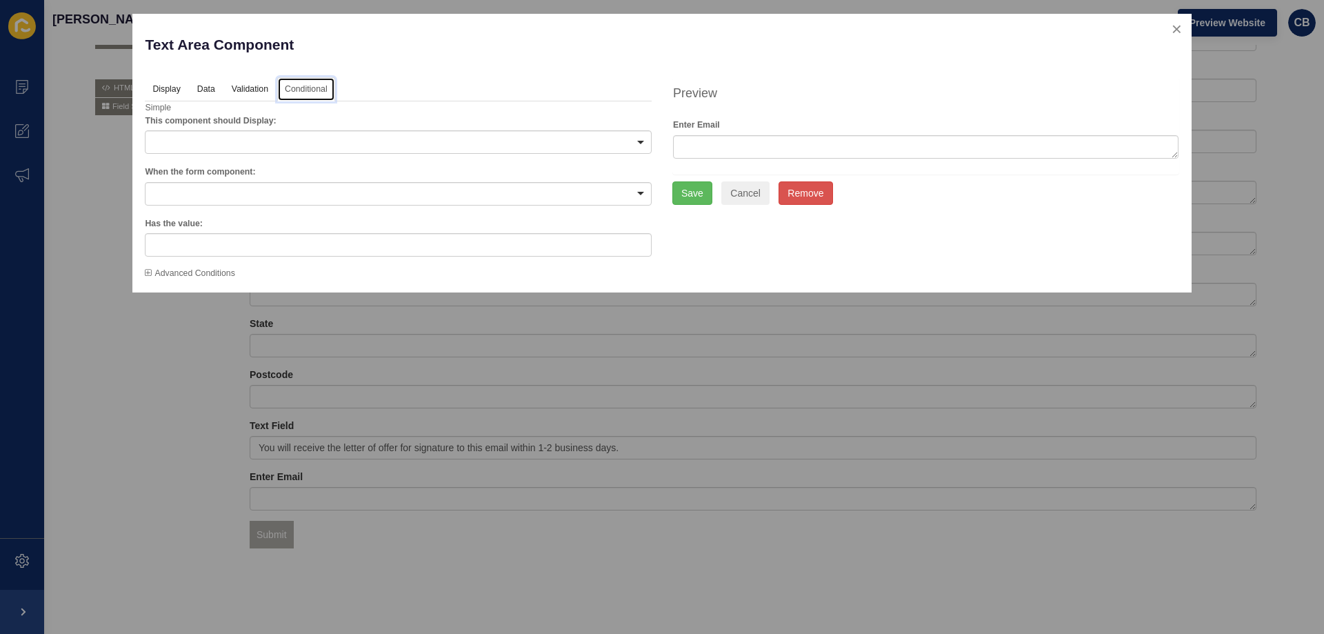
scroll to position [0, 0]
click at [401, 185] on div at bounding box center [398, 193] width 507 height 23
click at [233, 138] on div at bounding box center [398, 141] width 507 height 23
click at [175, 86] on link "Display" at bounding box center [165, 90] width 41 height 26
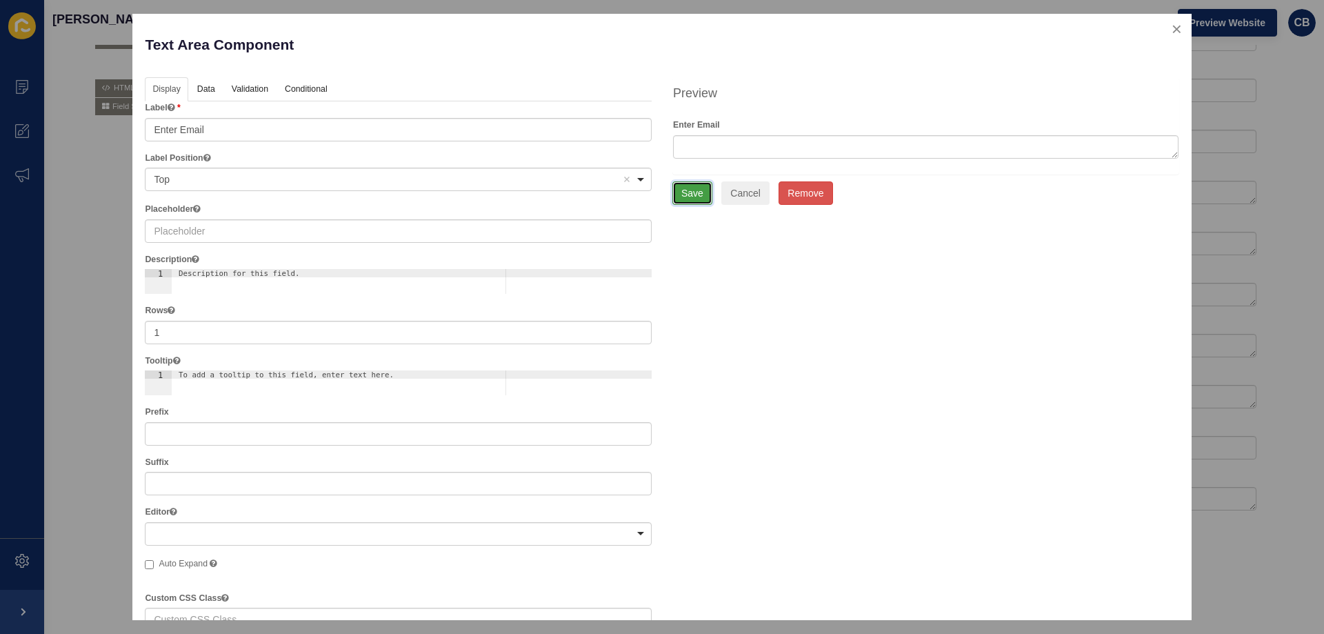
click at [680, 189] on button "Save" at bounding box center [693, 192] width 40 height 23
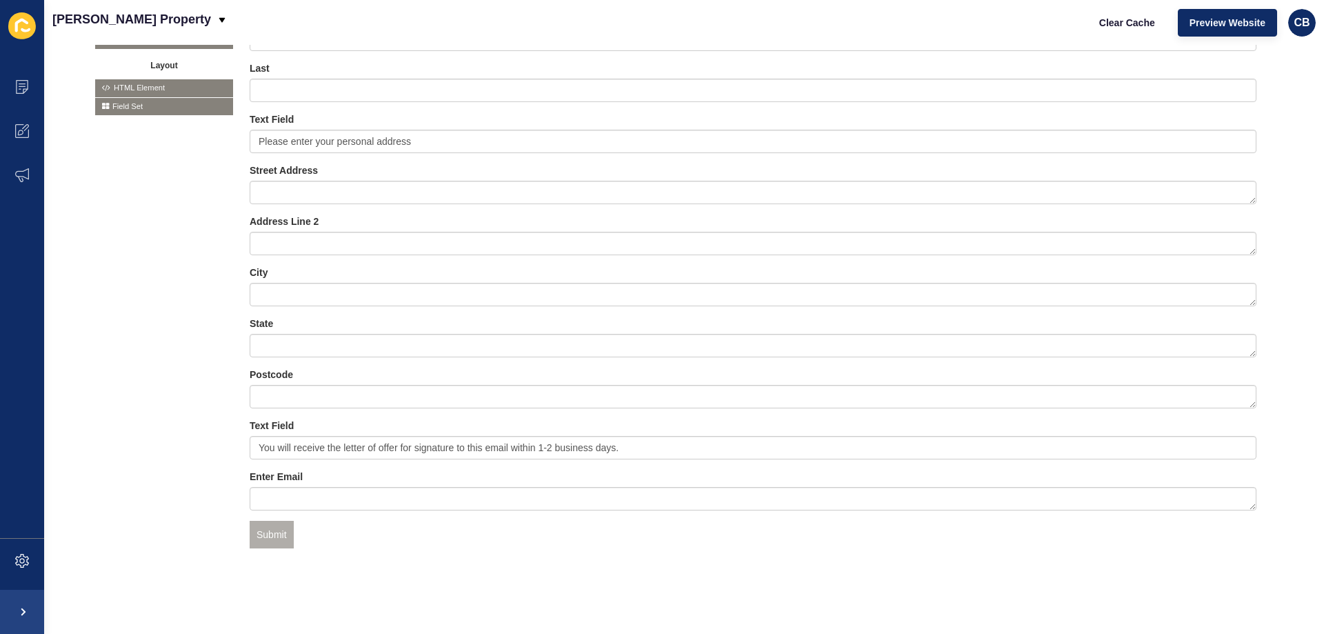
scroll to position [363, 0]
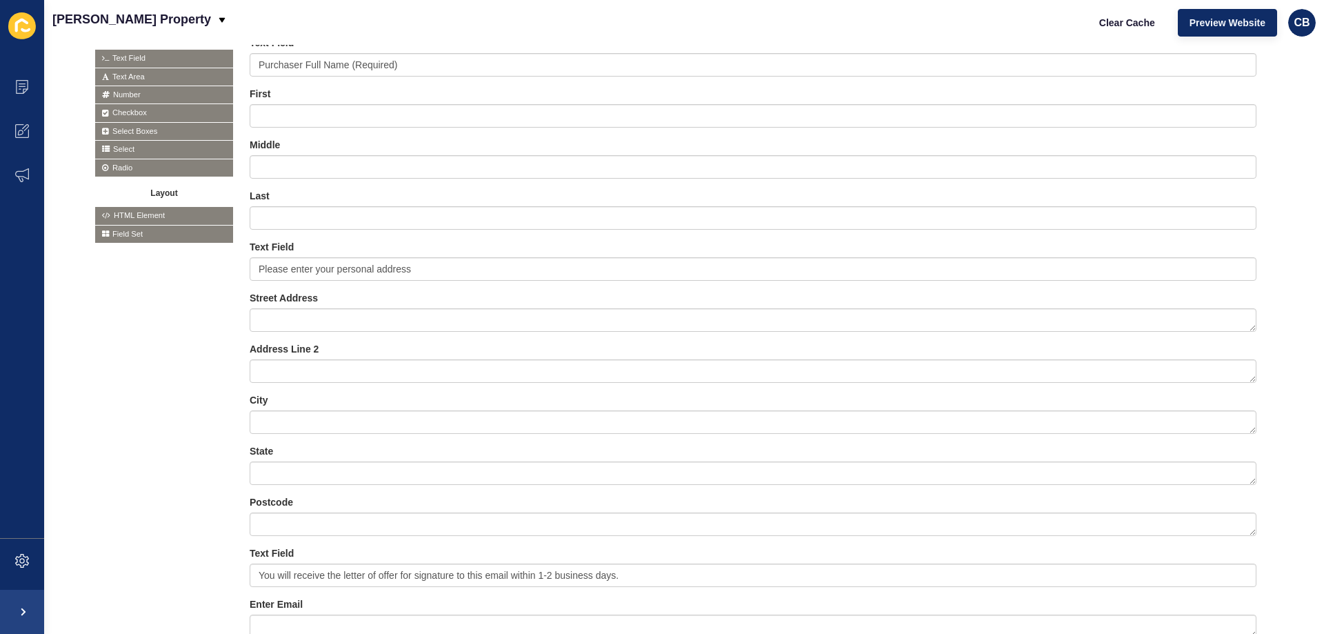
drag, startPoint x: 142, startPoint y: 77, endPoint x: 579, endPoint y: 660, distance: 728.7
click at [579, 633] on html "Content Appearance Marketing Settings [PERSON_NAME] Property Clear Cache Previe…" at bounding box center [662, 317] width 1324 height 634
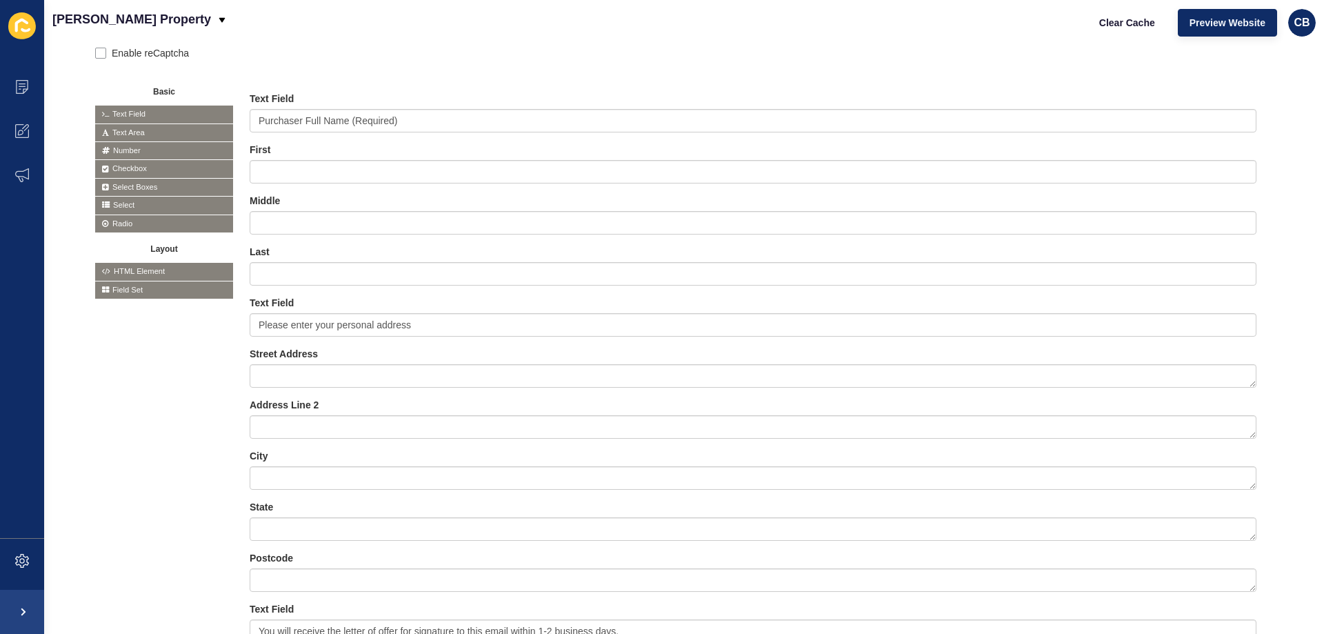
scroll to position [294, 0]
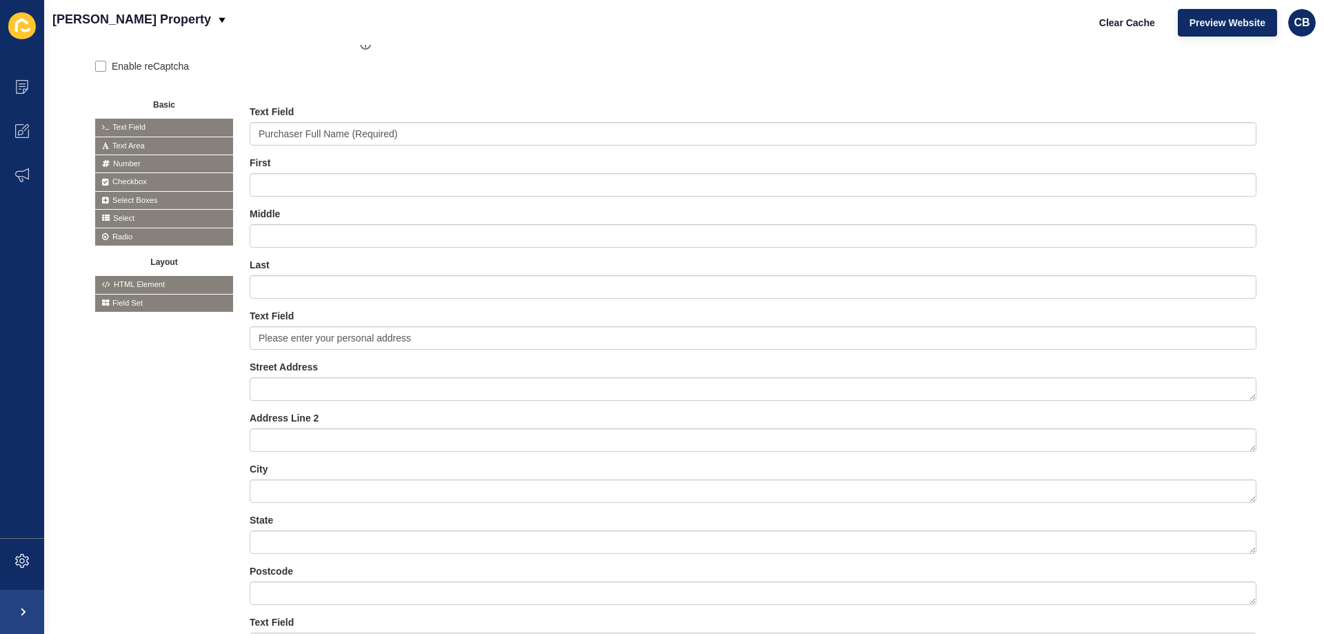
click at [115, 217] on span "Select" at bounding box center [164, 218] width 138 height 17
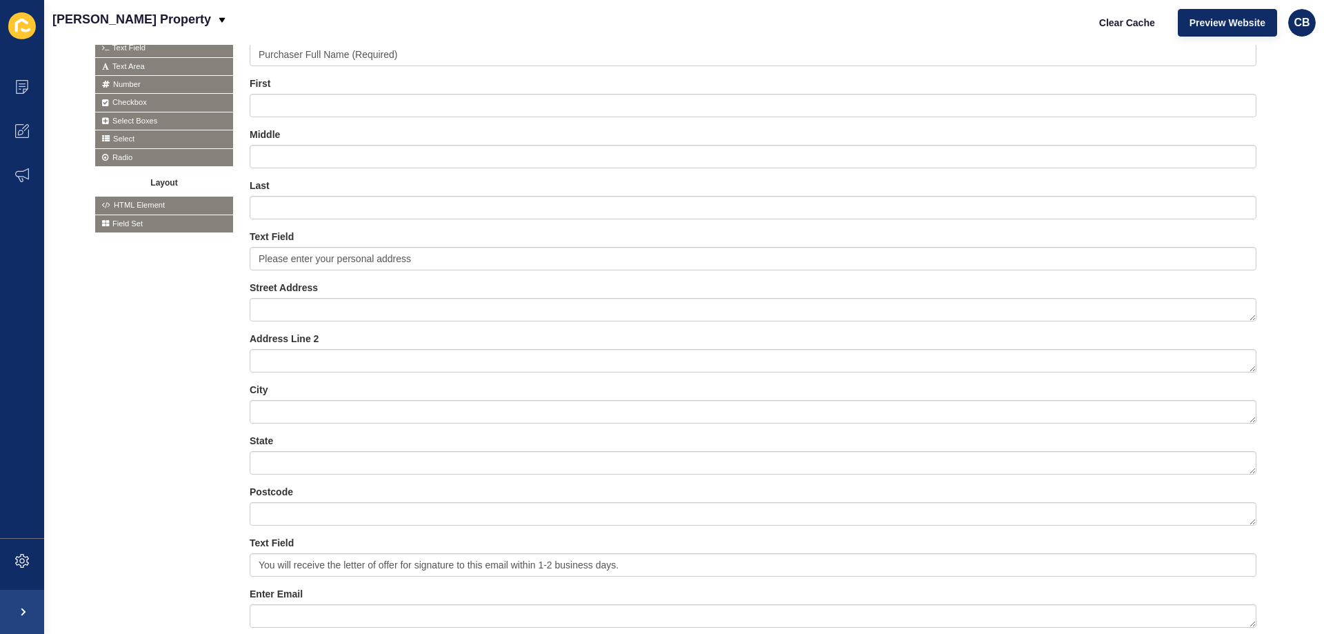
scroll to position [501, 0]
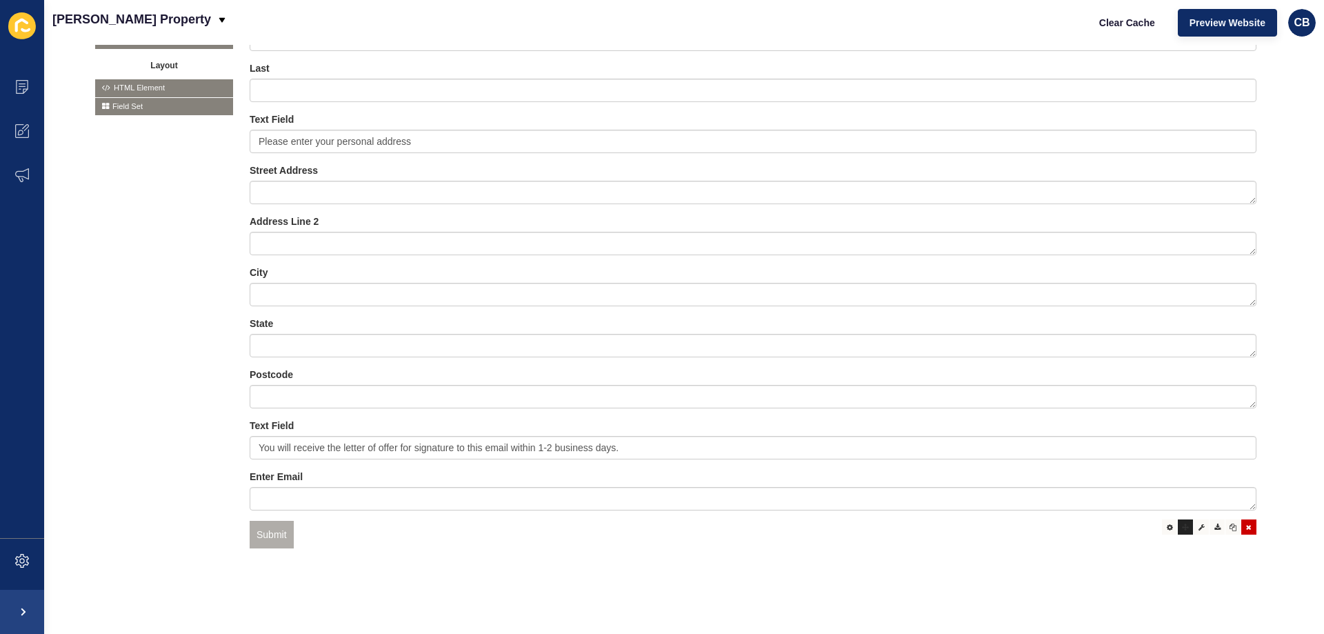
click at [1180, 519] on div at bounding box center [1185, 526] width 15 height 15
click at [1182, 524] on icon at bounding box center [1185, 527] width 7 height 7
click at [1167, 524] on icon at bounding box center [1170, 527] width 6 height 7
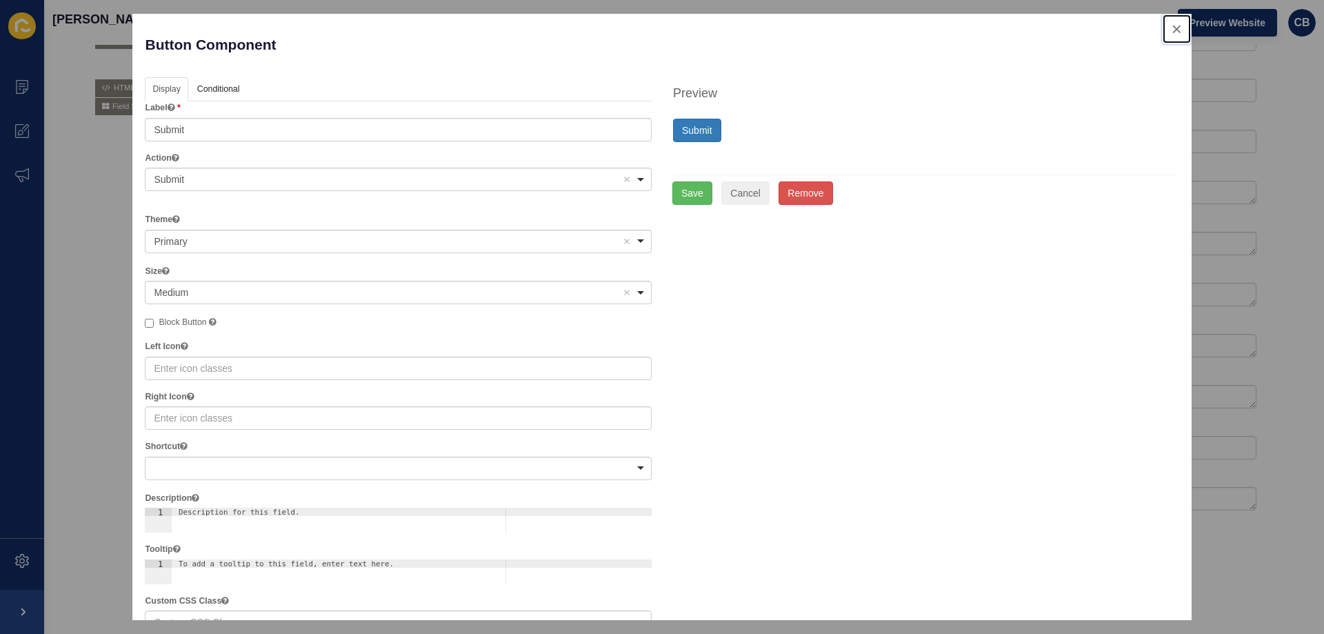
click at [1165, 30] on button "close" at bounding box center [1177, 28] width 28 height 29
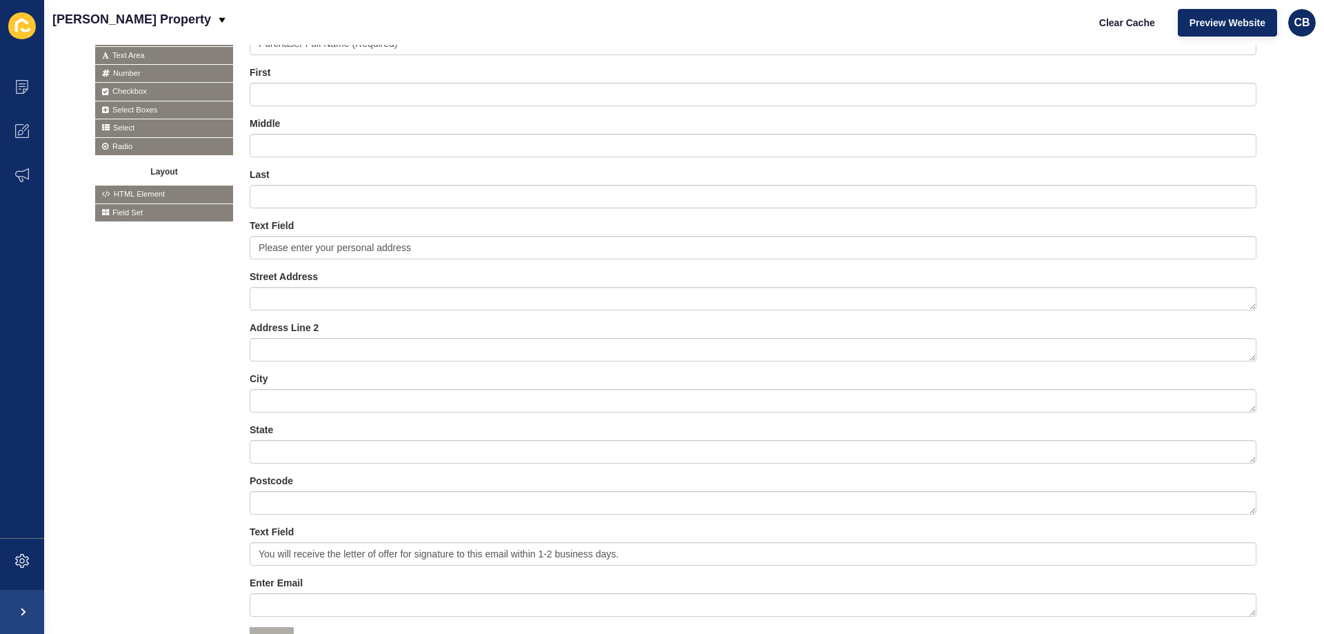
scroll to position [363, 0]
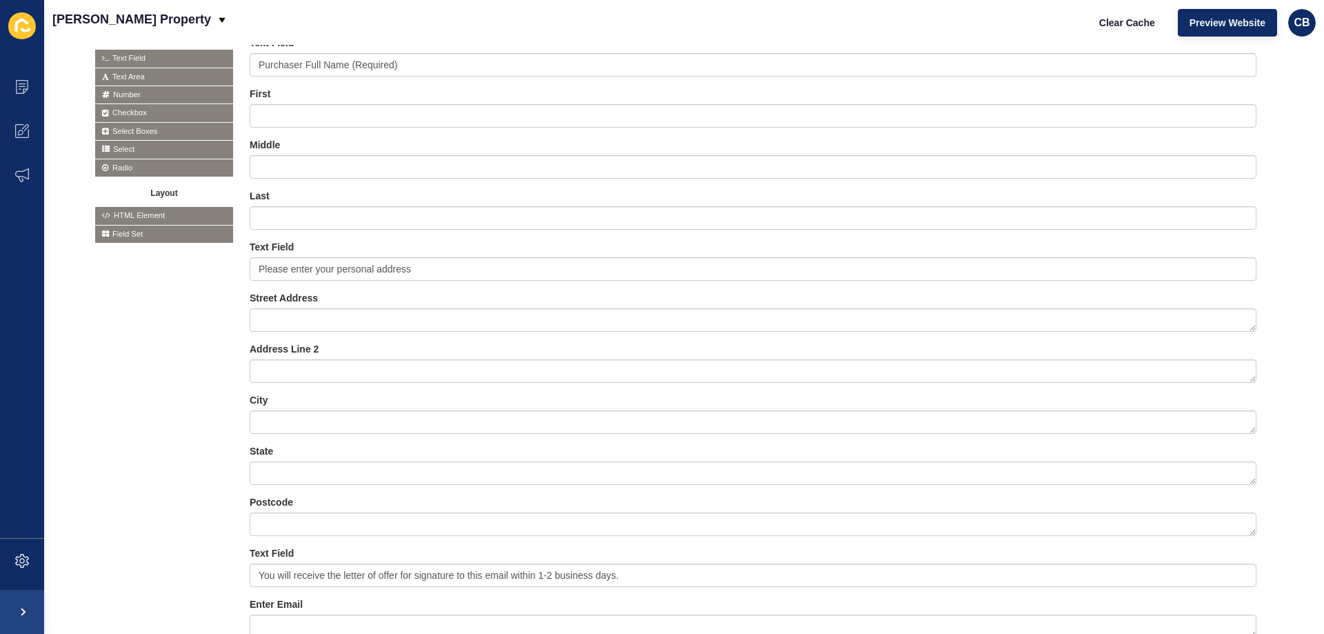
drag, startPoint x: 118, startPoint y: 73, endPoint x: 541, endPoint y: 641, distance: 708.3
click at [541, 633] on html "Content Appearance Marketing Settings [PERSON_NAME] Property Clear Cache Previe…" at bounding box center [662, 317] width 1324 height 634
click at [108, 129] on icon at bounding box center [105, 132] width 7 height 8
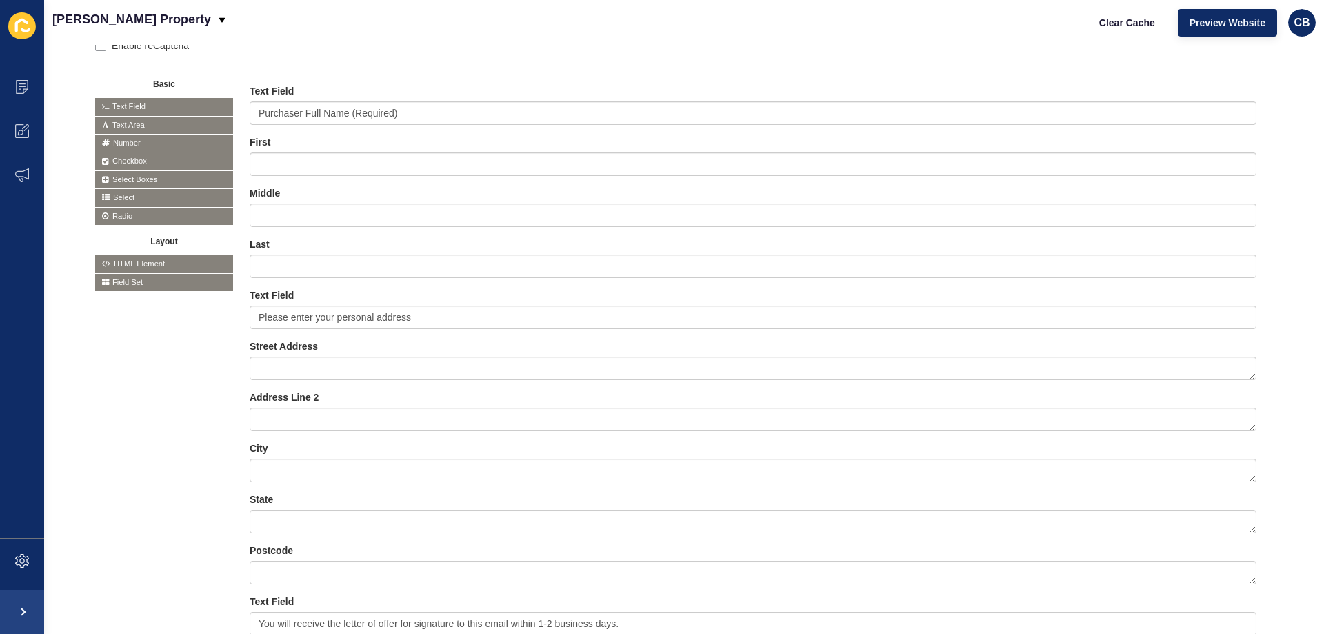
scroll to position [294, 0]
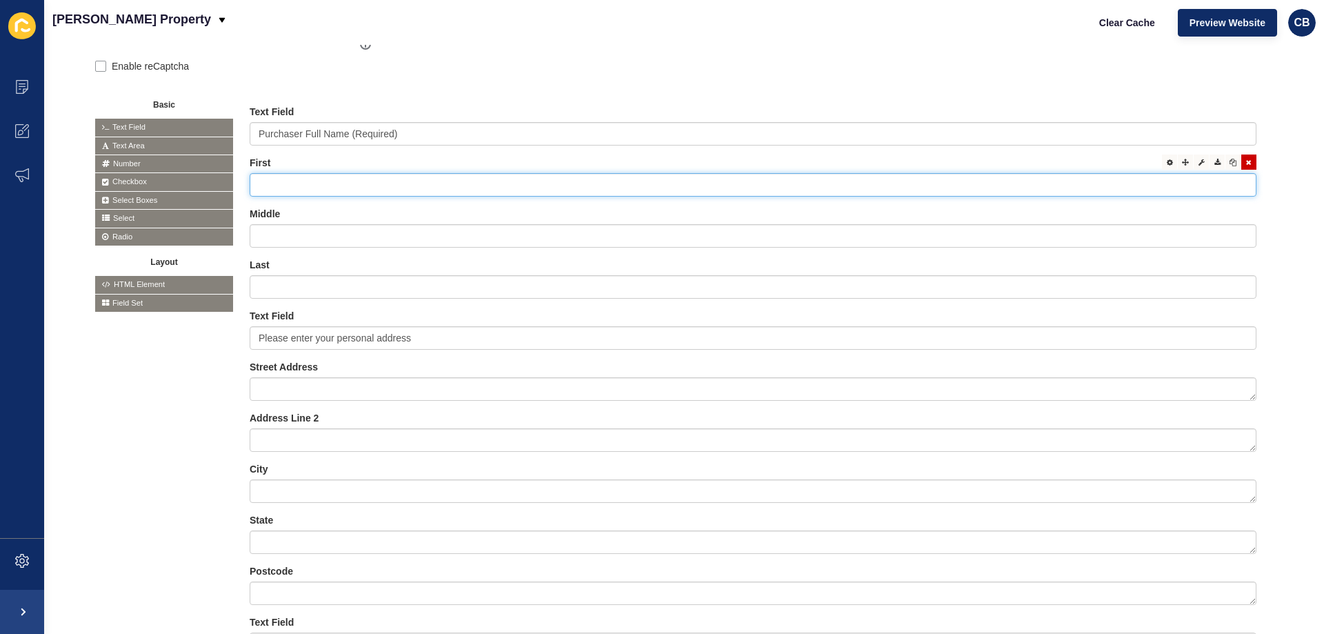
click at [288, 180] on input "text" at bounding box center [753, 184] width 1007 height 23
click at [106, 217] on icon at bounding box center [106, 219] width 8 height 8
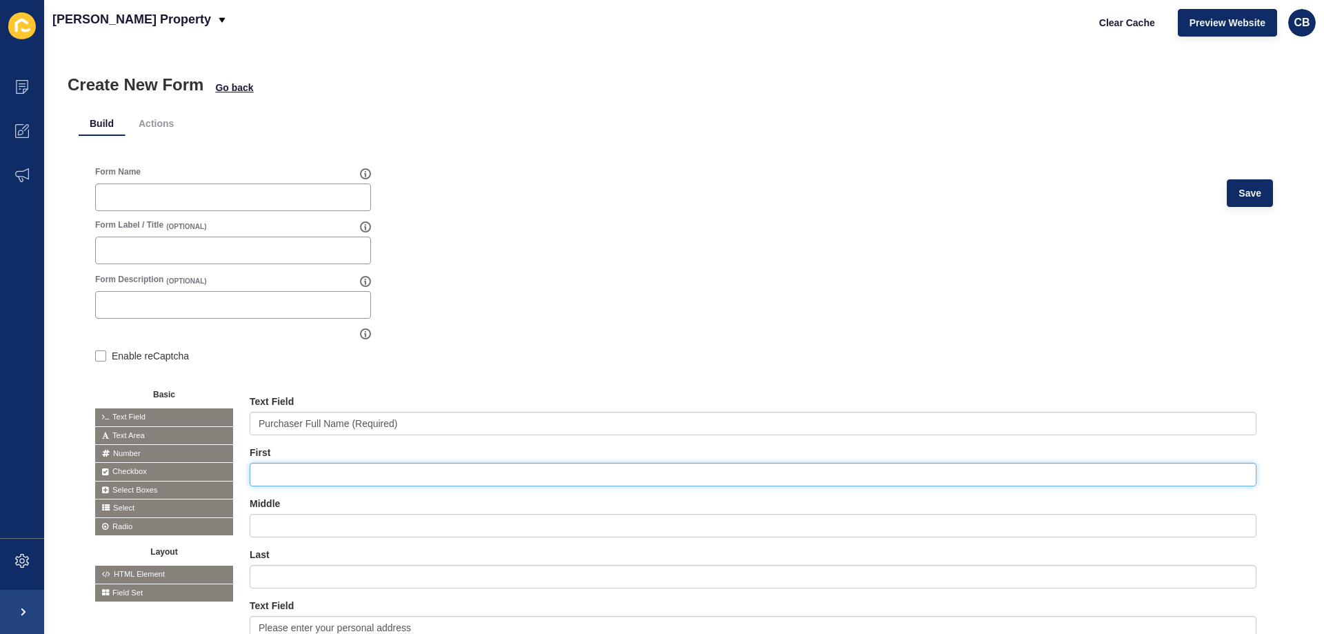
scroll to position [0, 0]
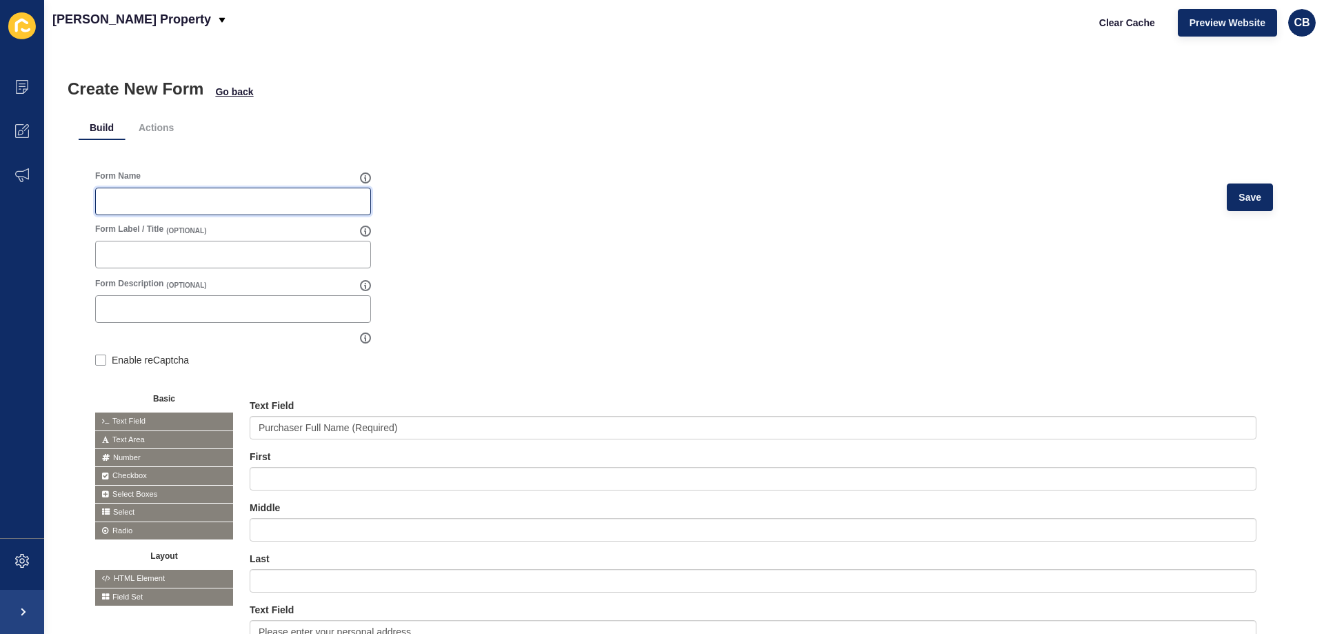
click at [141, 195] on input "Form Name" at bounding box center [233, 202] width 258 height 14
type input "Notice of Offer to Purchase Residential Land"
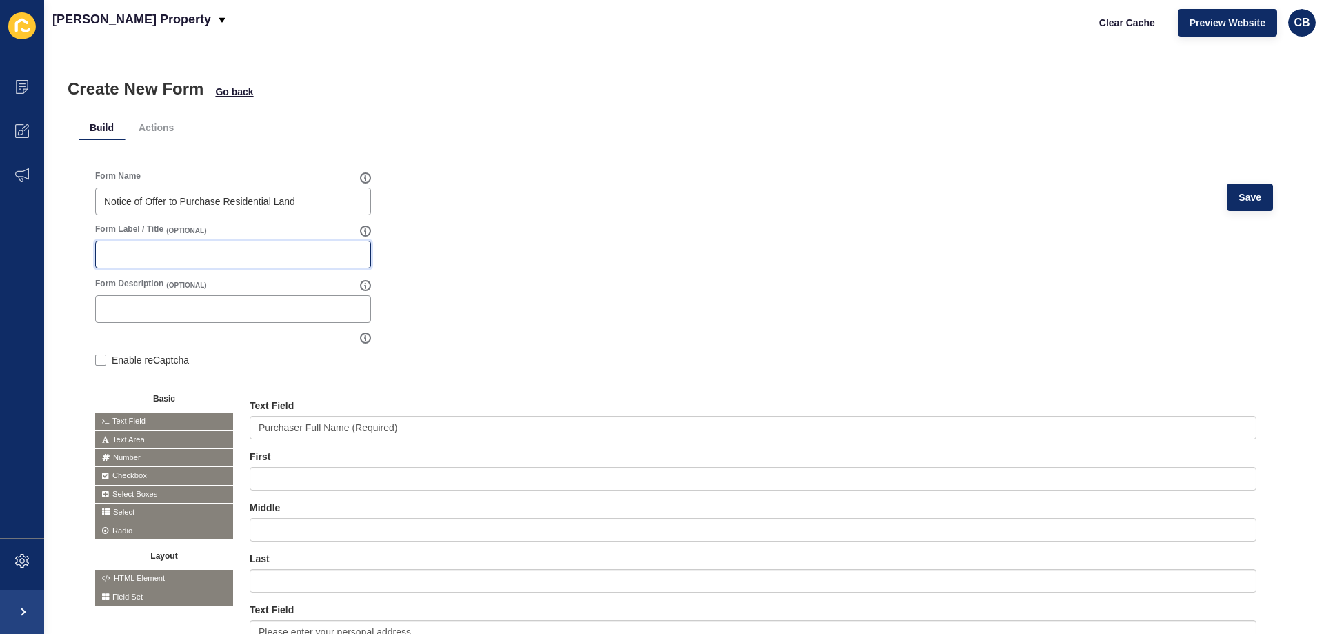
click at [141, 249] on input "Form Label / Title" at bounding box center [233, 255] width 258 height 14
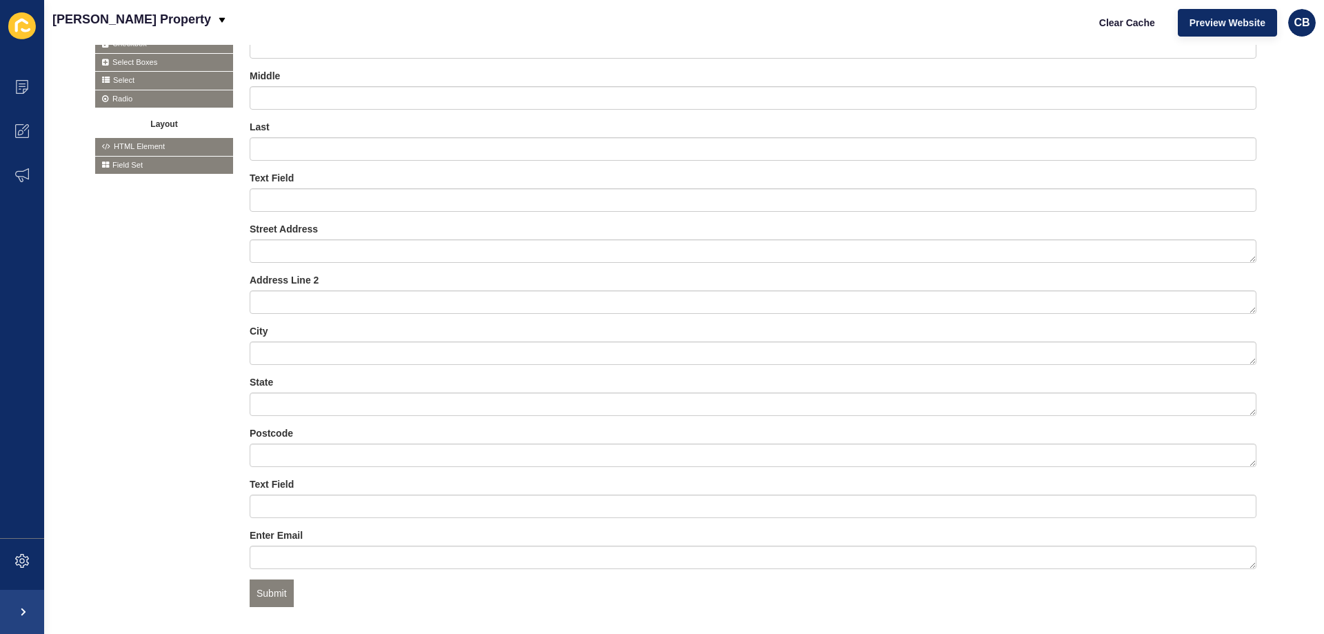
scroll to position [363, 0]
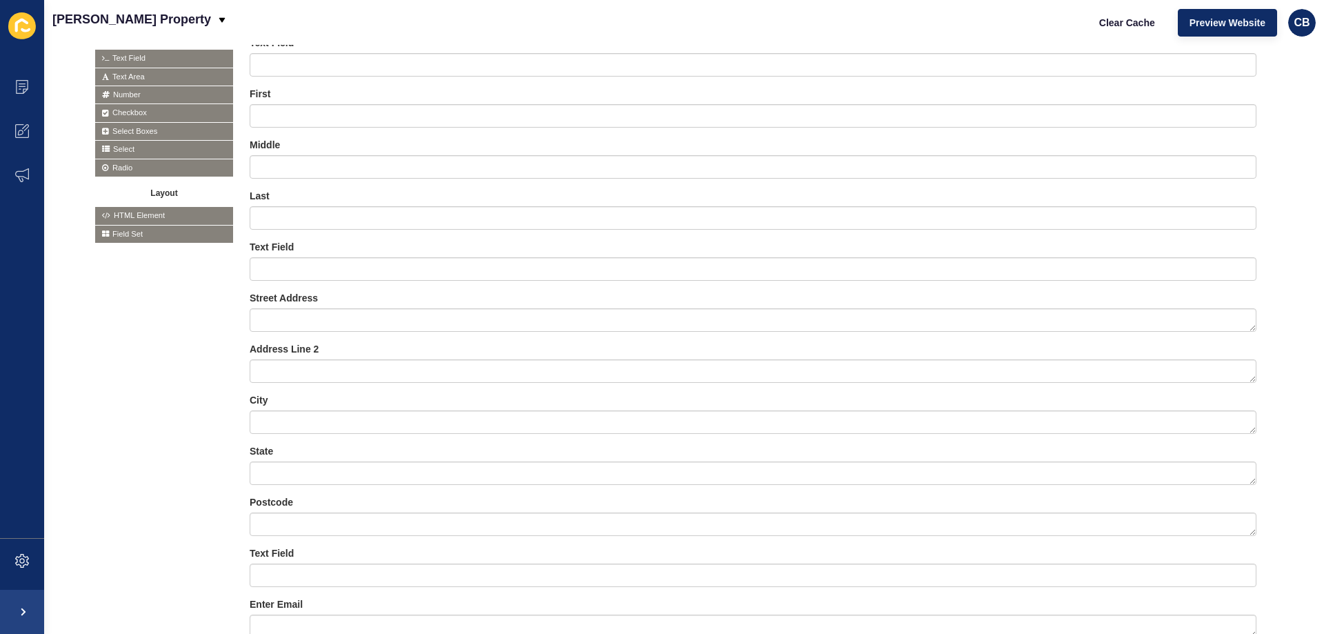
click at [116, 77] on span "Text Area" at bounding box center [164, 76] width 138 height 17
drag, startPoint x: 149, startPoint y: 72, endPoint x: 108, endPoint y: 100, distance: 49.7
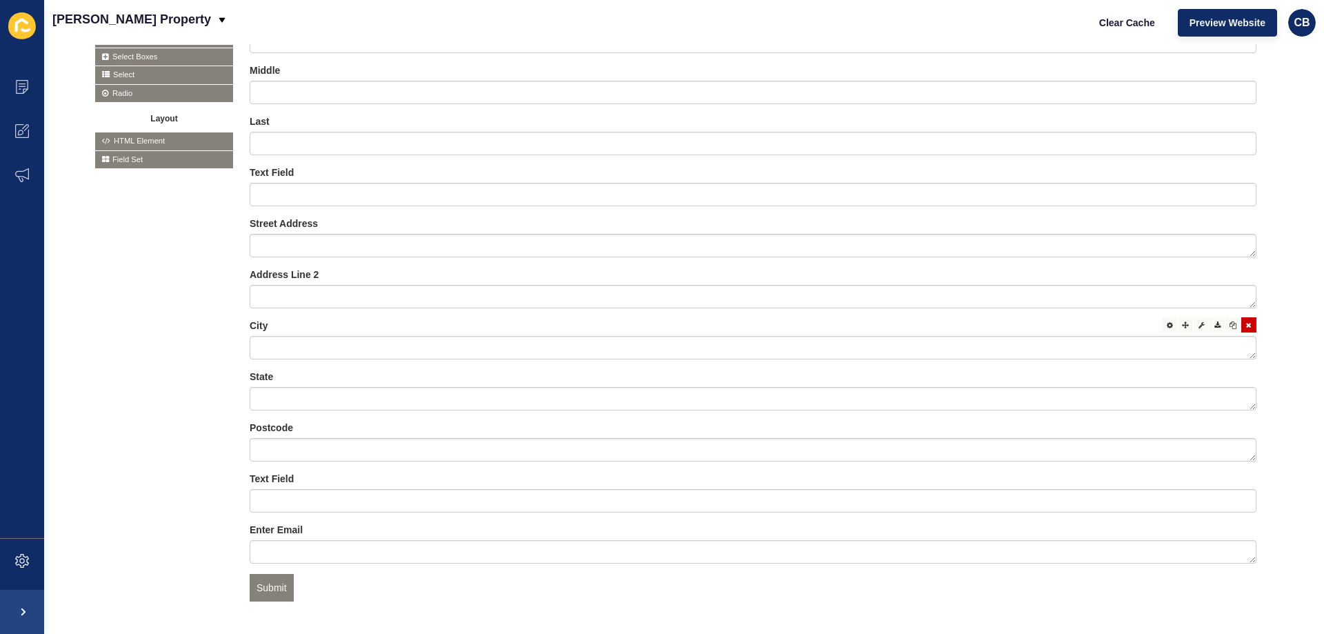
scroll to position [501, 0]
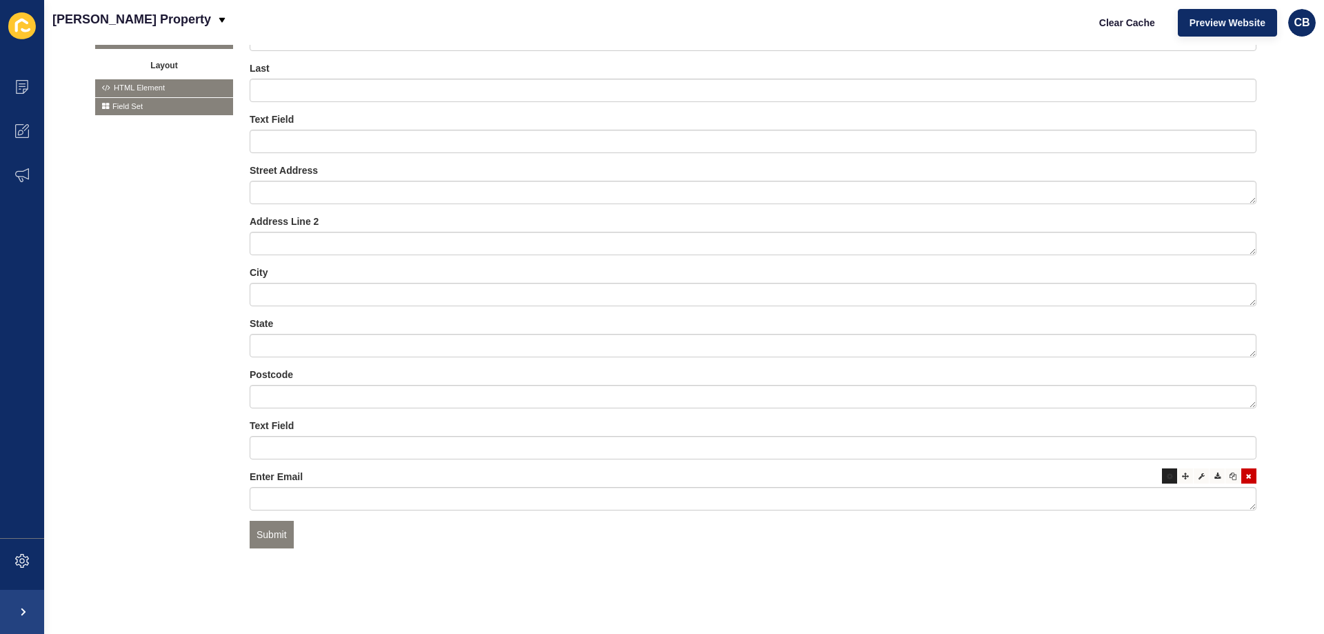
click at [1164, 468] on div at bounding box center [1169, 475] width 15 height 15
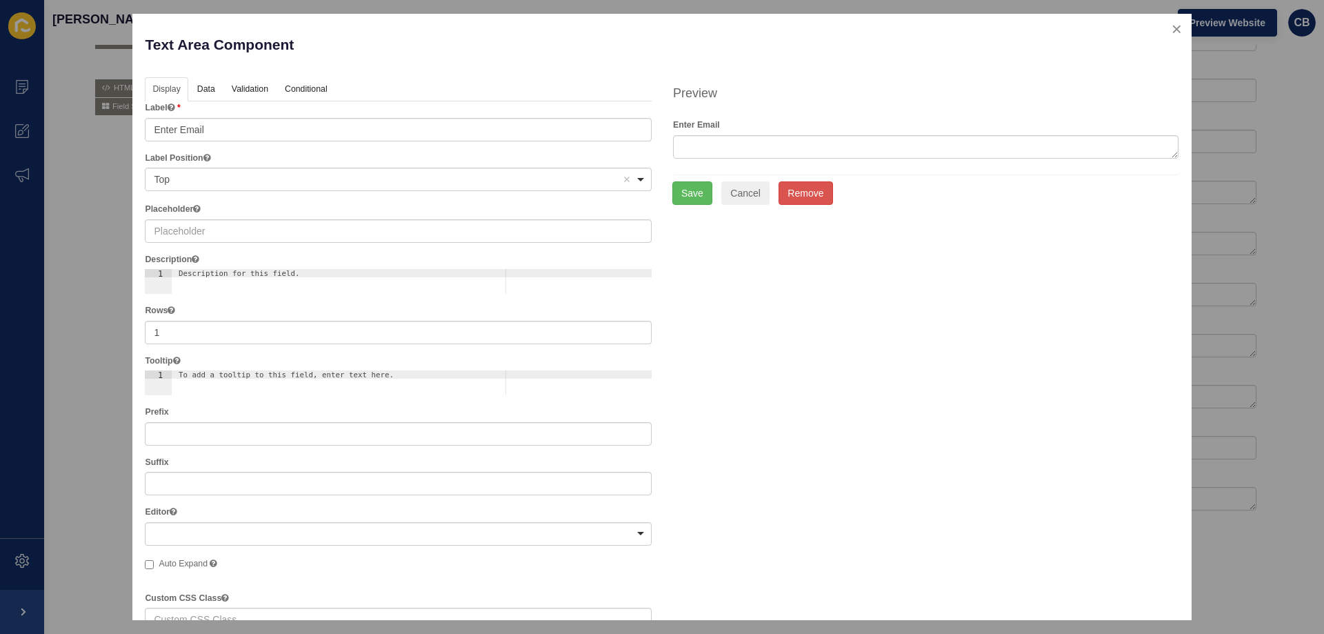
type input "Make an Offer"
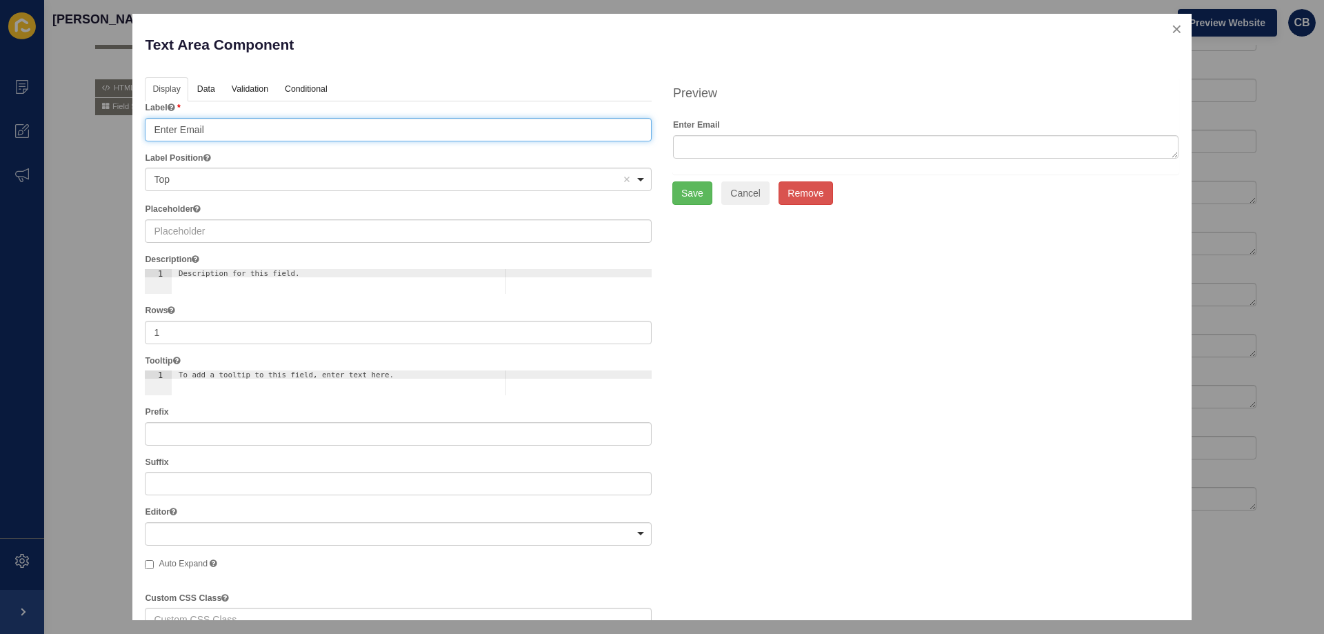
drag, startPoint x: 230, startPoint y: 129, endPoint x: 89, endPoint y: 131, distance: 140.7
click at [89, 131] on div "Text Area Component Help Display Data Validation API Conditional Logic Layout L…" at bounding box center [662, 317] width 1324 height 634
type input "Special Conditions"
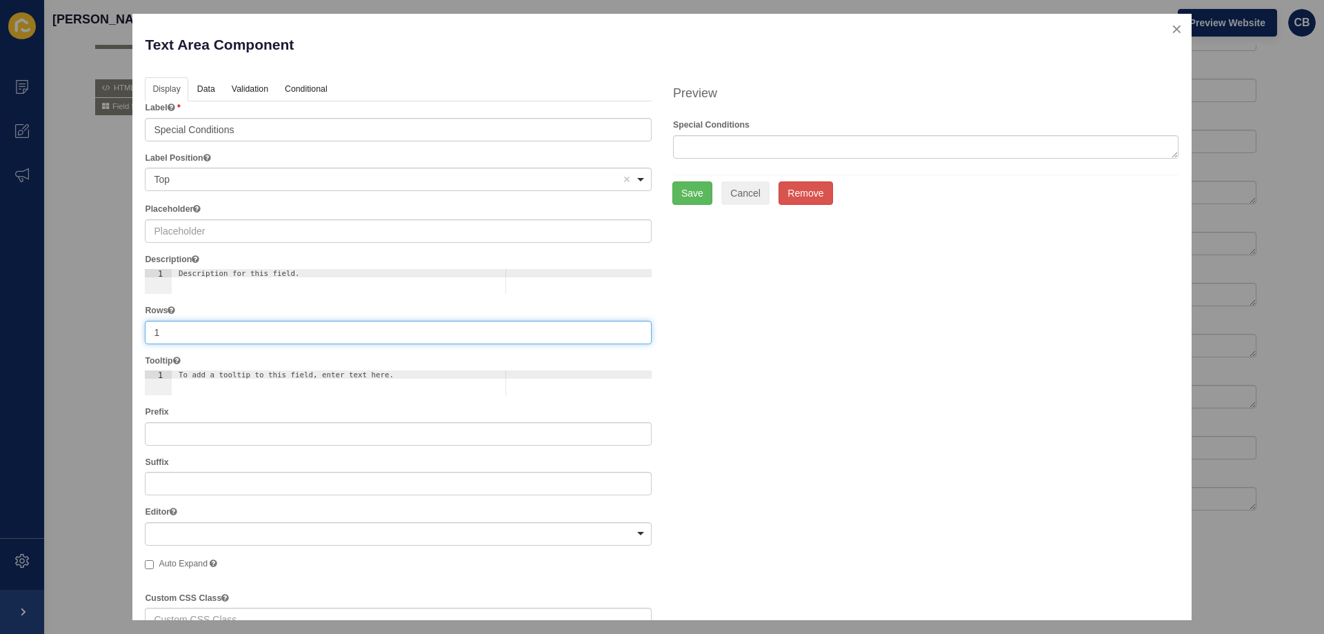
drag, startPoint x: 178, startPoint y: 338, endPoint x: 148, endPoint y: 339, distance: 29.7
click at [148, 339] on input "1" at bounding box center [398, 332] width 507 height 23
drag, startPoint x: 163, startPoint y: 328, endPoint x: 152, endPoint y: 332, distance: 11.1
click at [152, 332] on input "5" at bounding box center [398, 332] width 507 height 23
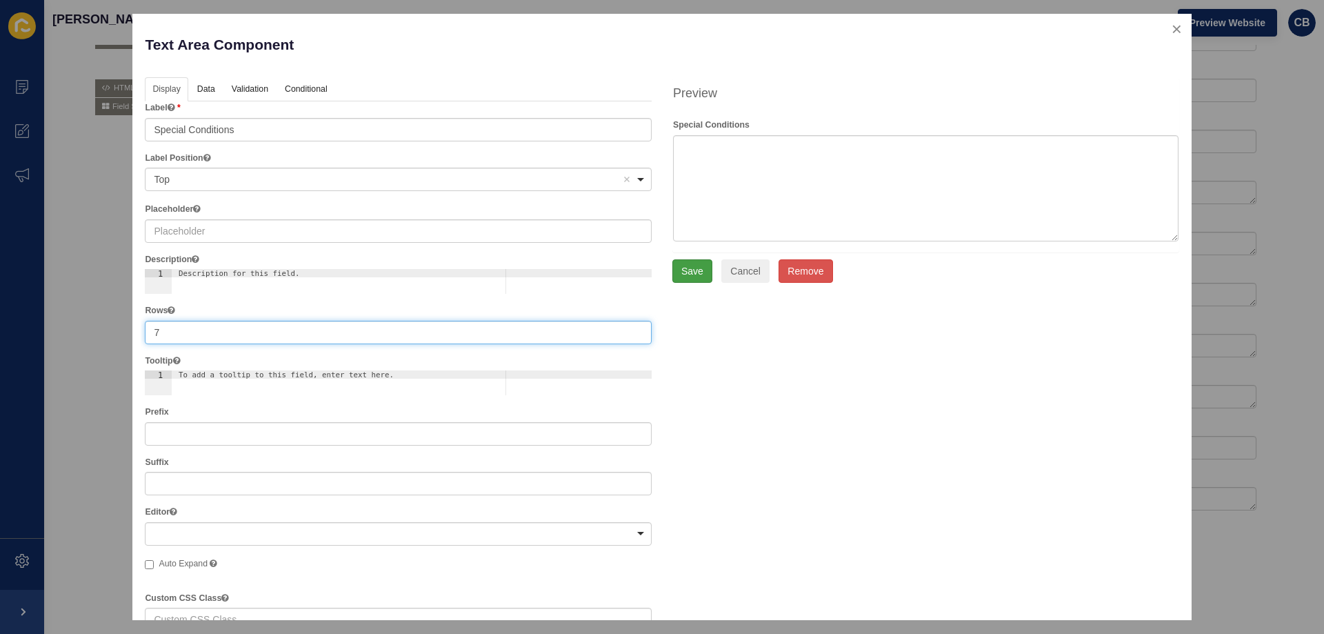
type input "7"
click at [699, 272] on button "Save" at bounding box center [693, 270] width 40 height 23
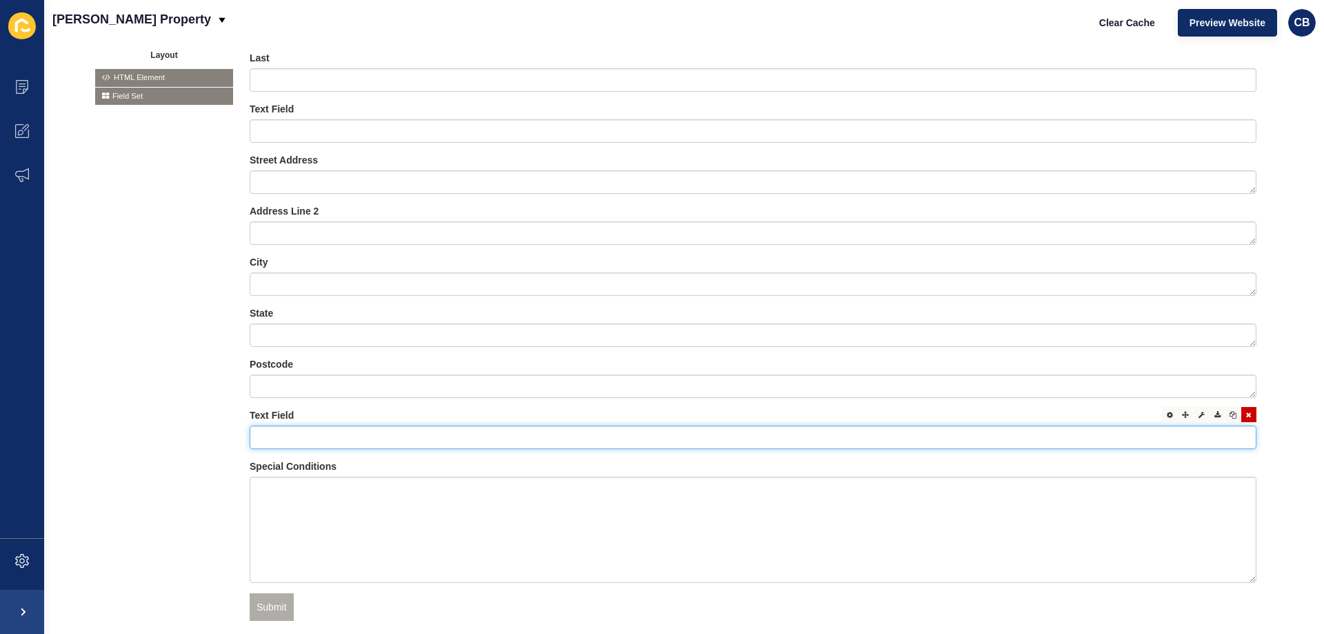
click at [296, 432] on input "text" at bounding box center [753, 437] width 1007 height 23
click at [1246, 415] on icon at bounding box center [1249, 414] width 6 height 7
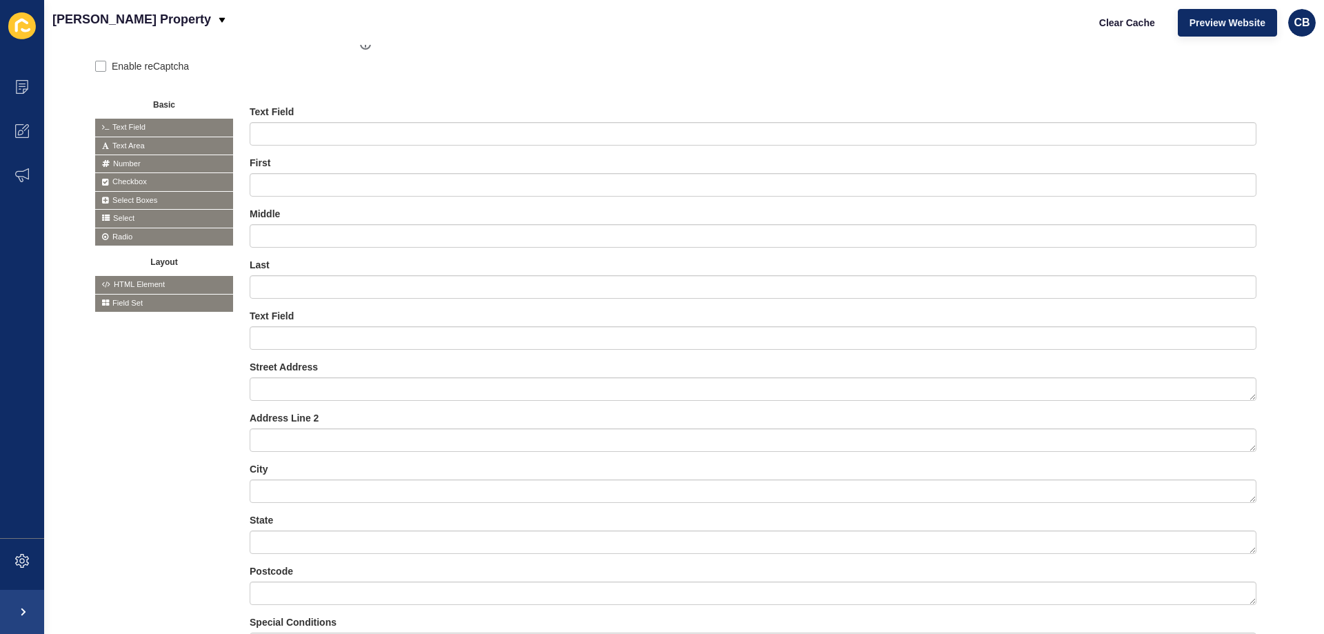
scroll to position [363, 0]
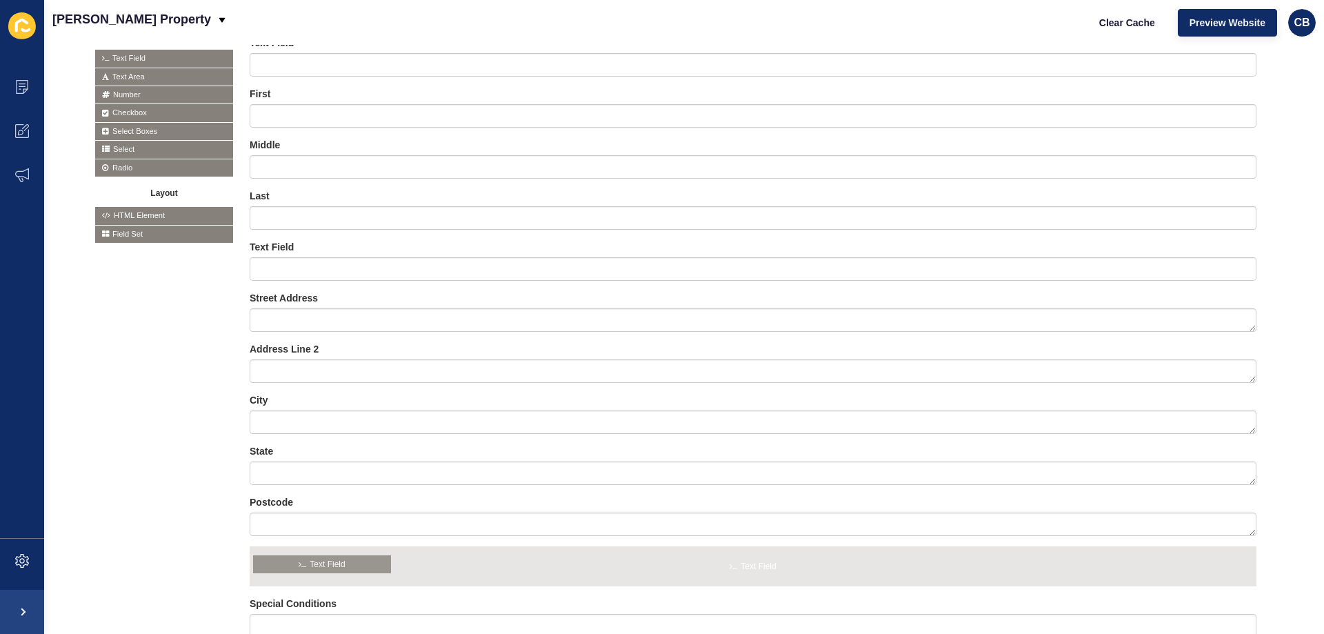
drag, startPoint x: 123, startPoint y: 54, endPoint x: 281, endPoint y: 560, distance: 530.4
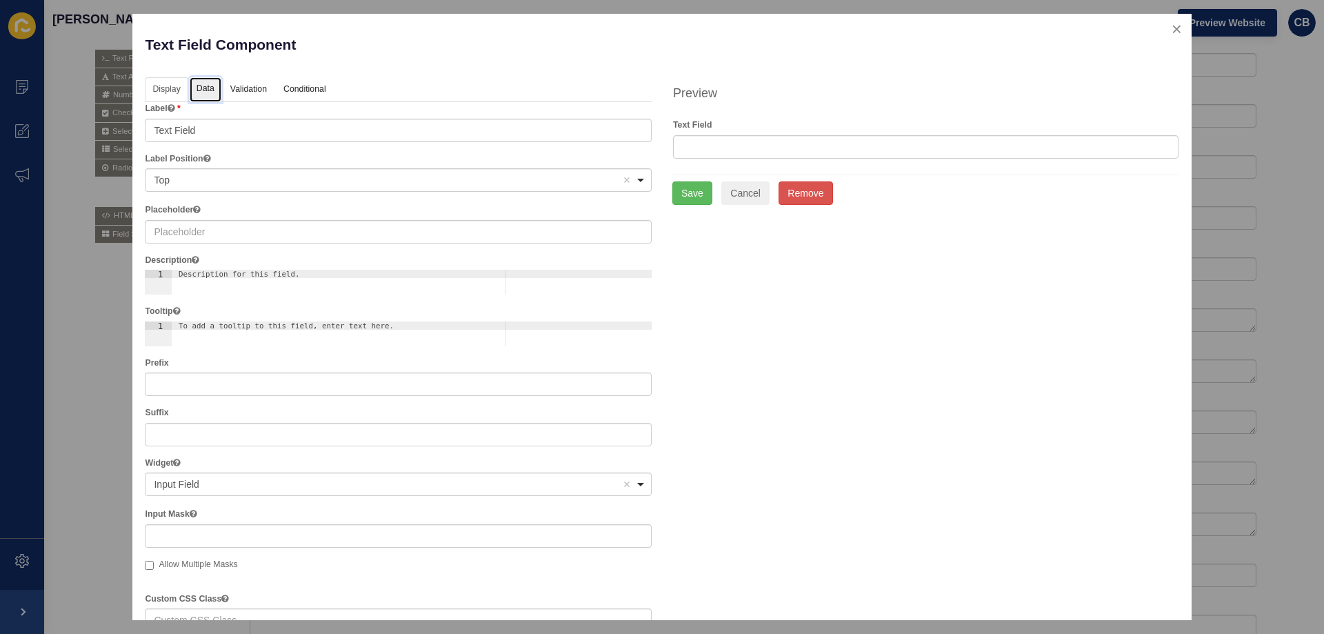
click at [204, 92] on link "Data" at bounding box center [206, 90] width 32 height 26
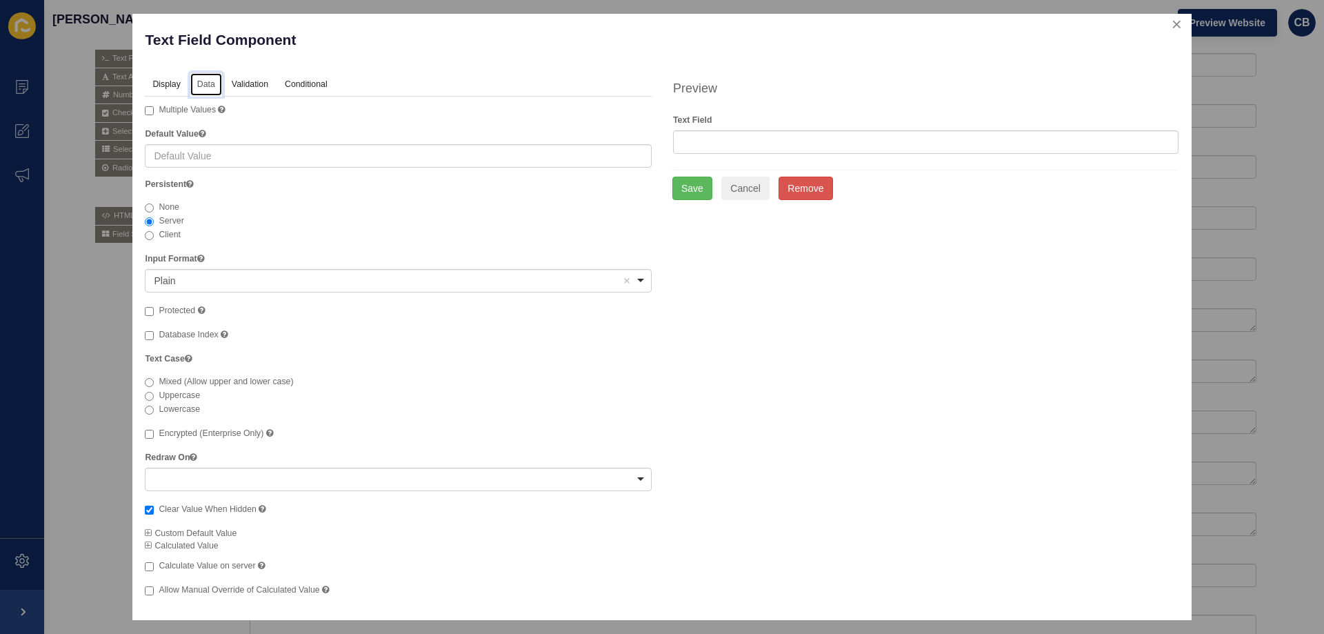
scroll to position [0, 0]
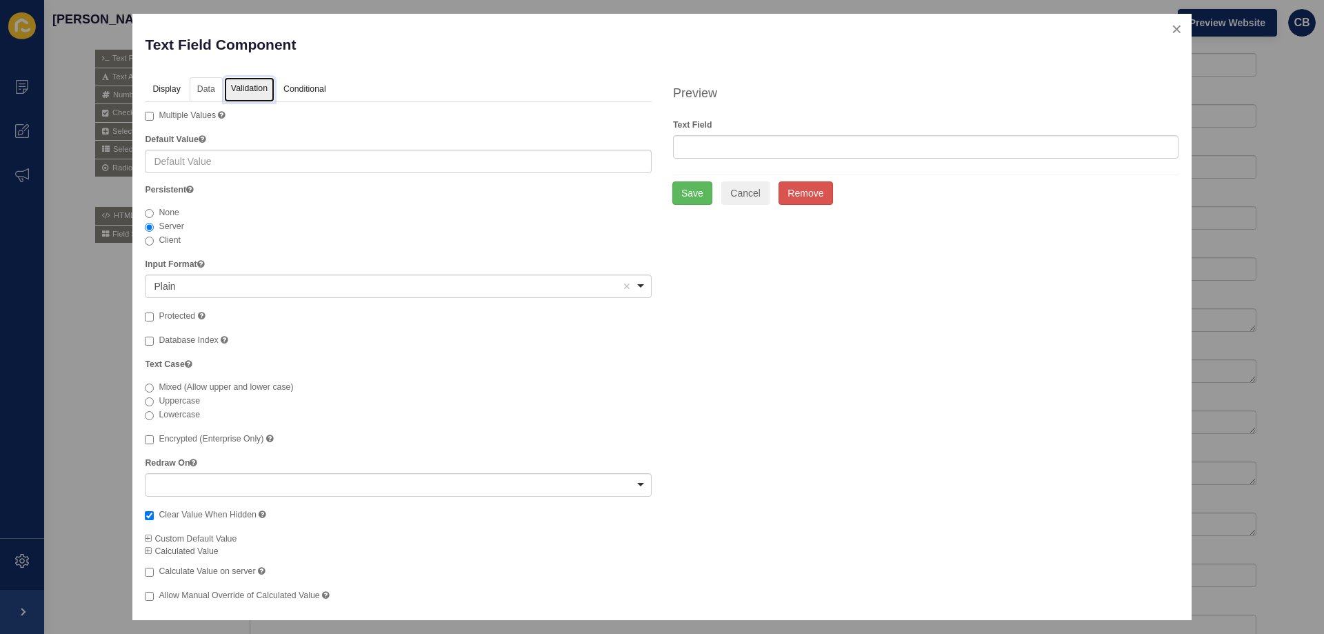
click at [237, 88] on link "Validation" at bounding box center [249, 90] width 50 height 26
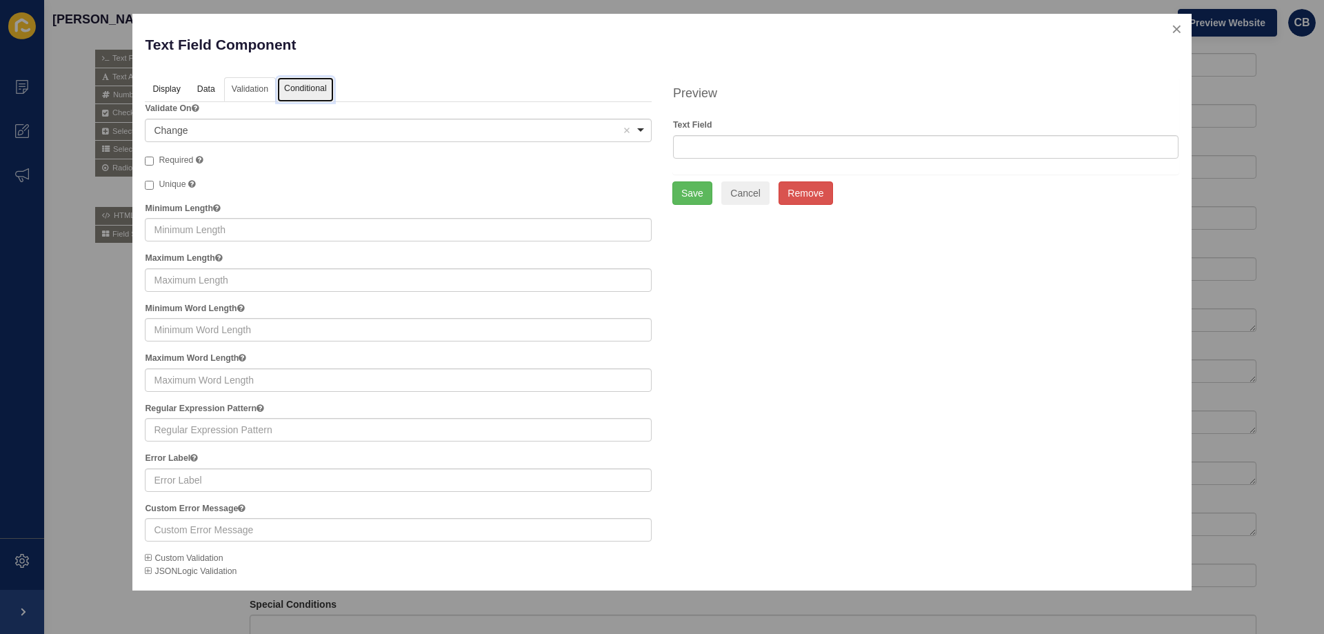
click at [292, 82] on link "Conditional" at bounding box center [305, 90] width 57 height 26
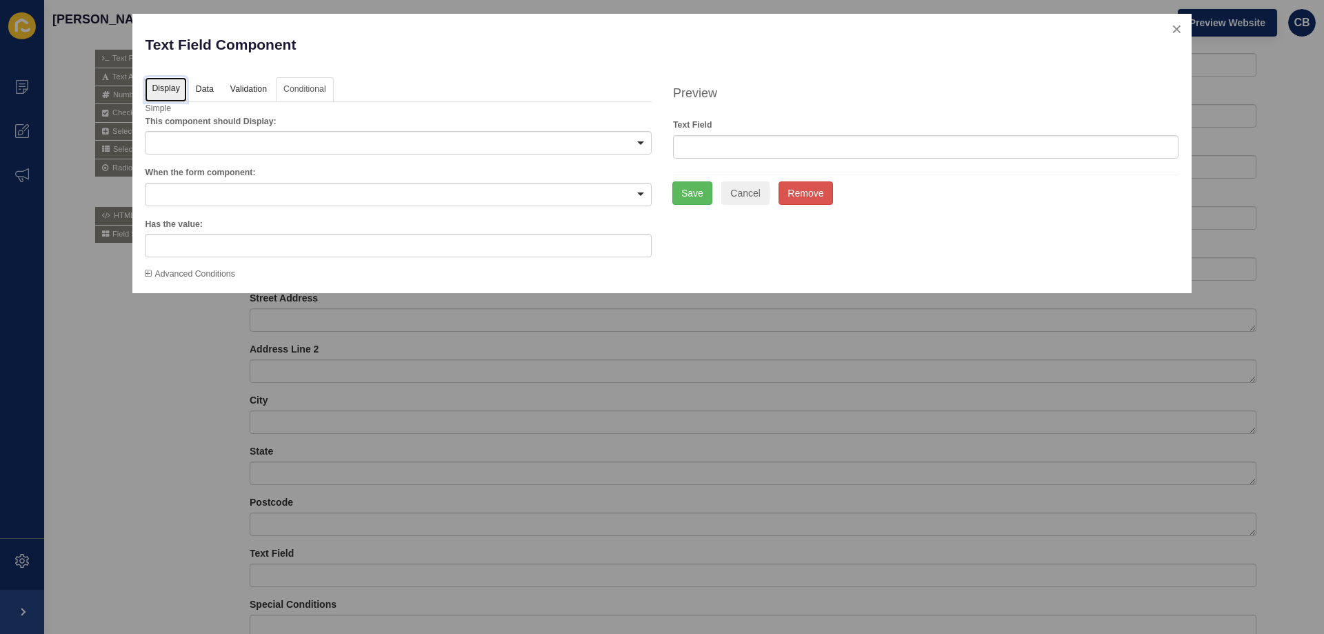
click at [154, 88] on link "Display" at bounding box center [165, 90] width 41 height 26
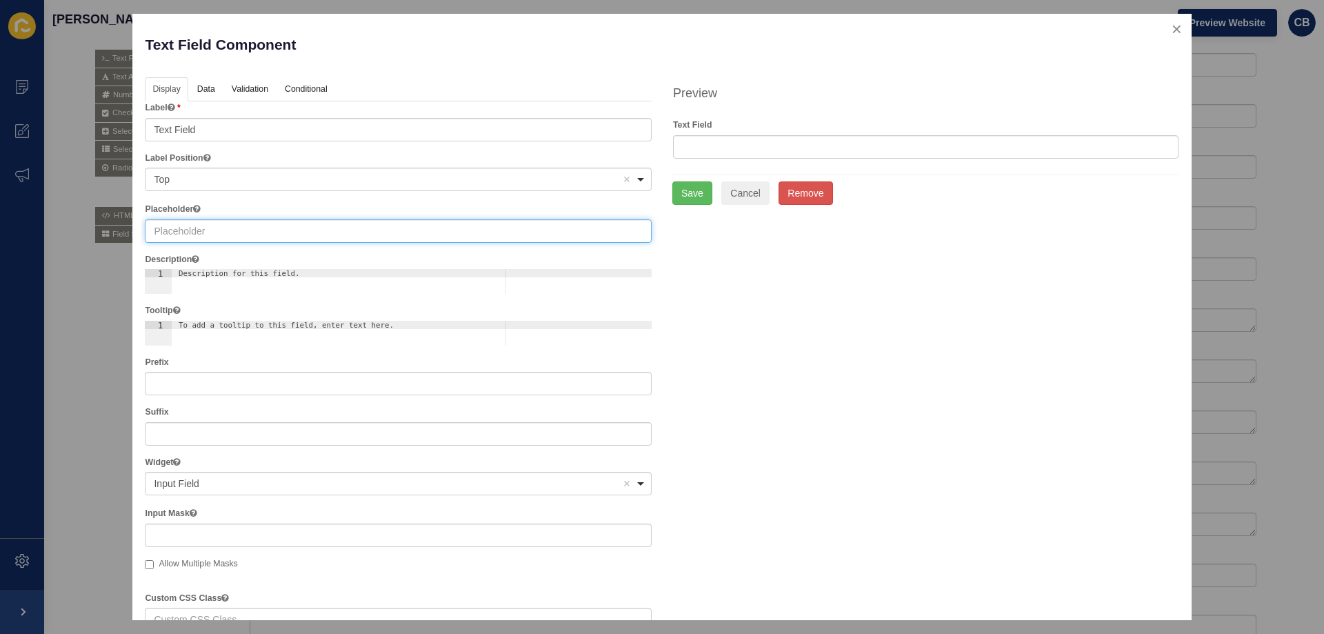
click at [197, 227] on input "text" at bounding box center [398, 230] width 507 height 23
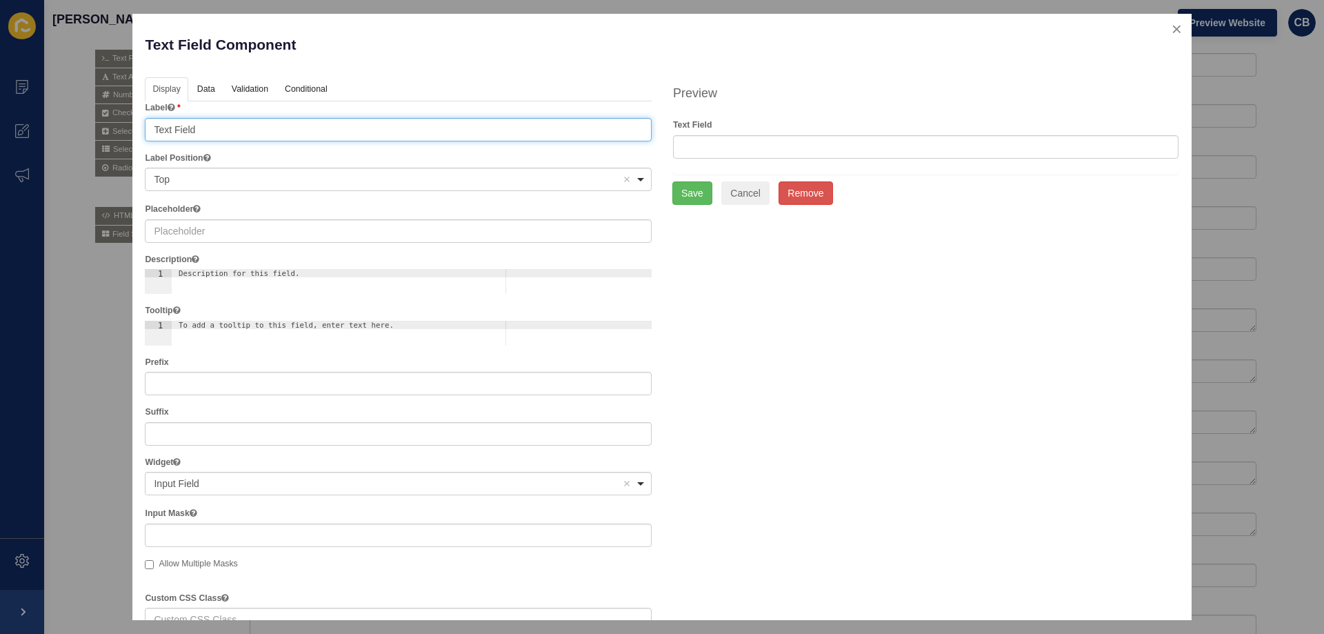
click at [210, 135] on input "Text Field" at bounding box center [398, 129] width 507 height 23
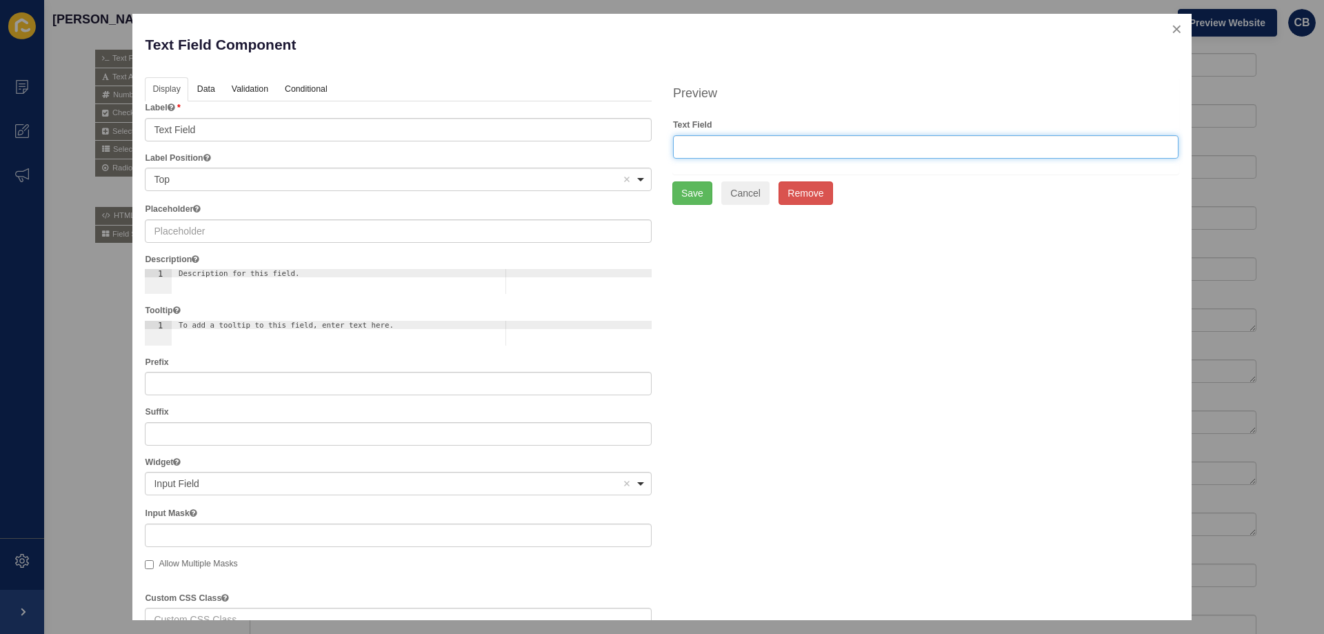
click at [697, 141] on input "text" at bounding box center [926, 146] width 506 height 23
type input "Is this offer subject to finance? (Required)"
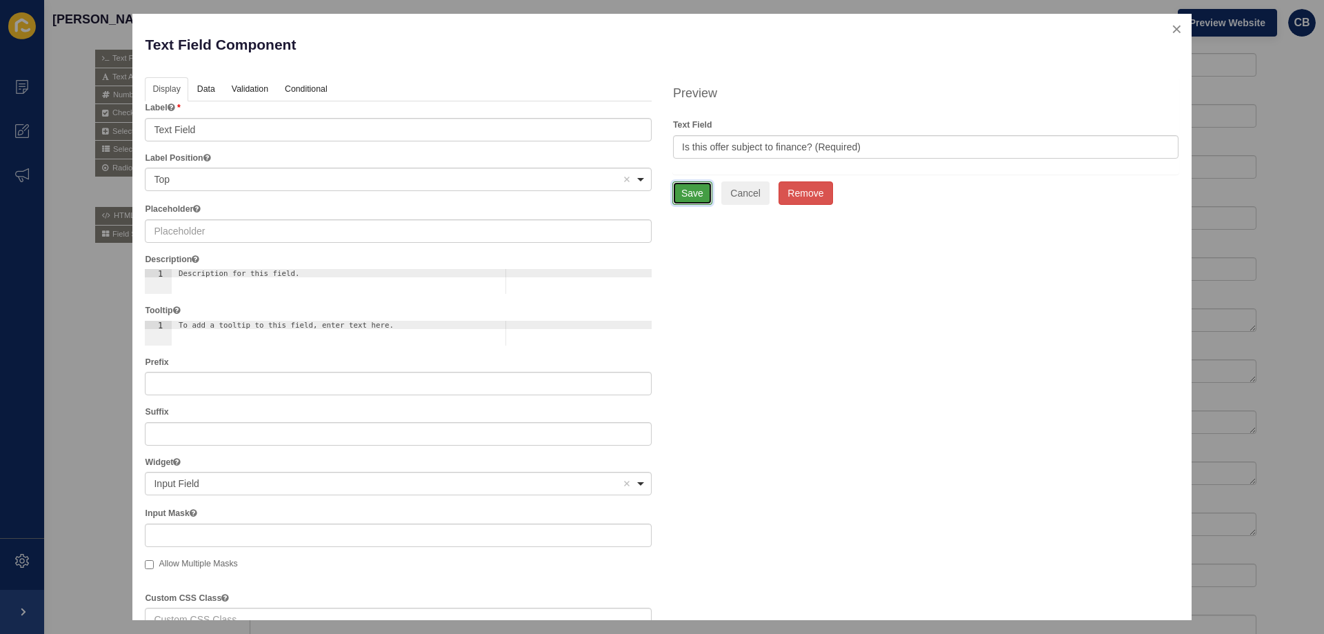
click at [678, 195] on button "Save" at bounding box center [693, 192] width 40 height 23
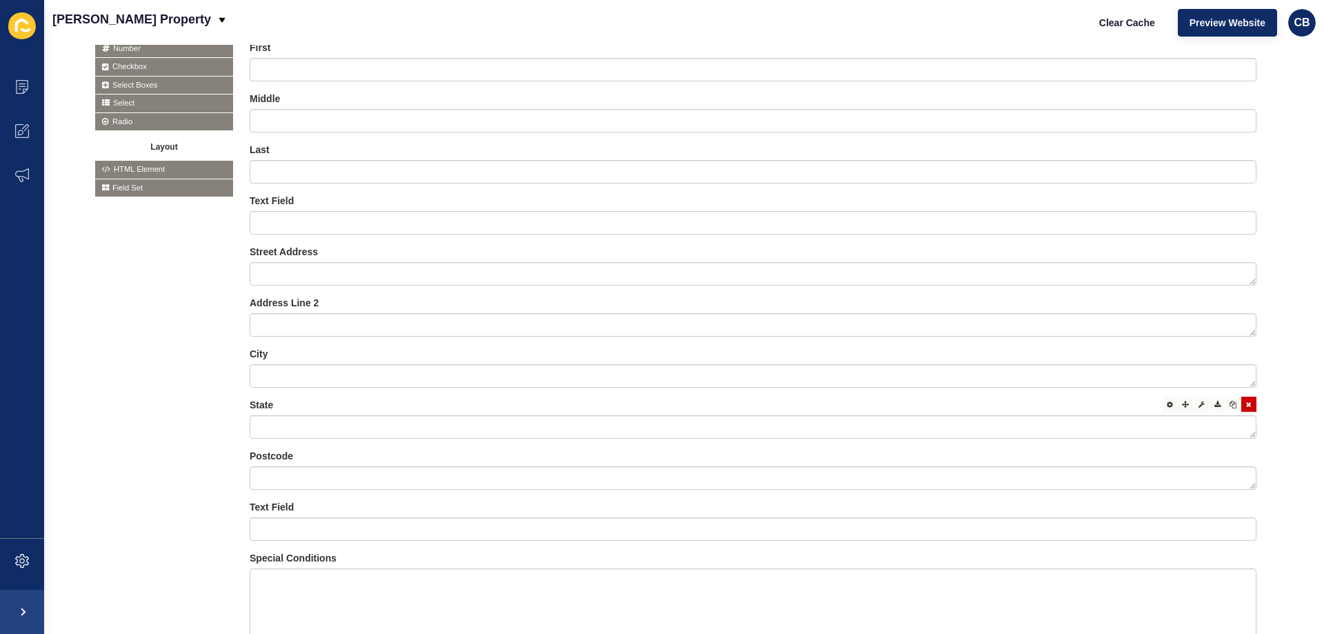
scroll to position [501, 0]
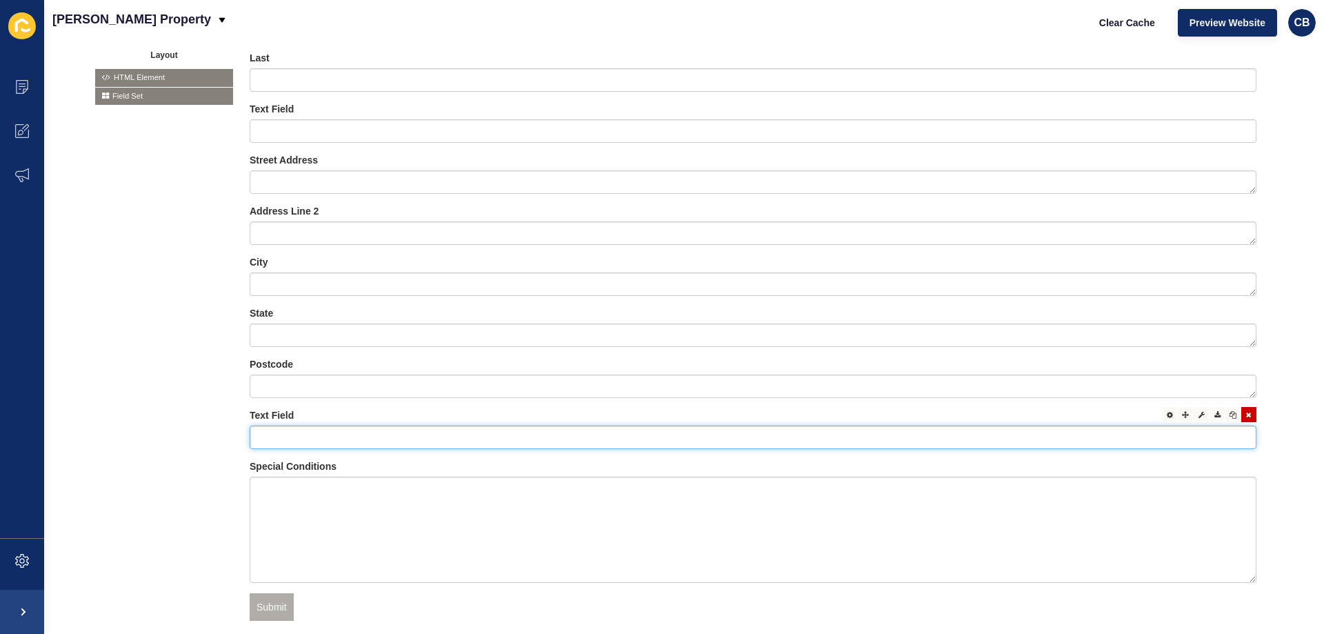
click at [318, 432] on input "text" at bounding box center [753, 437] width 1007 height 23
type input "Is this offer subject to finance? (Required)"
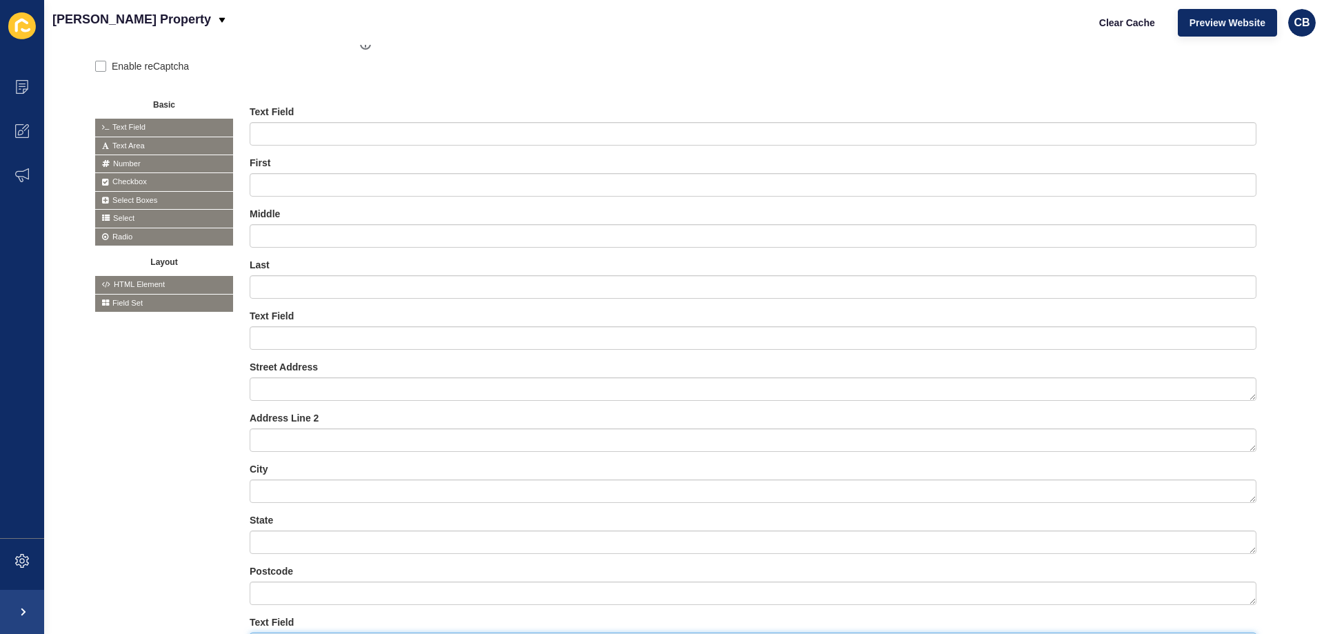
scroll to position [432, 0]
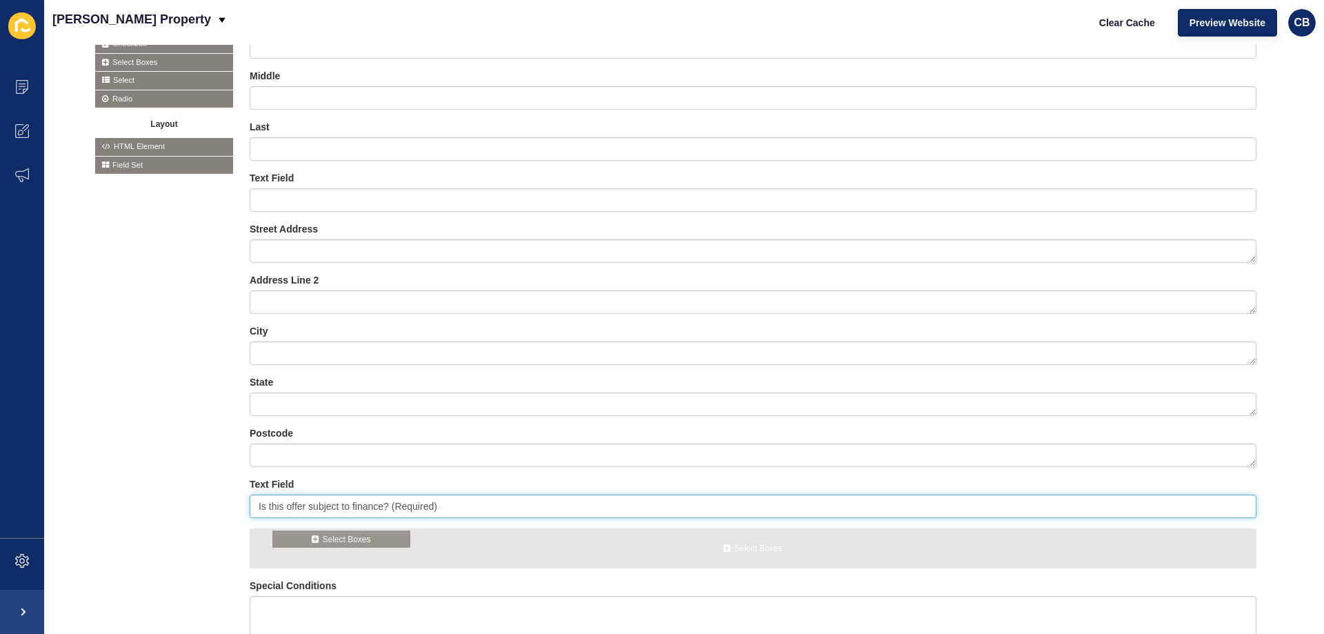
drag, startPoint x: 138, startPoint y: 63, endPoint x: 315, endPoint y: 541, distance: 509.2
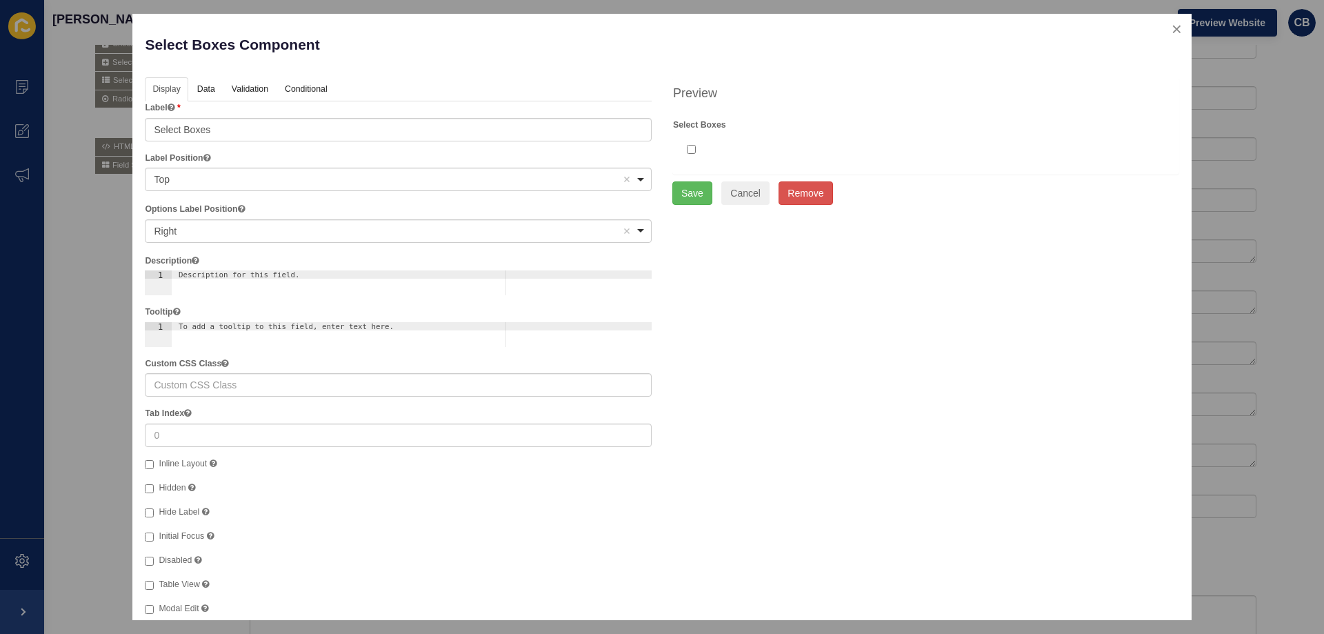
click at [201, 230] on div "Right Remove item" at bounding box center [388, 231] width 468 height 14
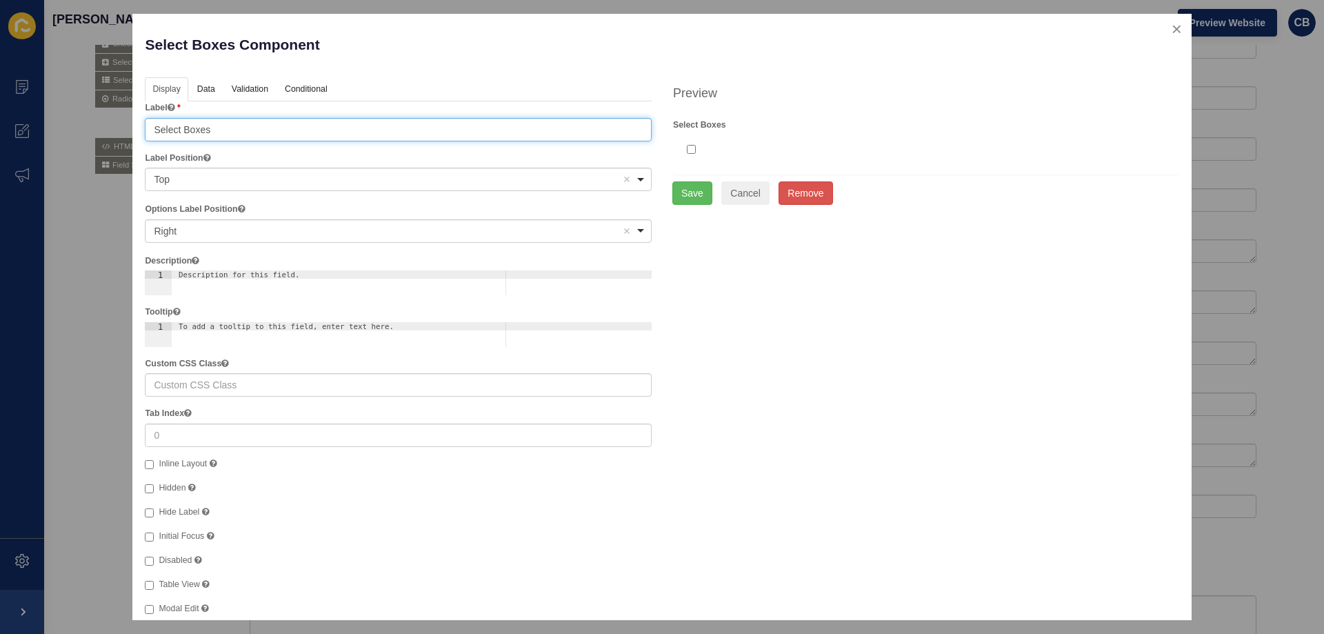
click at [190, 132] on input "Select Boxes" at bounding box center [398, 129] width 507 height 23
drag, startPoint x: 206, startPoint y: 131, endPoint x: 125, endPoint y: 131, distance: 80.7
click at [125, 131] on div "Select Boxes Component Help Display Data Validation API Conditional Logic Layou…" at bounding box center [662, 317] width 1324 height 634
click at [172, 179] on div "Top Remove item" at bounding box center [388, 179] width 468 height 14
type input "Yes"
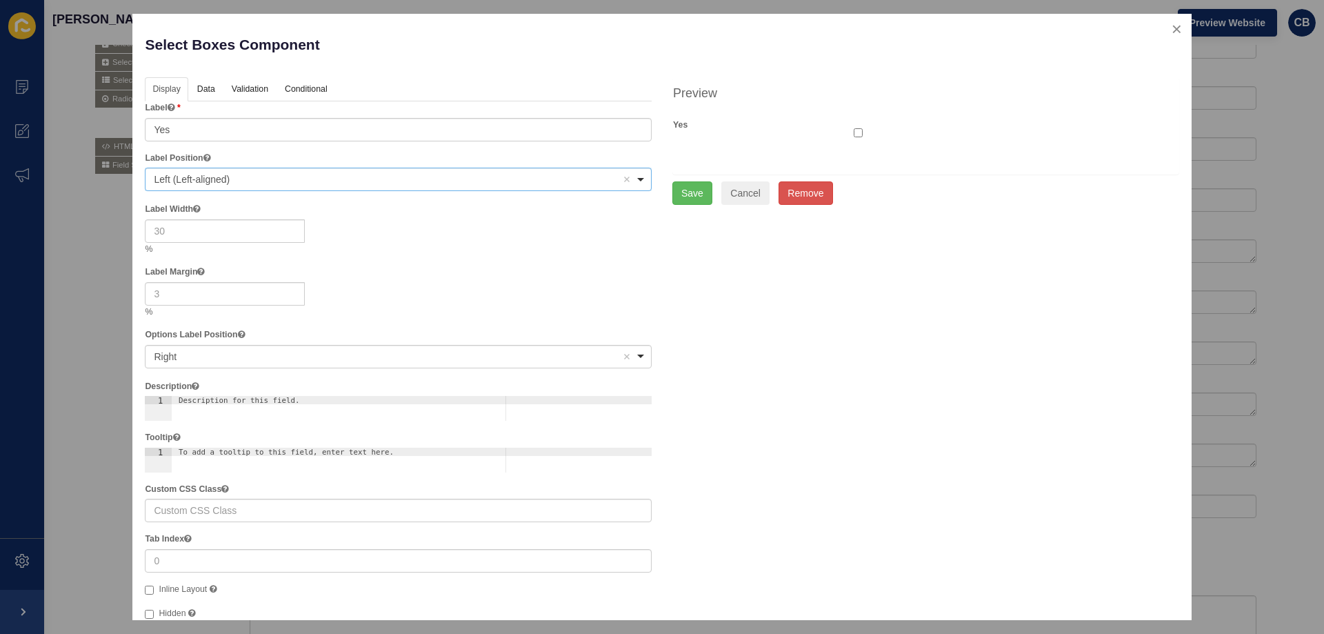
click at [169, 183] on span "Left (Left-aligned)" at bounding box center [192, 179] width 76 height 11
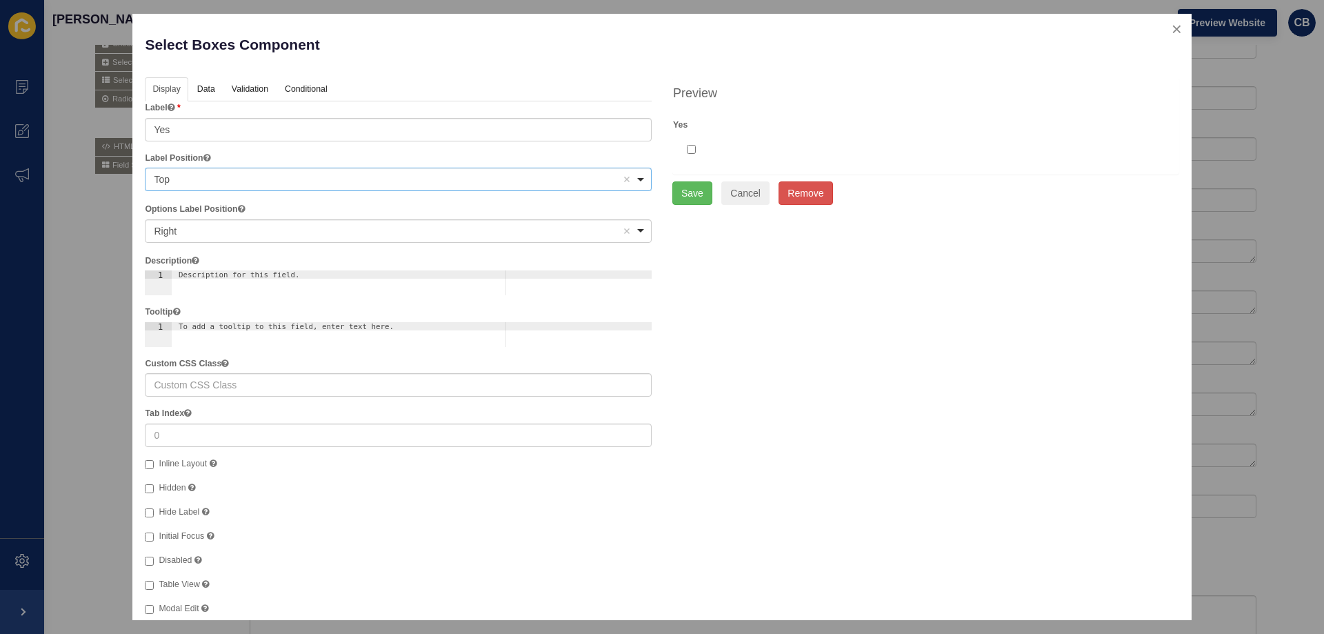
click at [177, 178] on div "Top Remove item" at bounding box center [388, 179] width 468 height 14
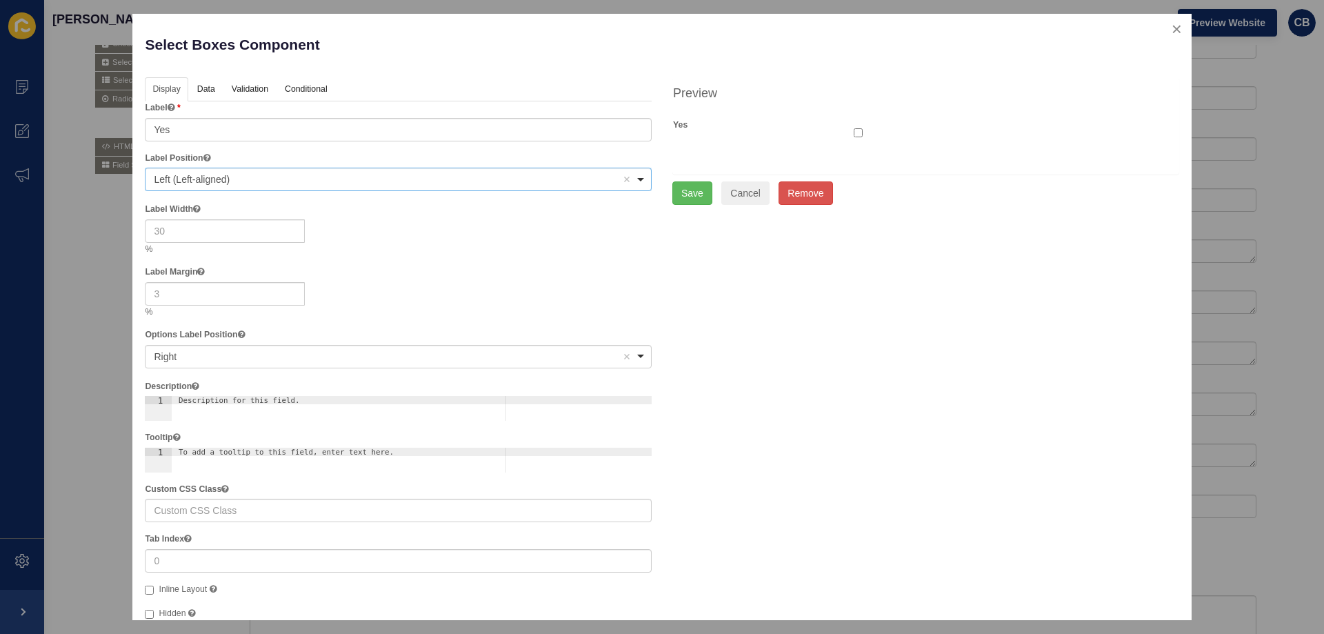
click at [229, 186] on div "Left (Left-aligned) Remove item" at bounding box center [388, 179] width 468 height 14
click at [201, 177] on span "Right (Left-aligned)" at bounding box center [195, 179] width 82 height 11
click at [179, 185] on span "Right (Right-aligned)" at bounding box center [198, 179] width 88 height 11
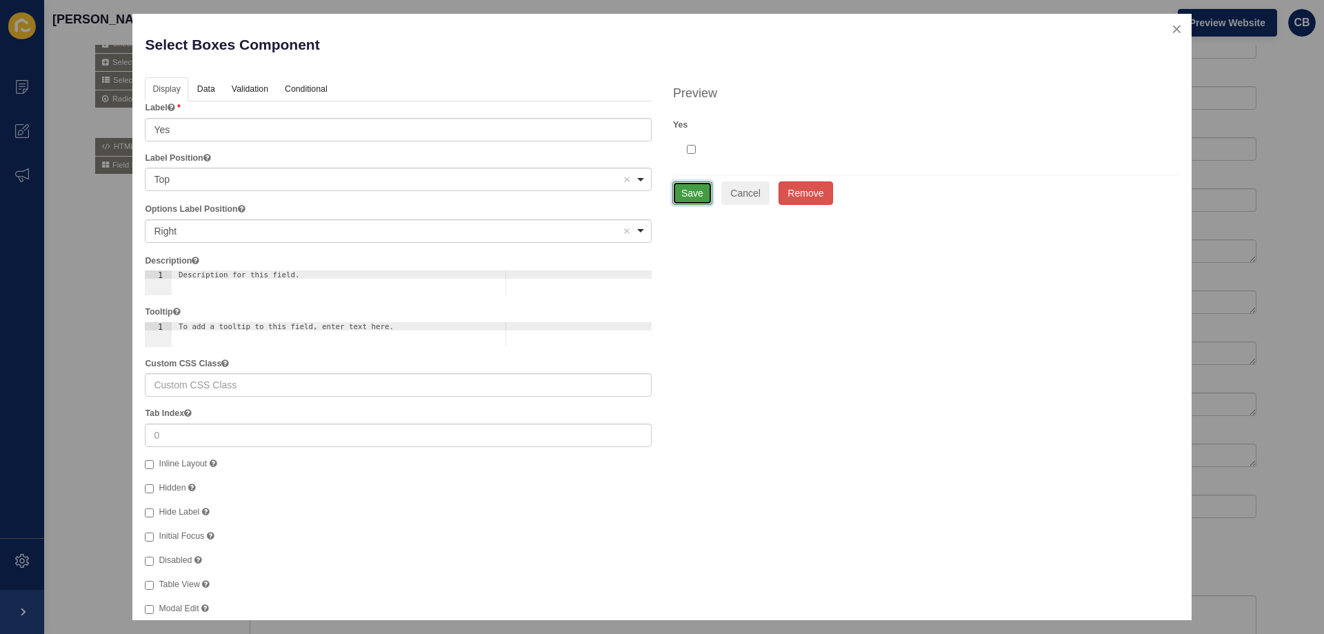
click at [688, 191] on button "Save" at bounding box center [693, 192] width 40 height 23
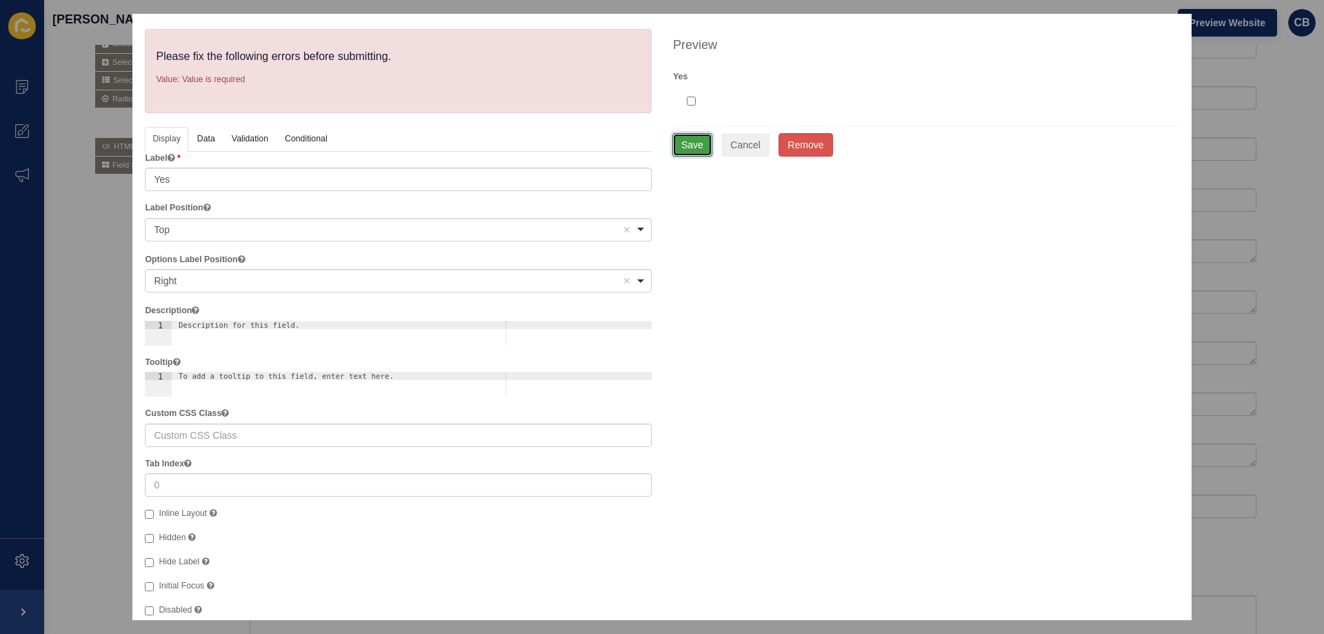
scroll to position [0, 0]
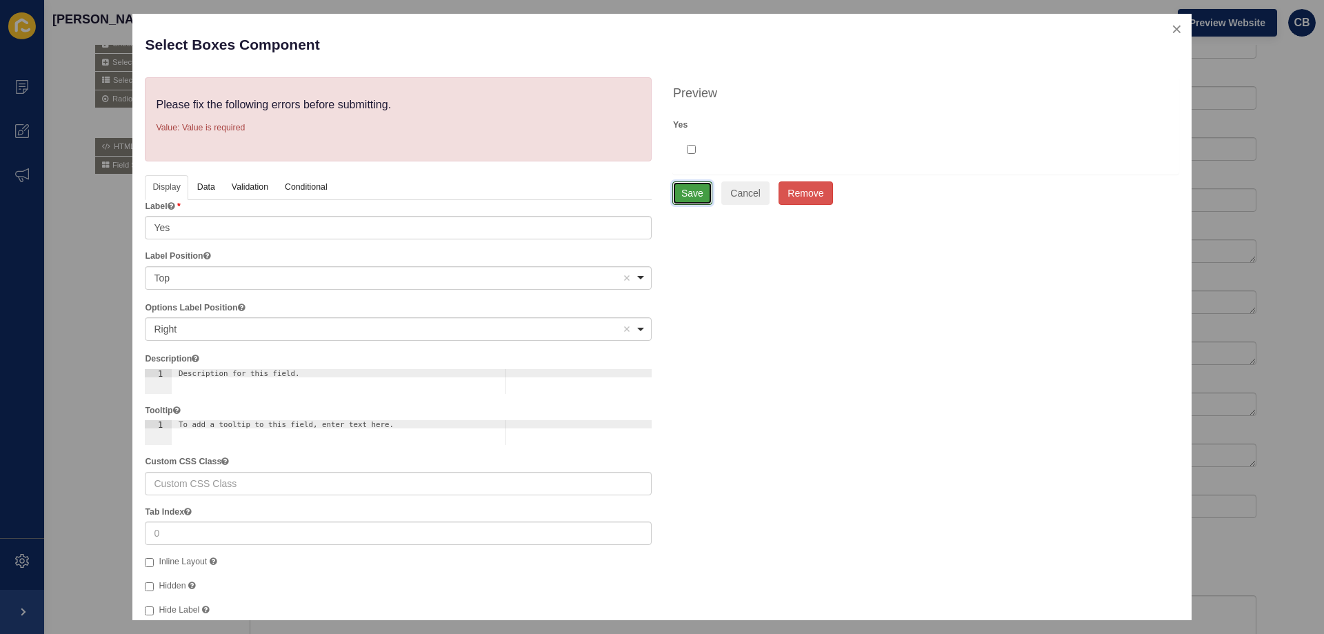
click at [197, 329] on div "Right Remove item" at bounding box center [388, 329] width 468 height 14
click at [184, 206] on div "Label Yes" at bounding box center [398, 219] width 507 height 39
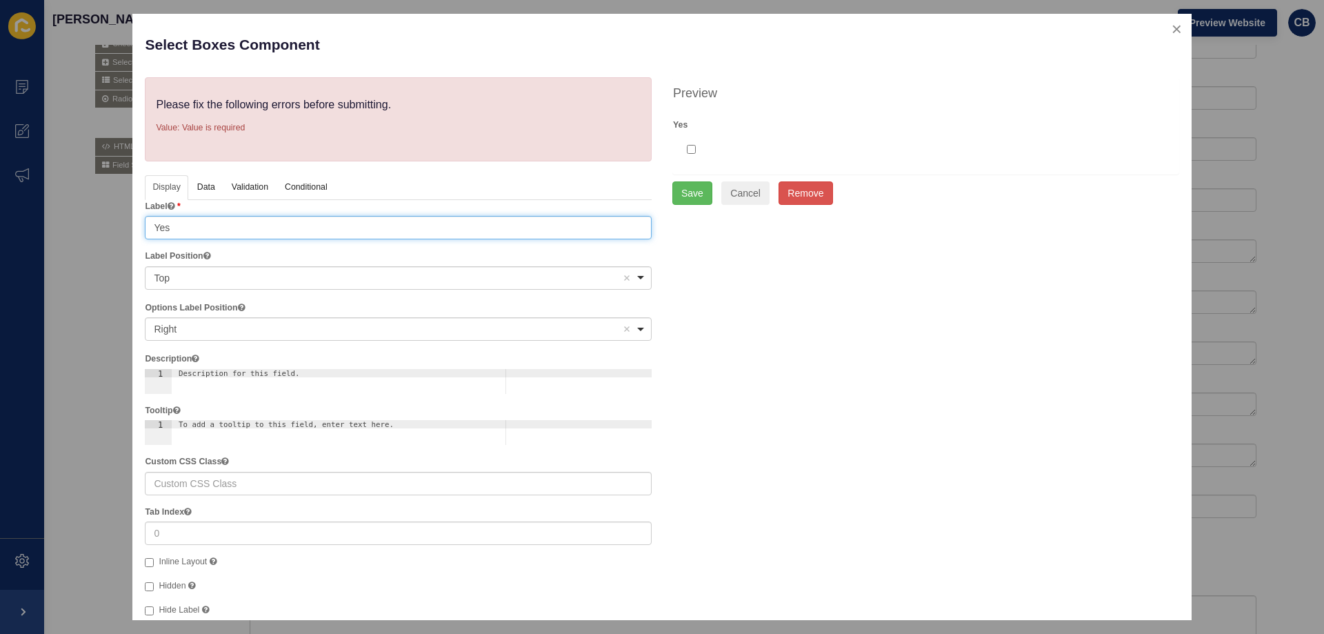
click at [172, 225] on input "Yes" at bounding box center [398, 227] width 507 height 23
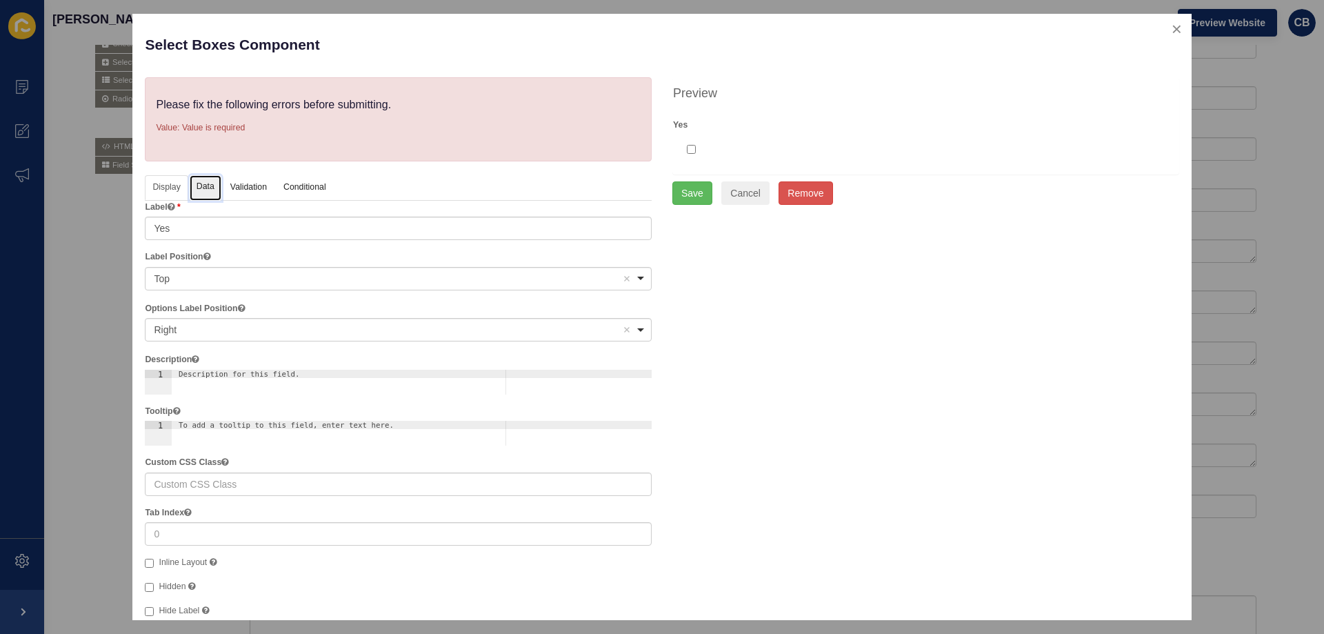
click at [199, 181] on link "Data" at bounding box center [206, 188] width 32 height 26
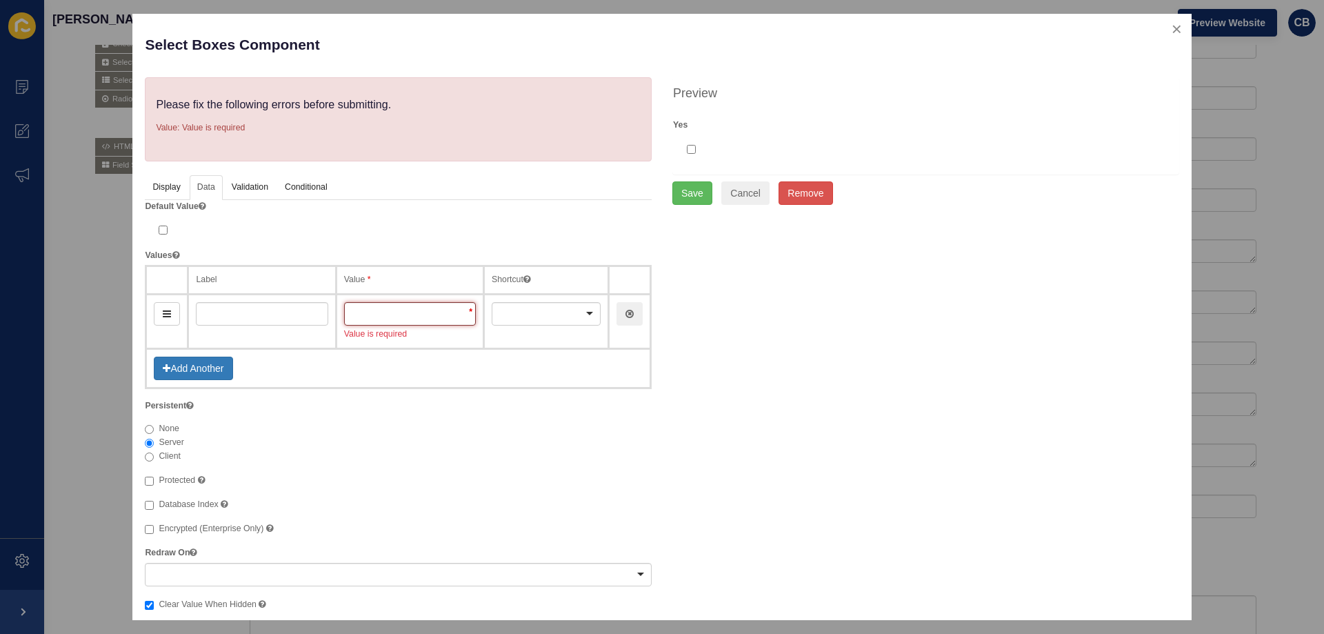
click at [430, 325] on input "text" at bounding box center [410, 313] width 132 height 23
click at [253, 308] on input "text" at bounding box center [262, 313] width 132 height 23
click at [435, 329] on div "Value is required" at bounding box center [410, 334] width 132 height 12
click at [415, 313] on input "text" at bounding box center [410, 313] width 132 height 23
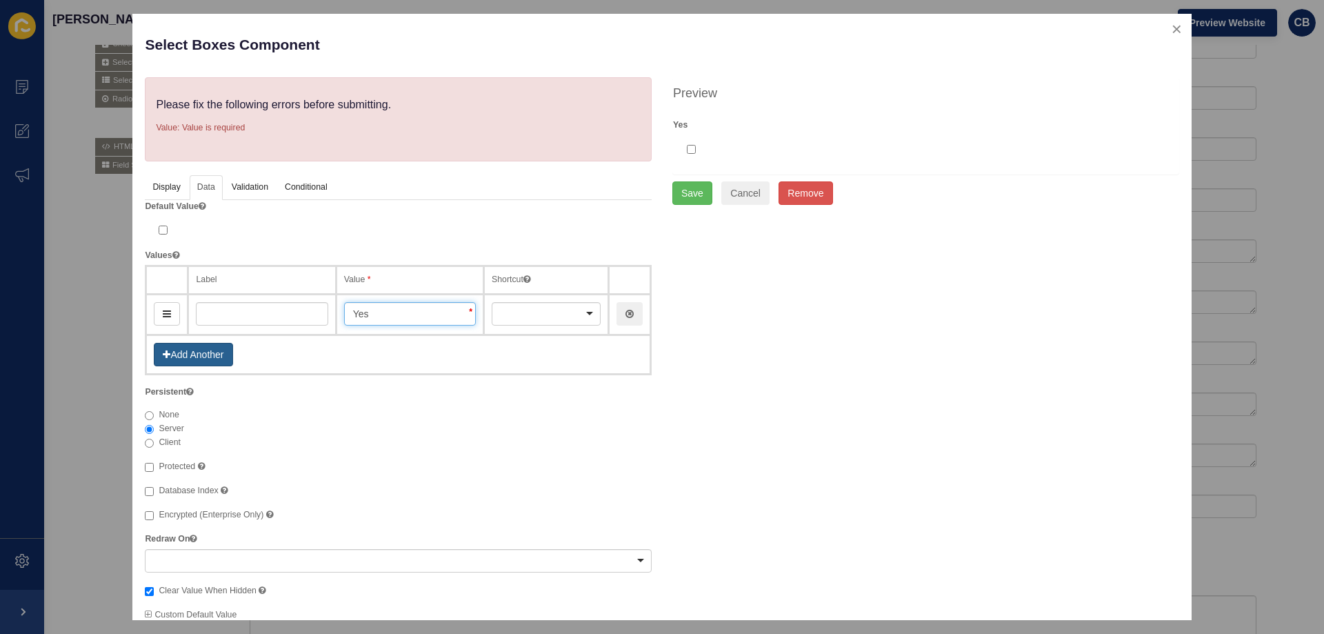
type input "Yes"
click at [199, 350] on button "Add Another" at bounding box center [193, 354] width 79 height 23
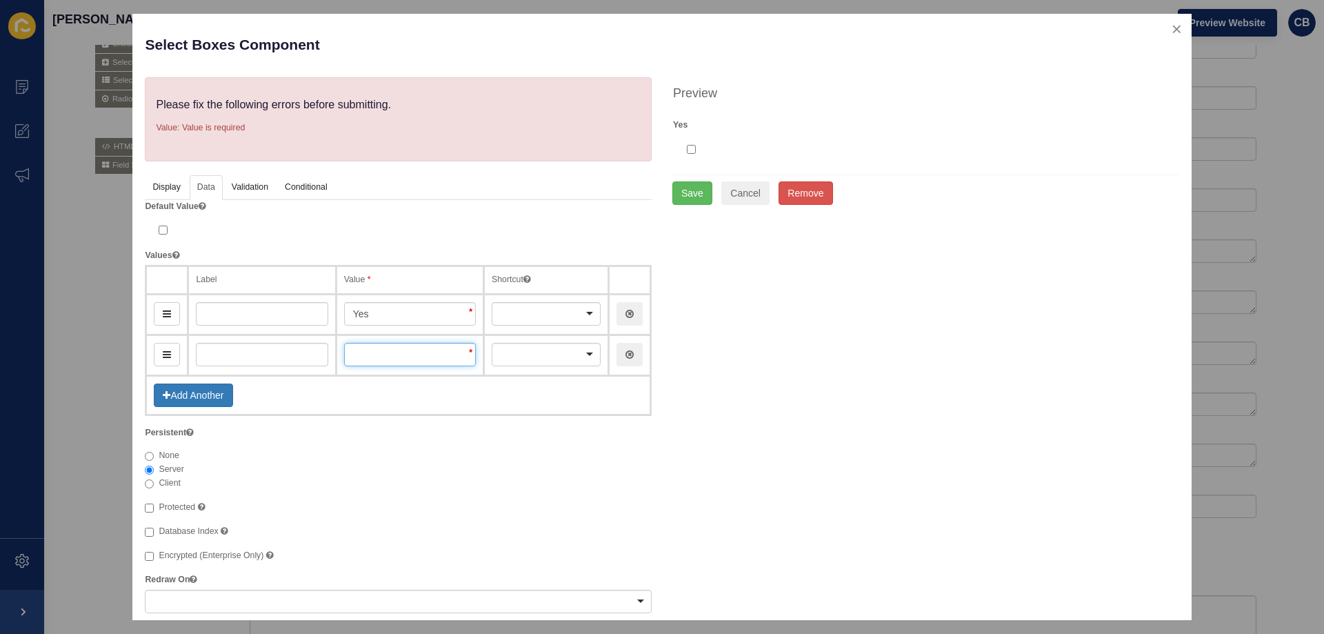
click at [368, 343] on input "text" at bounding box center [410, 354] width 132 height 23
type input "No"
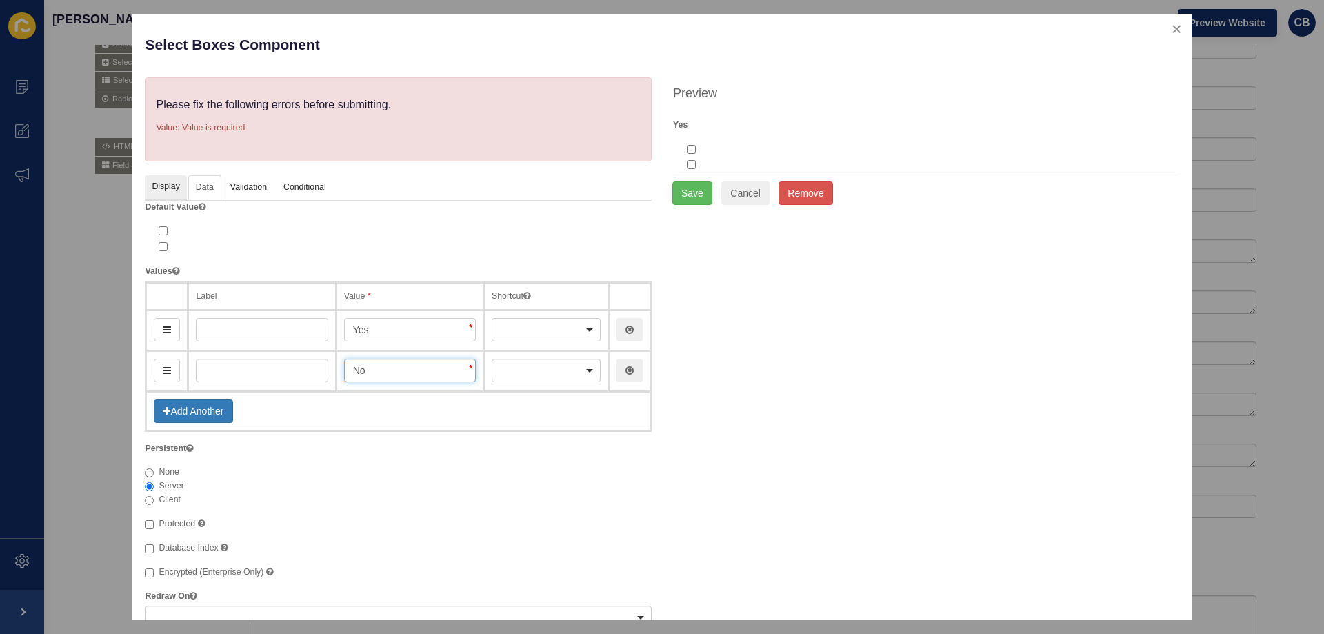
type input "No"
click at [159, 178] on link "Display" at bounding box center [165, 188] width 41 height 26
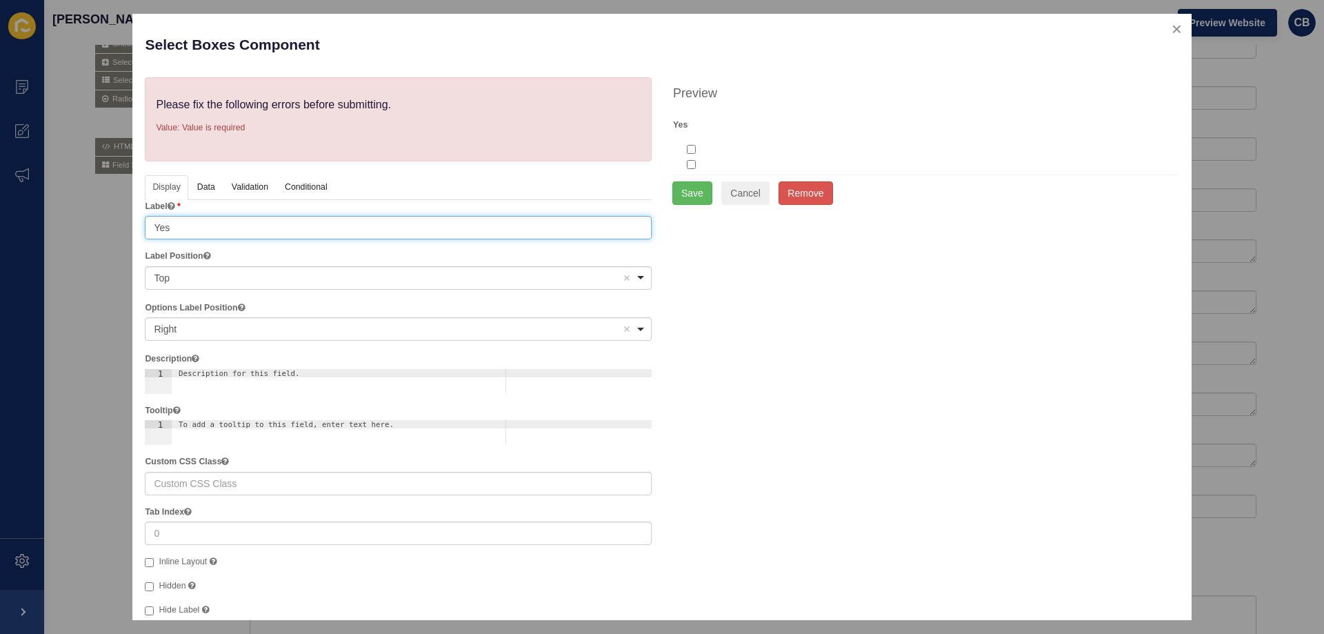
click at [188, 227] on input "Yes" at bounding box center [398, 227] width 507 height 23
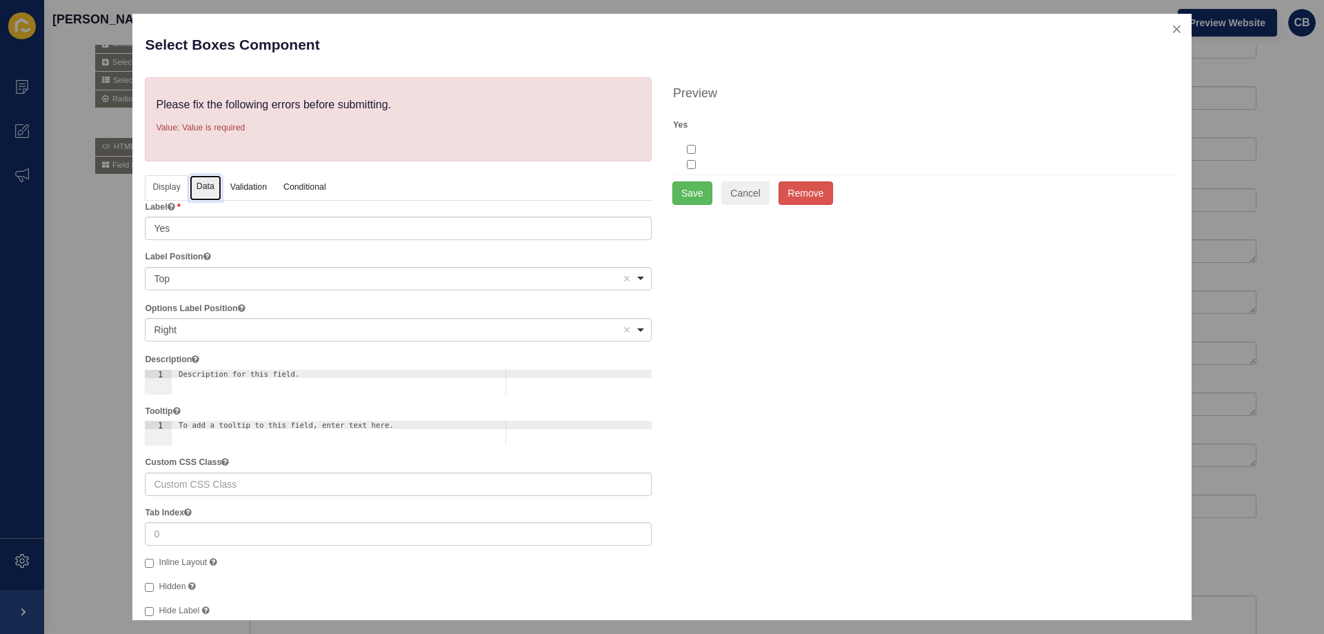
click at [204, 188] on link "Data" at bounding box center [206, 188] width 32 height 26
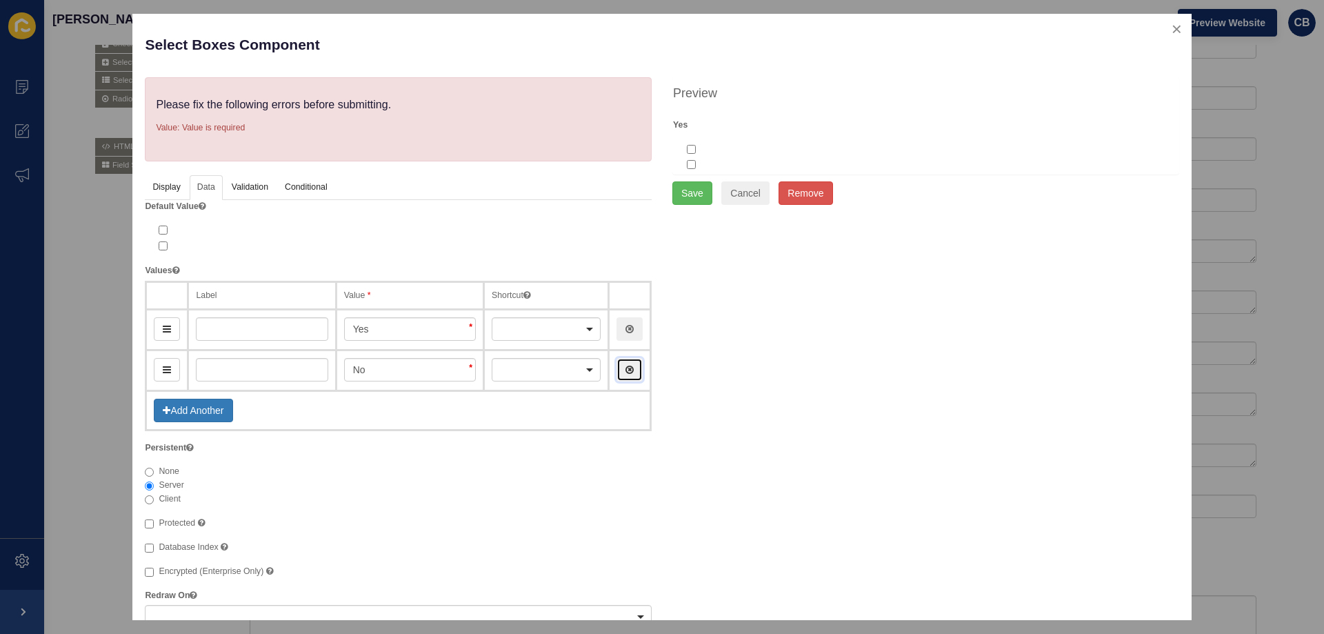
click at [617, 364] on button "button" at bounding box center [630, 369] width 26 height 23
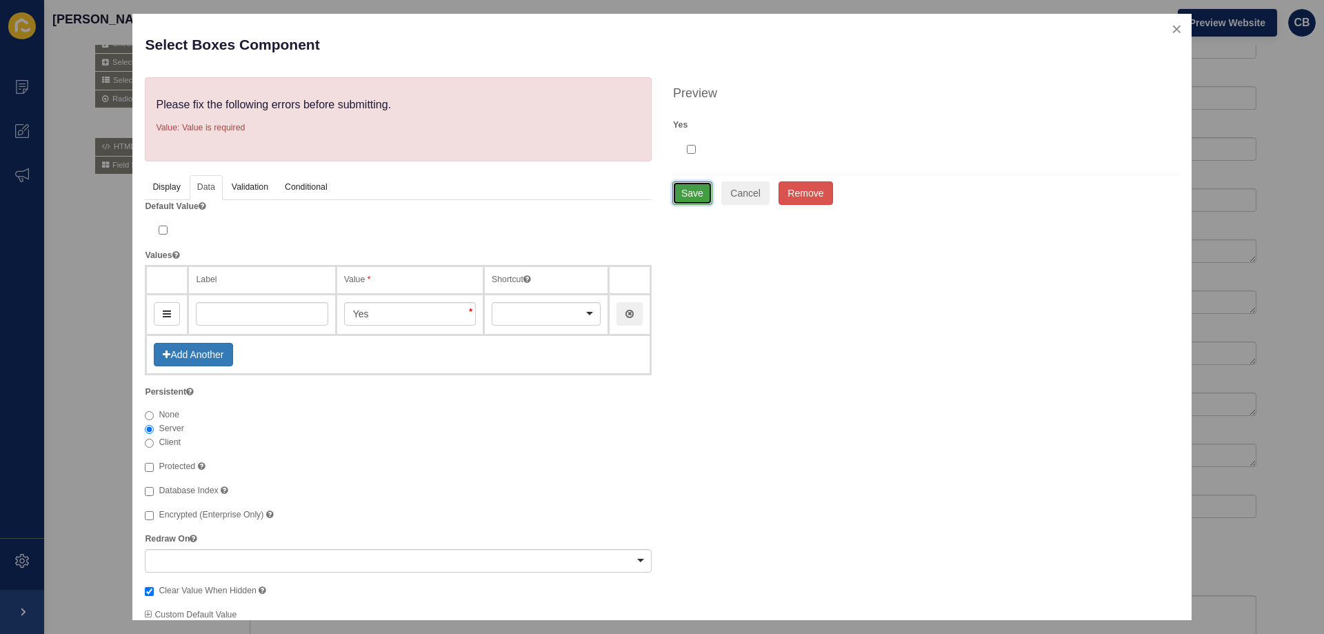
click at [685, 190] on button "Save" at bounding box center [693, 192] width 40 height 23
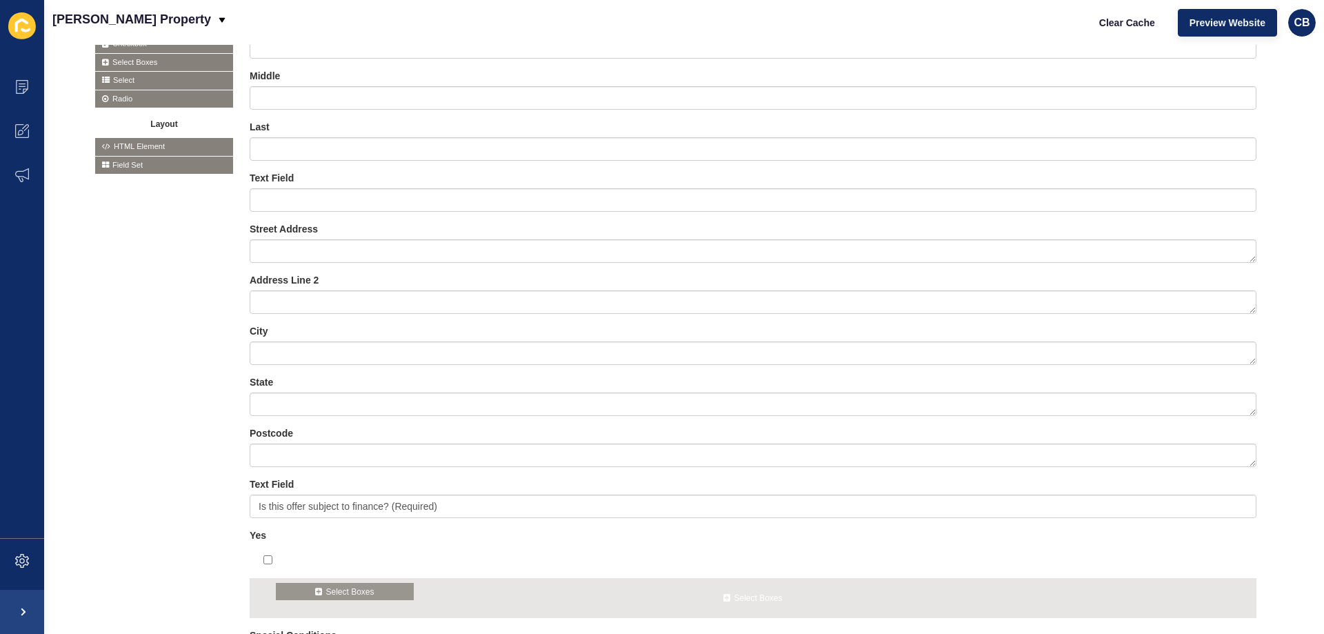
drag, startPoint x: 142, startPoint y: 67, endPoint x: 323, endPoint y: 597, distance: 559.7
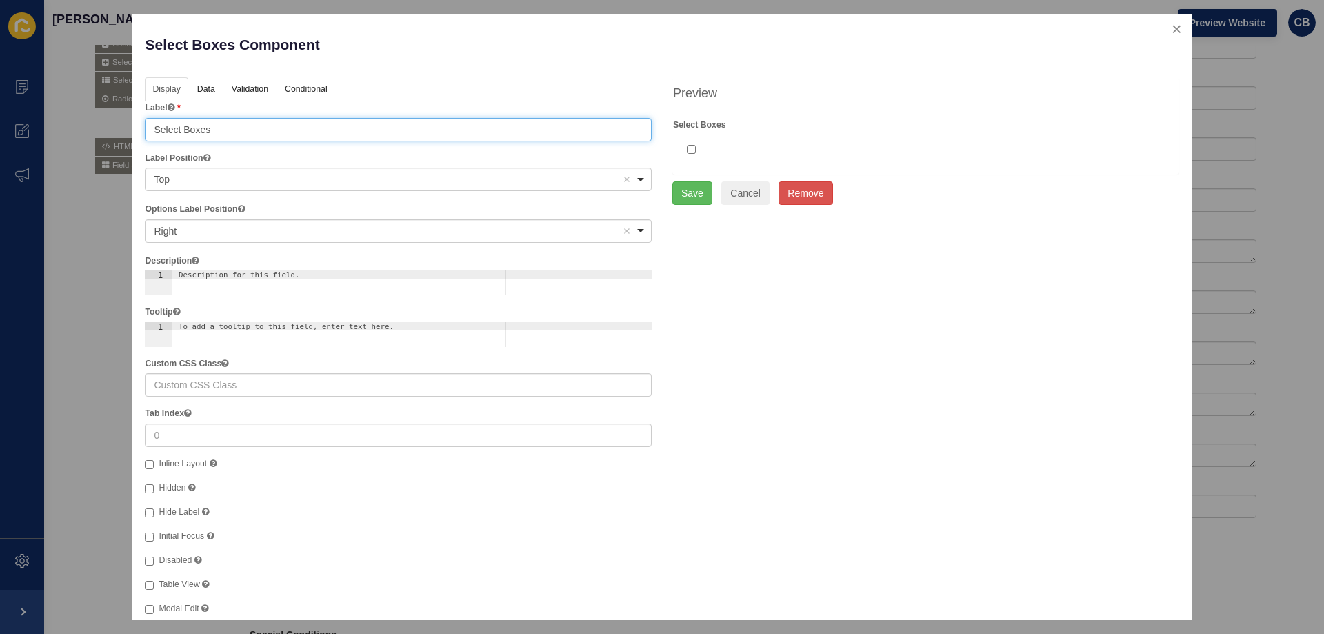
click at [198, 122] on input "Select Boxes" at bounding box center [398, 129] width 507 height 23
drag, startPoint x: 214, startPoint y: 126, endPoint x: 132, endPoint y: 129, distance: 81.4
click at [132, 129] on div "Select Boxes Component Help Display Data Validation API Conditional Logic Layou…" at bounding box center [661, 317] width 1059 height 606
type input "No"
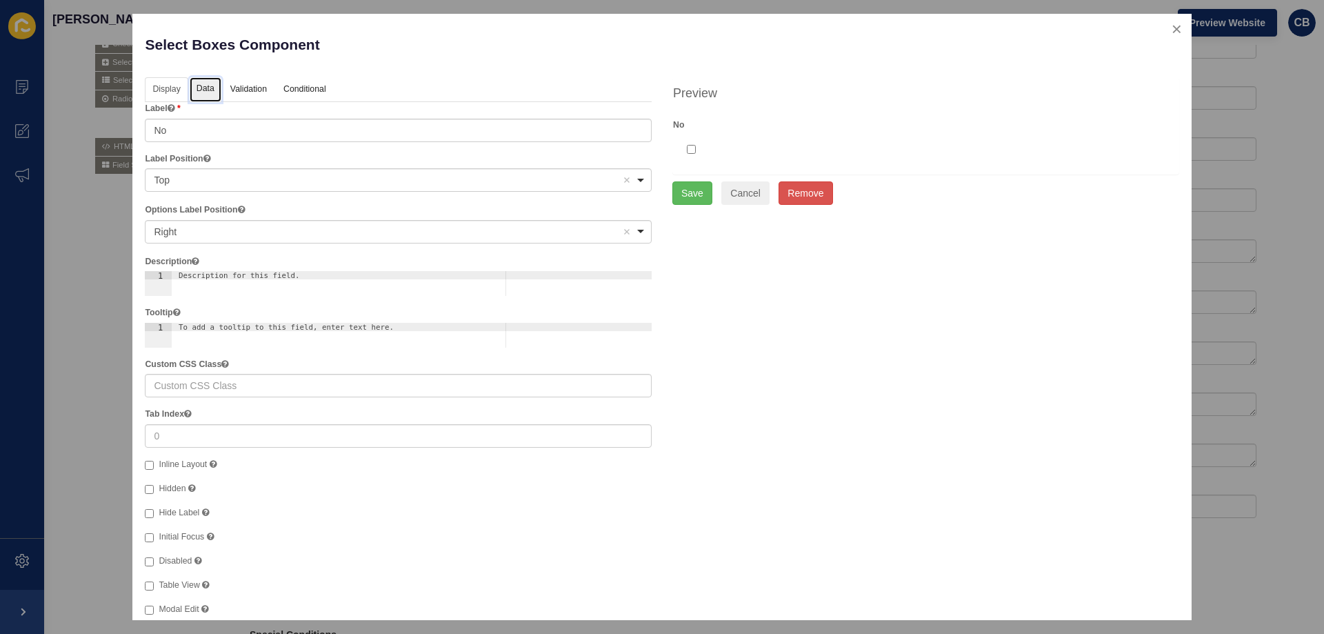
click at [201, 94] on link "Data" at bounding box center [206, 90] width 32 height 26
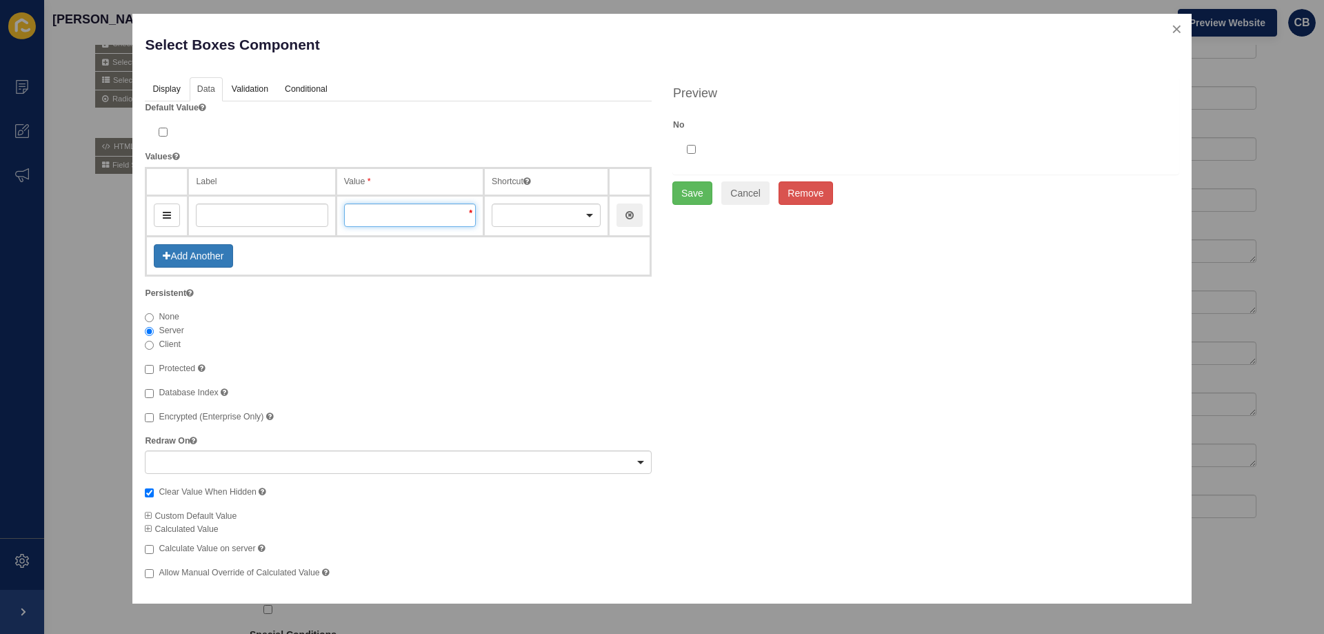
click at [365, 216] on input "text" at bounding box center [410, 214] width 132 height 23
type input "No"
click at [701, 195] on button "Save" at bounding box center [693, 192] width 40 height 23
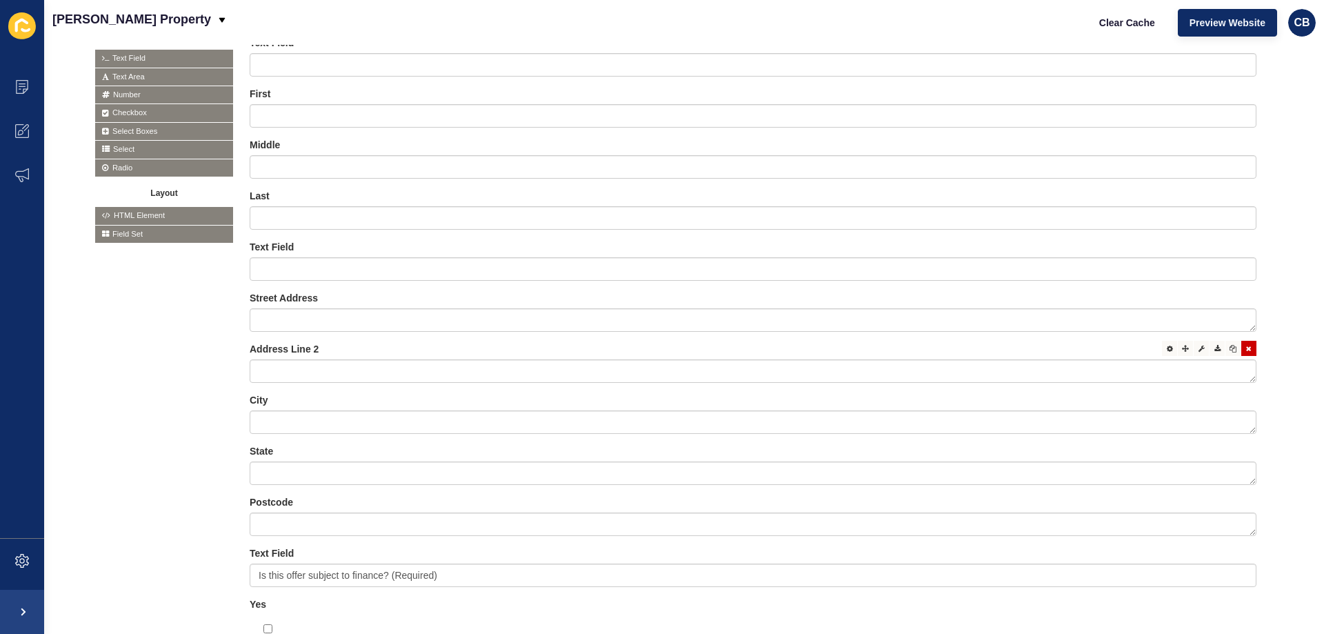
scroll to position [501, 0]
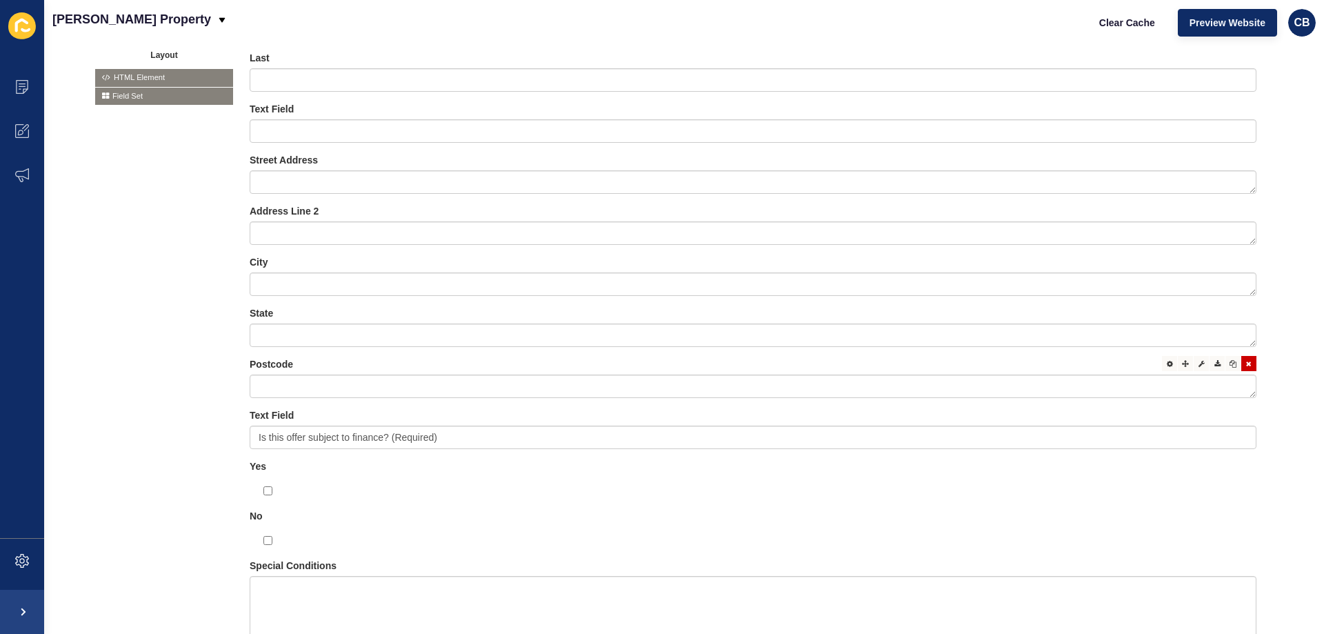
click at [306, 374] on div "Postcode" at bounding box center [753, 377] width 1007 height 41
click at [1167, 366] on icon at bounding box center [1170, 363] width 6 height 7
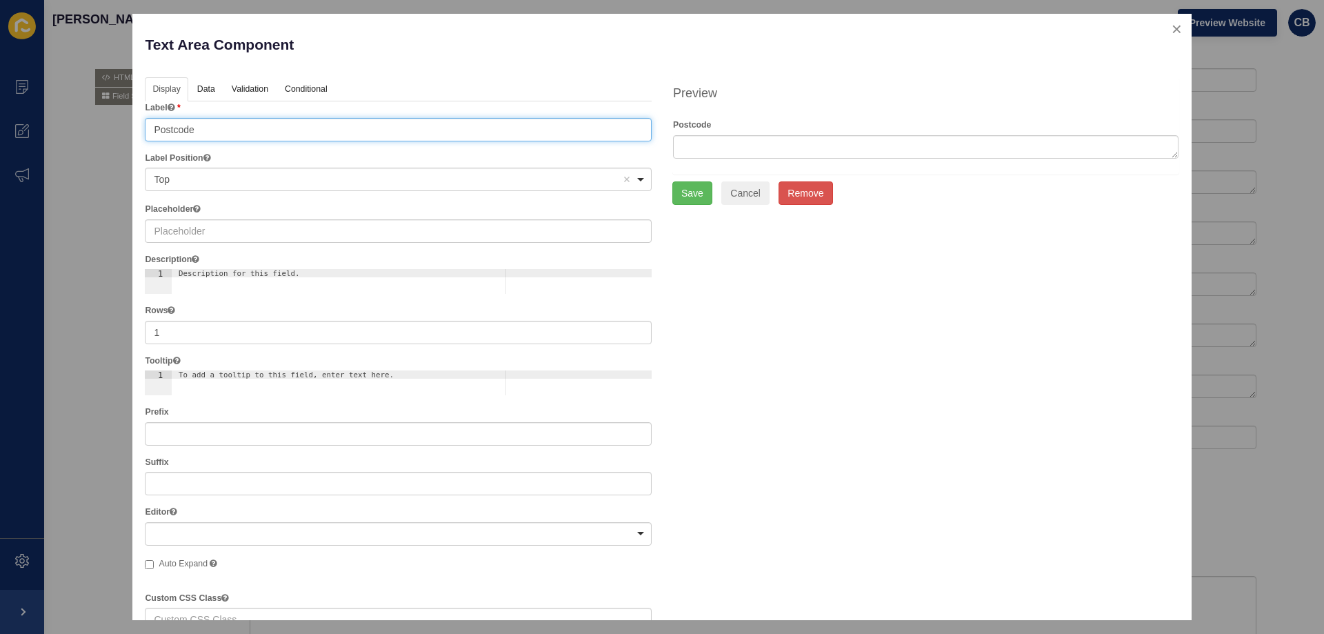
drag, startPoint x: 221, startPoint y: 132, endPoint x: 86, endPoint y: 133, distance: 135.2
click at [86, 133] on div "Text Area Component Help Display Data Validation API Conditional Logic Layout L…" at bounding box center [662, 317] width 1324 height 634
type input "Conveyancer (Required)"
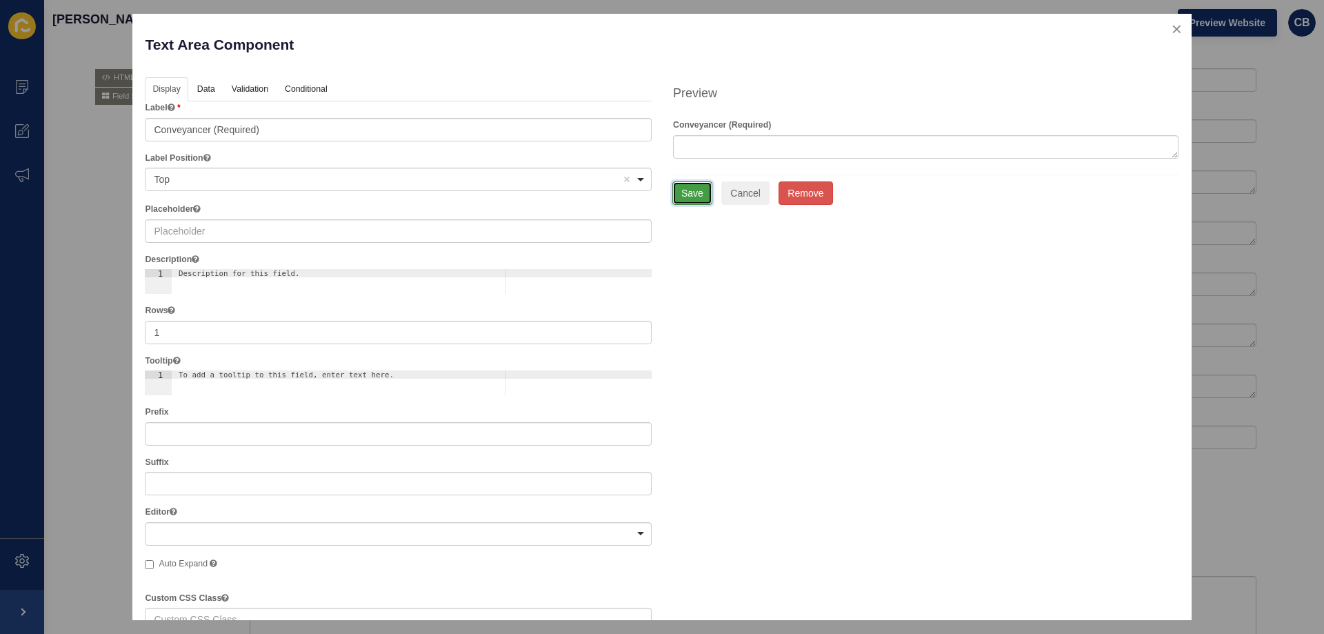
click at [673, 186] on button "Save" at bounding box center [693, 192] width 40 height 23
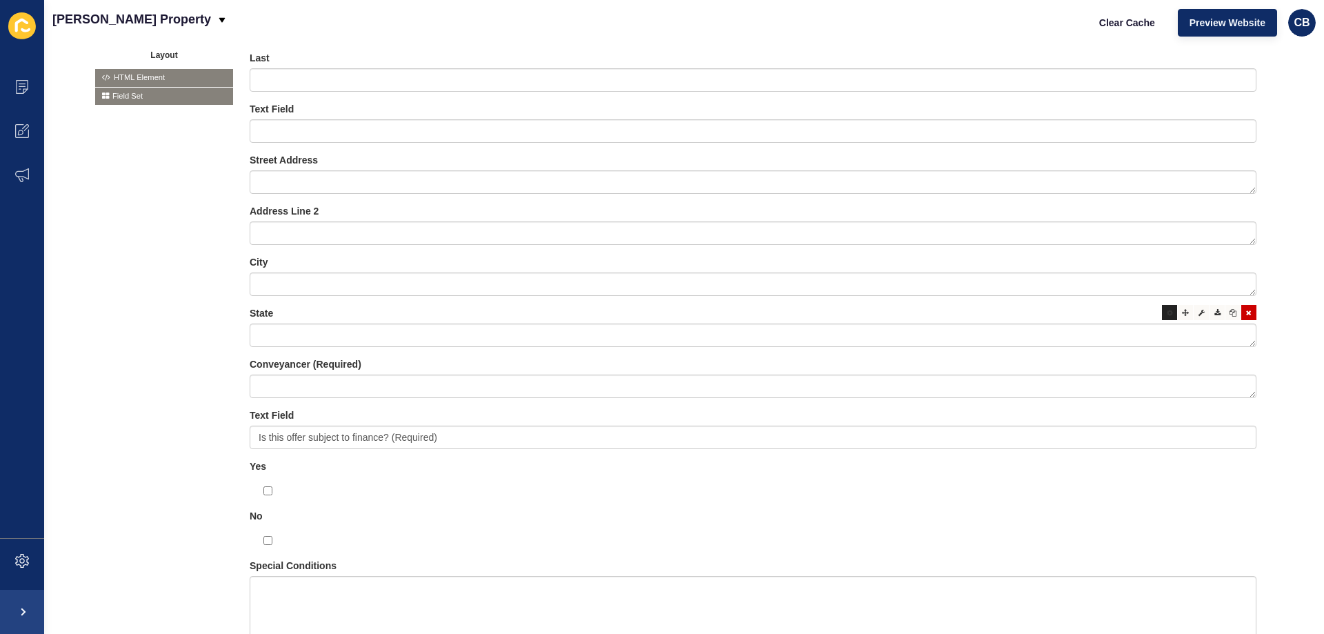
click at [1167, 315] on icon at bounding box center [1170, 312] width 6 height 7
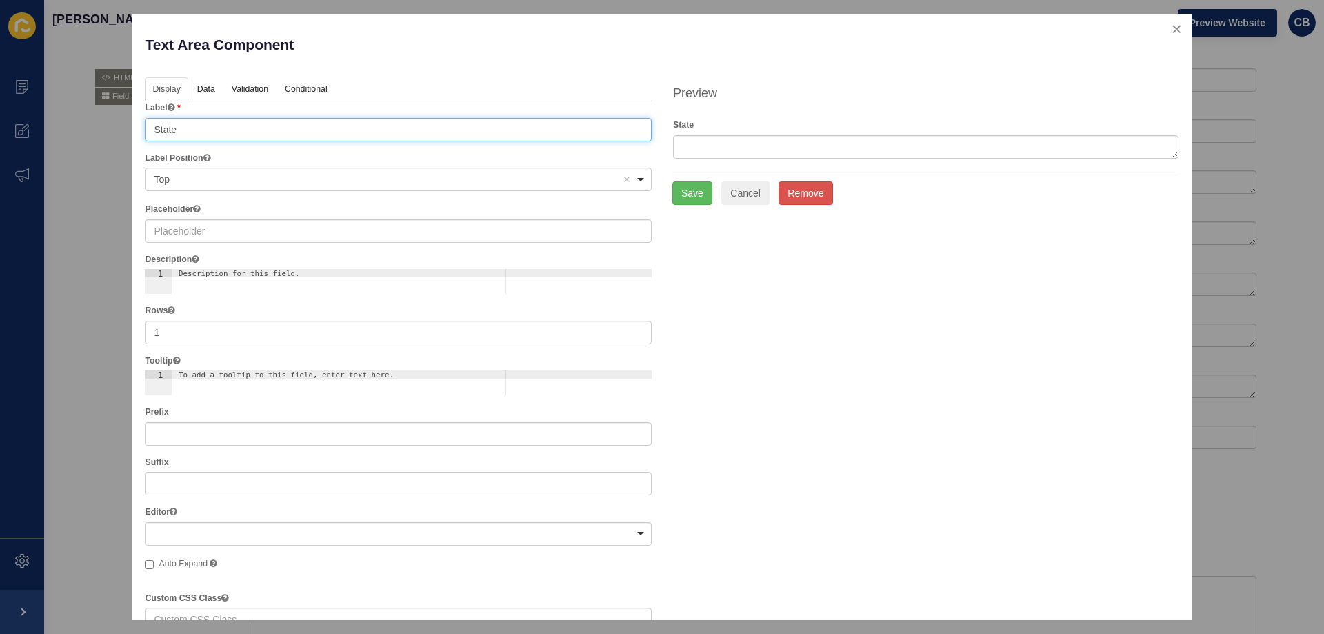
click at [130, 132] on div "Text Area Component Help Display Data Validation API Conditional Logic Layout L…" at bounding box center [662, 317] width 1324 height 634
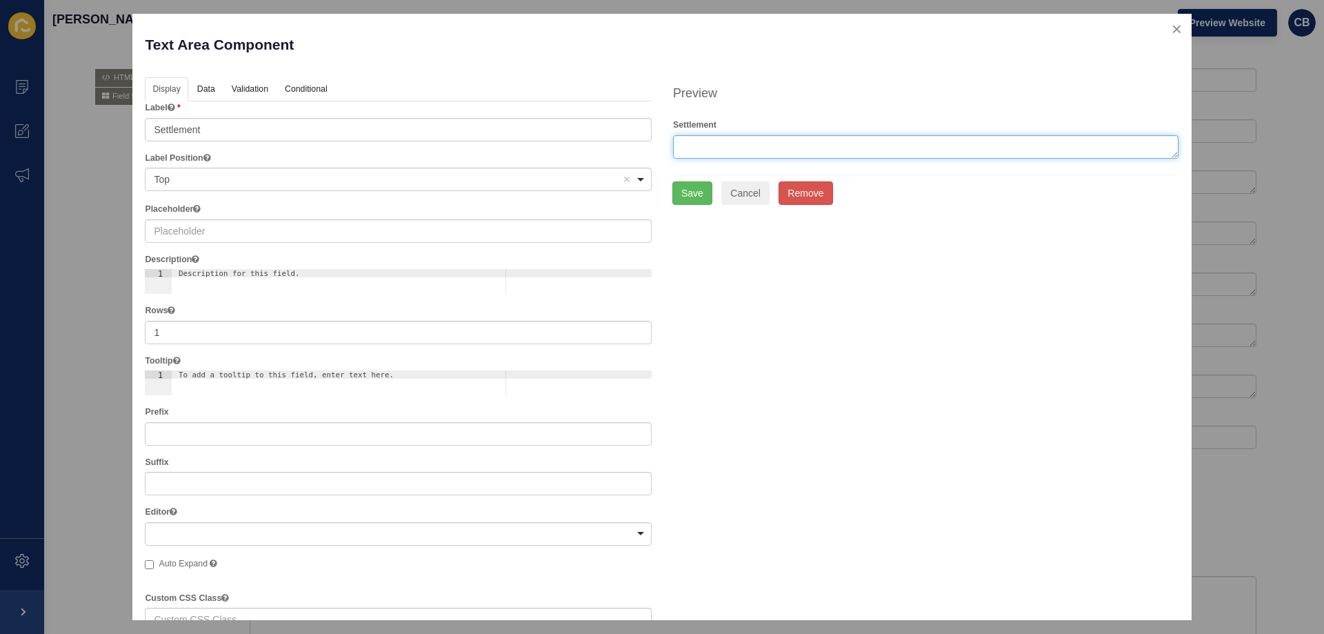
click at [700, 150] on textarea at bounding box center [926, 146] width 506 height 23
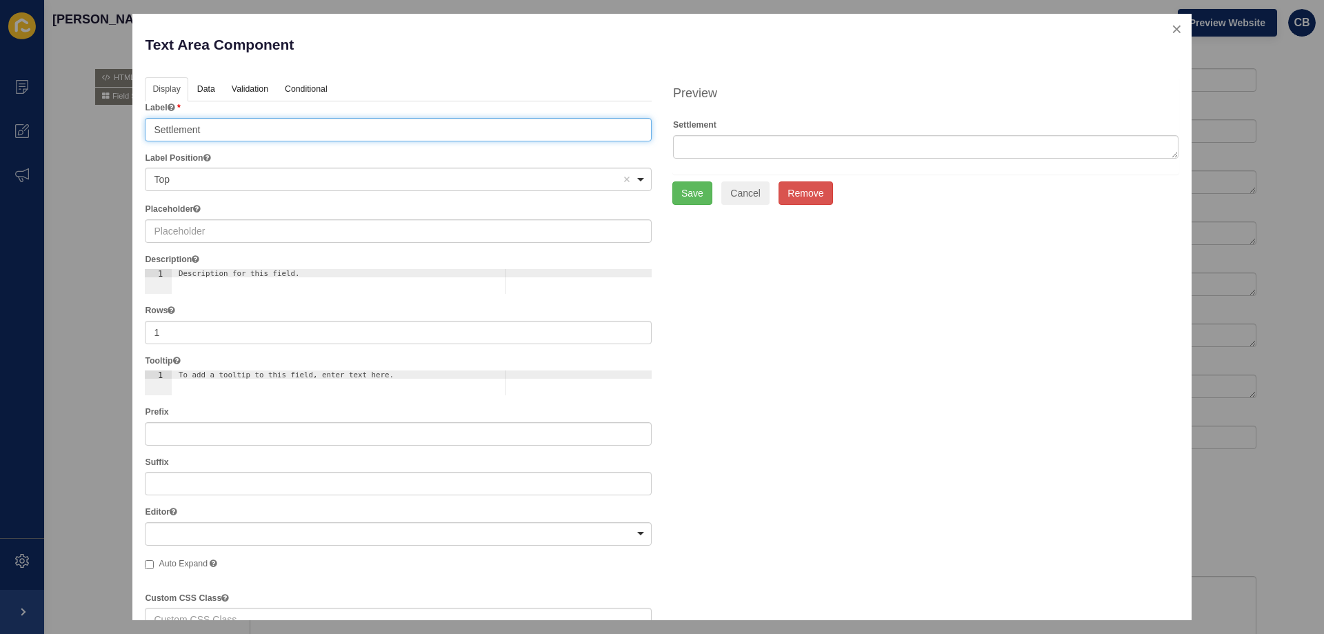
click at [217, 128] on input "Settlement" at bounding box center [398, 129] width 507 height 23
type input "Settlement (Required)"
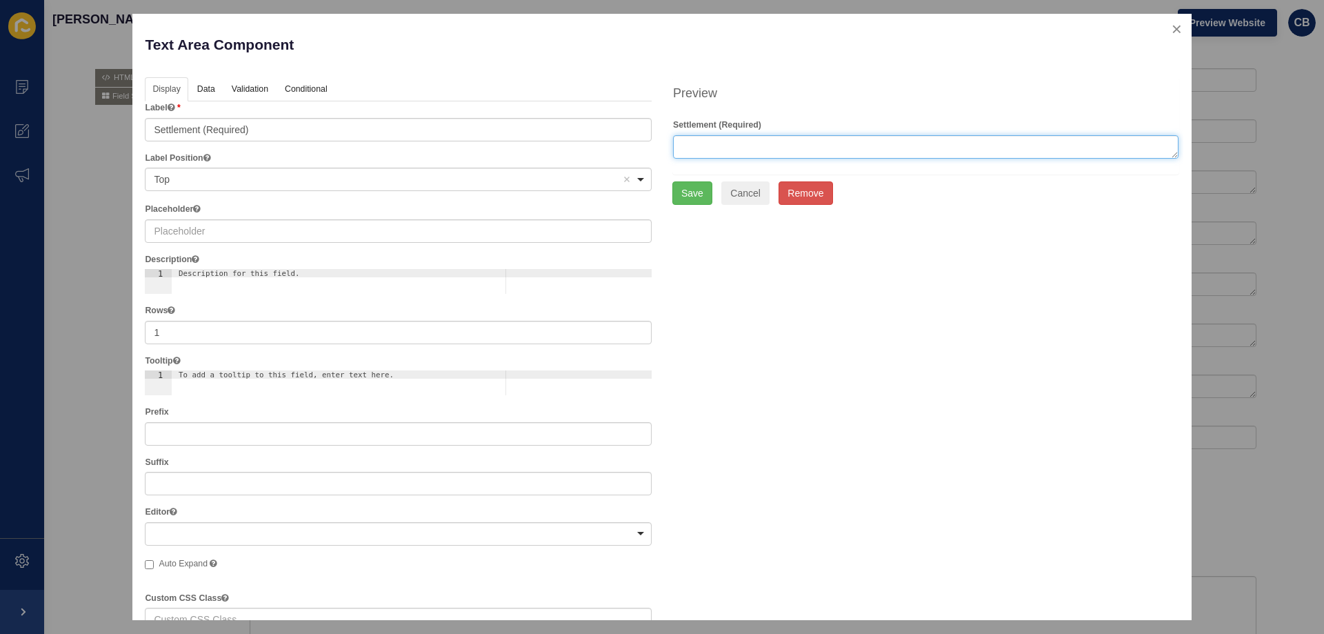
click at [680, 138] on textarea at bounding box center [926, 146] width 506 height 23
type textarea "dd/mm/"
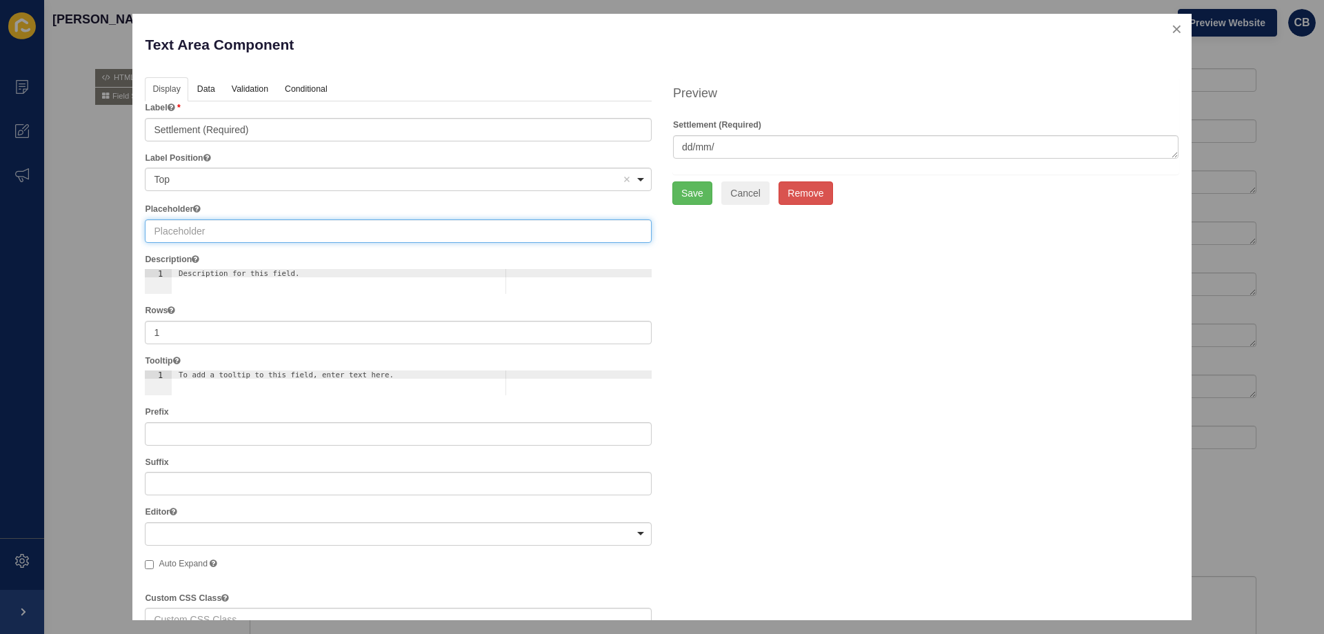
drag, startPoint x: 267, startPoint y: 238, endPoint x: 146, endPoint y: 240, distance: 120.7
click at [146, 240] on input "text" at bounding box center [398, 230] width 507 height 23
type input "dd/mm/yy"
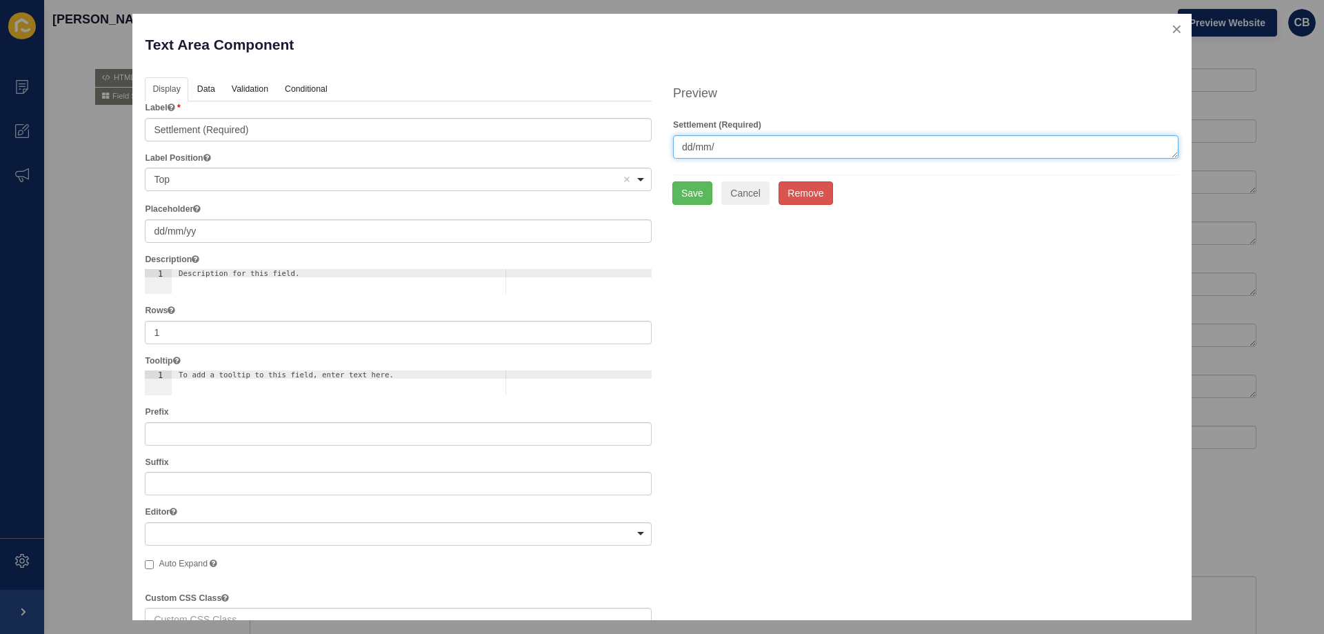
drag, startPoint x: 711, startPoint y: 146, endPoint x: 650, endPoint y: 146, distance: 60.7
click at [650, 146] on div "Display Data Validation API Conditional Logic Layout Label Settlement (Required…" at bounding box center [662, 493] width 1055 height 832
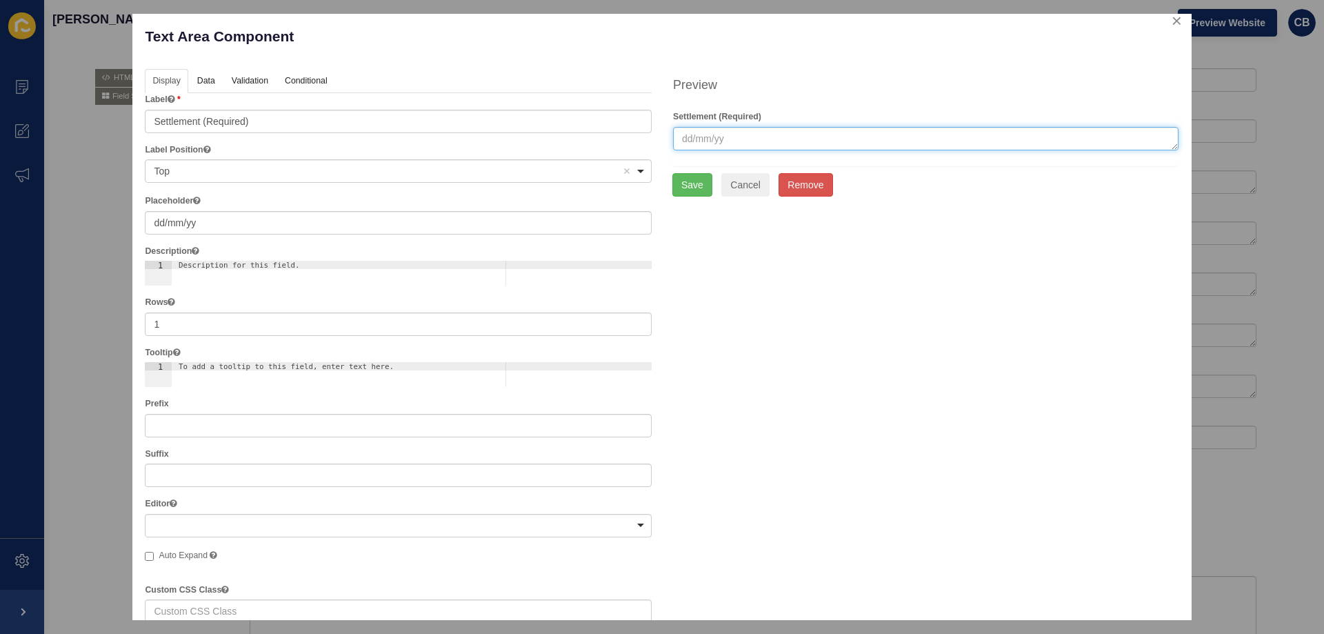
scroll to position [0, 0]
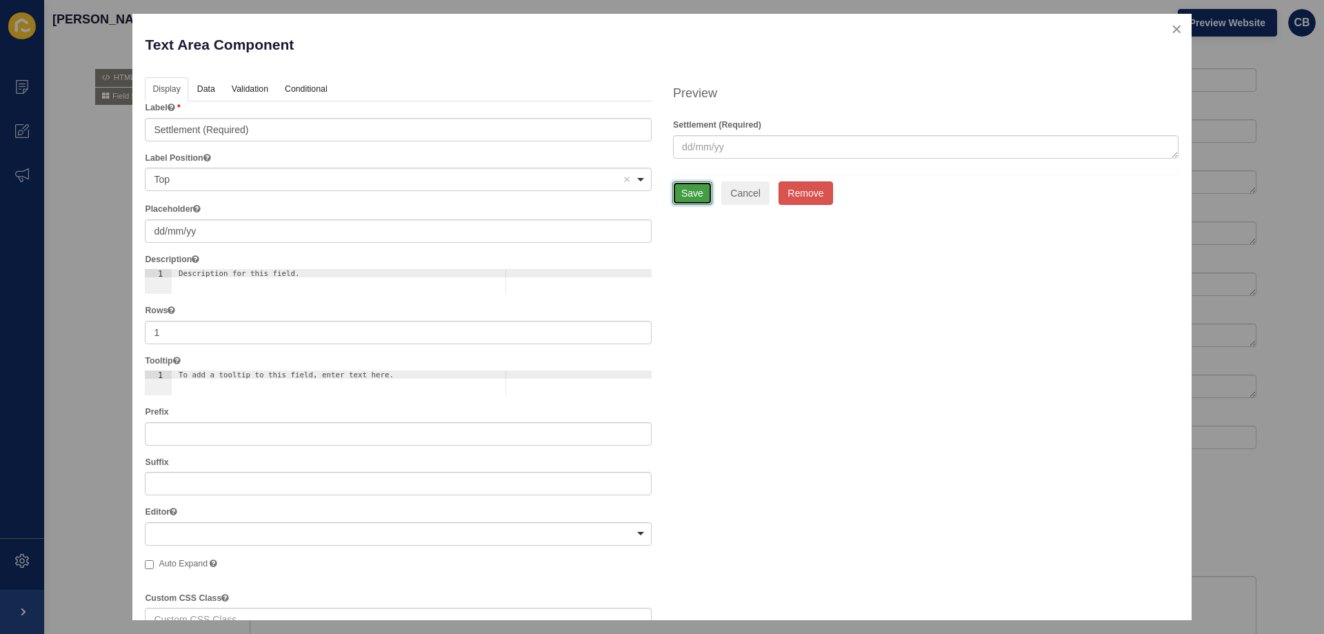
click at [688, 190] on button "Save" at bounding box center [693, 192] width 40 height 23
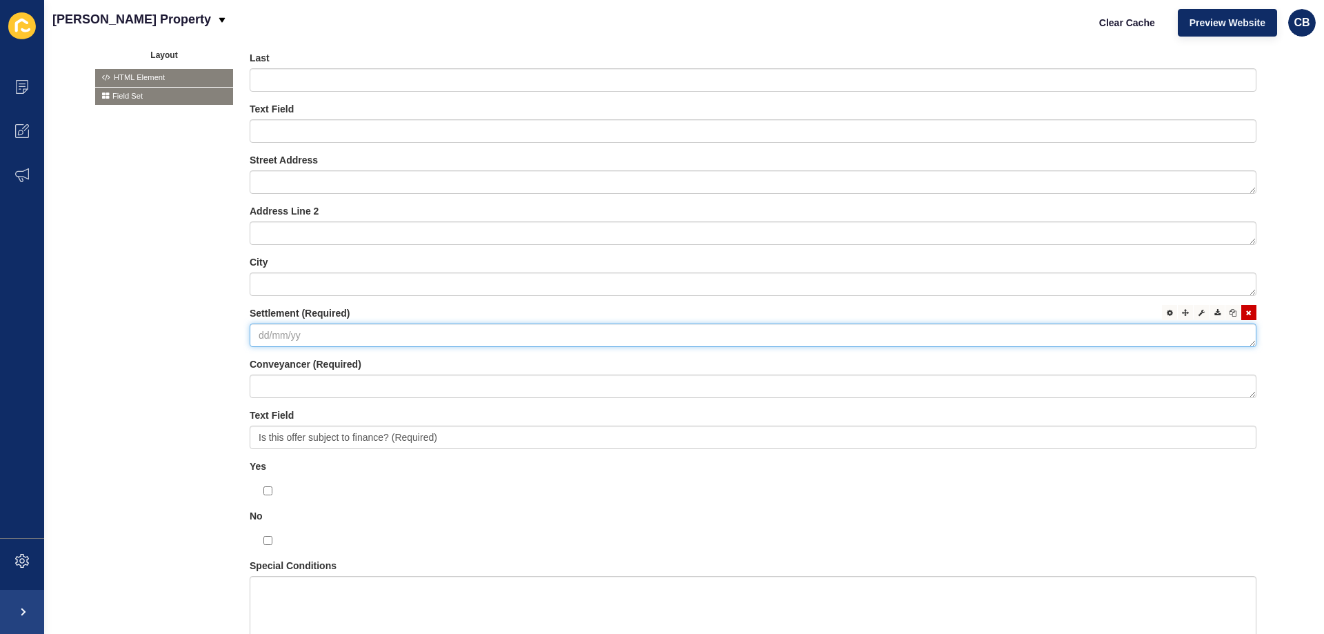
click at [312, 332] on textarea at bounding box center [753, 334] width 1007 height 23
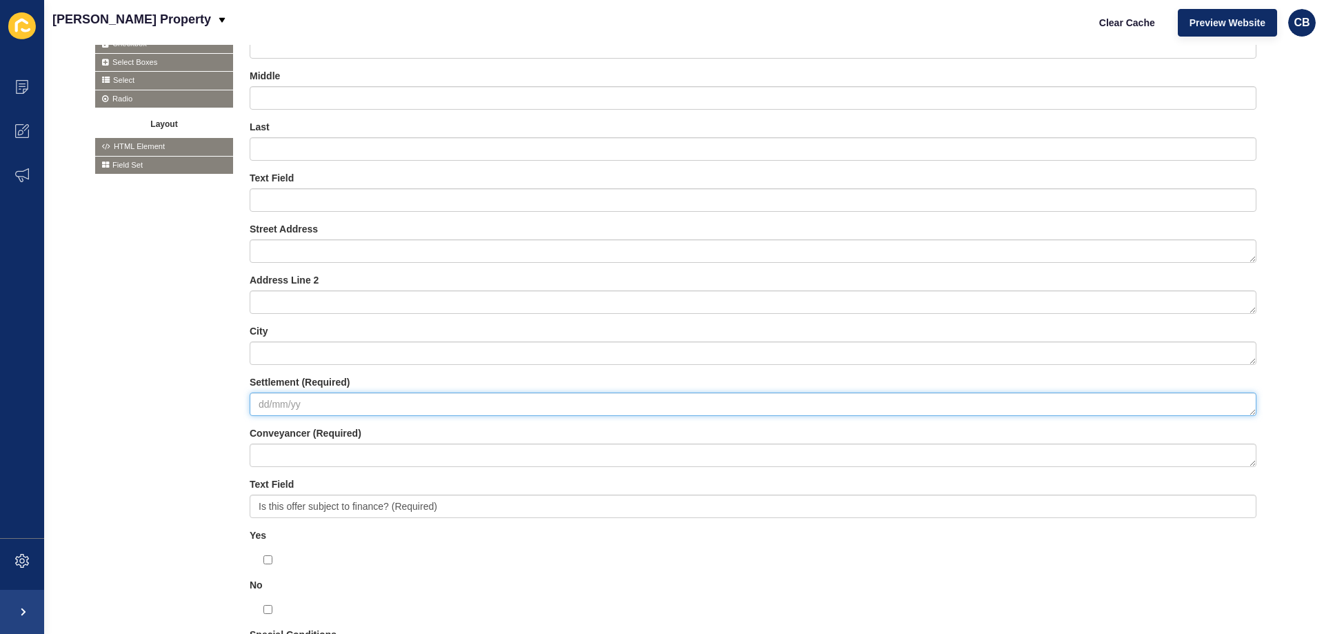
scroll to position [363, 0]
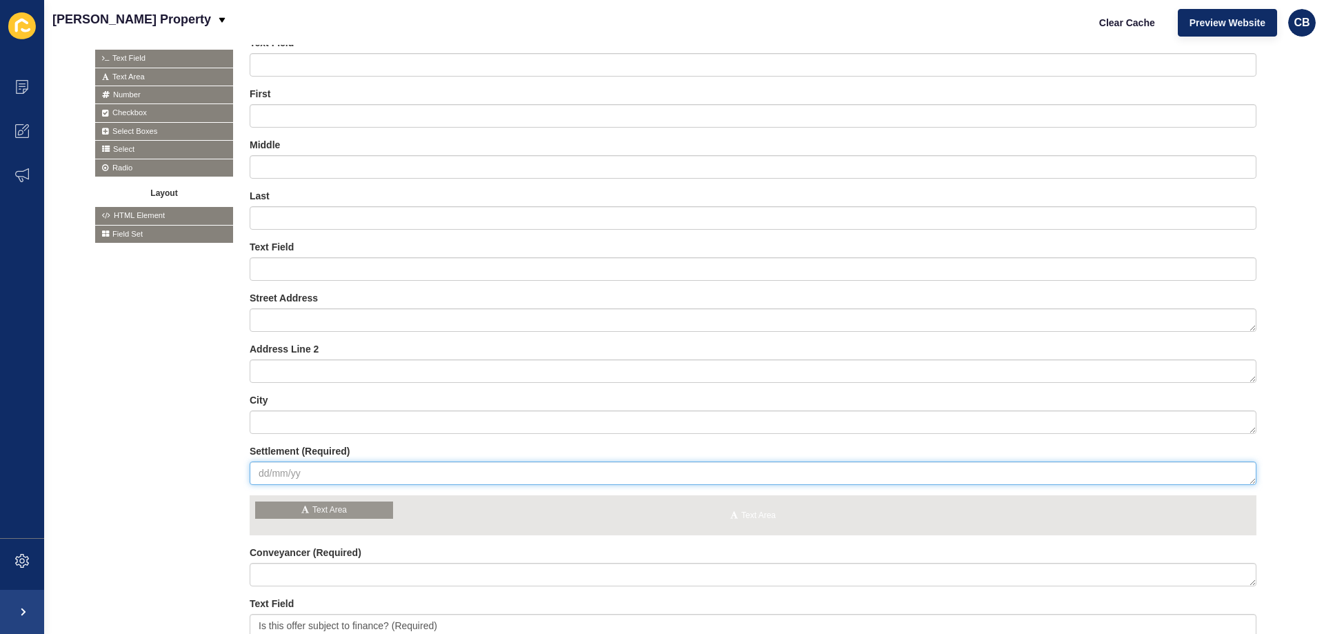
drag, startPoint x: 139, startPoint y: 71, endPoint x: 300, endPoint y: 506, distance: 464.0
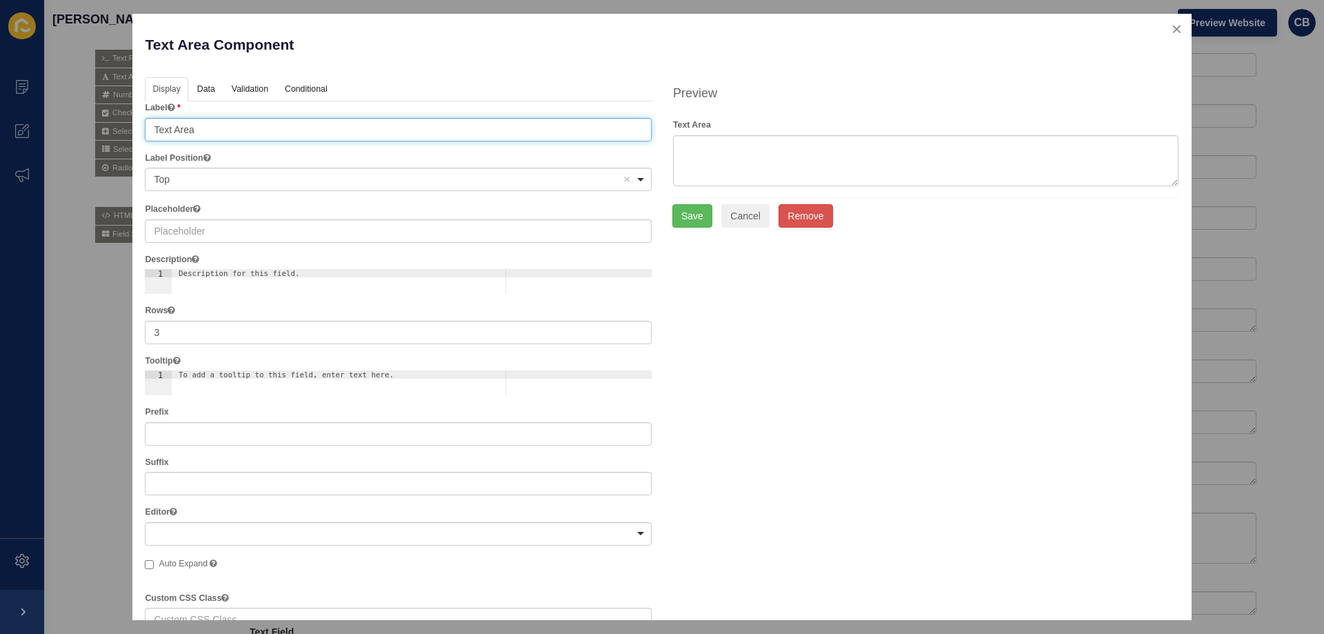
drag, startPoint x: 206, startPoint y: 127, endPoint x: 147, endPoint y: 137, distance: 59.4
click at [147, 137] on input "Text Area" at bounding box center [398, 129] width 507 height 23
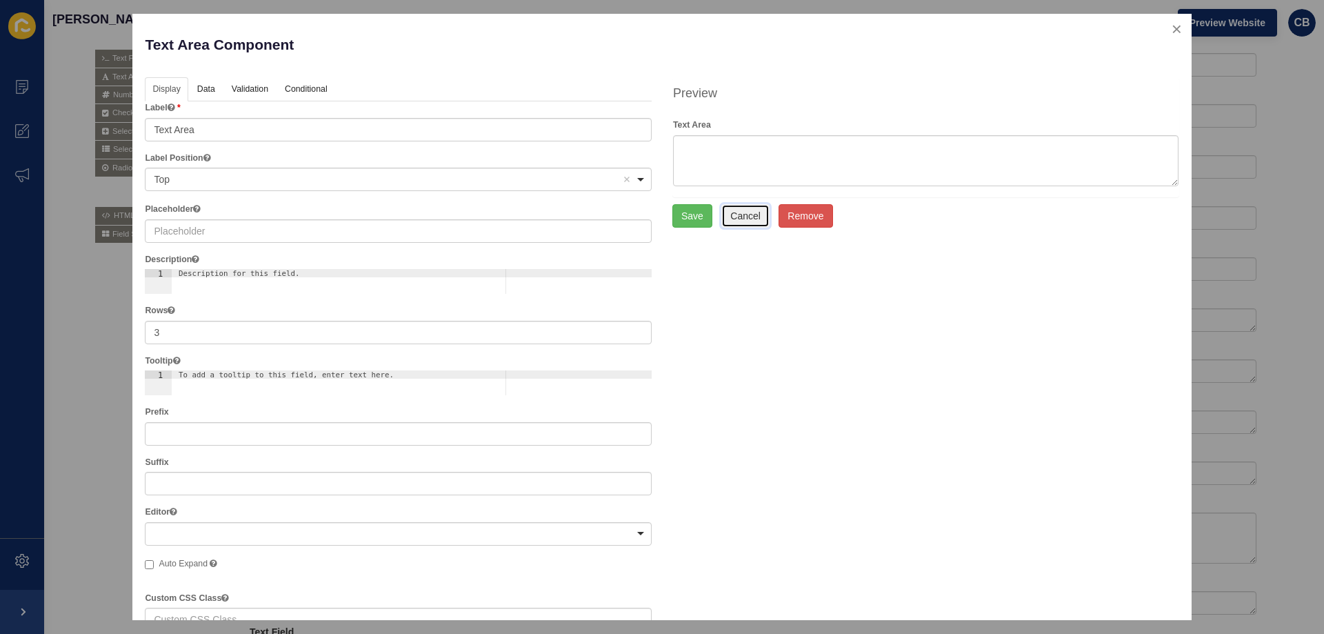
click at [753, 216] on button "Cancel" at bounding box center [745, 215] width 48 height 23
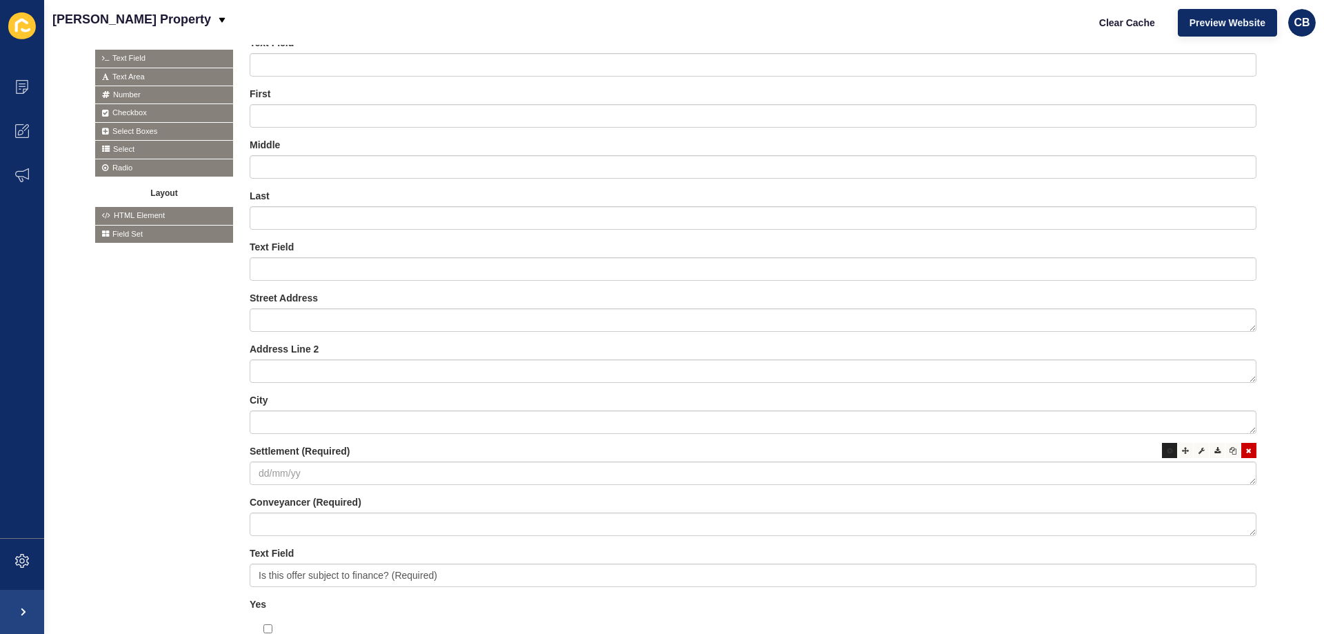
click at [1162, 452] on div at bounding box center [1169, 450] width 15 height 15
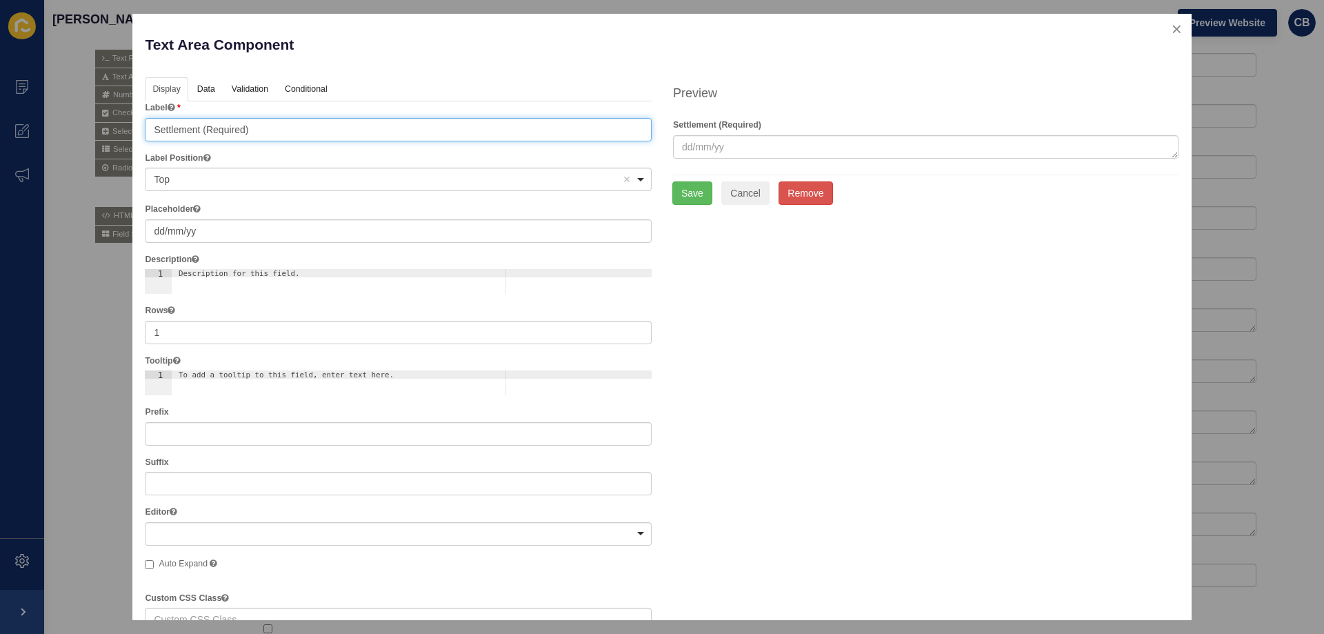
drag, startPoint x: 165, startPoint y: 134, endPoint x: 133, endPoint y: 134, distance: 31.7
click at [133, 134] on div "Text Area Component Help Display Data Validation API Conditional Logic Layout L…" at bounding box center [661, 317] width 1059 height 606
type input "When would you want to settle?"
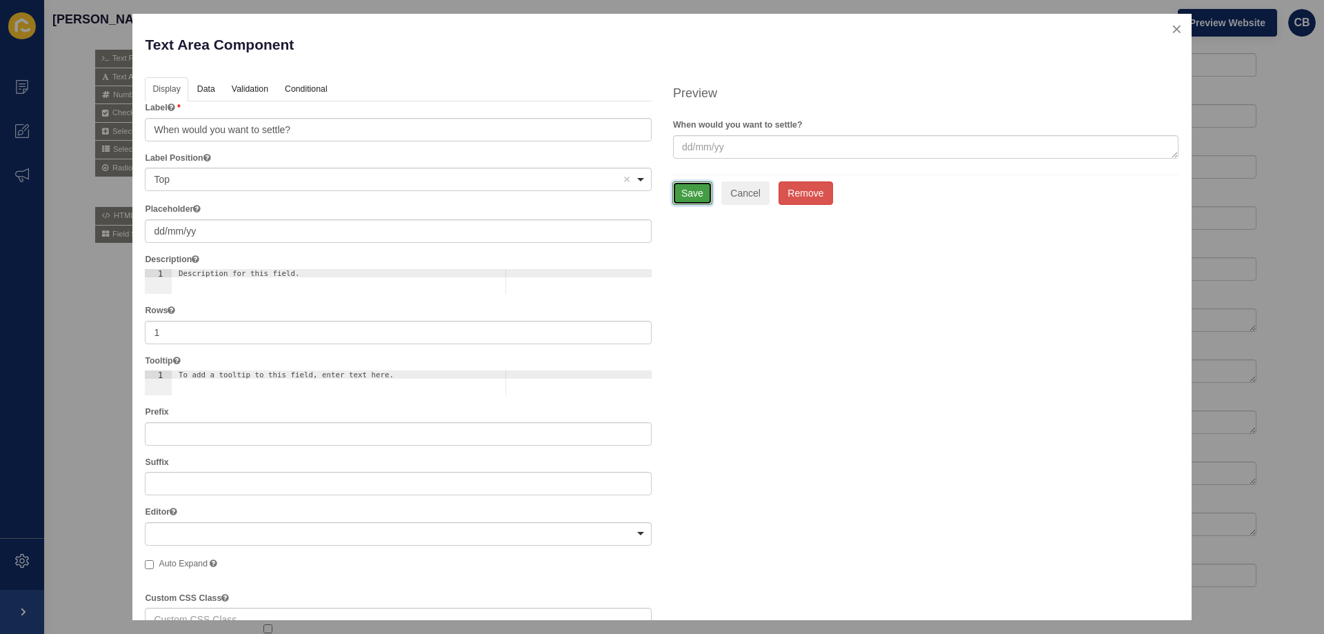
click at [694, 196] on button "Save" at bounding box center [693, 192] width 40 height 23
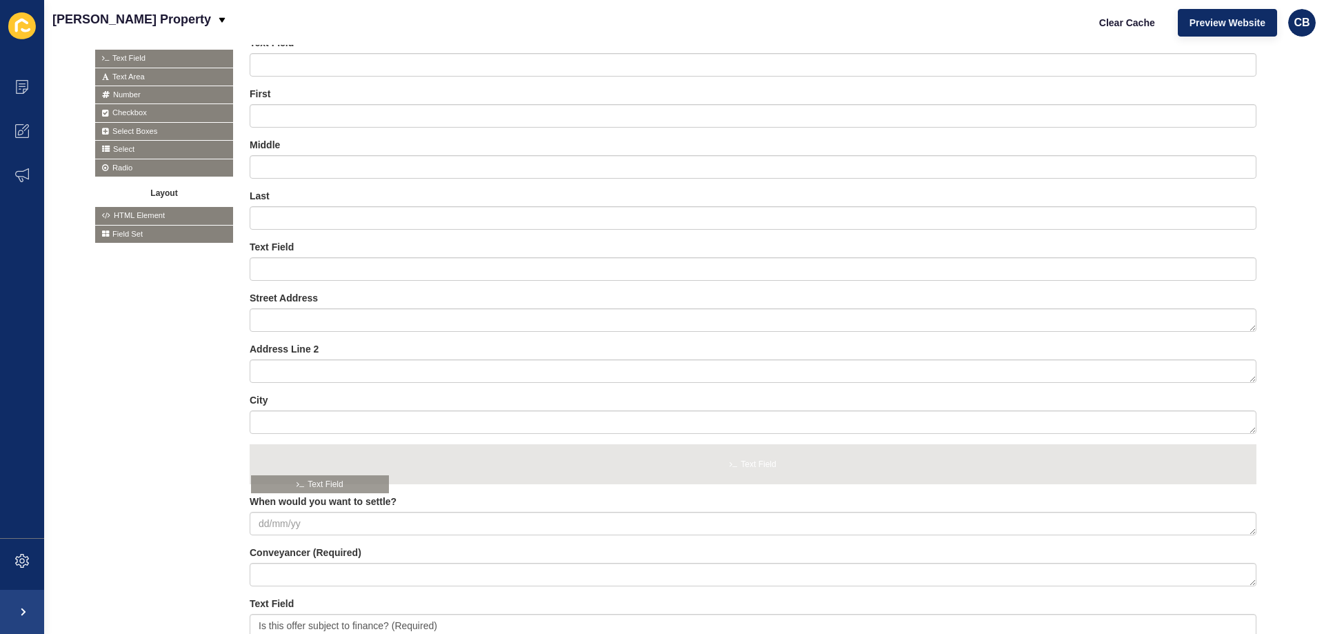
drag, startPoint x: 139, startPoint y: 59, endPoint x: 295, endPoint y: 486, distance: 453.9
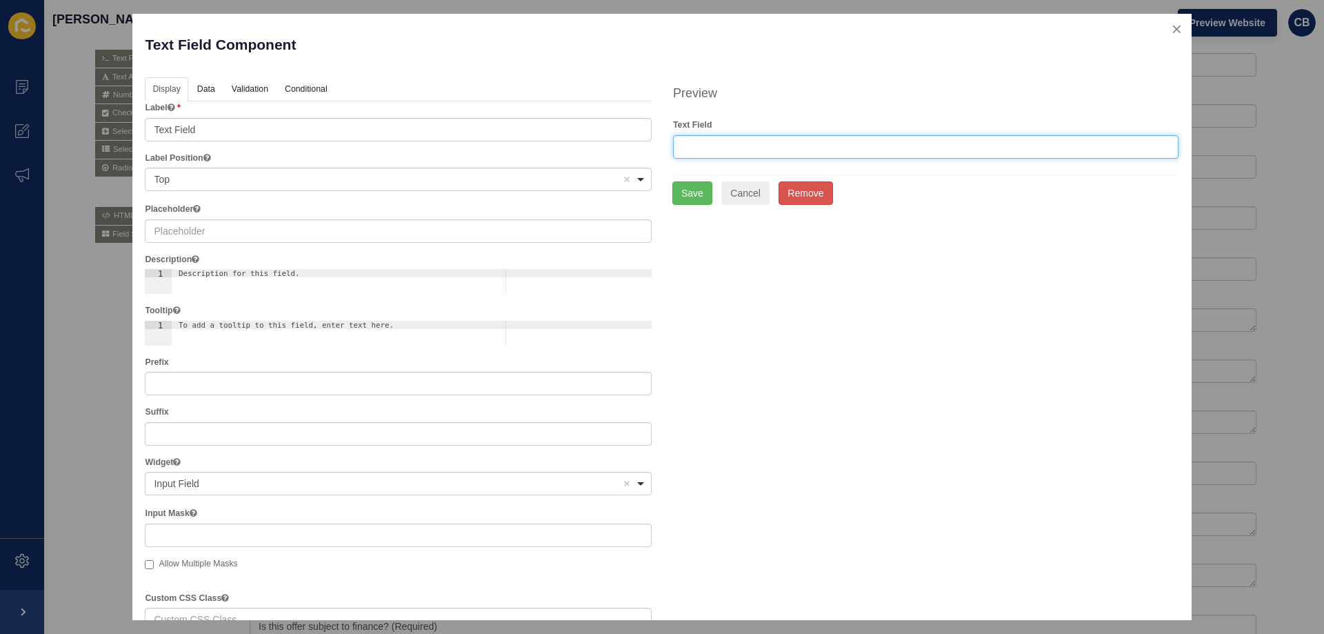
click at [688, 150] on input "text" at bounding box center [926, 146] width 506 height 23
type input "Settlement (Required)"
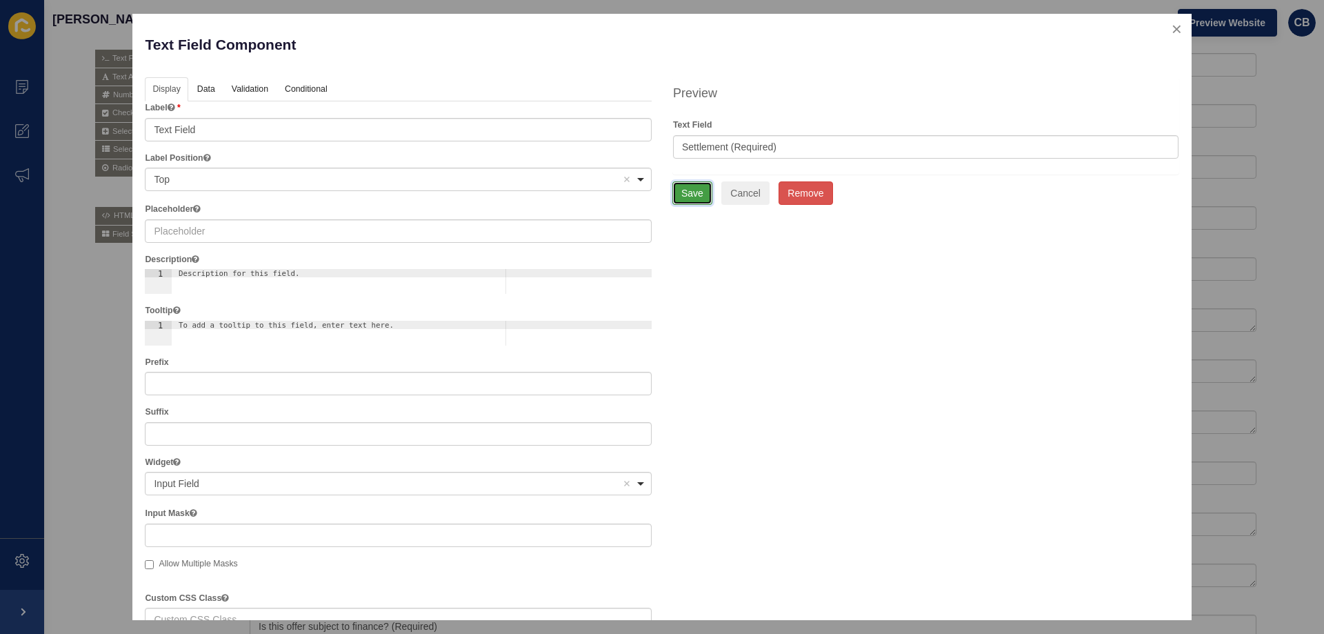
click at [690, 189] on button "Save" at bounding box center [693, 192] width 40 height 23
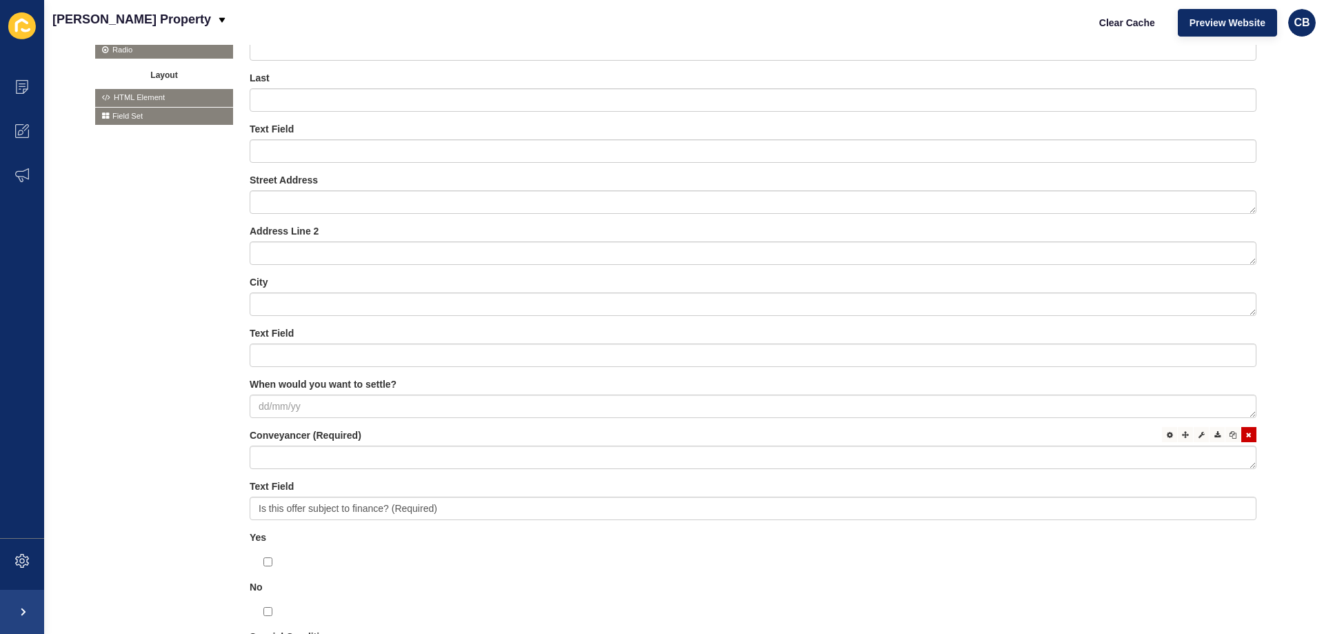
scroll to position [501, 0]
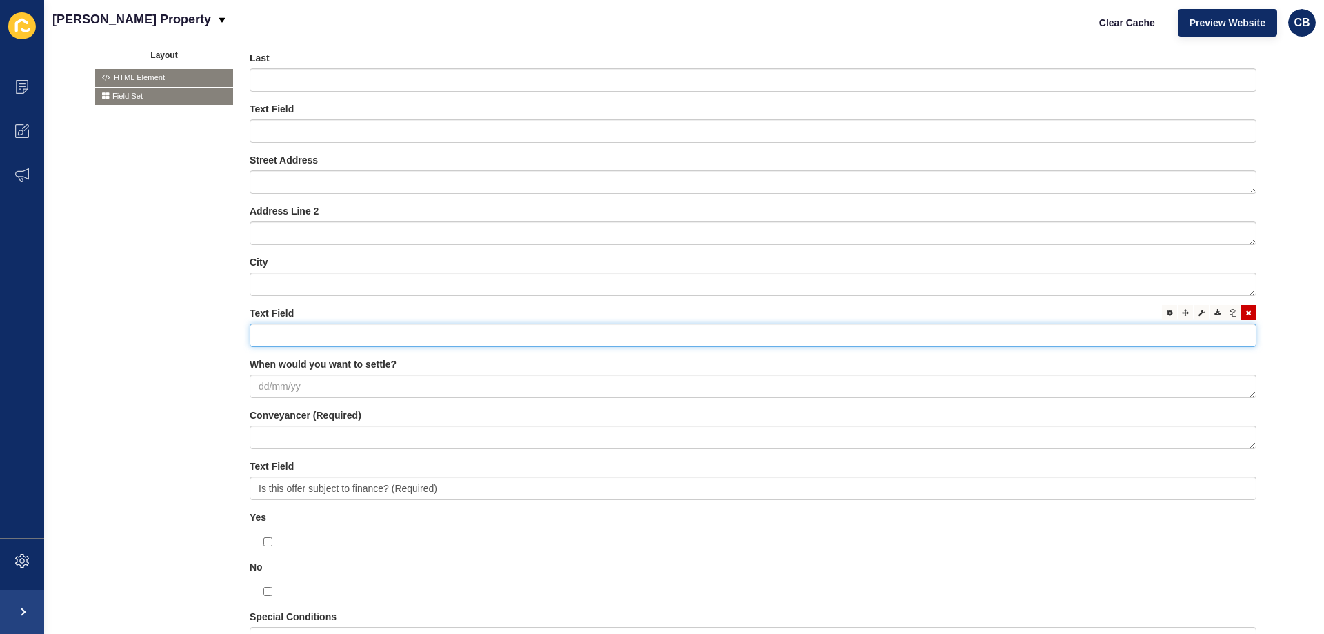
click at [319, 333] on input "text" at bounding box center [753, 334] width 1007 height 23
type input "Settlement (Required)"
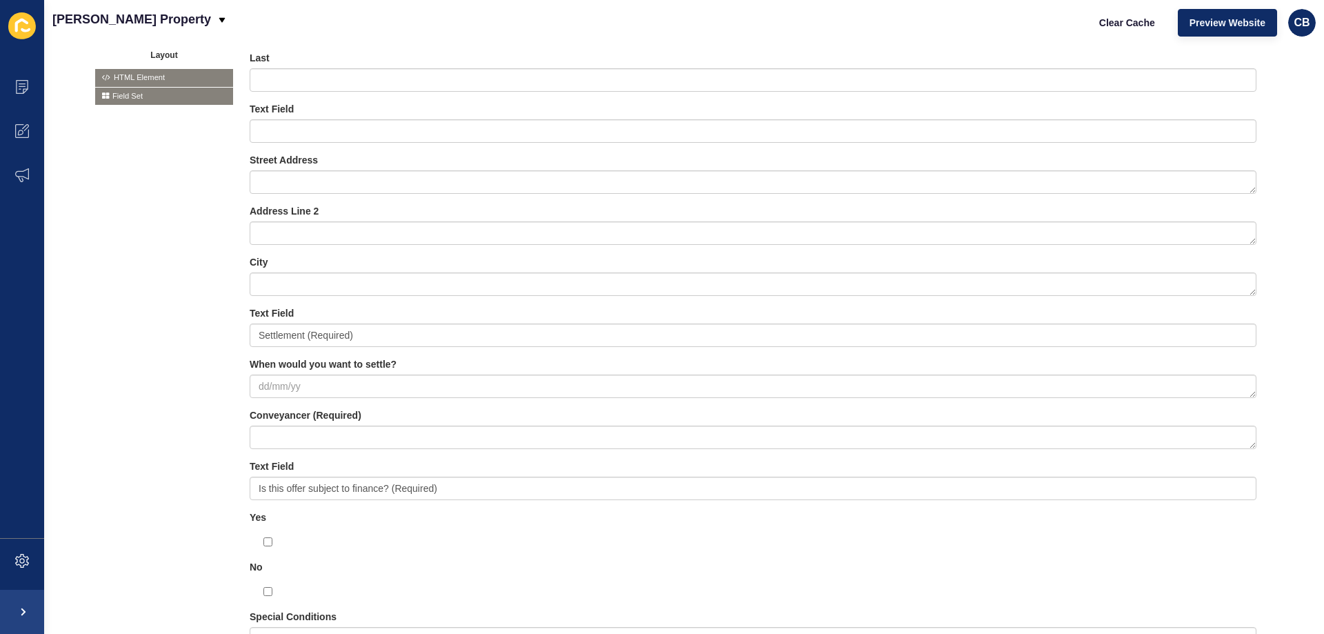
click at [190, 306] on div "Basic Text Field Text Area Number Password Checkbox Select Boxes Select Radio B…" at bounding box center [684, 343] width 1178 height 924
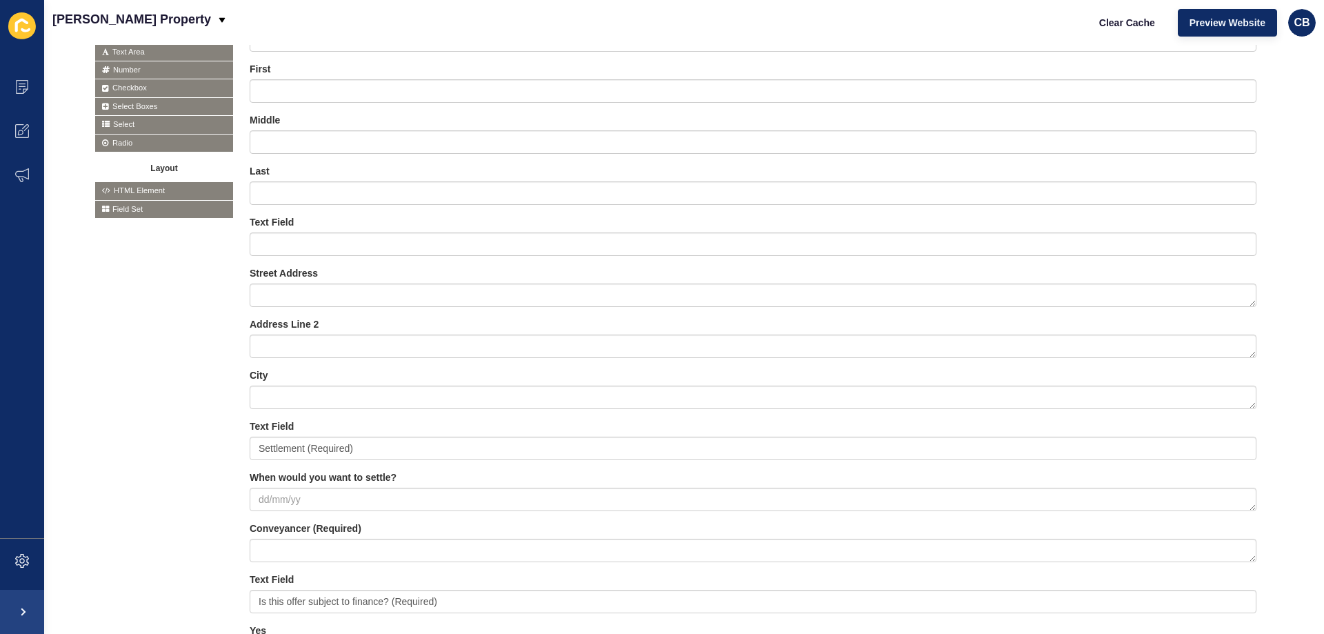
scroll to position [363, 0]
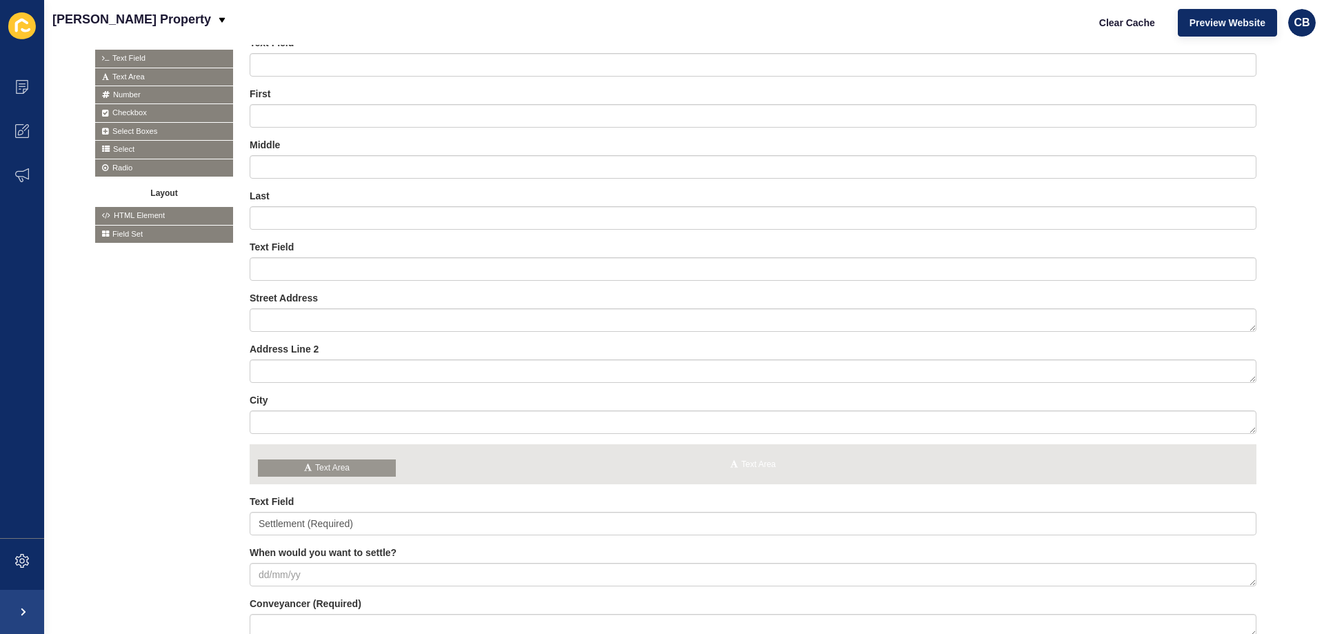
drag, startPoint x: 127, startPoint y: 74, endPoint x: 290, endPoint y: 466, distance: 424.3
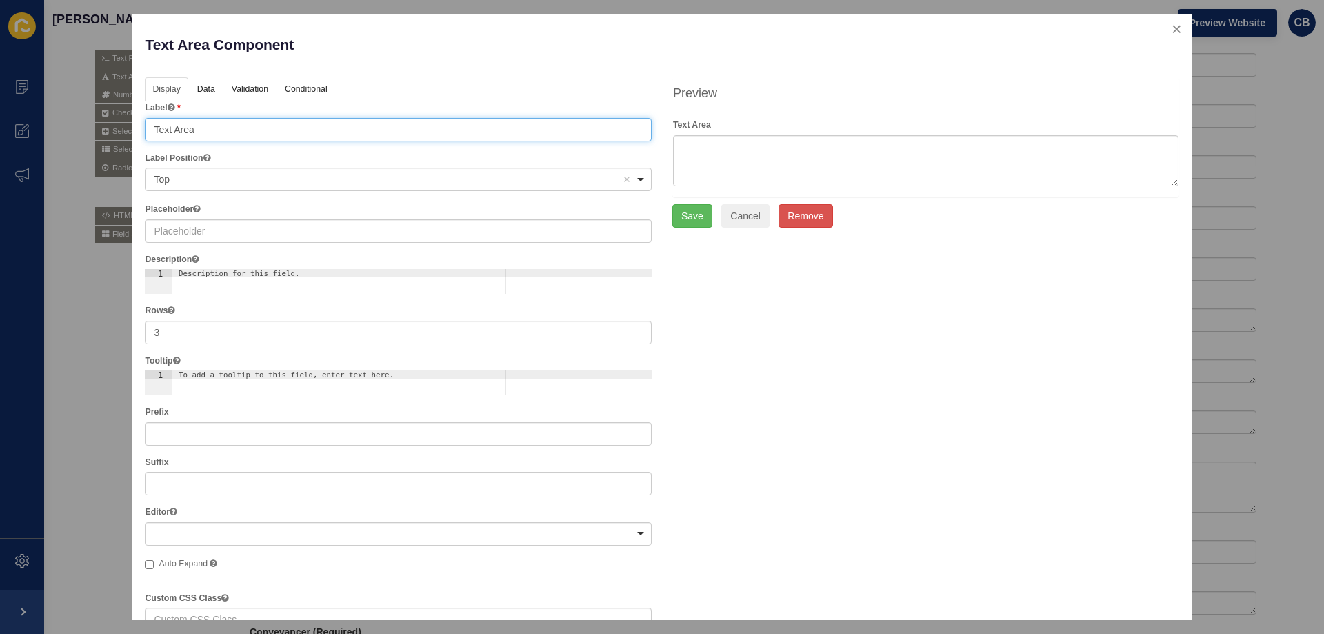
drag, startPoint x: 228, startPoint y: 130, endPoint x: 118, endPoint y: 135, distance: 109.8
click at [118, 135] on div "Text Area Component Help Display Data Validation API Conditional Logic Layout L…" at bounding box center [662, 317] width 1324 height 634
type input "Deposit"
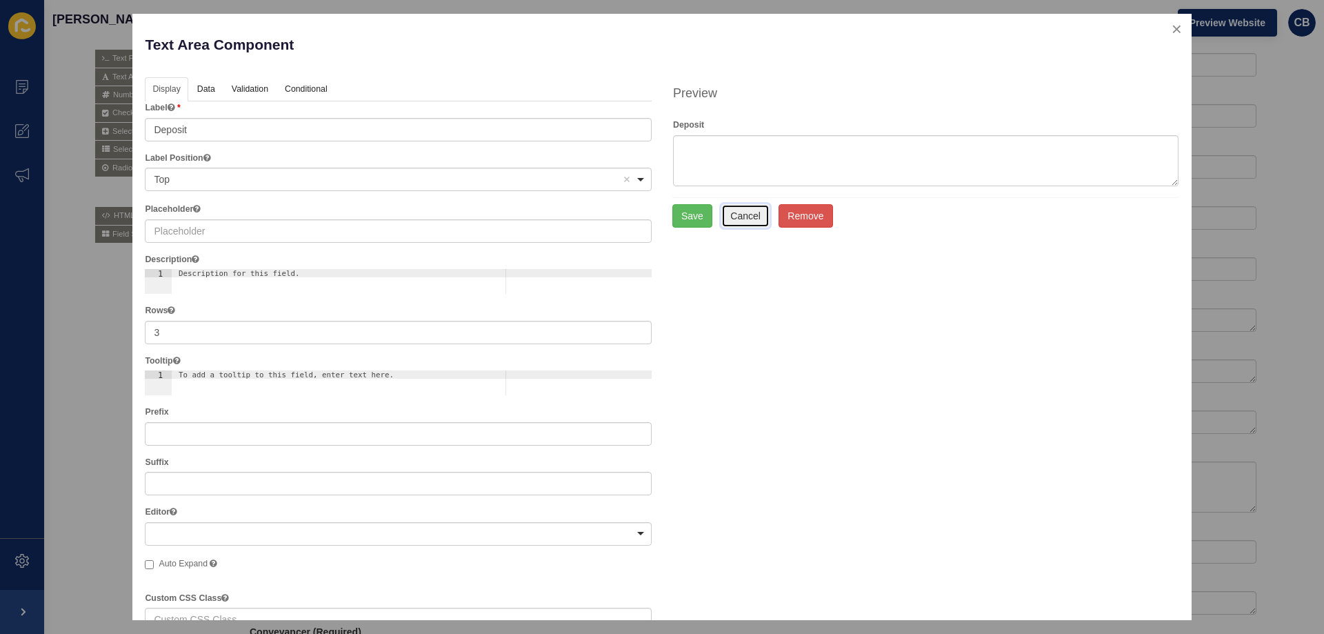
click at [752, 212] on button "Cancel" at bounding box center [745, 215] width 48 height 23
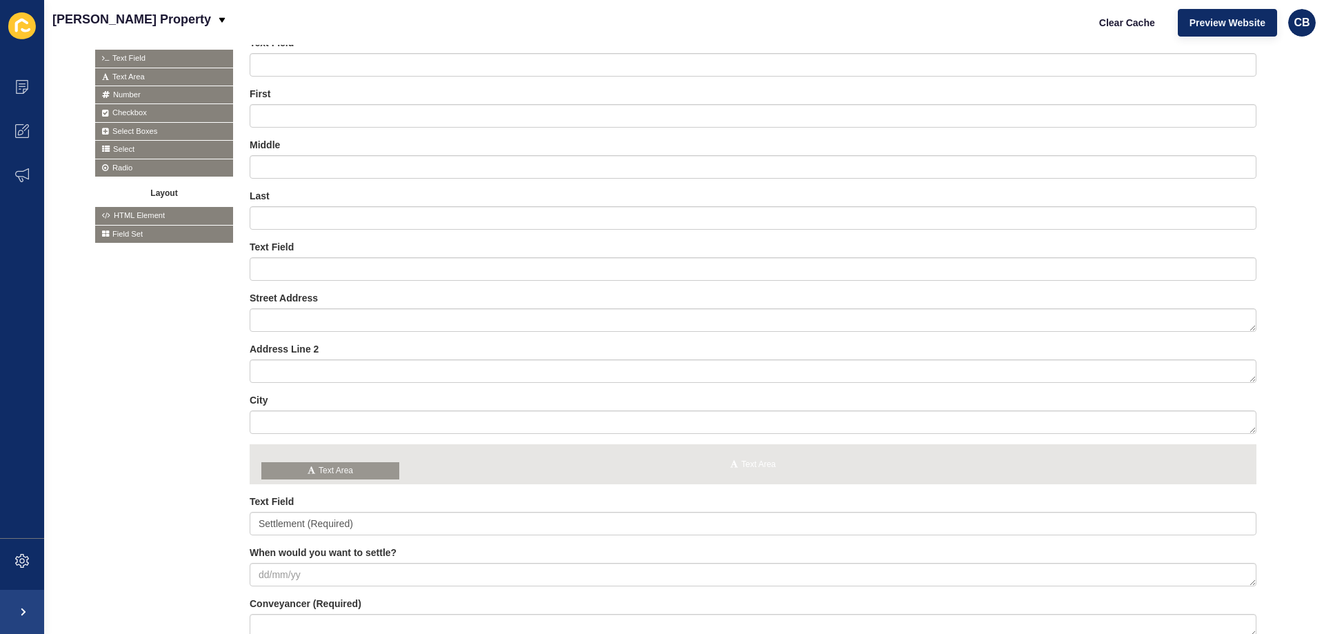
drag, startPoint x: 135, startPoint y: 77, endPoint x: 301, endPoint y: 470, distance: 427.2
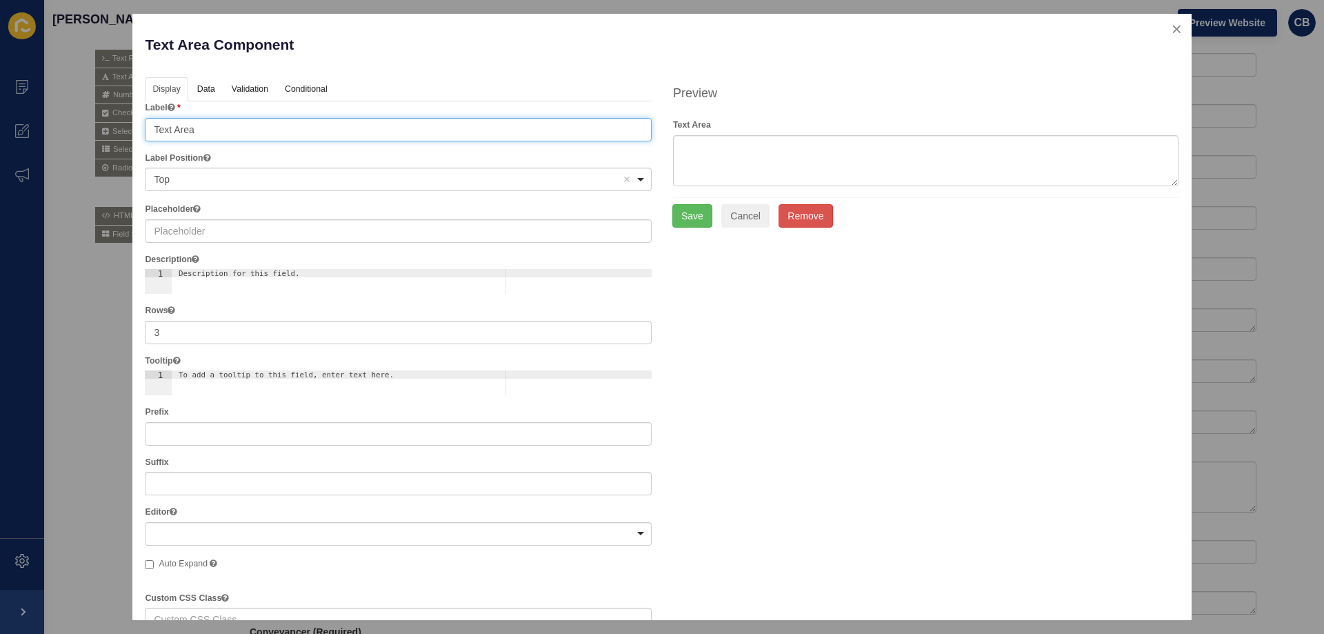
drag, startPoint x: 197, startPoint y: 130, endPoint x: 115, endPoint y: 137, distance: 81.7
click at [115, 137] on div "Text Area Component Help Display Data Validation API Conditional Logic Layout L…" at bounding box center [662, 317] width 1324 height 634
type input "Deposit (Required)"
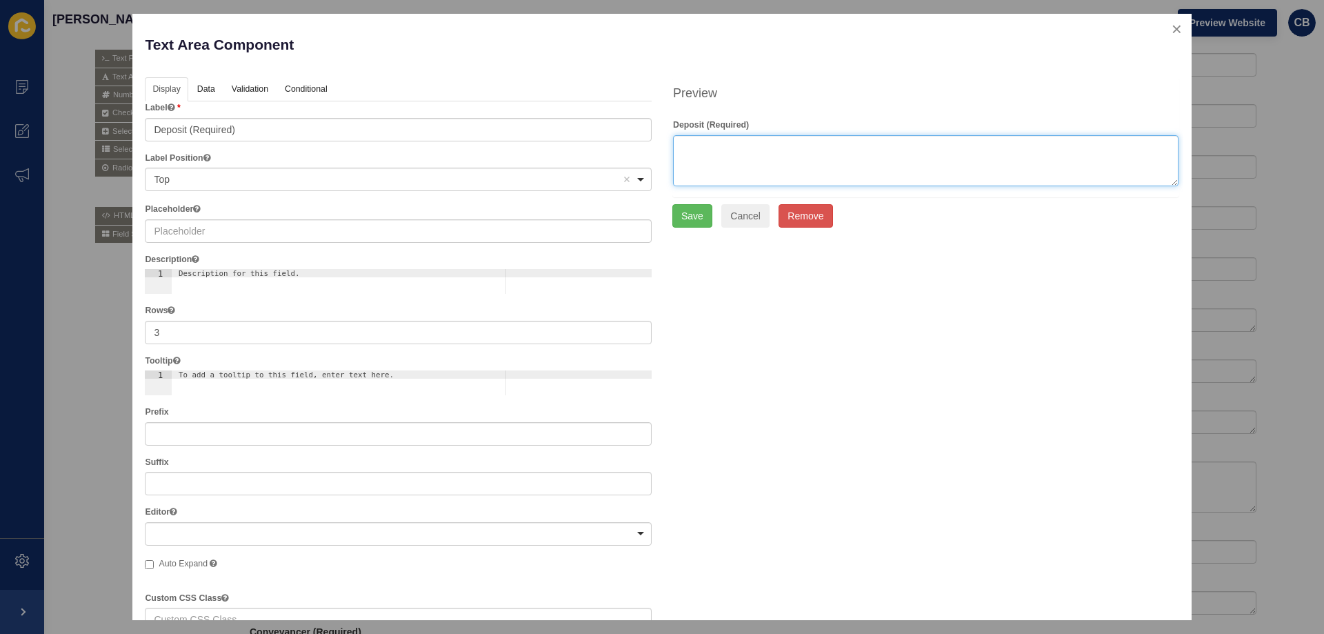
click at [687, 144] on textarea at bounding box center [926, 160] width 506 height 51
type textarea "$"
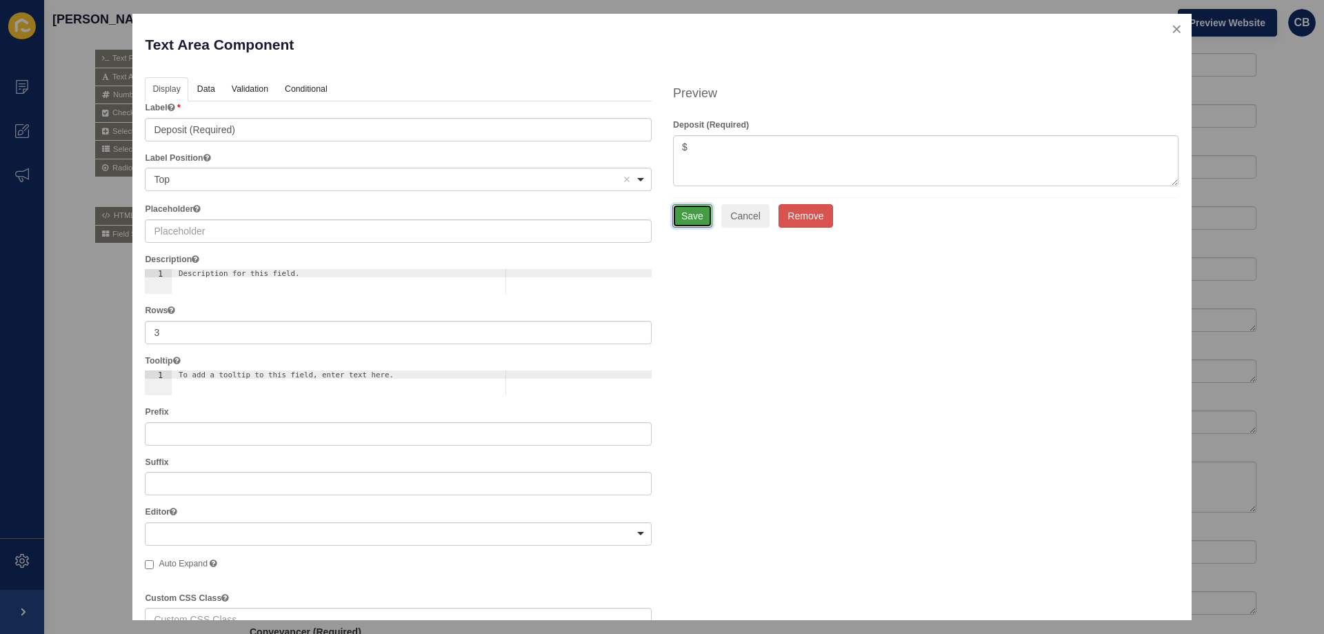
click at [691, 218] on button "Save" at bounding box center [693, 215] width 40 height 23
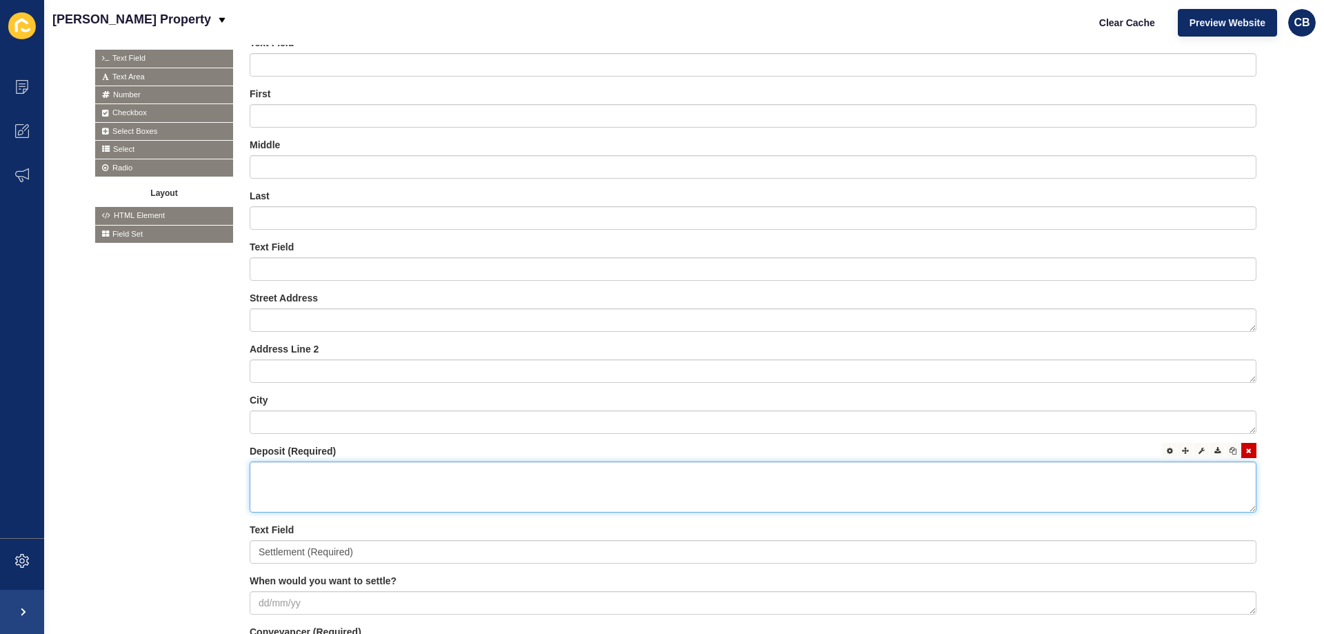
click at [312, 470] on textarea at bounding box center [753, 486] width 1007 height 51
type textarea "$"
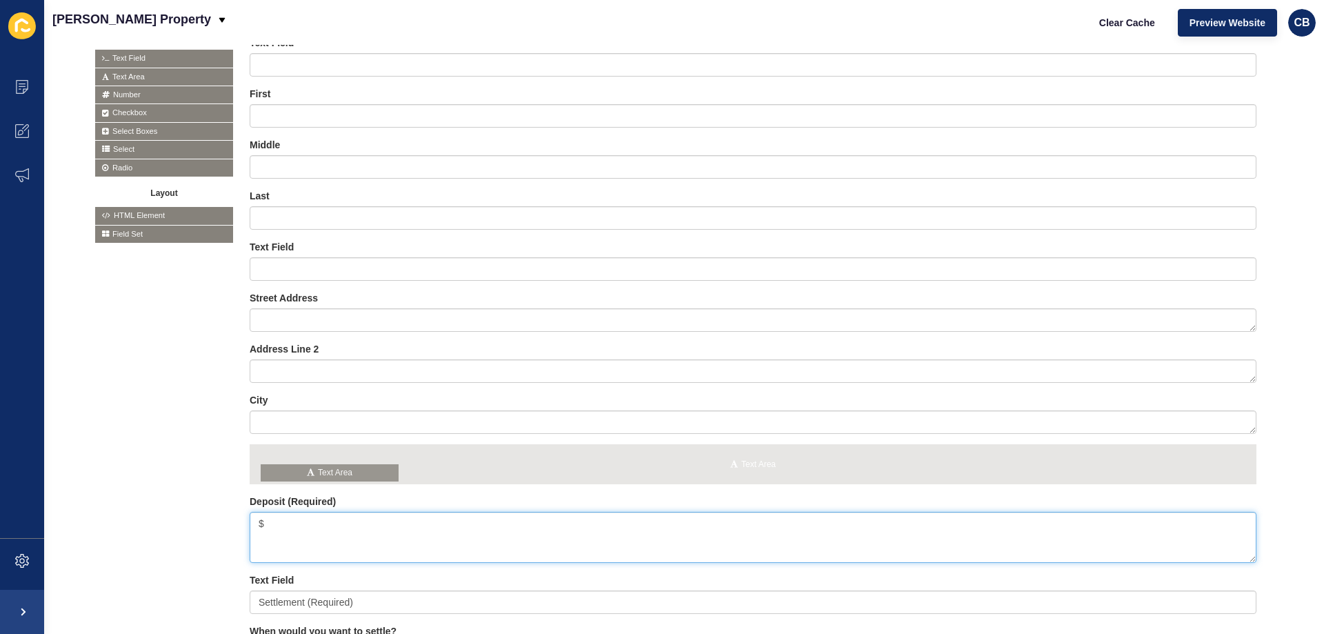
drag, startPoint x: 130, startPoint y: 72, endPoint x: 296, endPoint y: 468, distance: 430.0
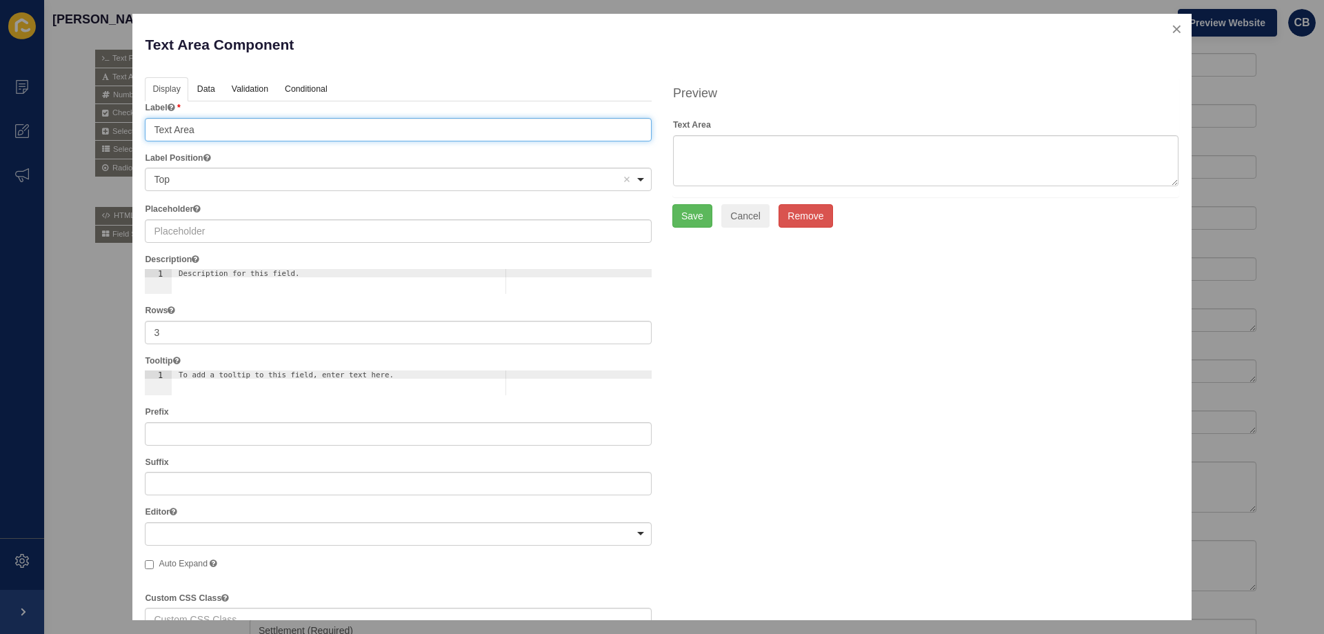
drag, startPoint x: 201, startPoint y: 124, endPoint x: 130, endPoint y: 135, distance: 71.9
click at [130, 135] on div "Text Area Component Help Display Data Validation API Conditional Logic Layout L…" at bounding box center [662, 317] width 1324 height 634
type input "Purchase Price"
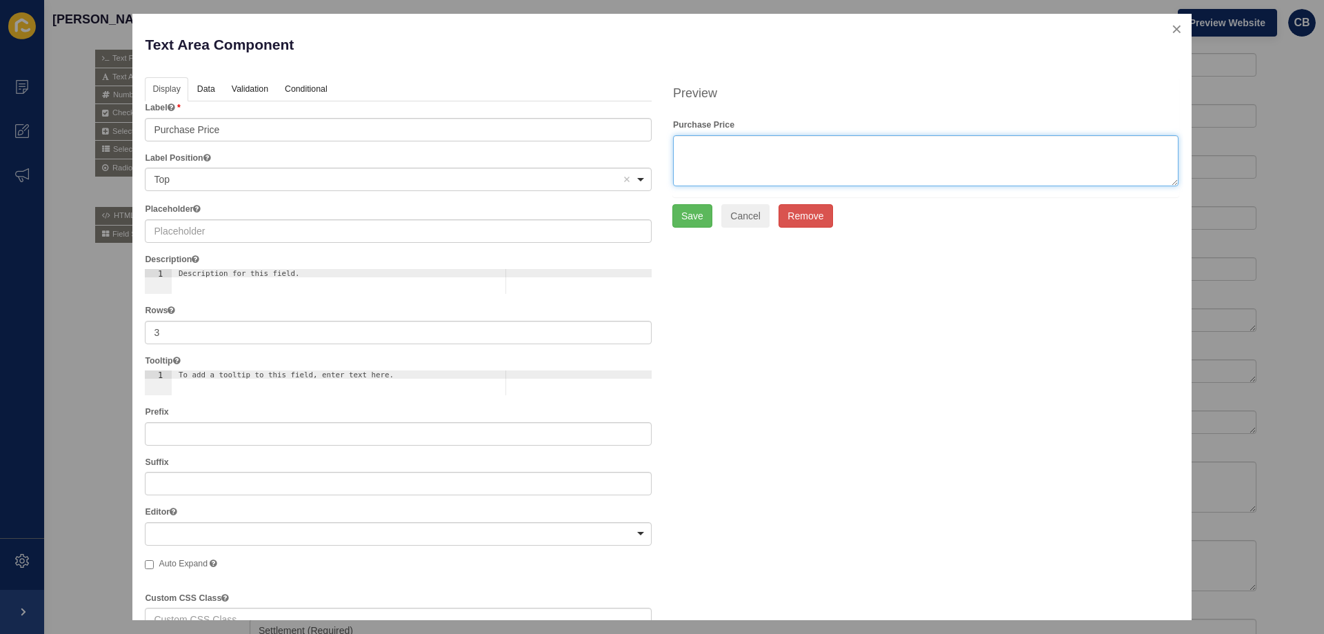
click at [693, 149] on textarea at bounding box center [926, 160] width 506 height 51
type textarea "$"
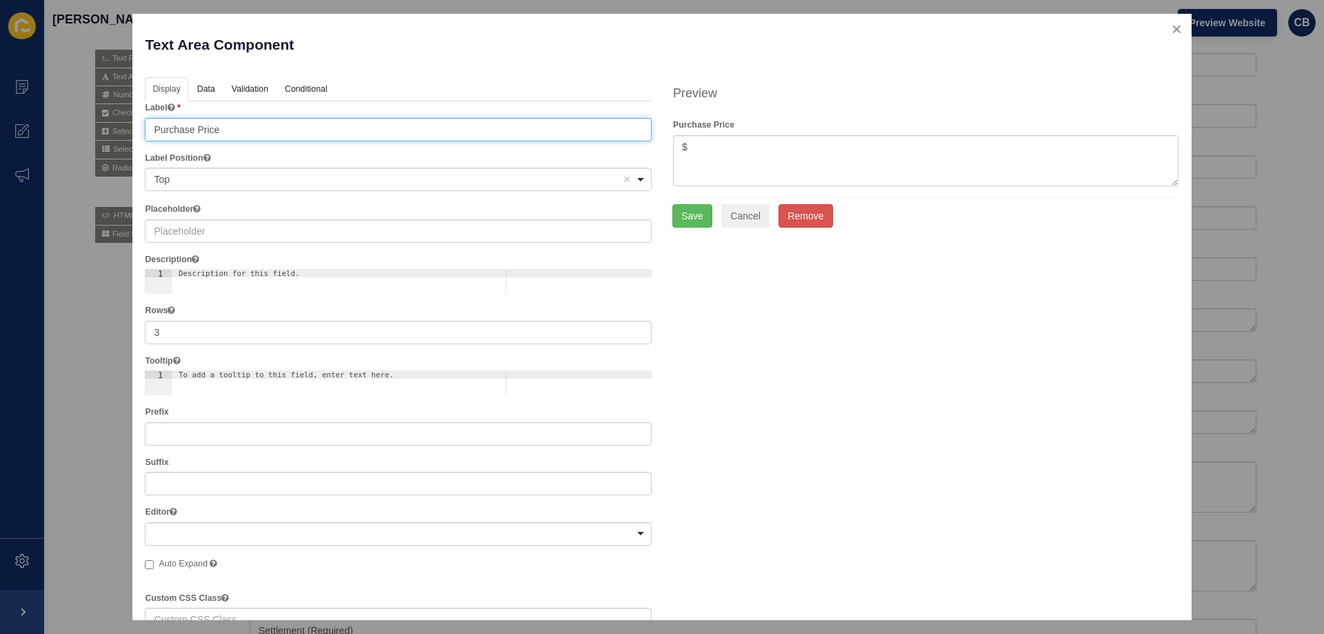
click at [247, 132] on input "Purchase Price" at bounding box center [398, 129] width 507 height 23
type input "Purchase Price (Required)"
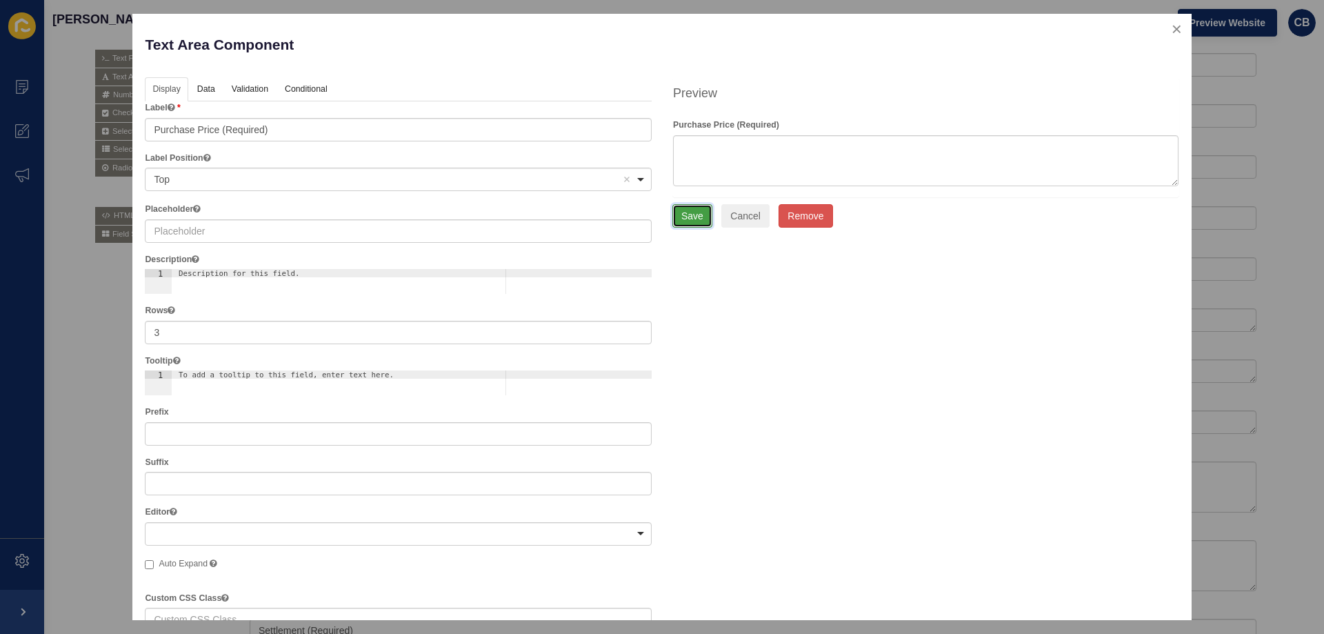
click at [699, 214] on button "Save" at bounding box center [693, 215] width 40 height 23
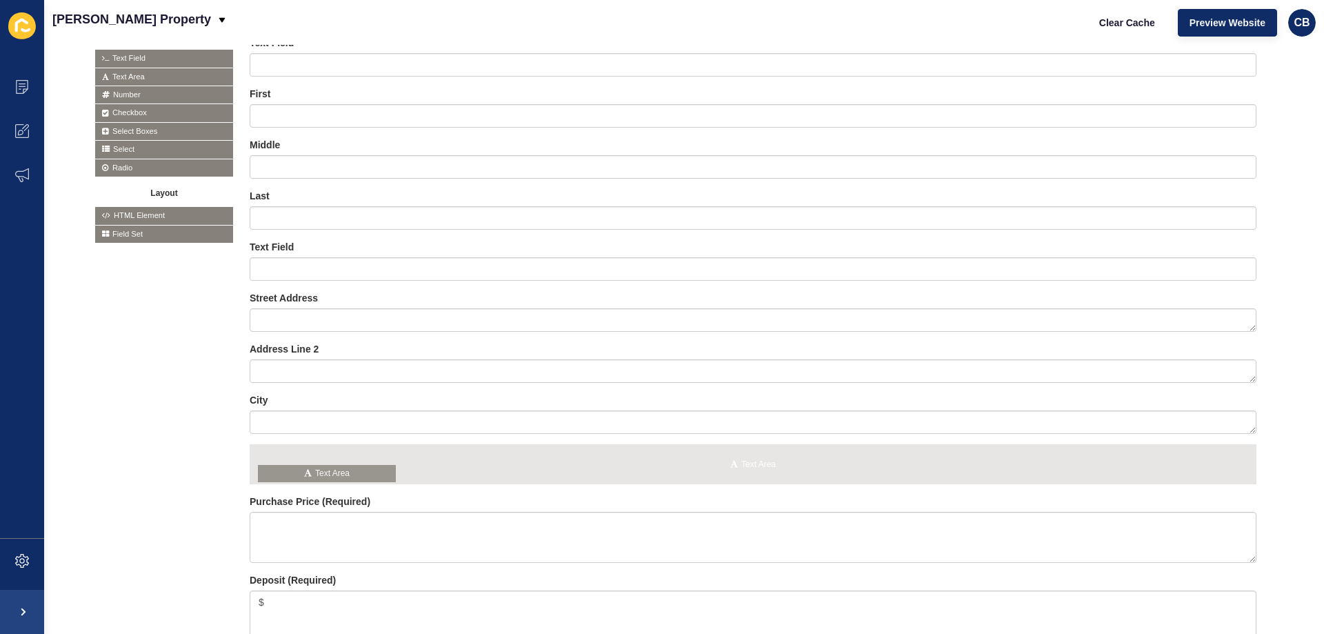
drag, startPoint x: 137, startPoint y: 77, endPoint x: 299, endPoint y: 475, distance: 430.6
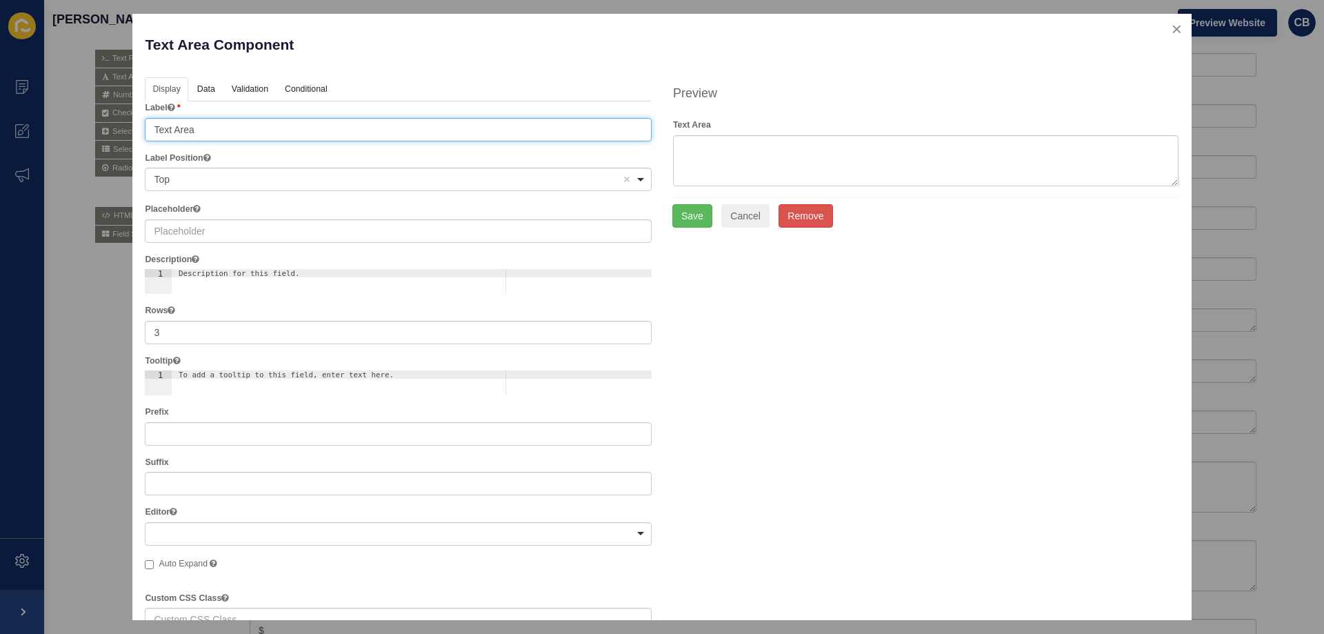
drag, startPoint x: 152, startPoint y: 135, endPoint x: 110, endPoint y: 135, distance: 42.8
click at [110, 135] on div "Text Area Component Help Display Data Validation API Conditional Logic Layout L…" at bounding box center [662, 317] width 1324 height 634
type input "Postcode"
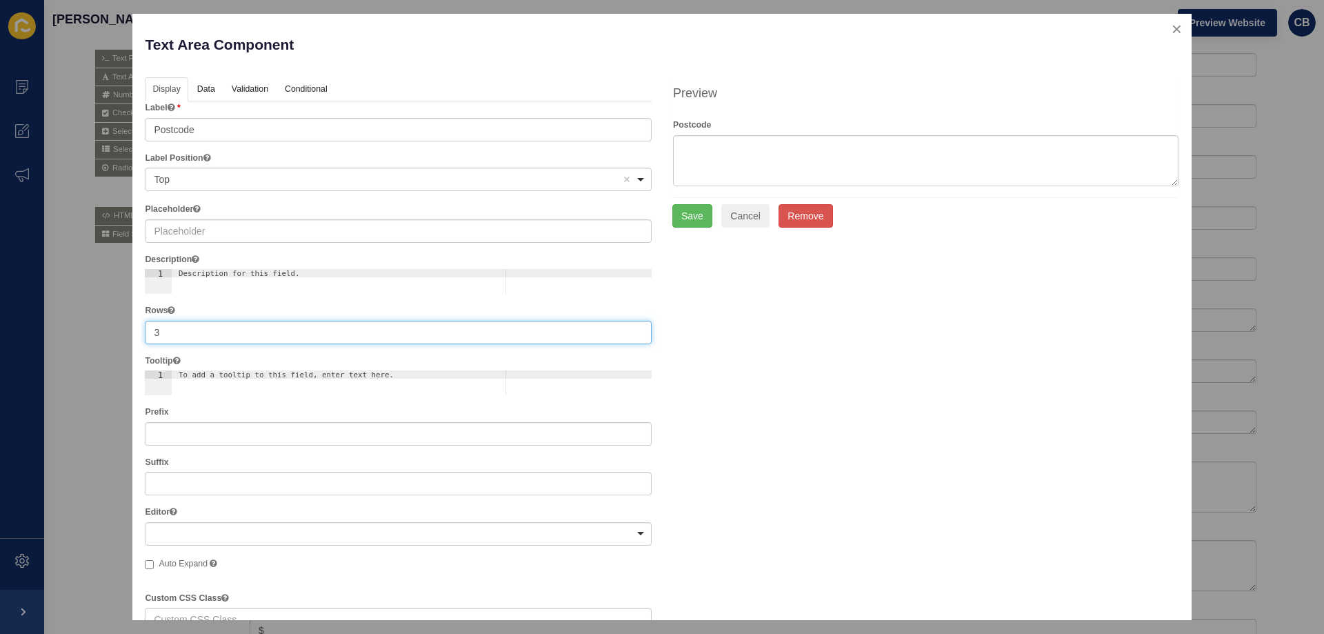
drag, startPoint x: 159, startPoint y: 335, endPoint x: 141, endPoint y: 334, distance: 18.6
click at [141, 334] on div "Display Data Validation API Conditional Logic Layout Label Postcode Label Posit…" at bounding box center [399, 493] width 528 height 832
click at [422, 527] on div at bounding box center [398, 533] width 507 height 23
type input "1"
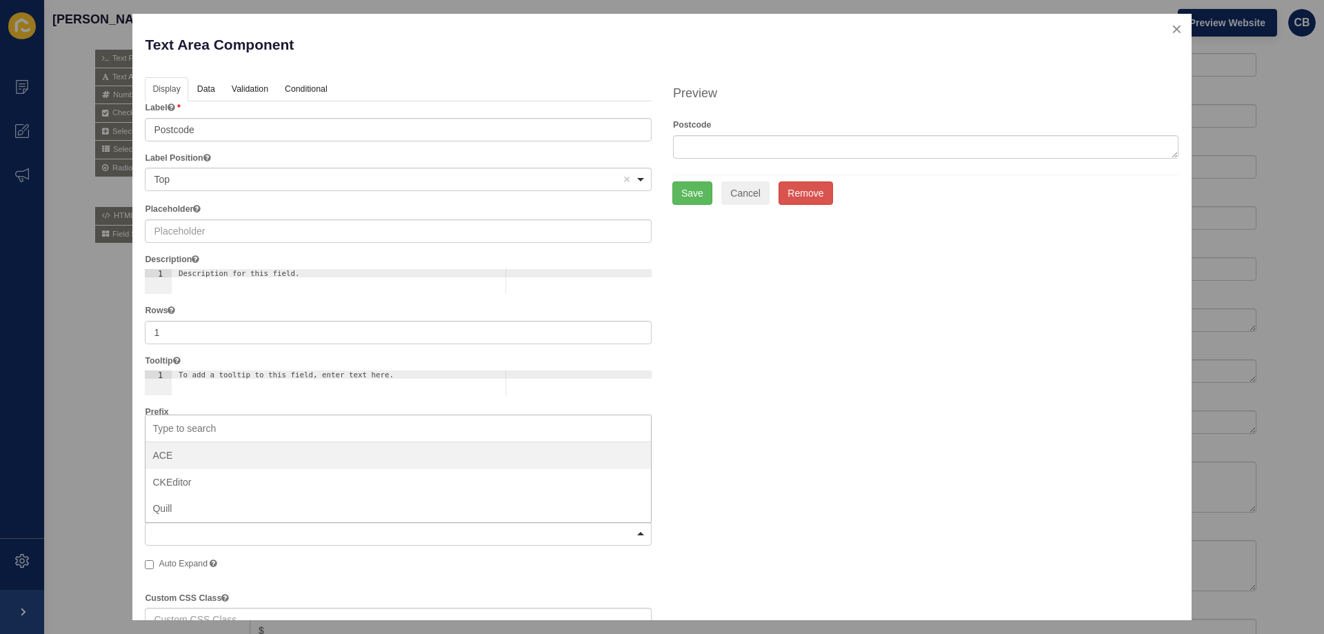
click at [422, 527] on div at bounding box center [398, 533] width 507 height 23
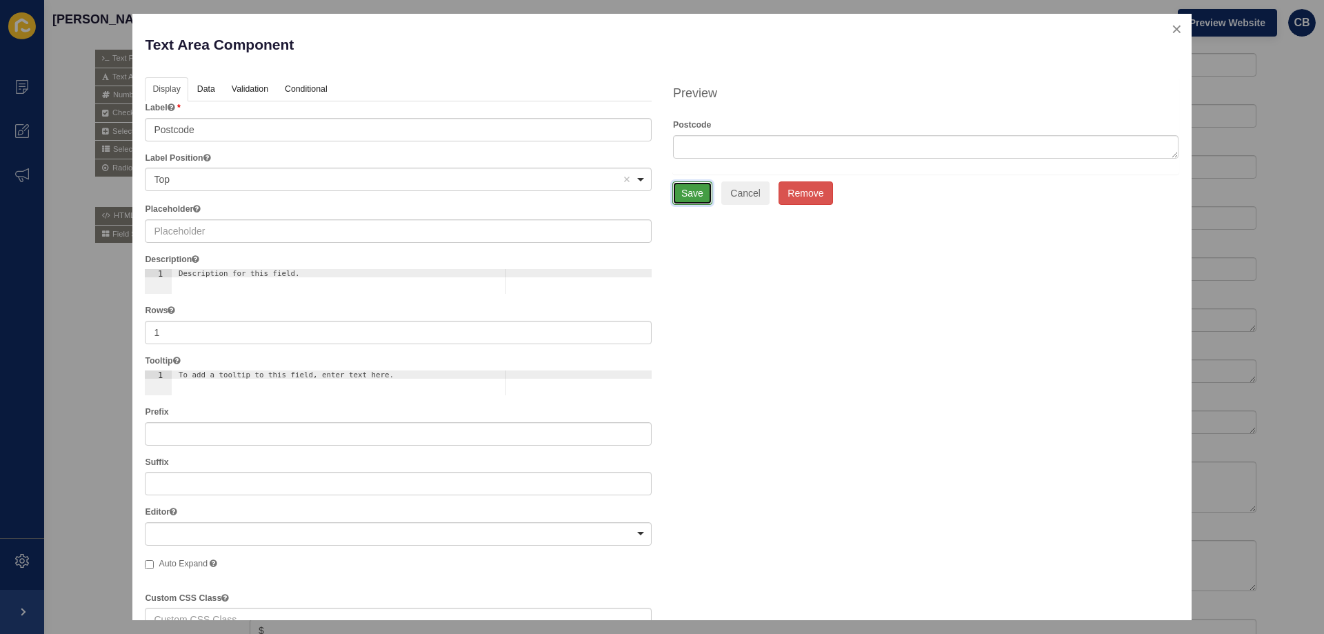
click at [694, 195] on button "Save" at bounding box center [693, 192] width 40 height 23
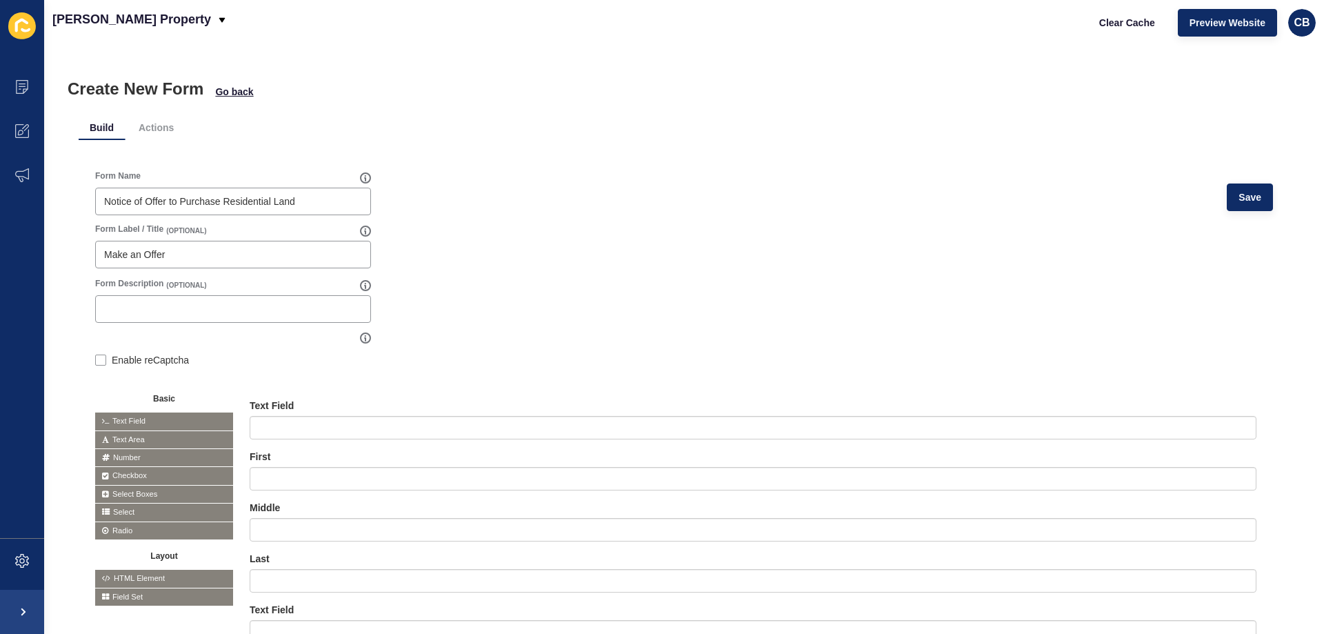
scroll to position [69, 0]
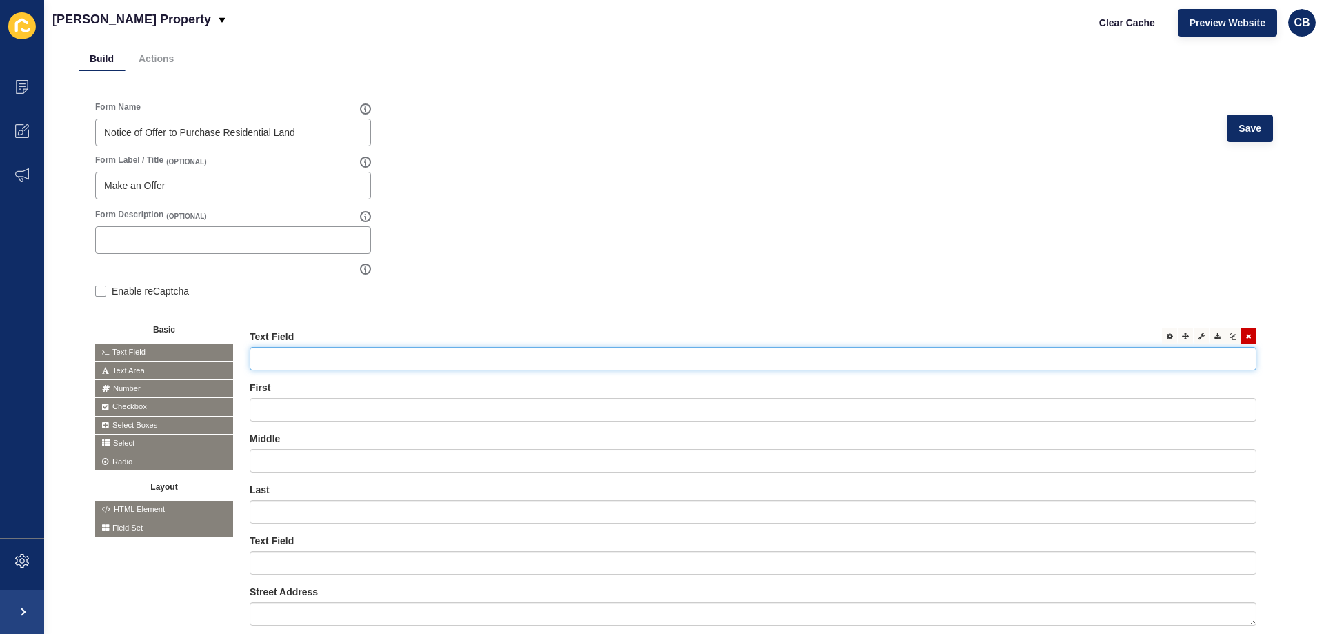
click at [328, 355] on input "text" at bounding box center [753, 358] width 1007 height 23
click at [303, 356] on input "Purchaser Full Name (Required)" at bounding box center [753, 358] width 1007 height 23
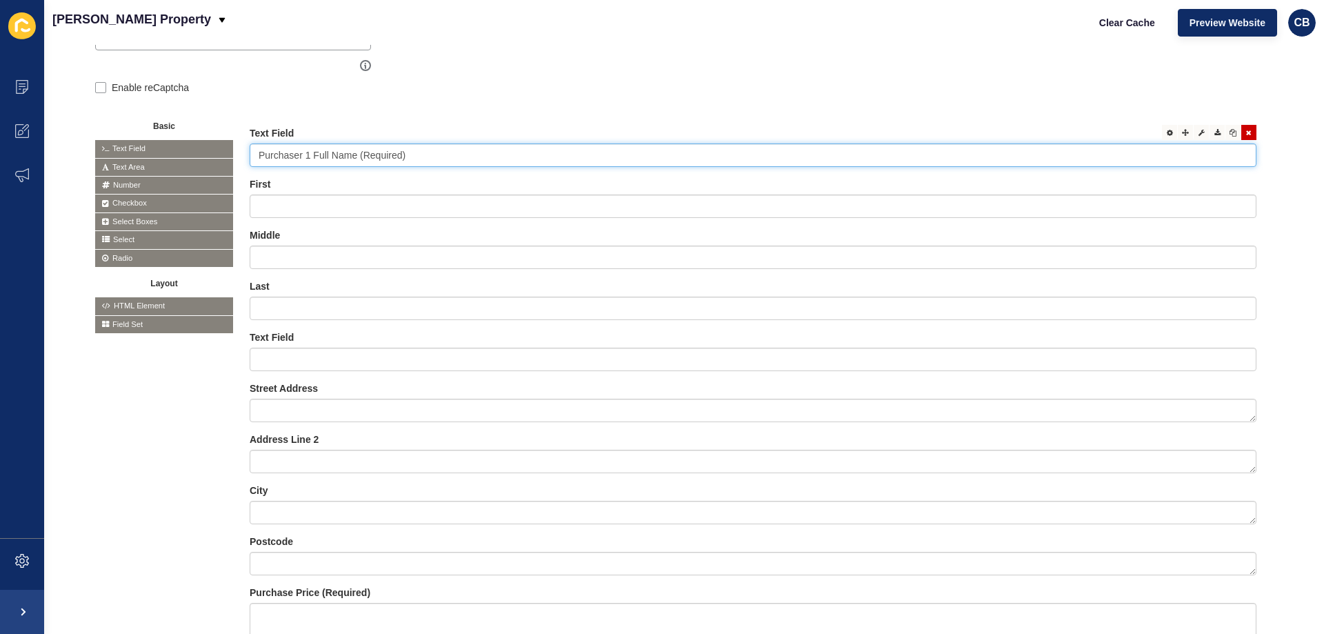
scroll to position [276, 0]
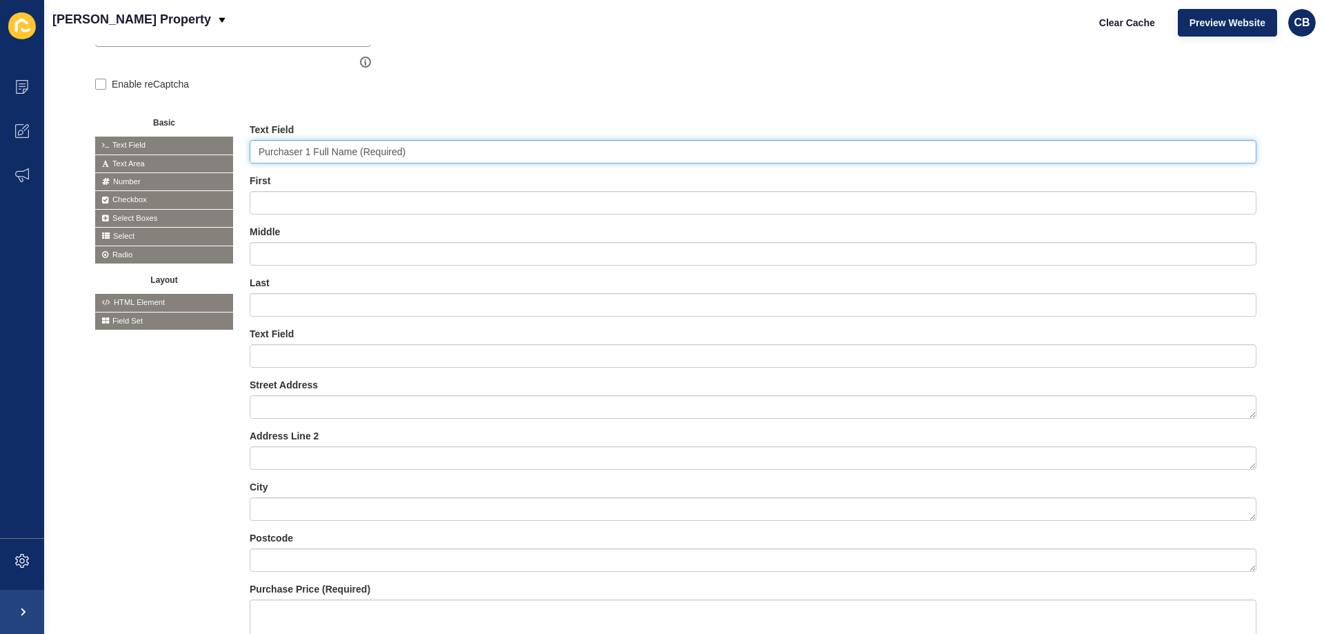
type input "Purchaser 1 Full Name (Required)"
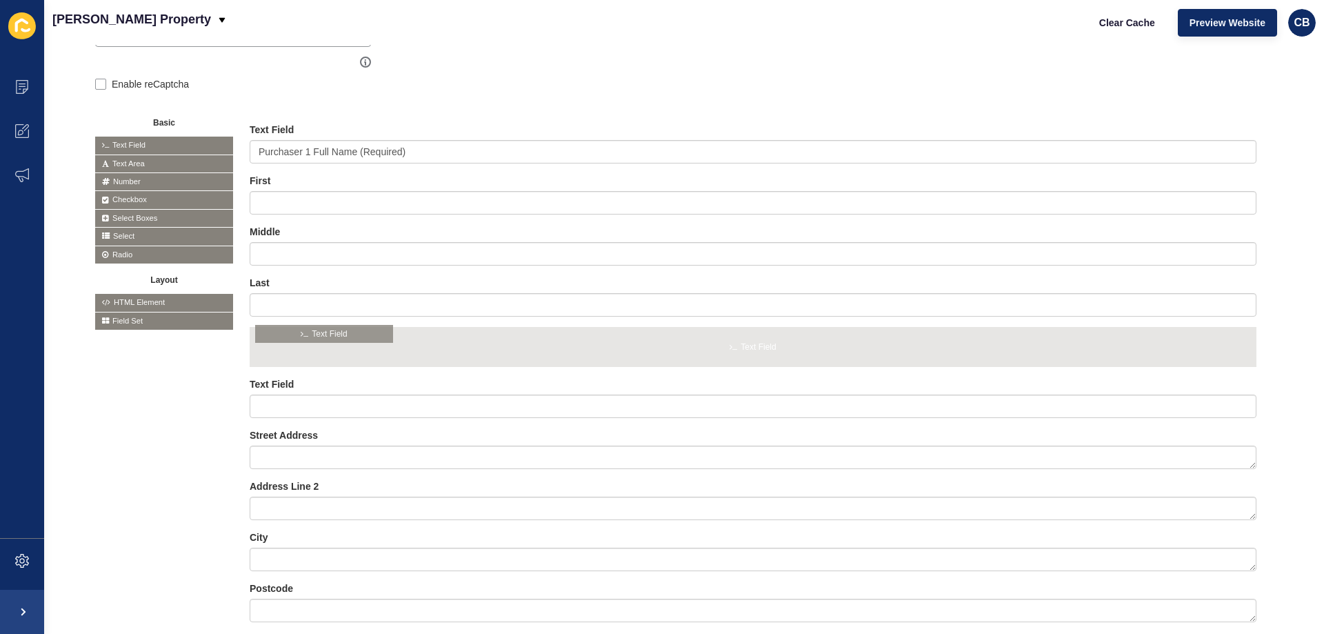
drag, startPoint x: 125, startPoint y: 142, endPoint x: 286, endPoint y: 331, distance: 248.1
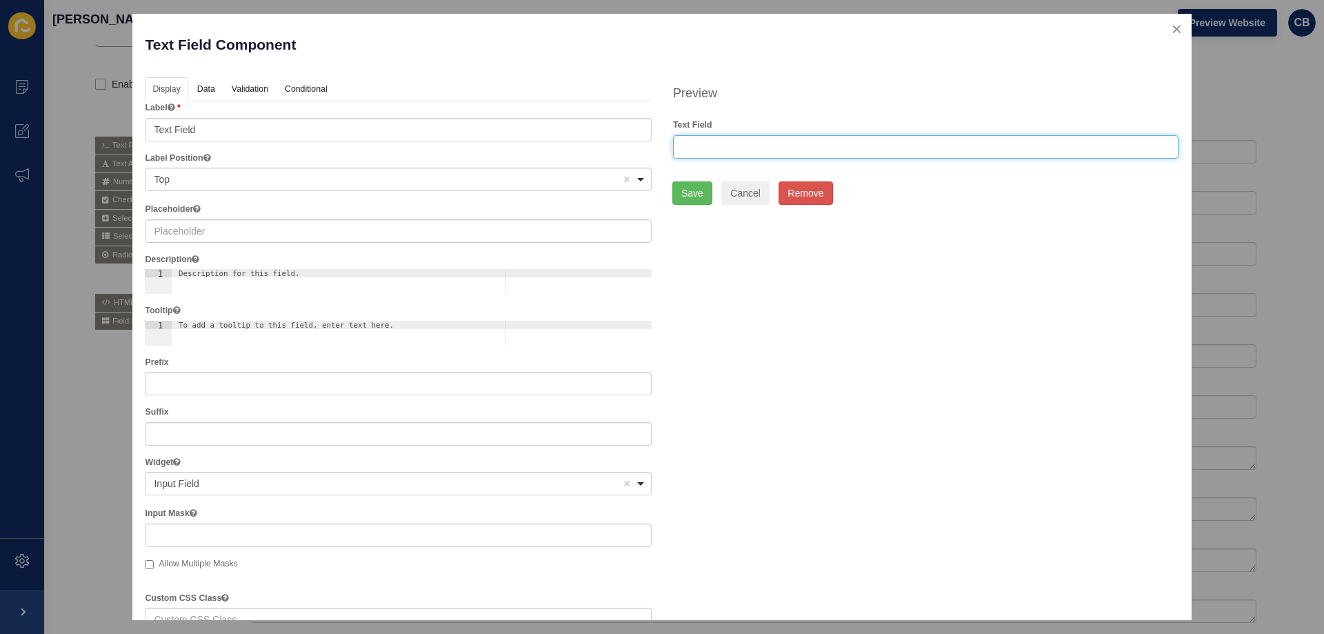
click at [694, 150] on input "text" at bounding box center [926, 146] width 506 height 23
type input "Purchaser 2 Full Name"
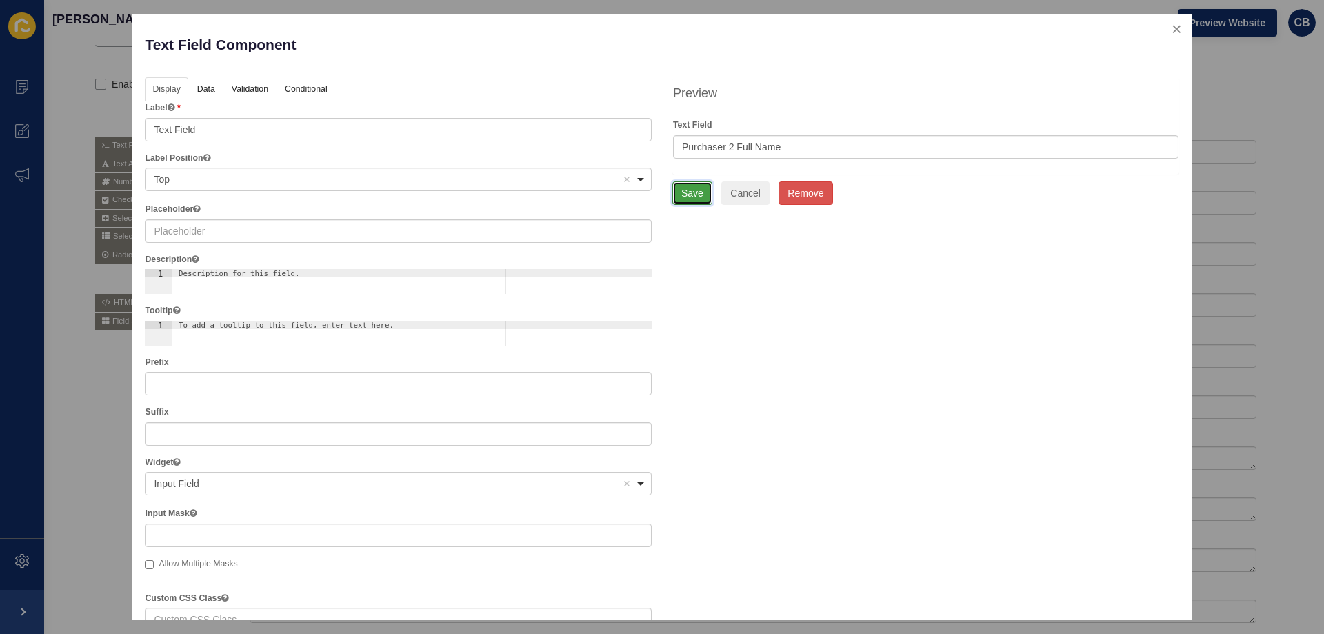
click at [695, 190] on button "Save" at bounding box center [693, 192] width 40 height 23
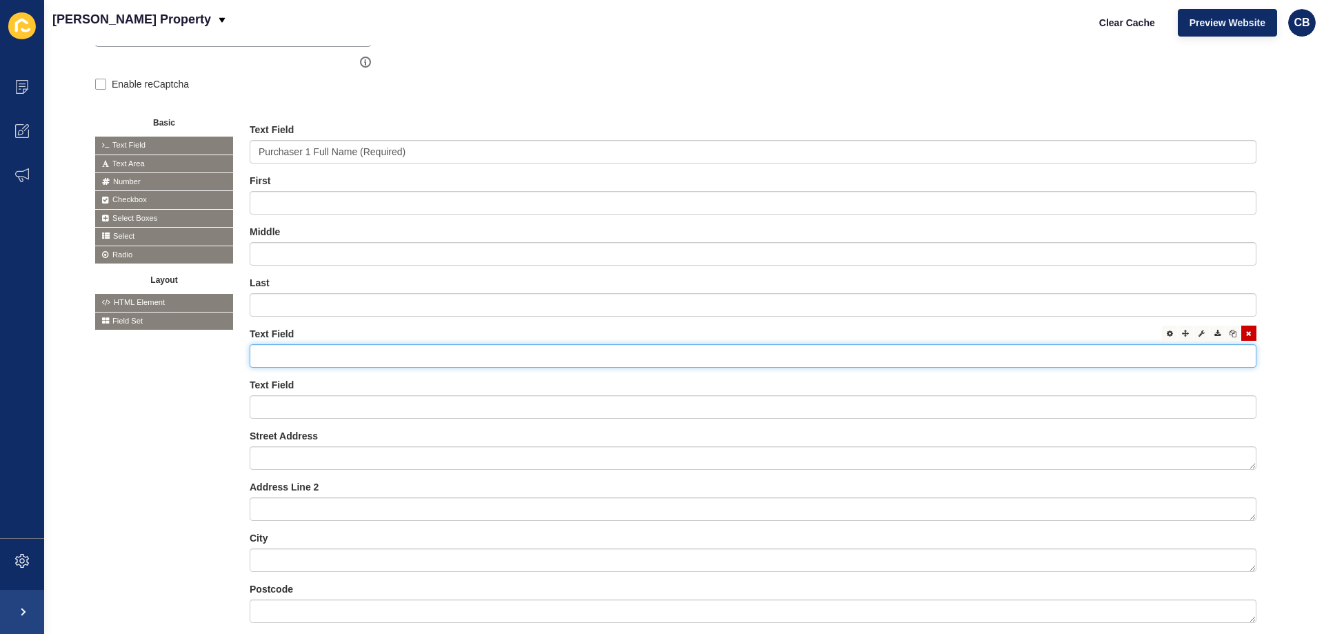
click at [290, 357] on input "text" at bounding box center [753, 355] width 1007 height 23
type input "Purchaser 2 Full Name"
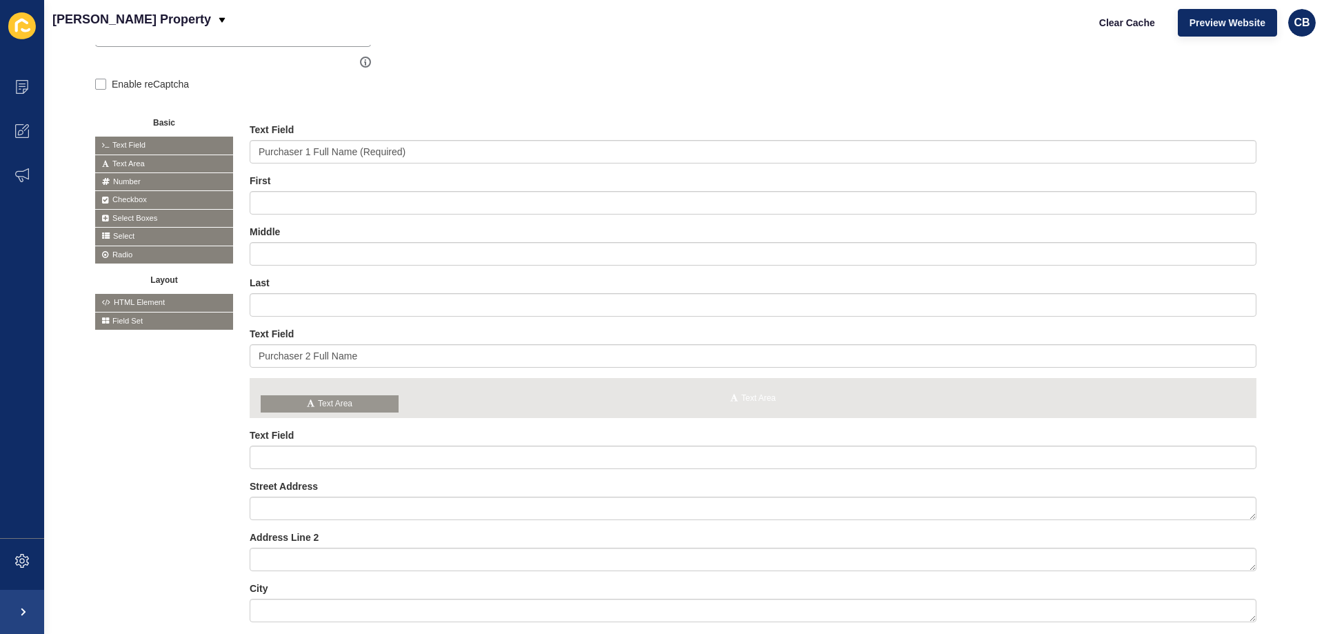
drag, startPoint x: 132, startPoint y: 163, endPoint x: 297, endPoint y: 404, distance: 292.2
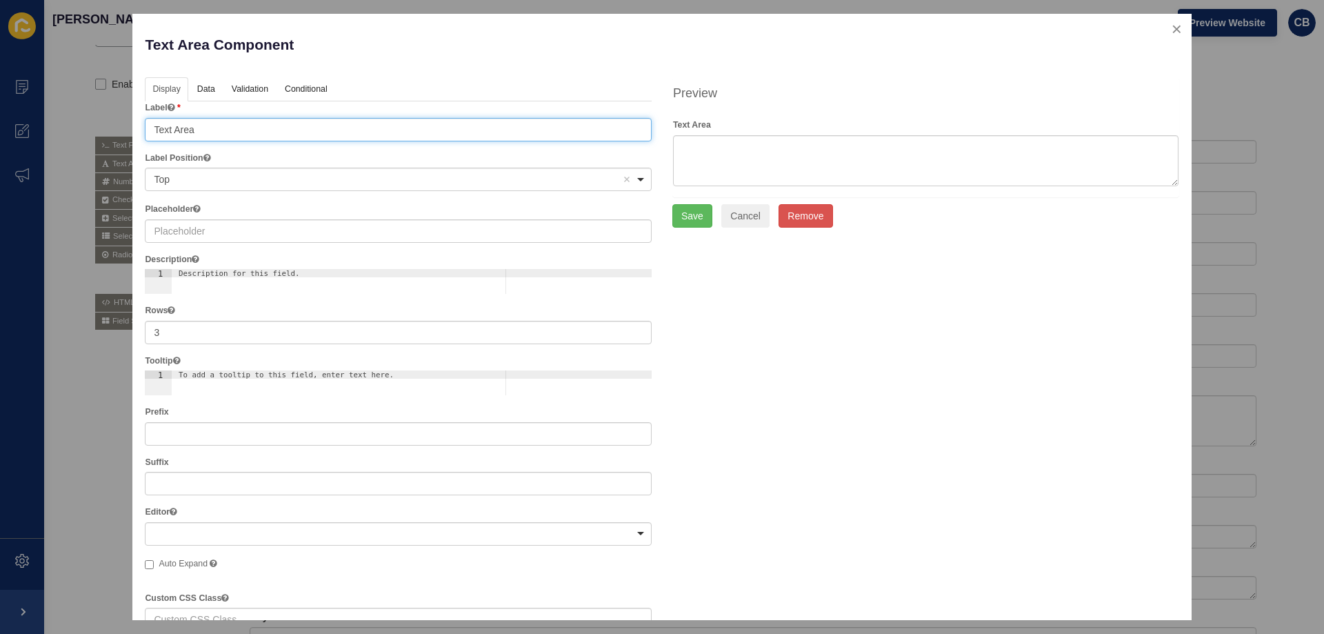
click at [243, 126] on input "Text Area" at bounding box center [398, 129] width 507 height 23
click at [185, 130] on input "Text Area" at bounding box center [398, 129] width 507 height 23
drag, startPoint x: 206, startPoint y: 132, endPoint x: 145, endPoint y: 133, distance: 61.4
click at [145, 133] on input "Text Area" at bounding box center [398, 129] width 507 height 23
type input "First"
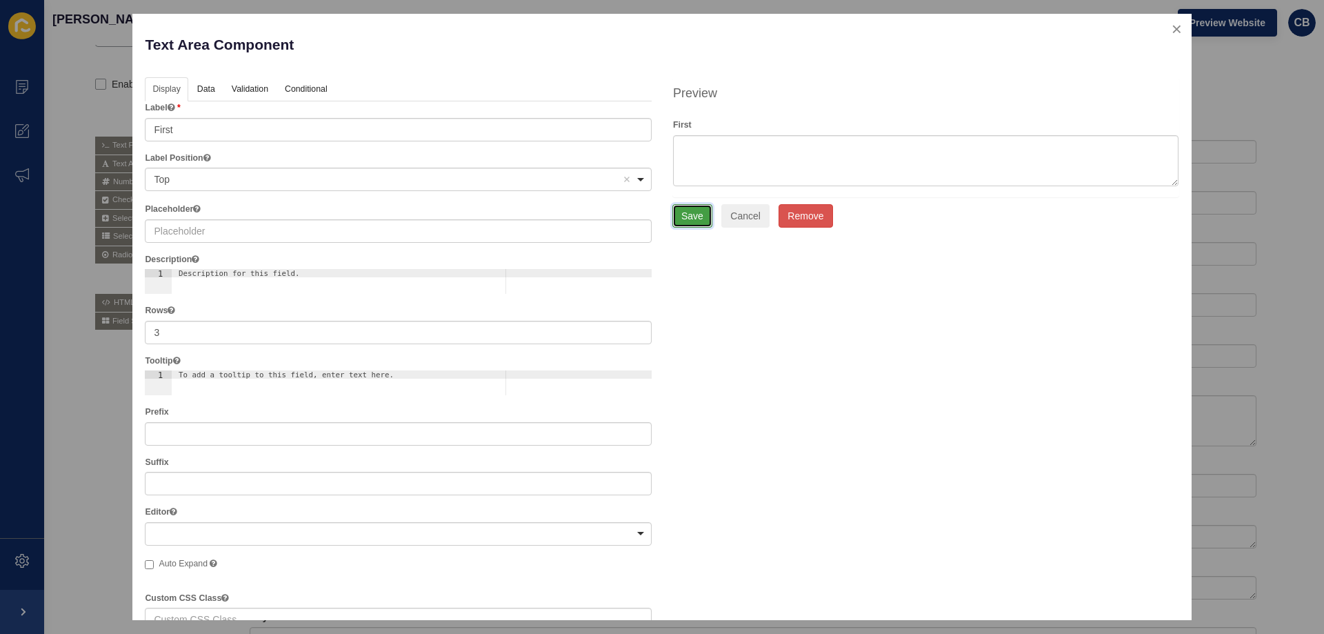
click at [686, 211] on button "Save" at bounding box center [693, 215] width 40 height 23
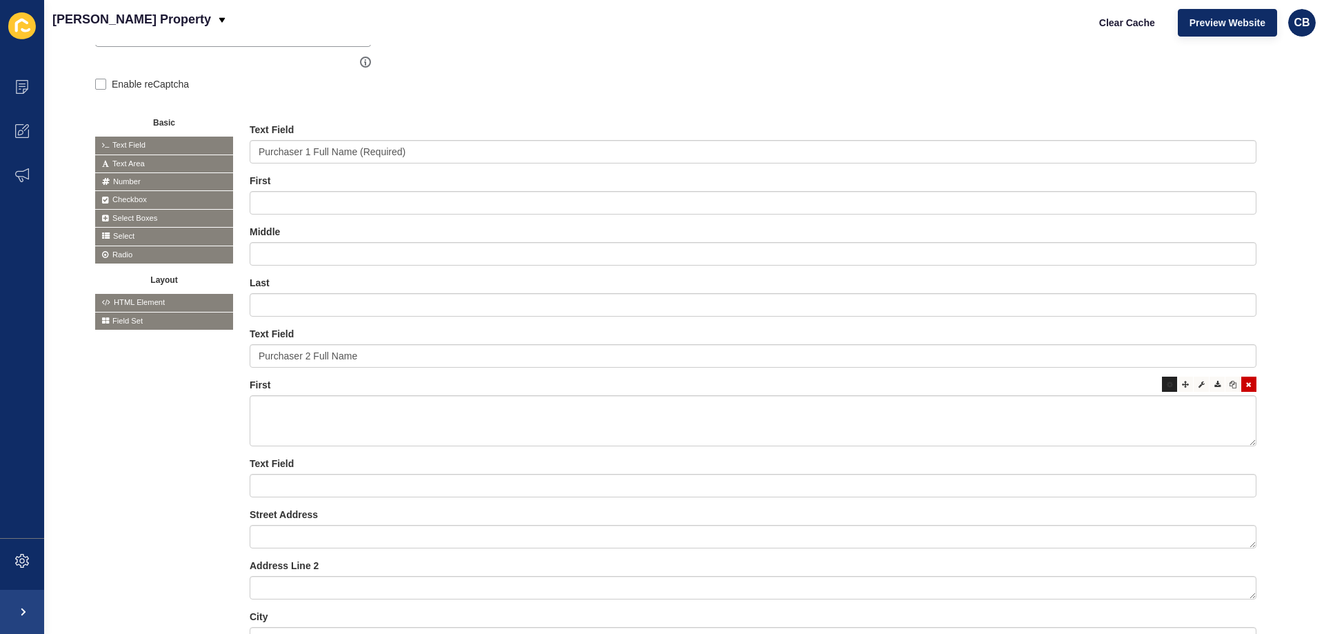
click at [1167, 386] on icon at bounding box center [1170, 384] width 6 height 7
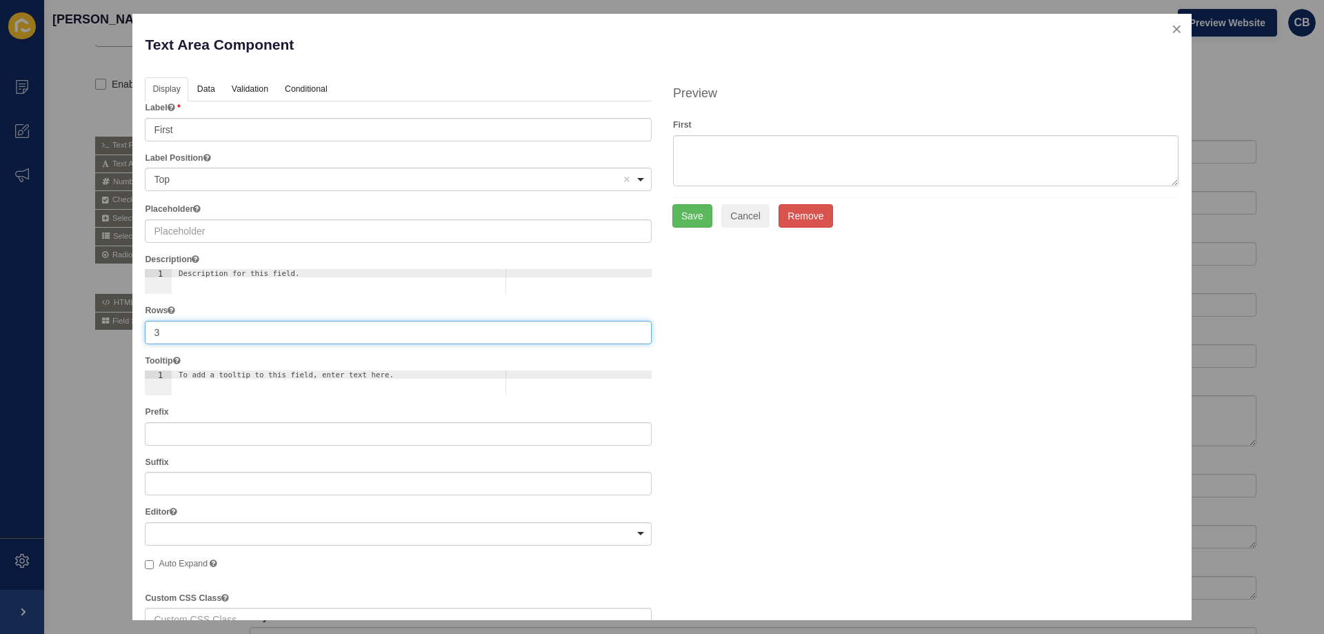
click at [136, 335] on div "Text Area Component Help Display Data Validation API Conditional Logic Layout L…" at bounding box center [661, 317] width 1059 height 606
type input "2"
click at [687, 195] on button "Save" at bounding box center [693, 192] width 40 height 23
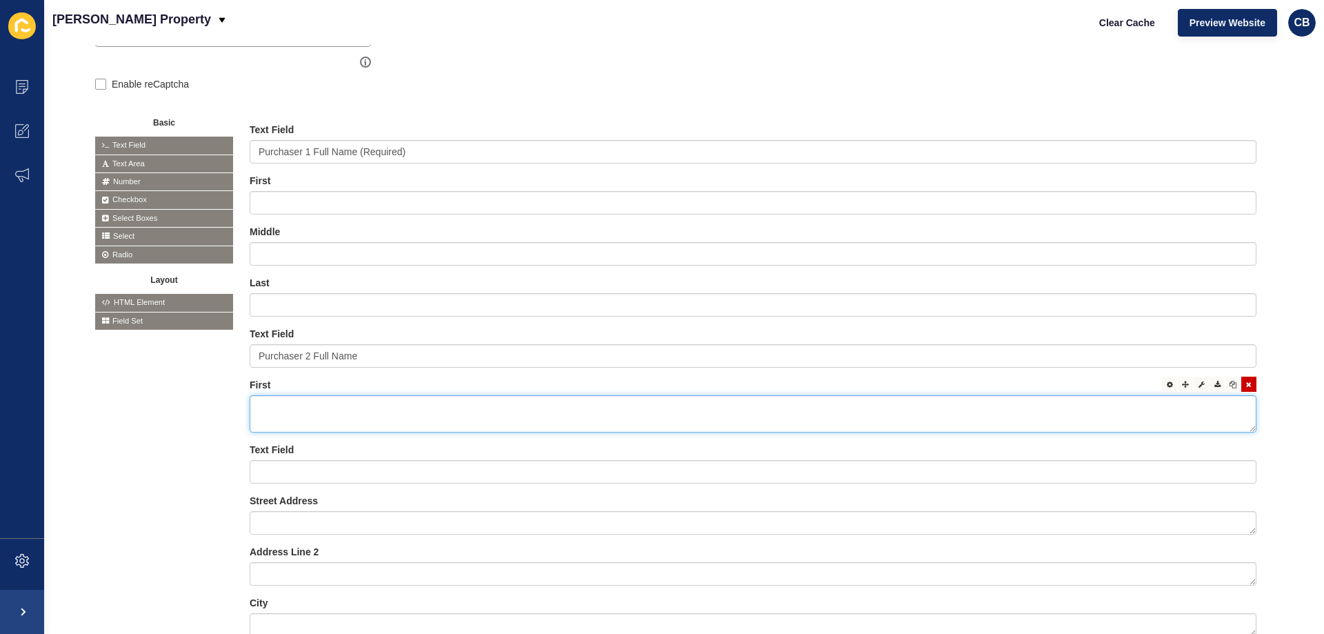
click at [316, 409] on textarea at bounding box center [753, 413] width 1007 height 37
click at [1167, 385] on icon at bounding box center [1170, 384] width 6 height 7
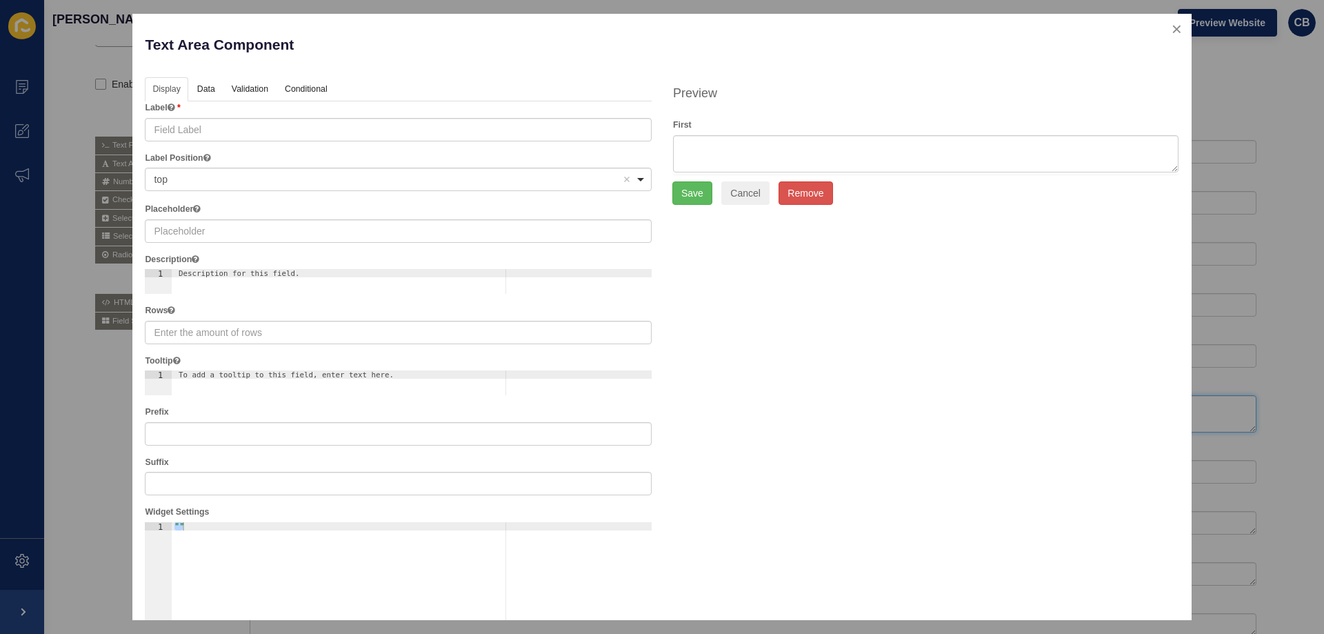
type input "First"
type input "2"
checkbox input "false"
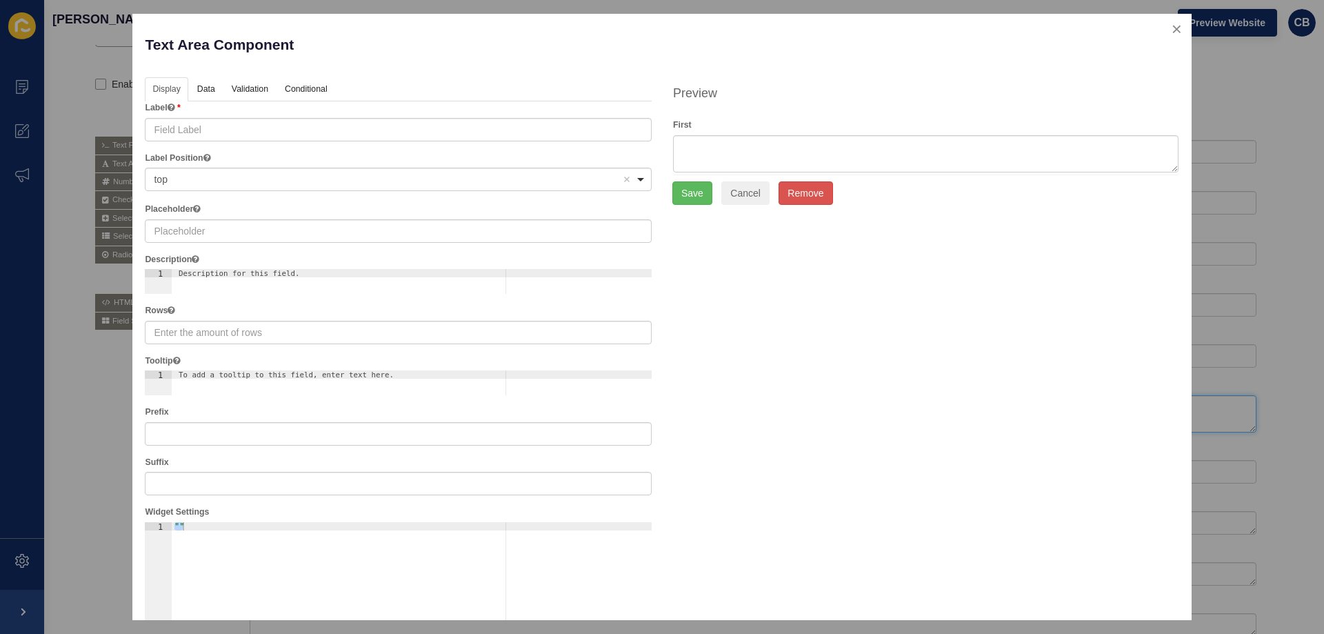
checkbox input "false"
checkbox input "true"
checkbox input "false"
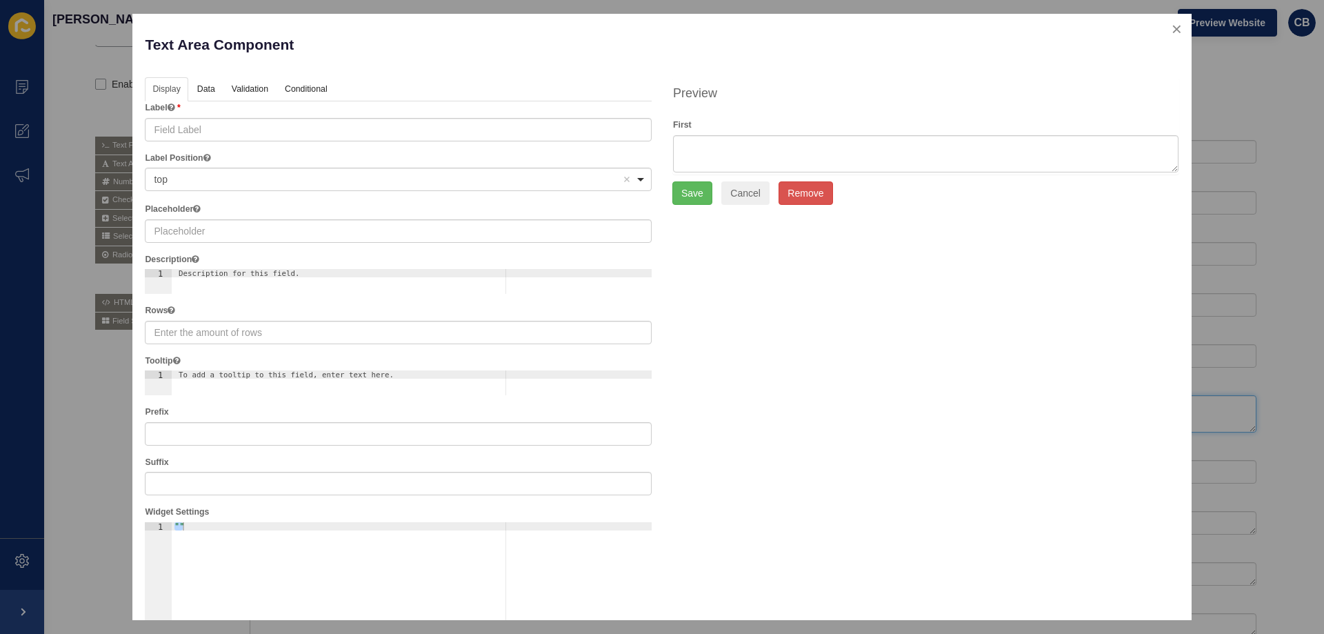
checkbox input "true"
checkbox input "false"
drag, startPoint x: 170, startPoint y: 336, endPoint x: 120, endPoint y: 336, distance: 49.7
click at [133, 336] on div "Text Area Component Help Display Data Validation API Conditional Logic Layout L…" at bounding box center [661, 317] width 1059 height 606
type input "1"
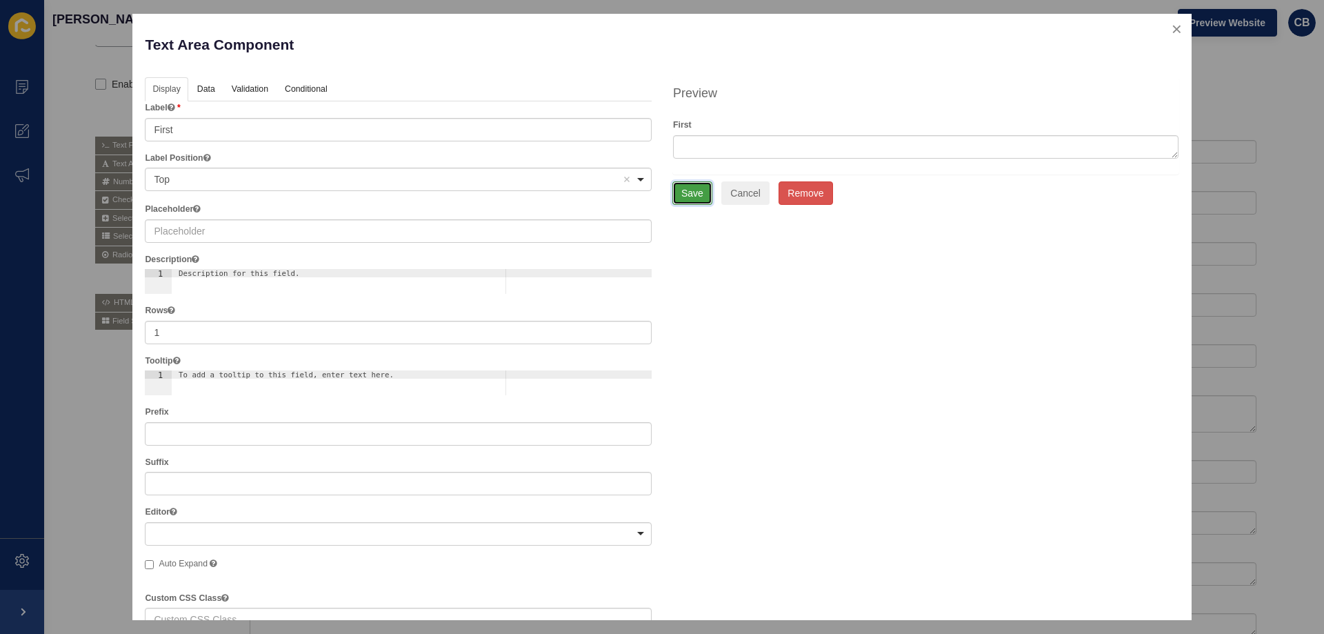
click at [686, 190] on button "Save" at bounding box center [693, 192] width 40 height 23
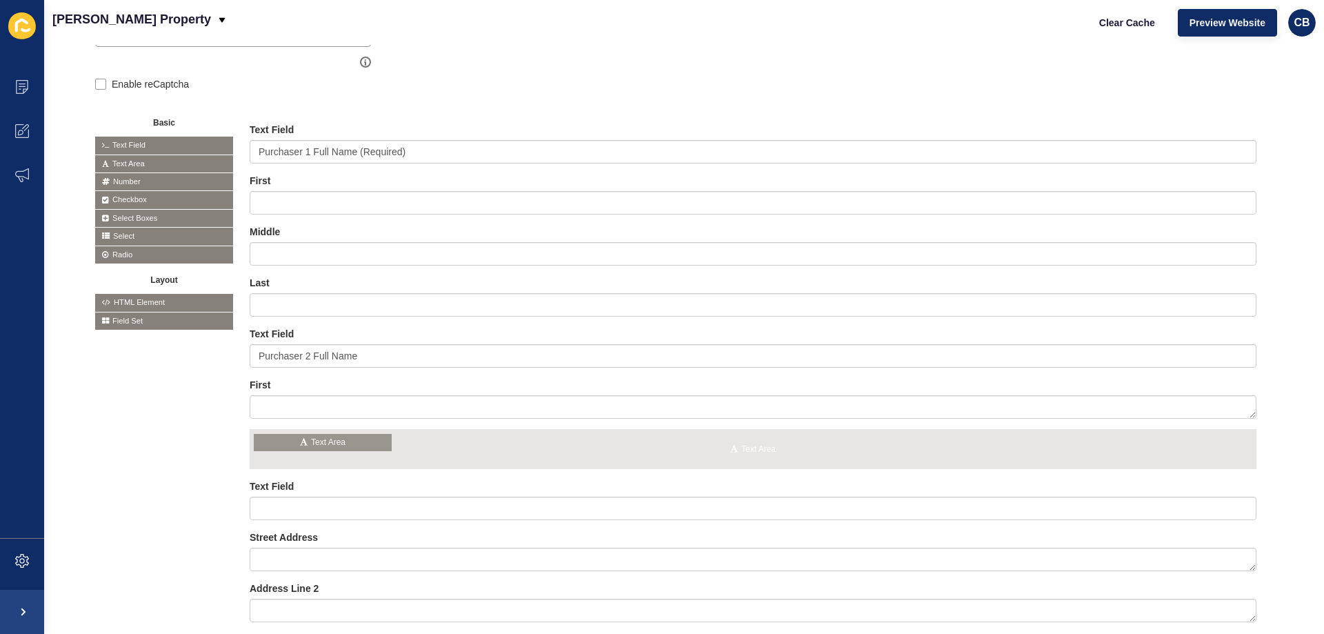
drag, startPoint x: 128, startPoint y: 161, endPoint x: 286, endPoint y: 439, distance: 320.1
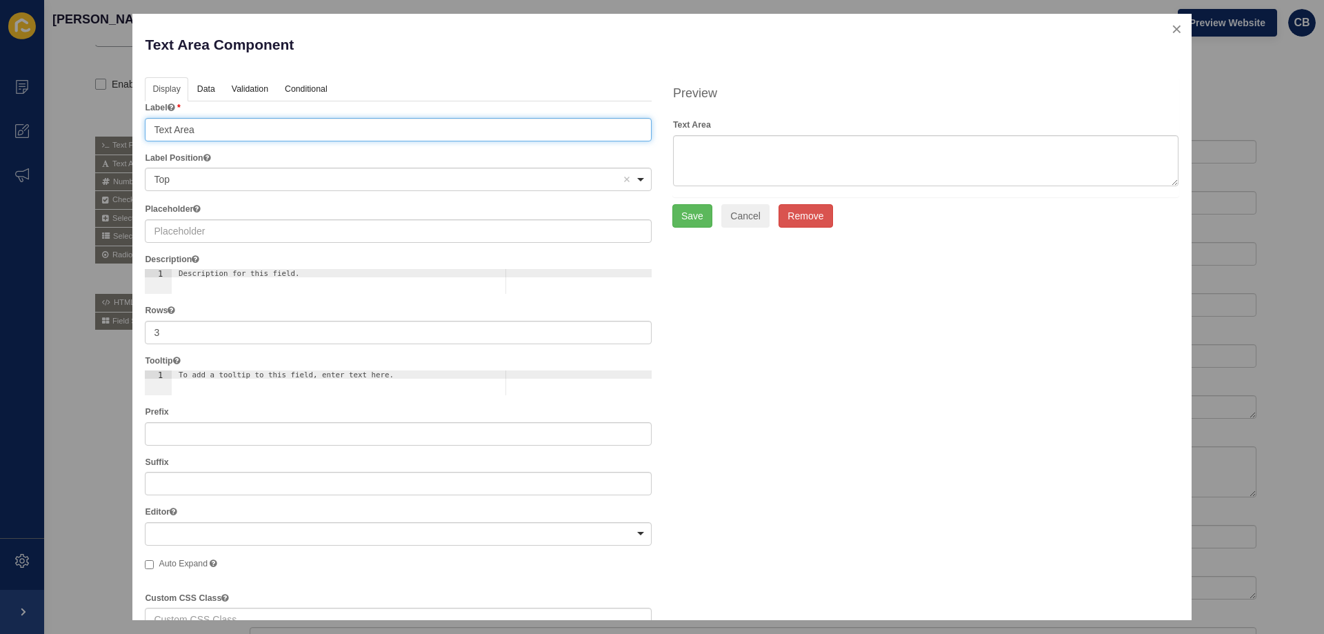
drag, startPoint x: 186, startPoint y: 135, endPoint x: 117, endPoint y: 139, distance: 69.1
click at [117, 139] on div "Text Area Component Help Display Data Validation API Conditional Logic Layout L…" at bounding box center [662, 317] width 1324 height 634
type input "Middle"
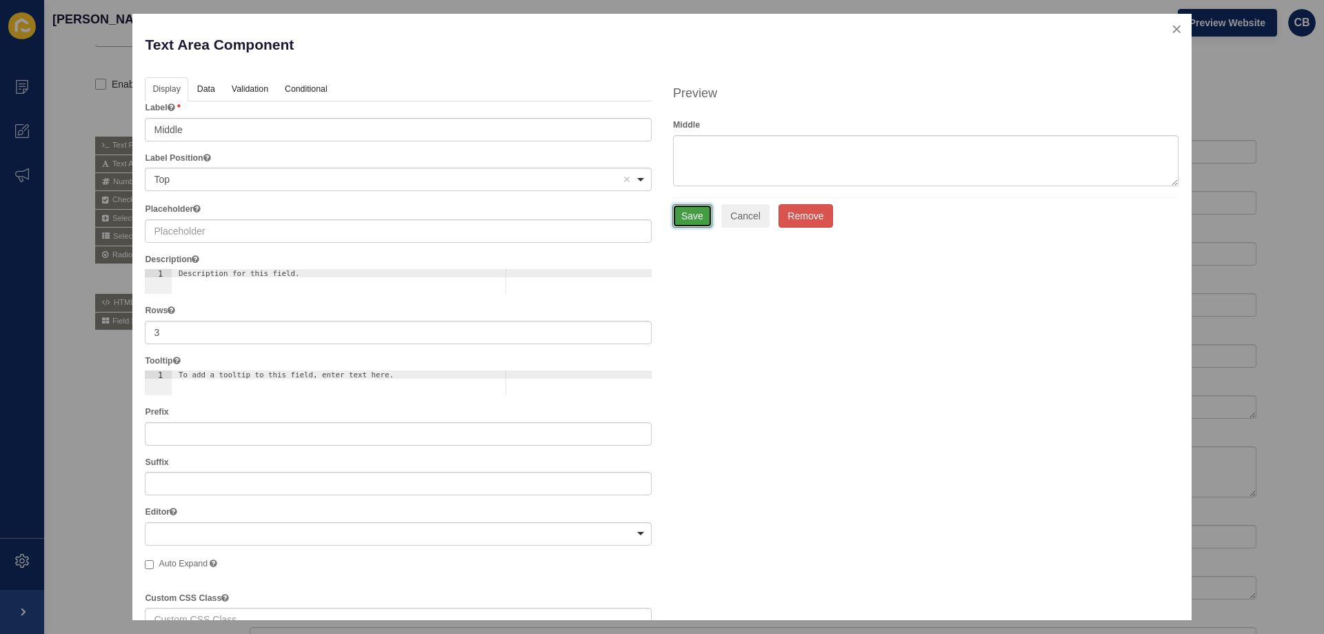
click at [678, 212] on button "Save" at bounding box center [693, 215] width 40 height 23
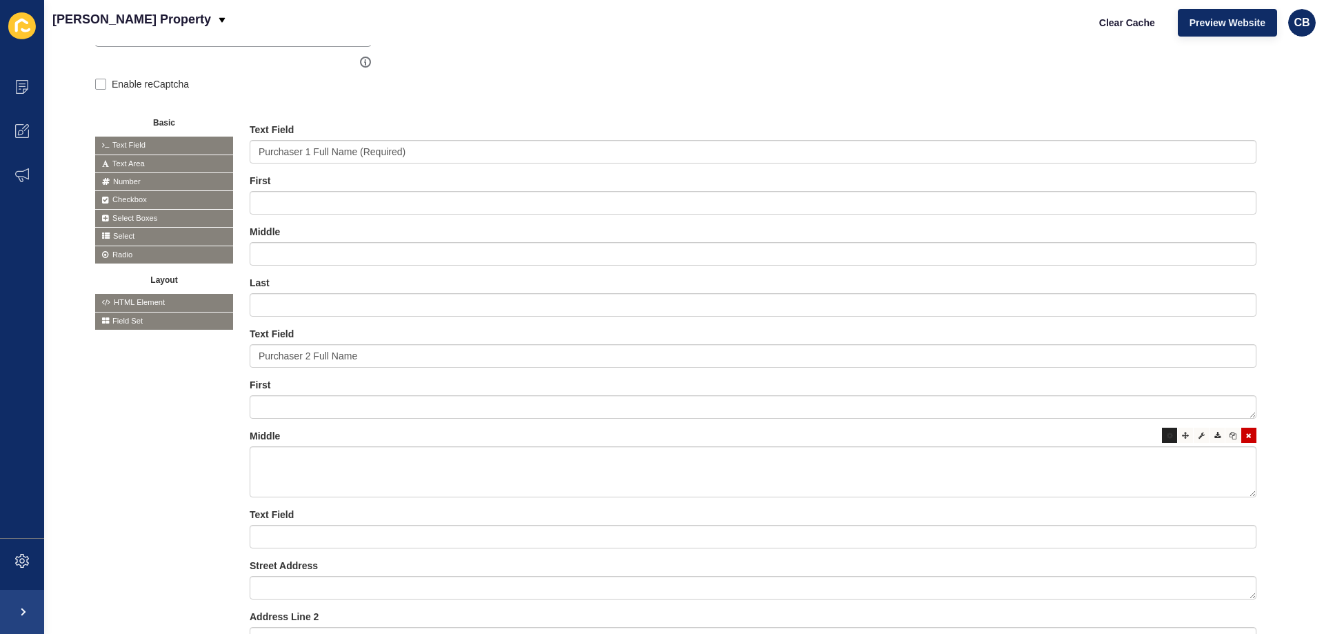
click at [1167, 434] on icon at bounding box center [1170, 435] width 6 height 7
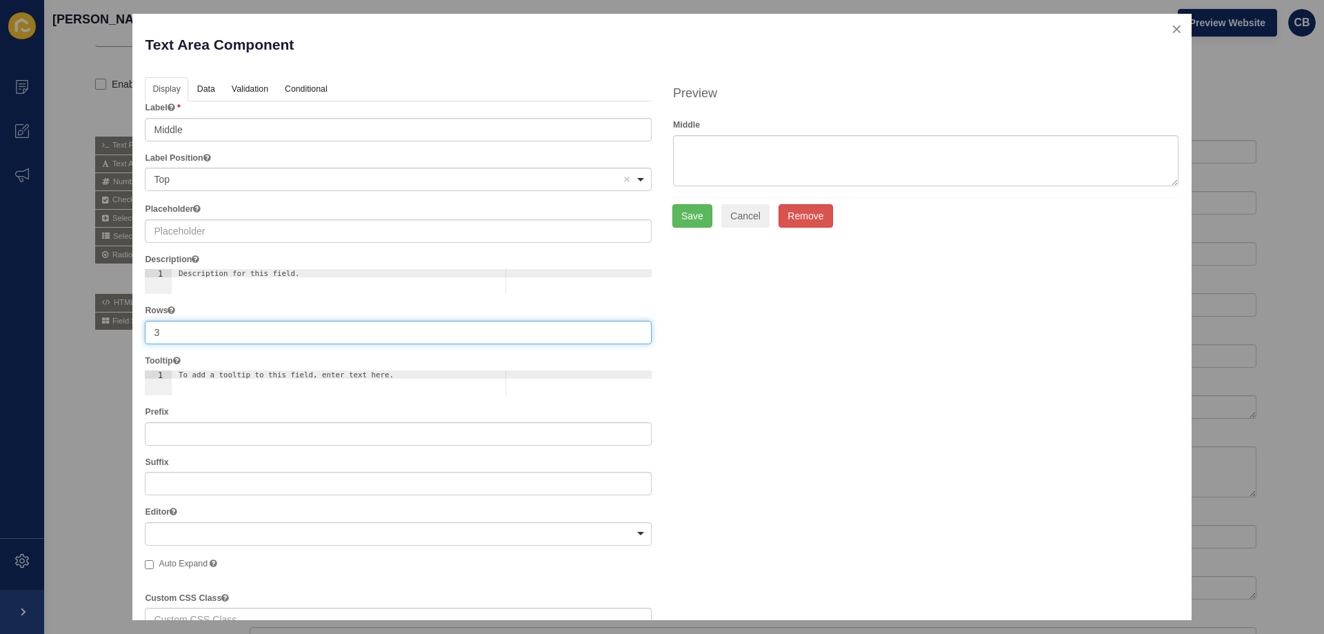
drag, startPoint x: 172, startPoint y: 332, endPoint x: 150, endPoint y: 333, distance: 22.8
click at [153, 333] on input "3" at bounding box center [398, 332] width 507 height 23
type input "2"
click at [692, 190] on button "Save" at bounding box center [693, 192] width 40 height 23
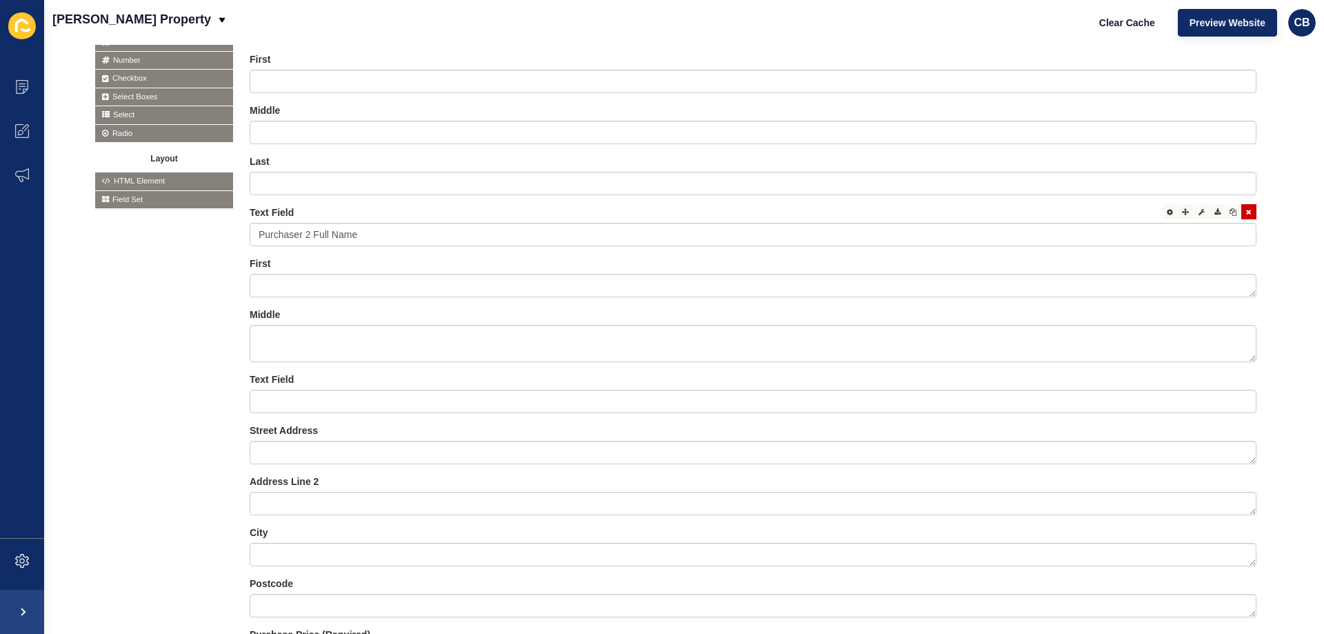
scroll to position [414, 0]
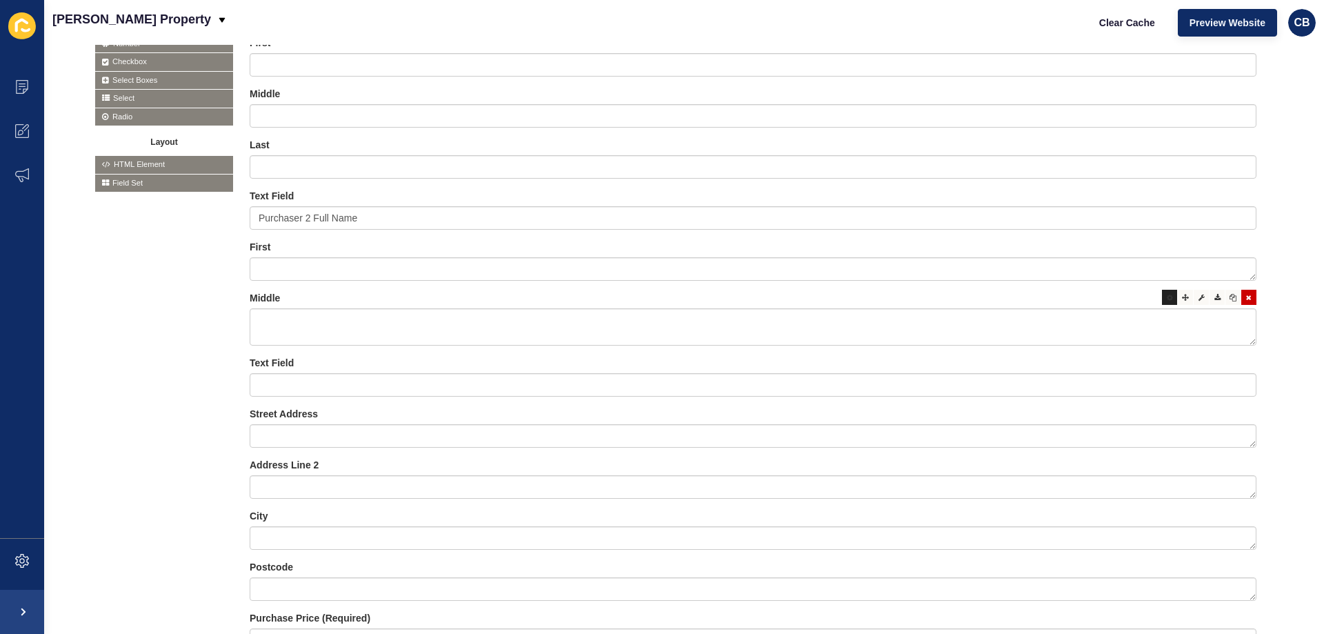
click at [1164, 301] on div at bounding box center [1169, 297] width 15 height 15
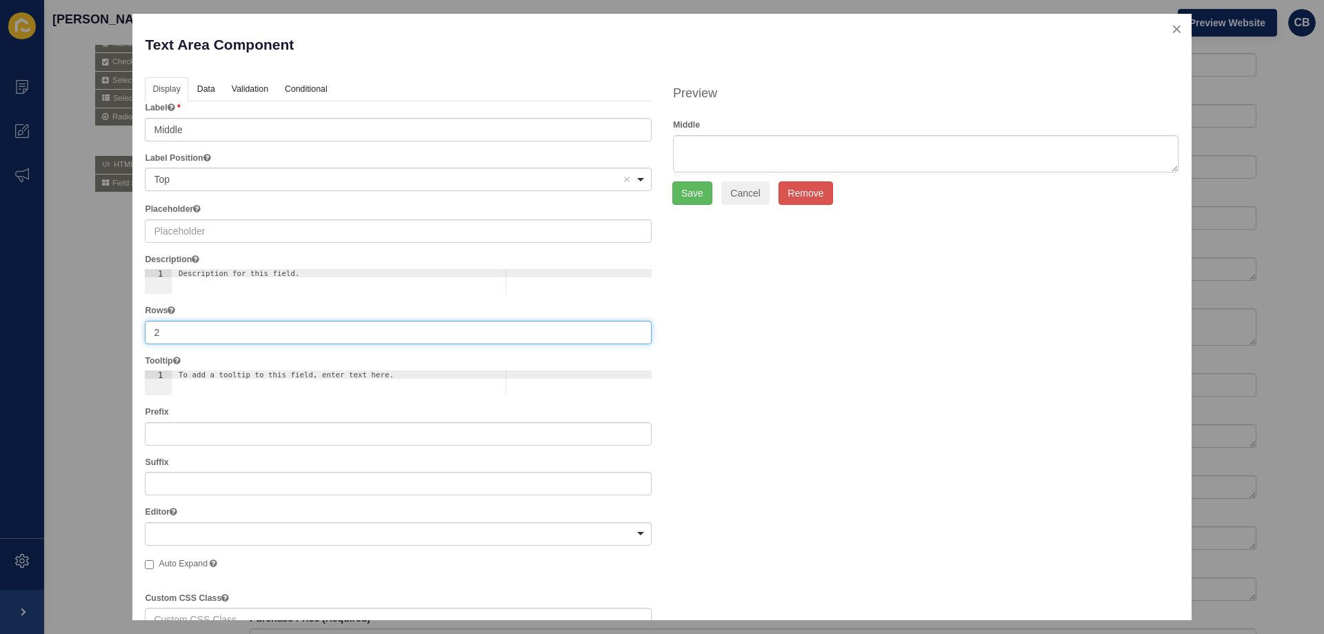
drag, startPoint x: 161, startPoint y: 331, endPoint x: 116, endPoint y: 329, distance: 45.6
click at [146, 331] on input "2" at bounding box center [398, 332] width 507 height 23
type input "1"
click at [685, 189] on button "Save" at bounding box center [693, 192] width 40 height 23
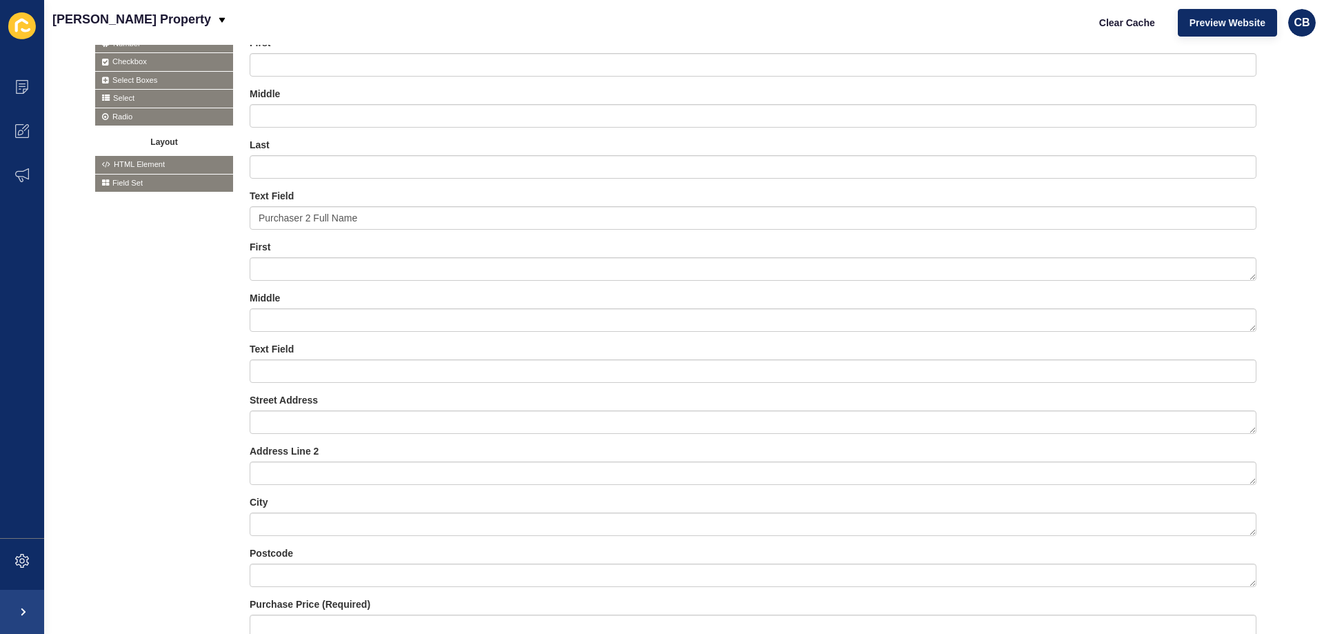
scroll to position [345, 0]
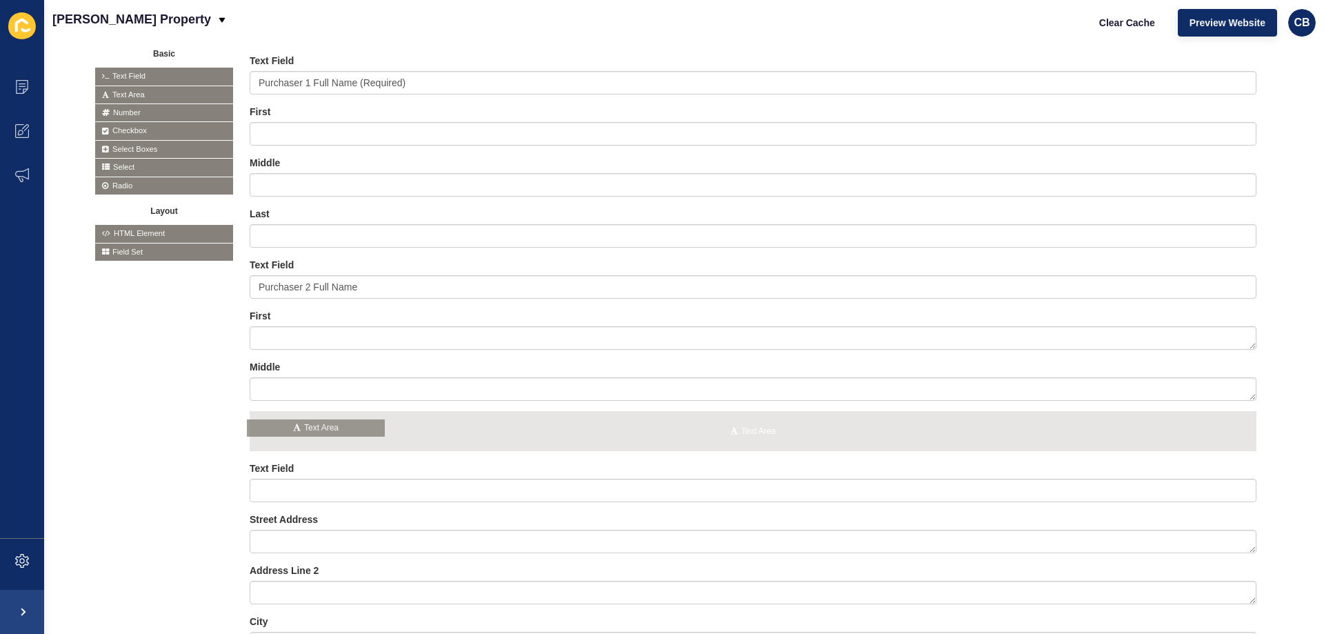
drag, startPoint x: 125, startPoint y: 91, endPoint x: 277, endPoint y: 425, distance: 366.7
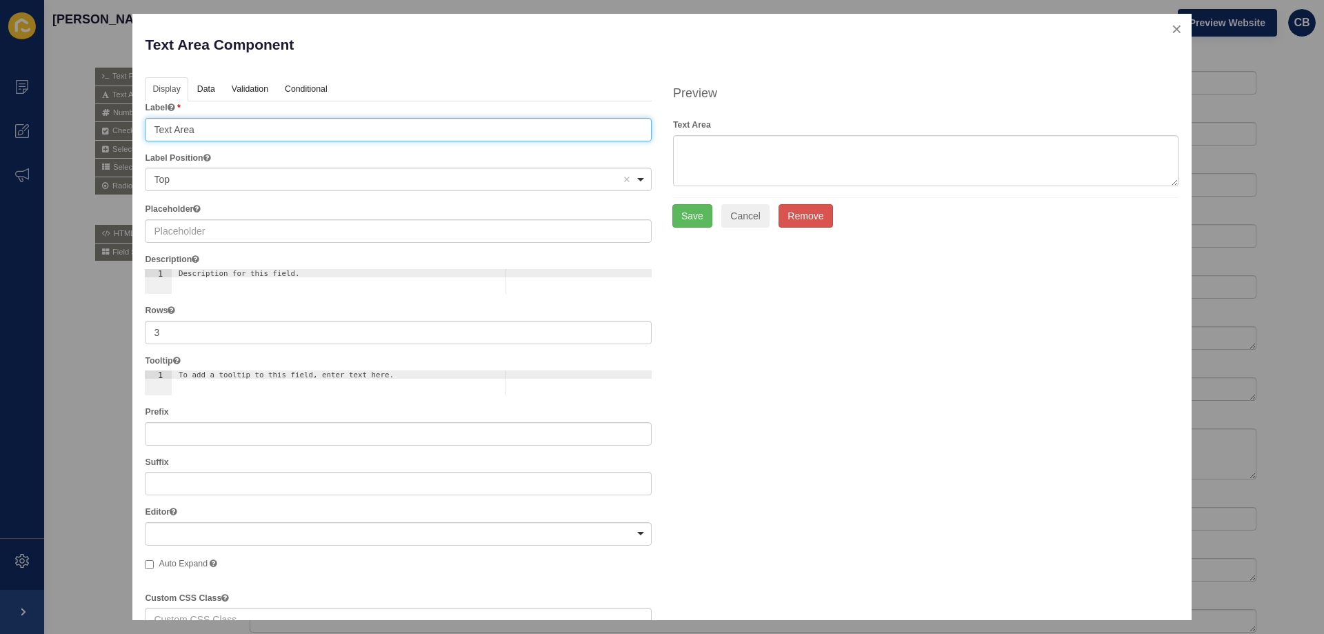
drag, startPoint x: 210, startPoint y: 135, endPoint x: 91, endPoint y: 134, distance: 119.3
click at [91, 134] on div "Text Area Component Help Display Data Validation API Conditional Logic Layout L…" at bounding box center [662, 317] width 1324 height 634
type input "Last"
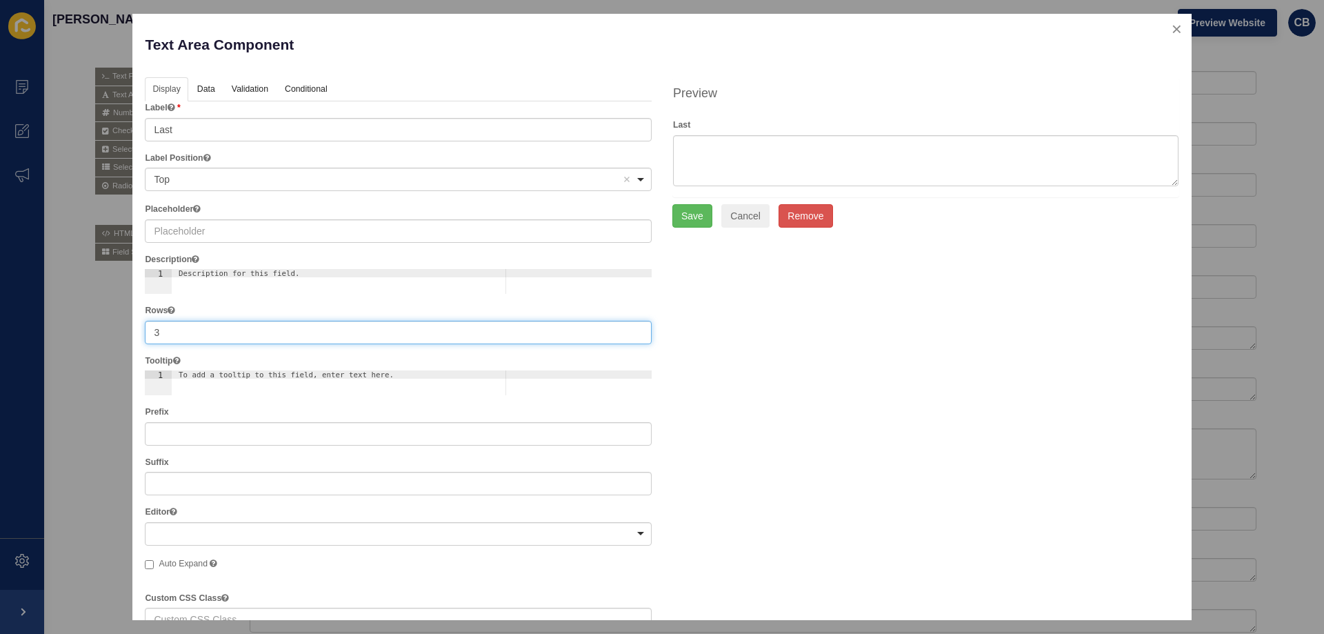
click at [140, 337] on div "Text Area Component Help Display Data Validation API Conditional Logic Layout L…" at bounding box center [661, 317] width 1059 height 606
type input "1"
click at [690, 193] on button "Save" at bounding box center [693, 192] width 40 height 23
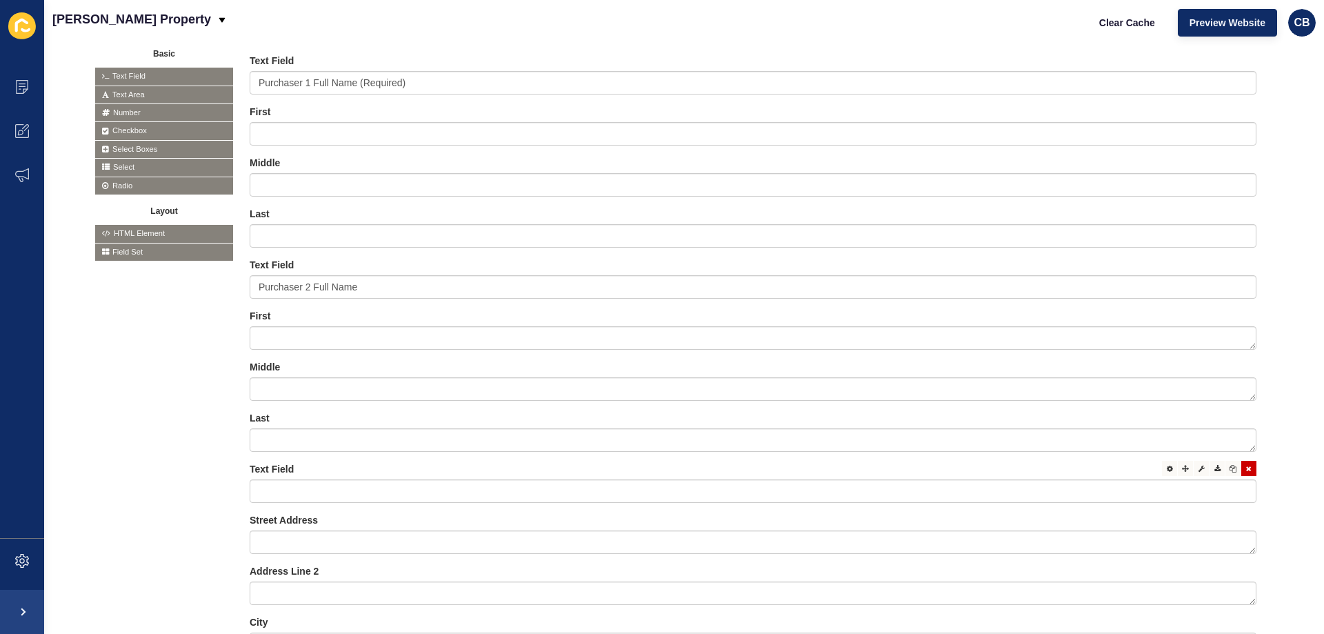
click at [284, 478] on div "Text Field" at bounding box center [753, 482] width 1007 height 41
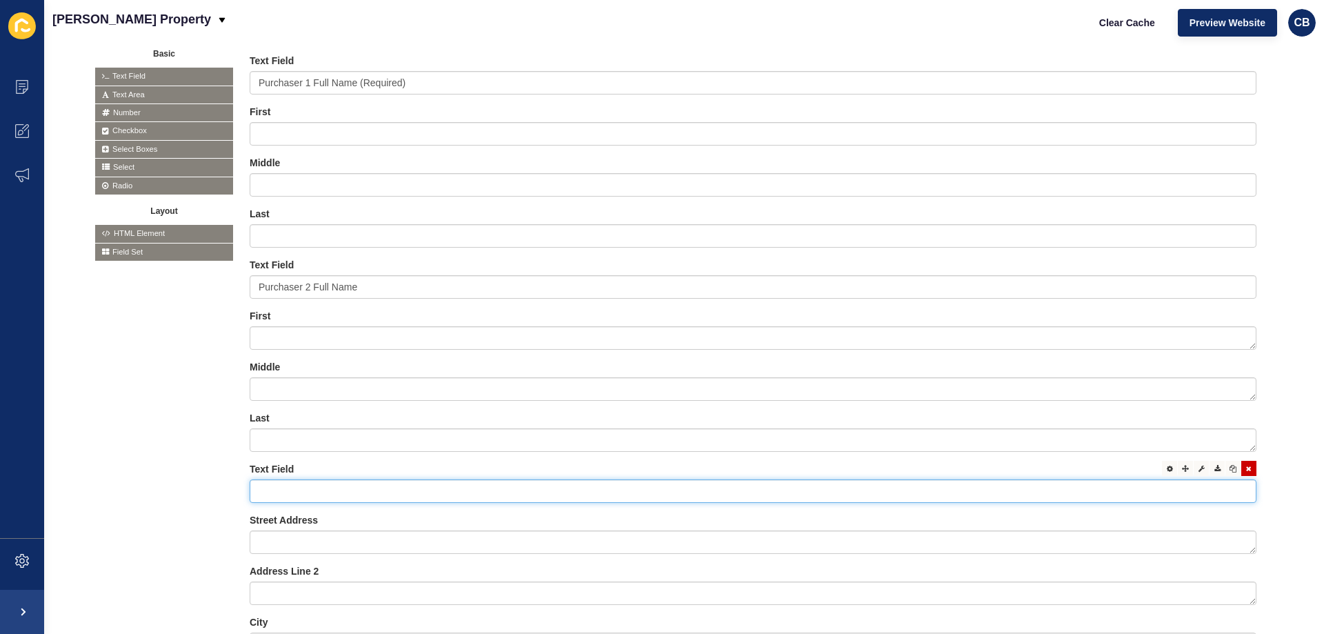
click at [284, 487] on input "text" at bounding box center [753, 490] width 1007 height 23
type input "Please enter your personal address"
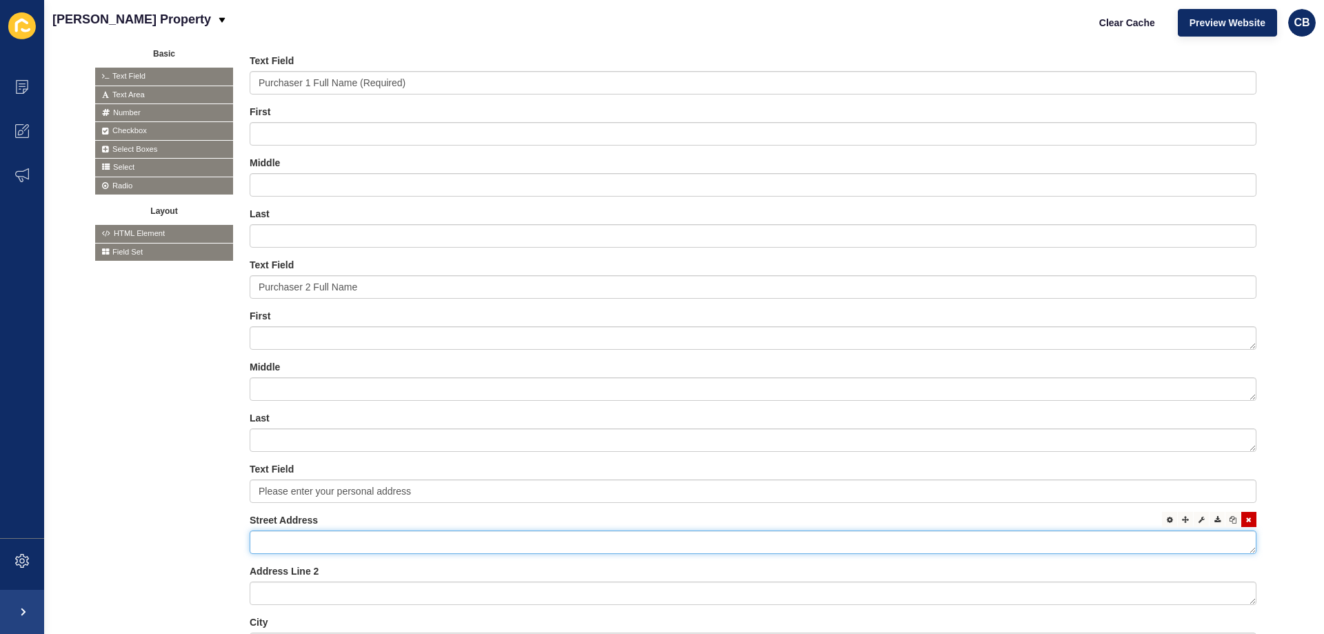
click at [466, 537] on textarea at bounding box center [753, 541] width 1007 height 23
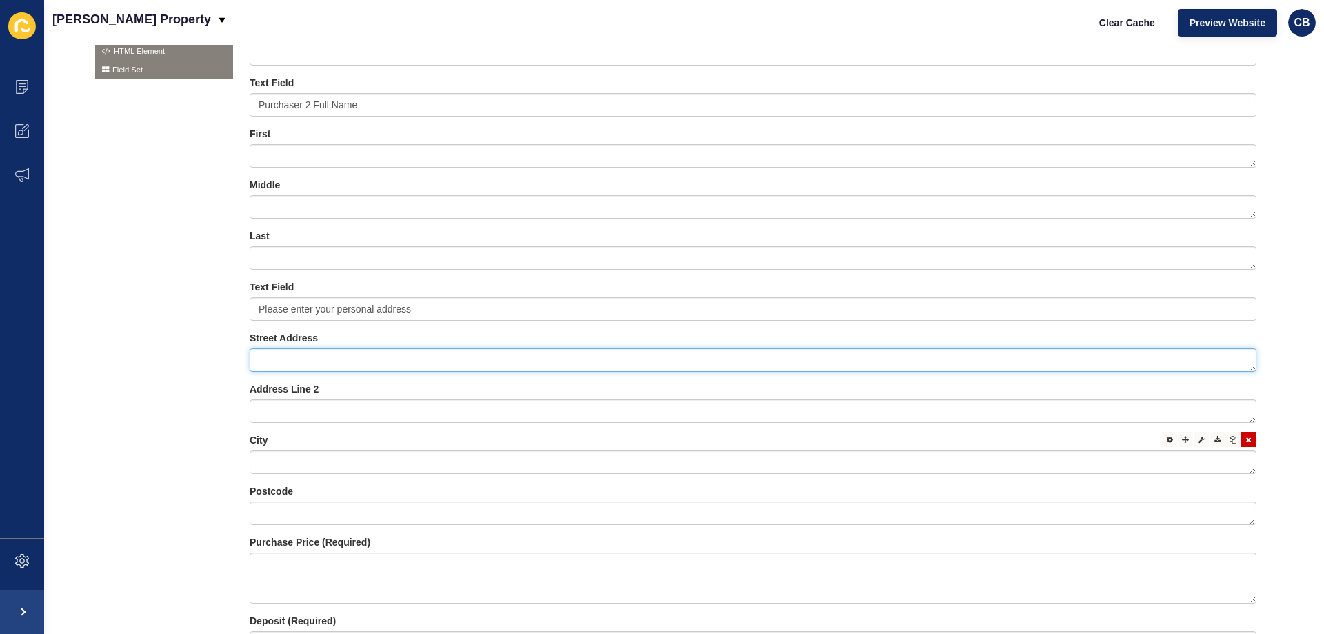
scroll to position [552, 0]
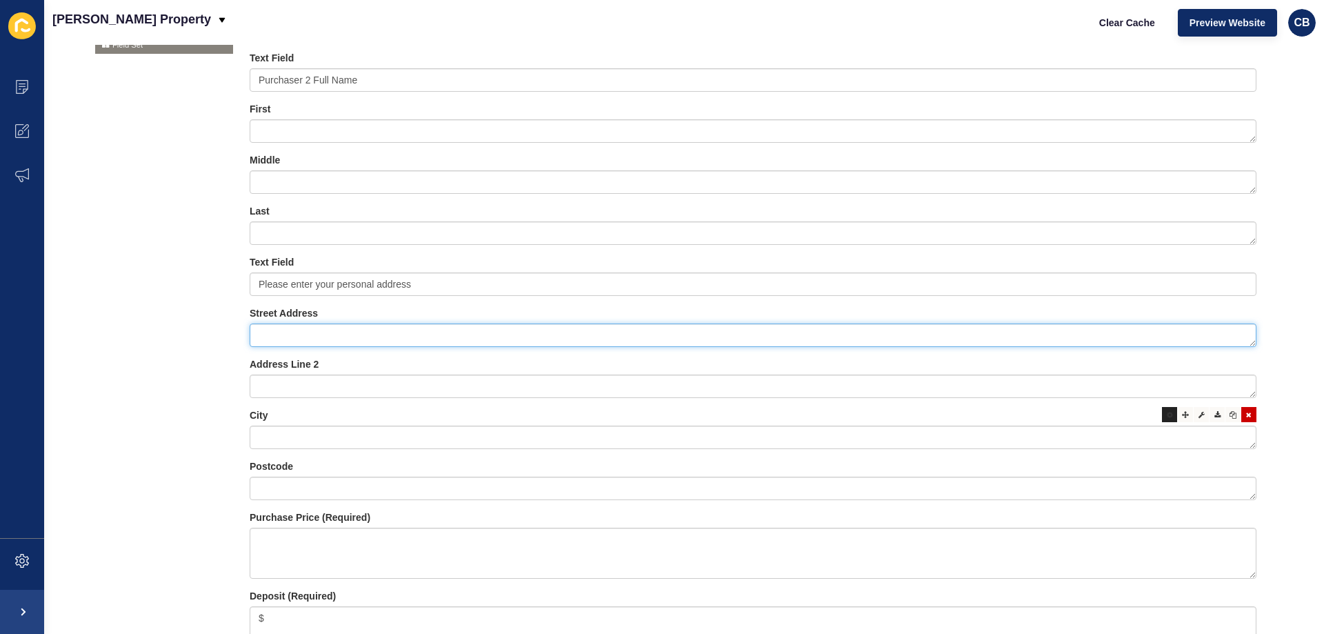
click at [1162, 419] on div at bounding box center [1169, 414] width 15 height 15
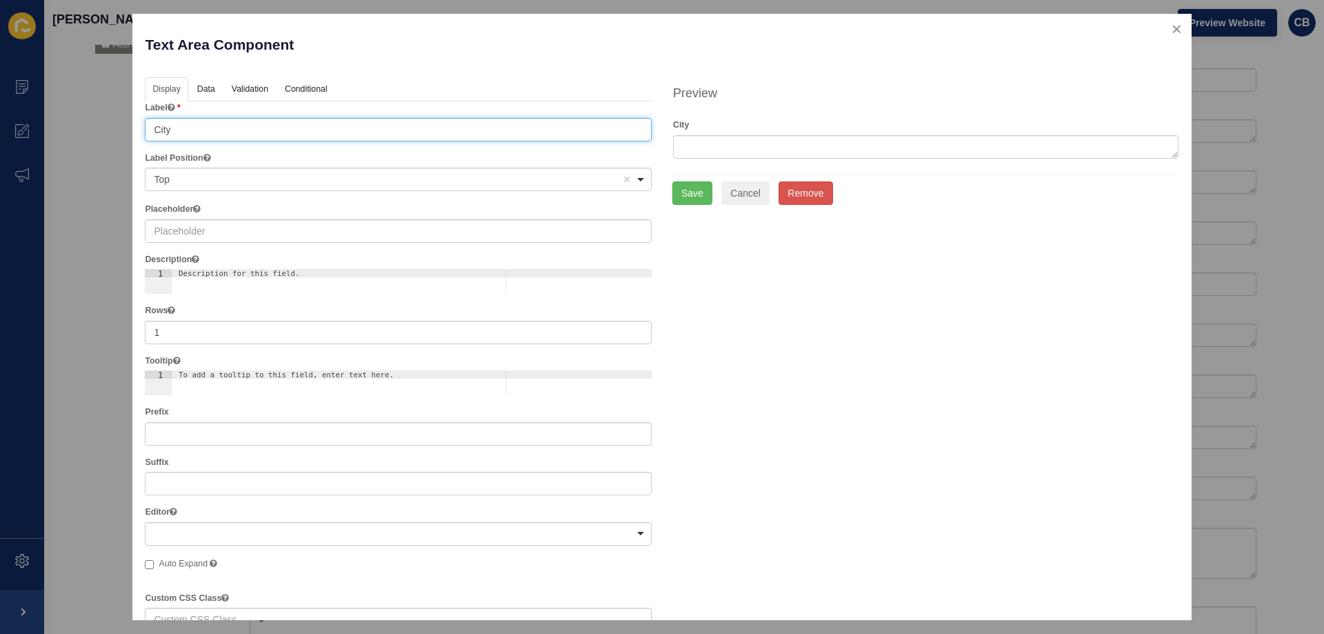
click at [210, 135] on input "City" at bounding box center [398, 129] width 507 height 23
type input "City / State"
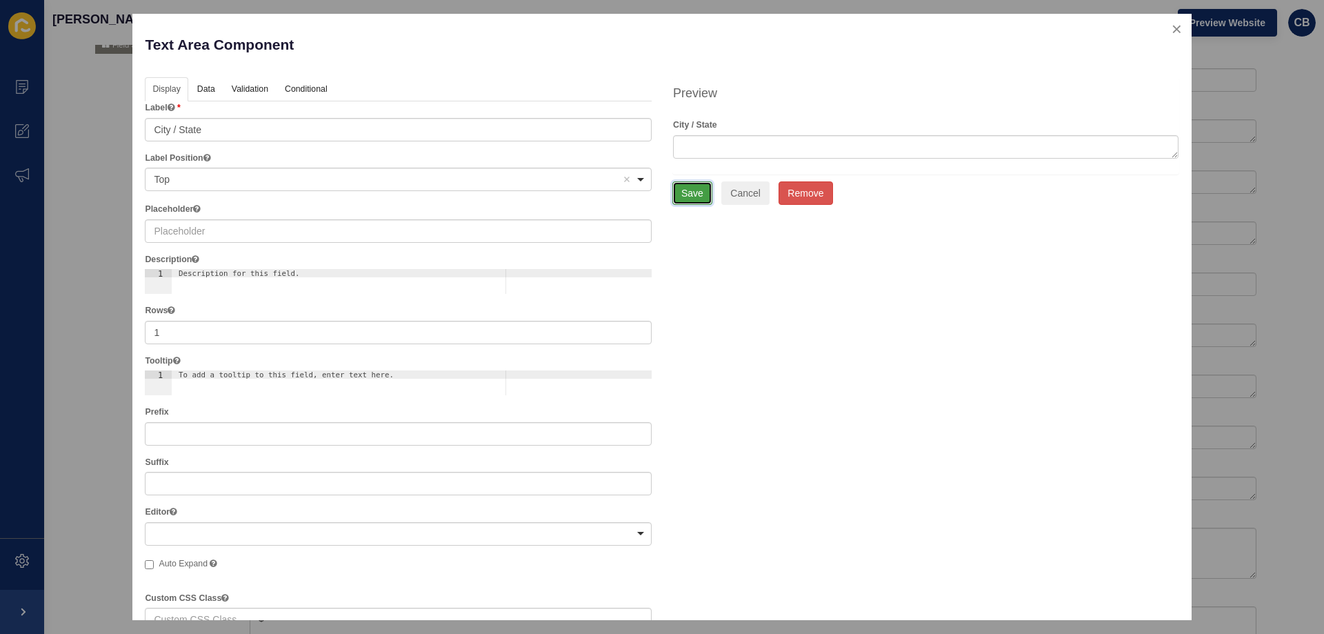
click at [676, 190] on button "Save" at bounding box center [693, 192] width 40 height 23
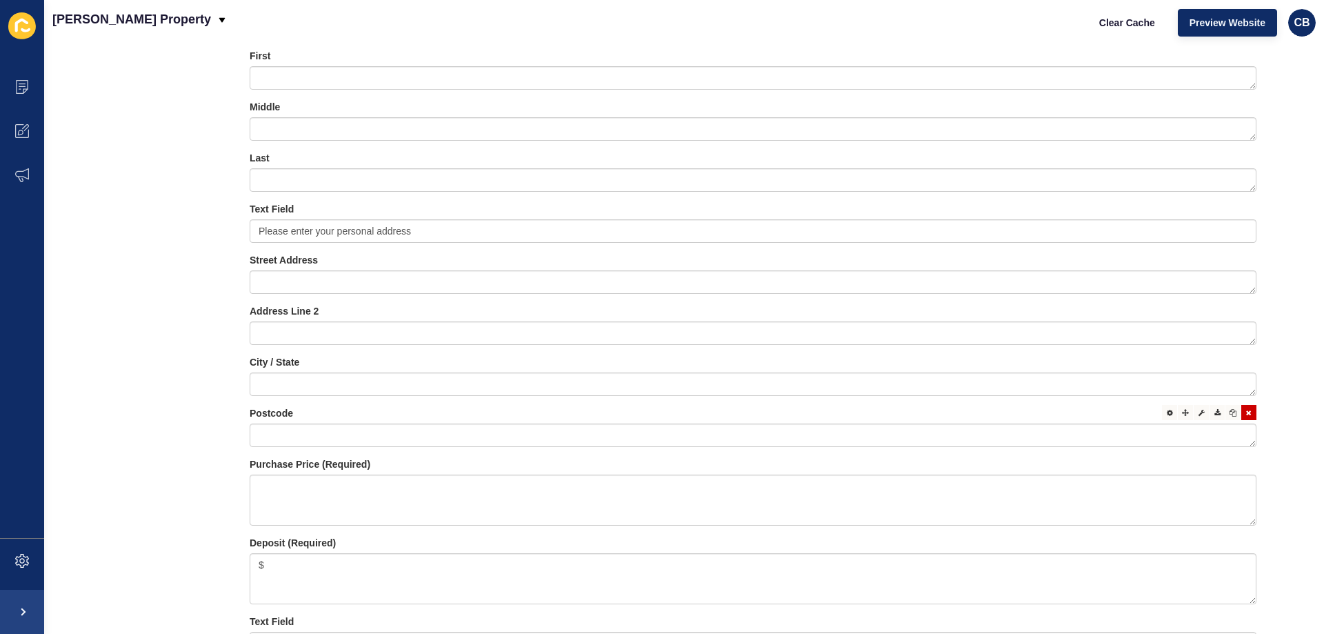
scroll to position [621, 0]
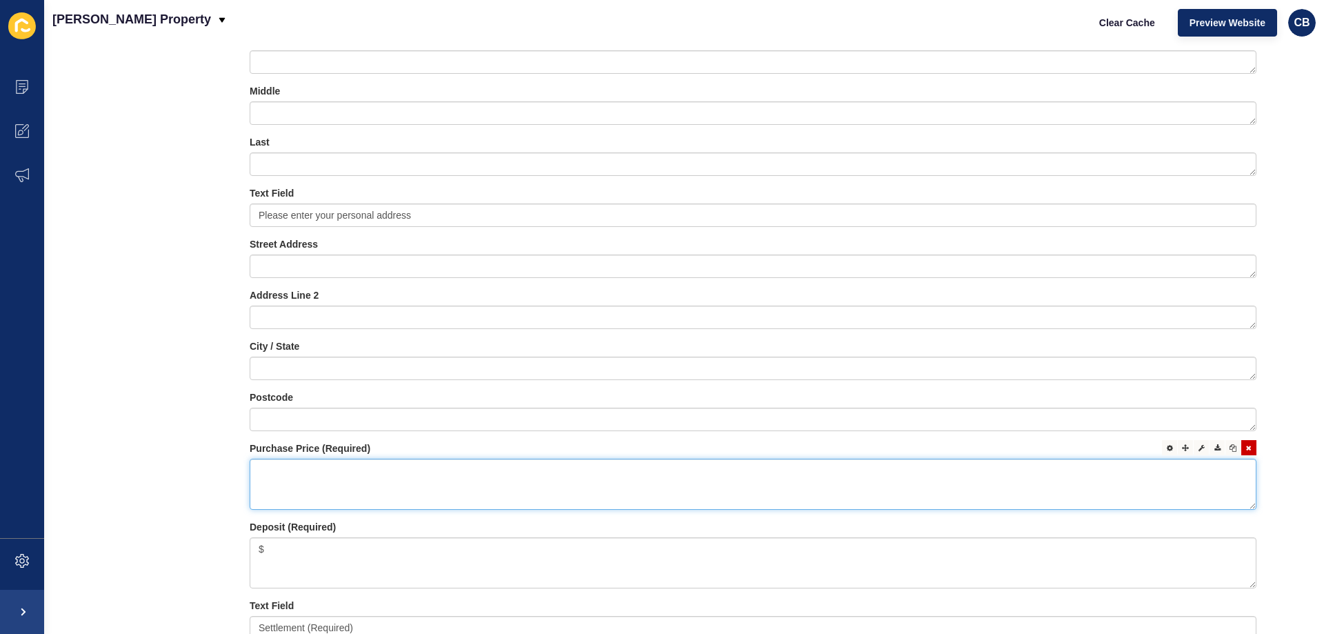
click at [278, 481] on textarea at bounding box center [753, 484] width 1007 height 51
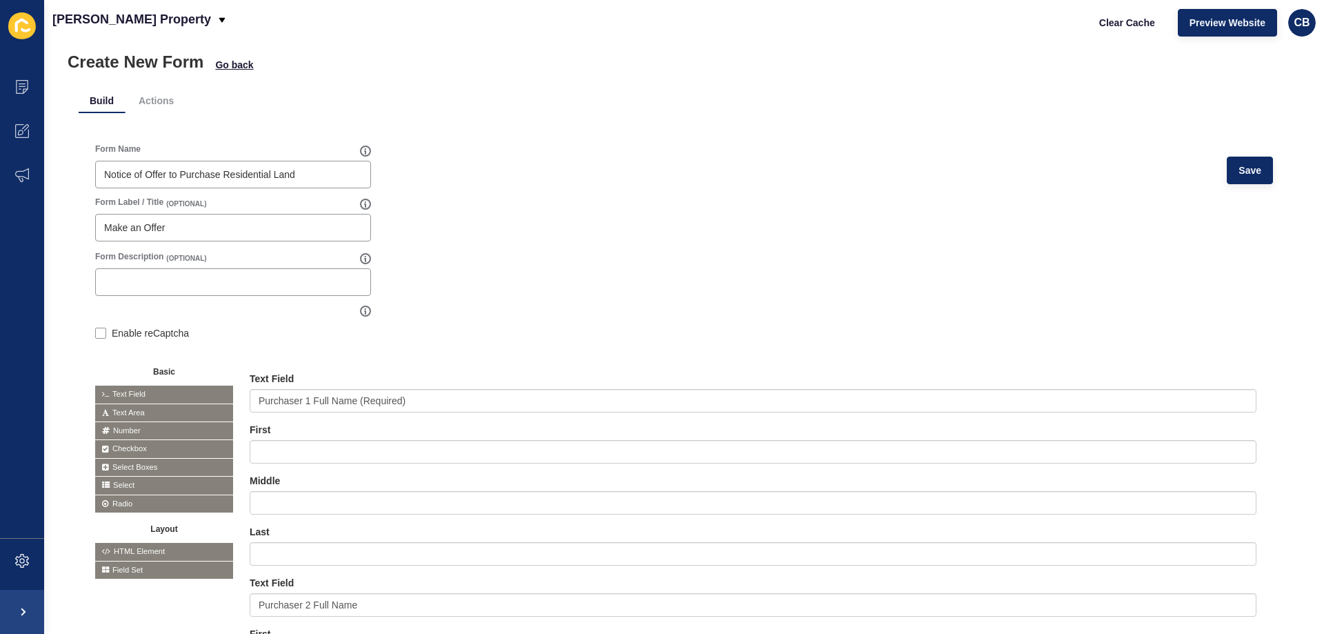
scroll to position [0, 0]
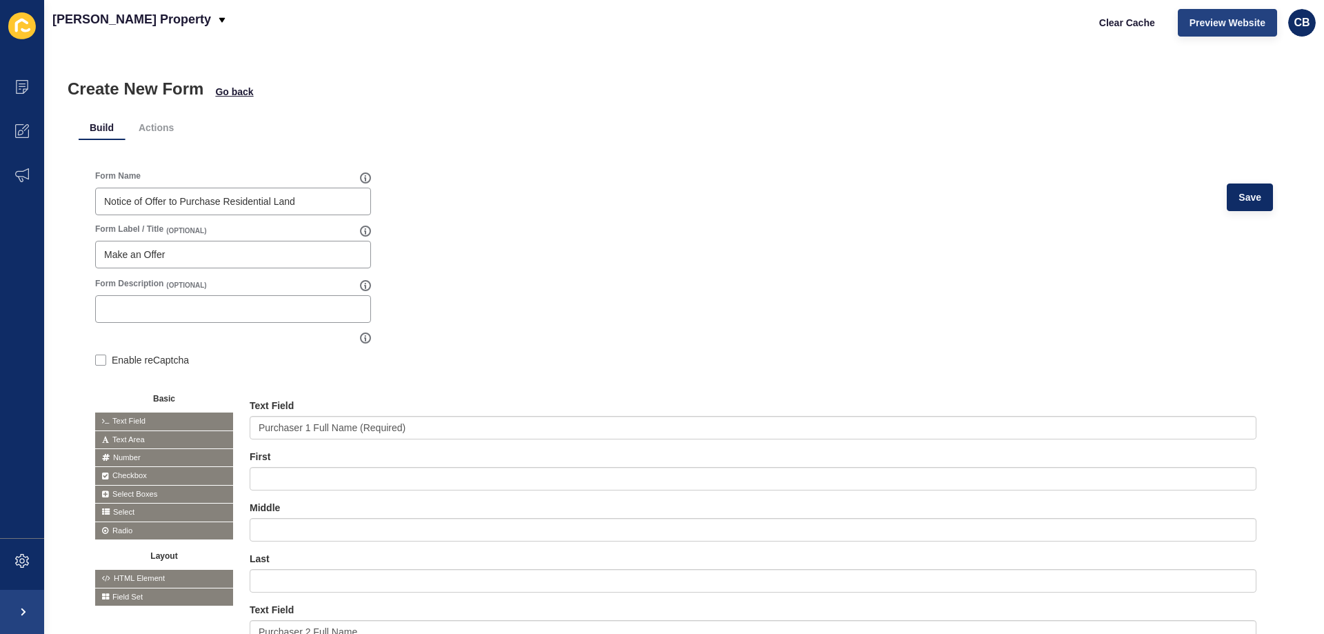
type textarea "$"
click at [1215, 26] on span "Preview Website" at bounding box center [1228, 23] width 76 height 14
click at [148, 127] on li "Actions" at bounding box center [156, 127] width 57 height 25
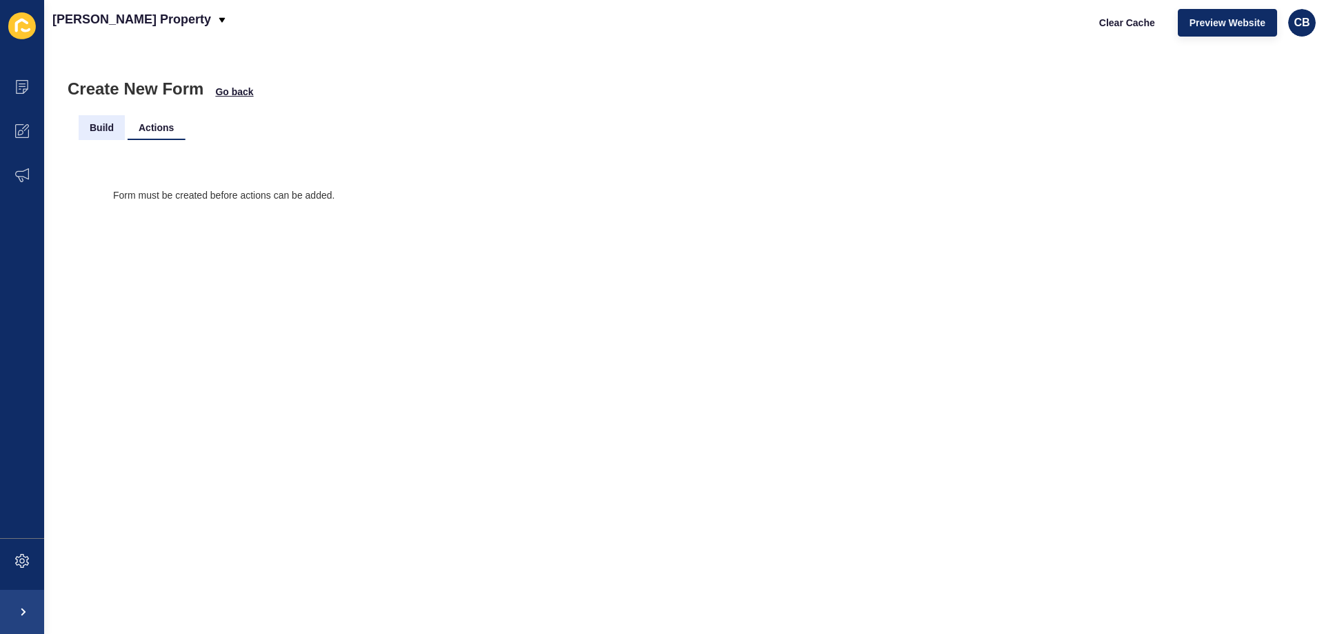
click at [115, 123] on li "Build" at bounding box center [102, 127] width 46 height 25
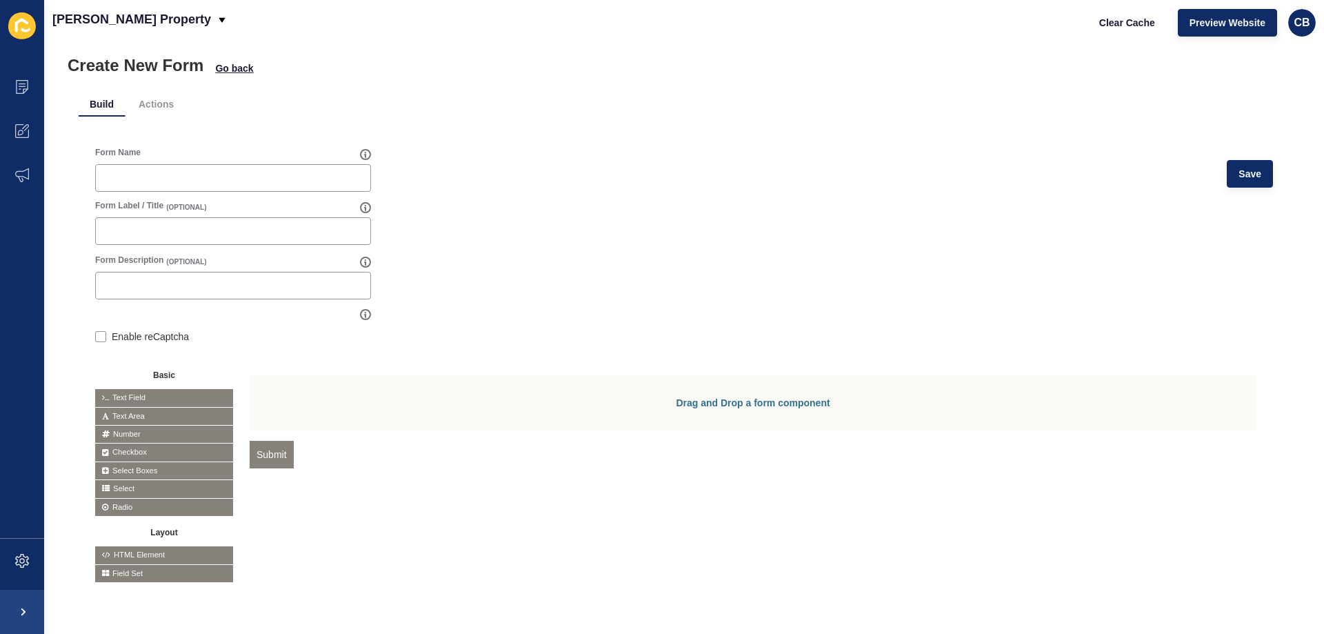
scroll to position [34, 0]
click at [137, 92] on li "Actions" at bounding box center [156, 104] width 57 height 25
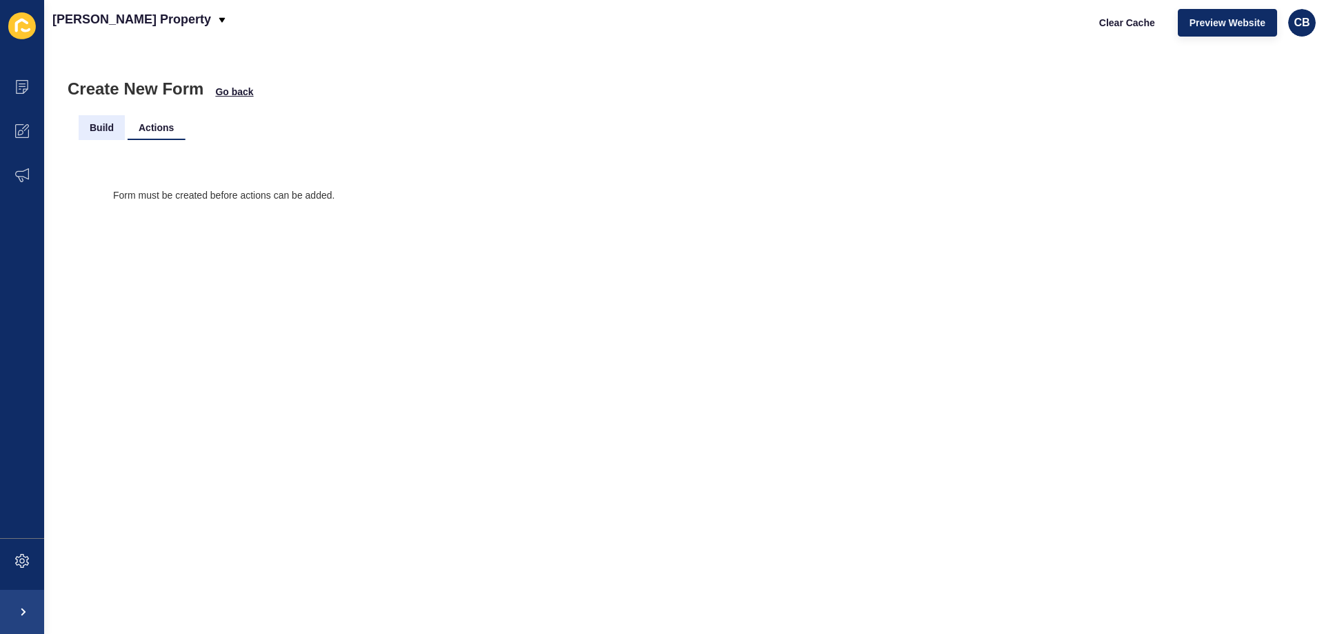
click at [88, 121] on li "Build" at bounding box center [102, 127] width 46 height 25
